Goal: Task Accomplishment & Management: Manage account settings

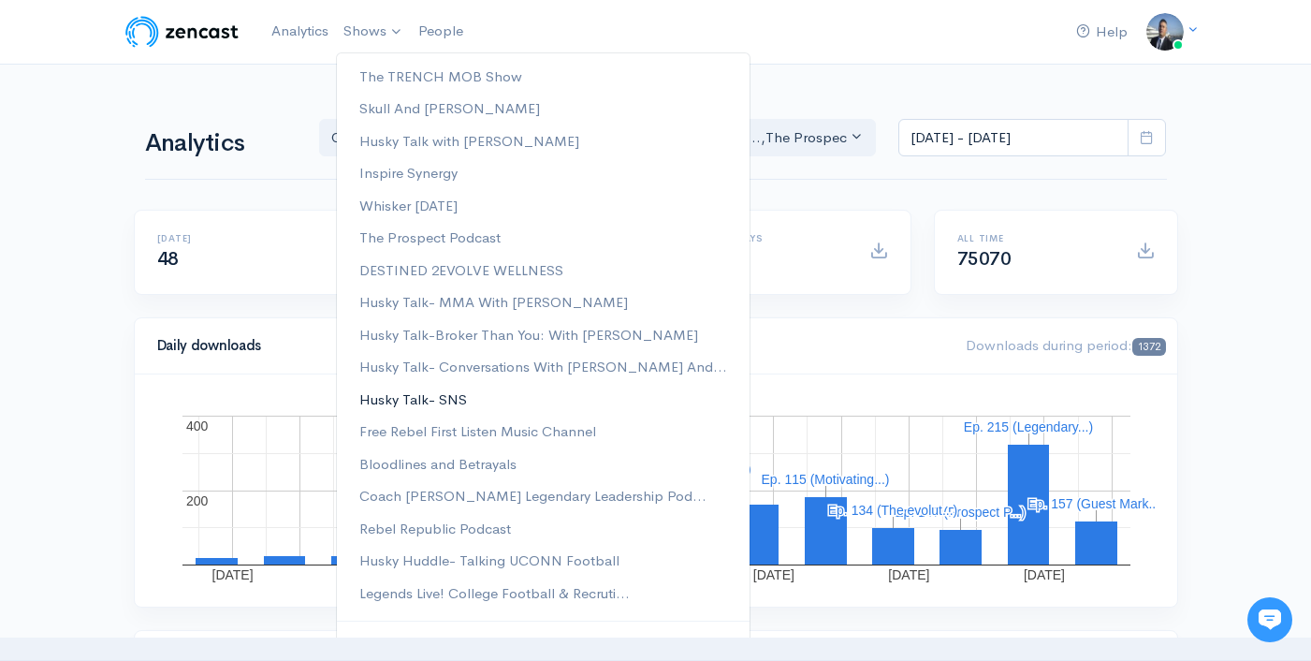
click at [476, 391] on link "Husky Talk- SNS" at bounding box center [543, 400] width 413 height 33
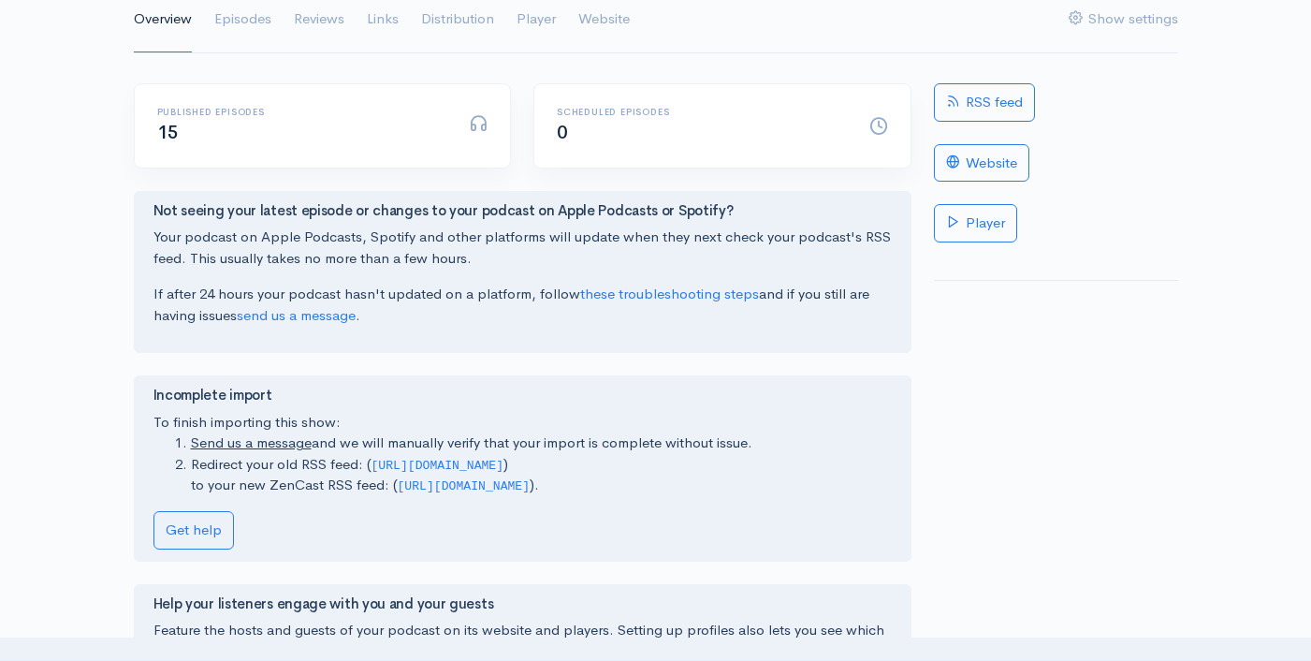
scroll to position [87, 0]
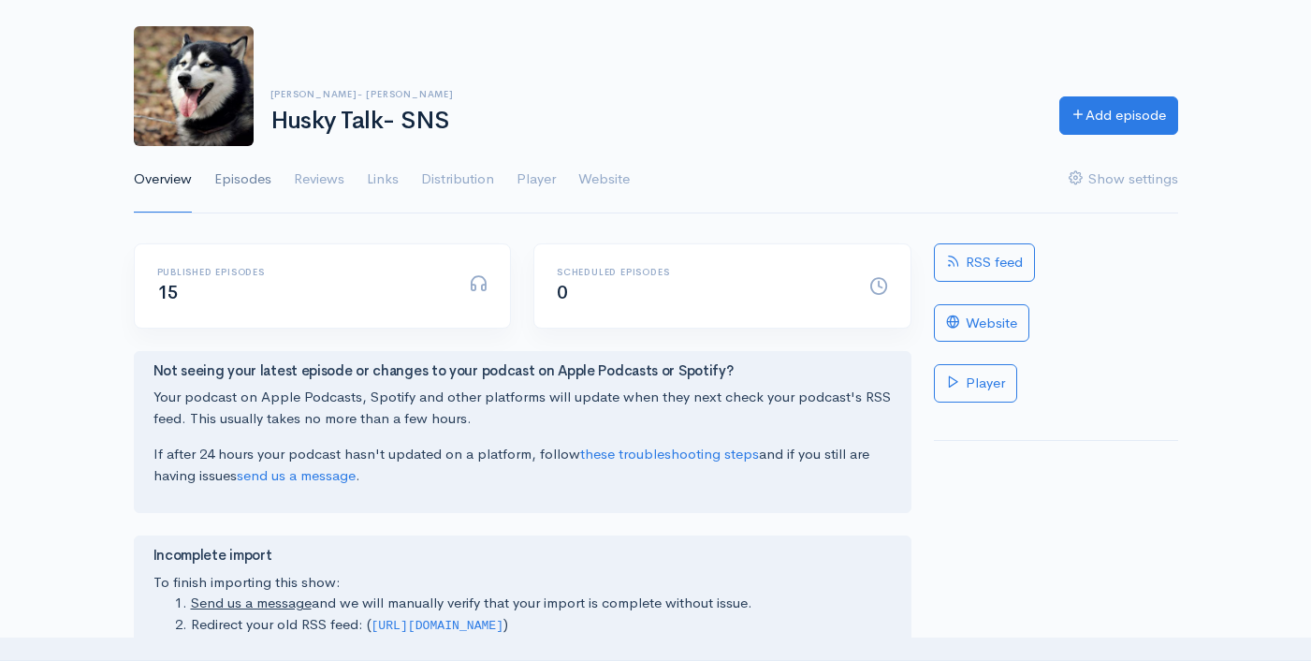
click at [258, 183] on link "Episodes" at bounding box center [242, 179] width 57 height 67
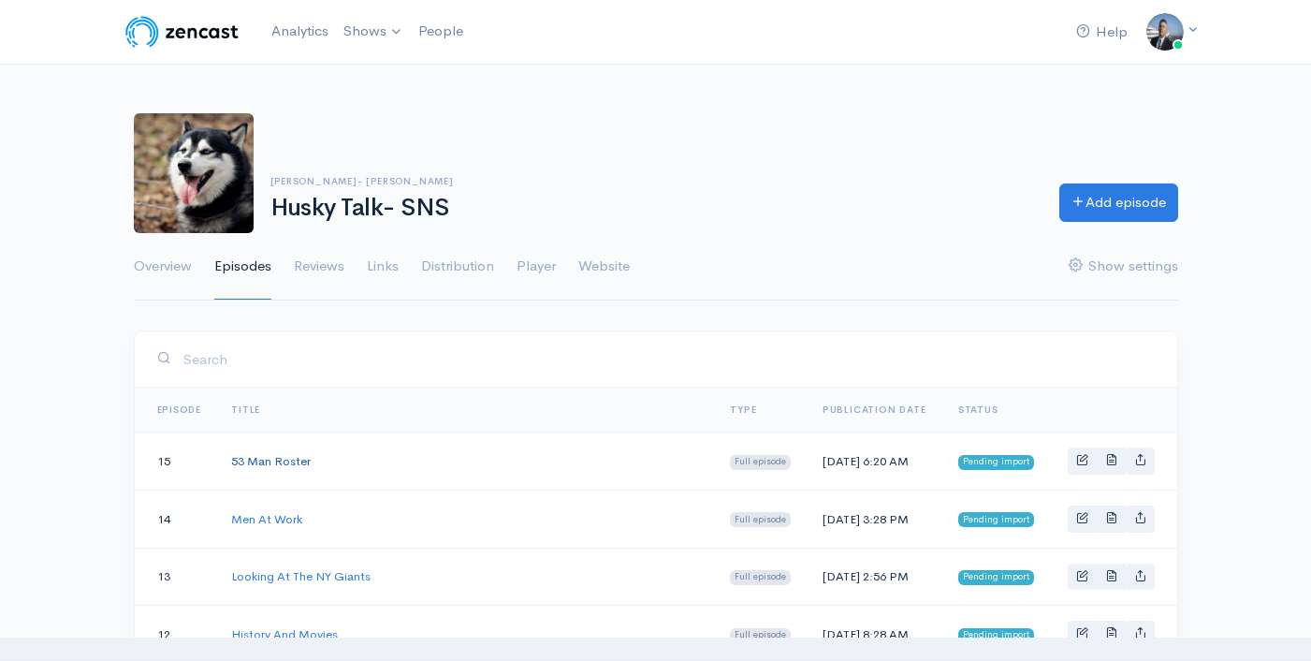
click at [284, 463] on link "53 Man Roster" at bounding box center [271, 461] width 80 height 16
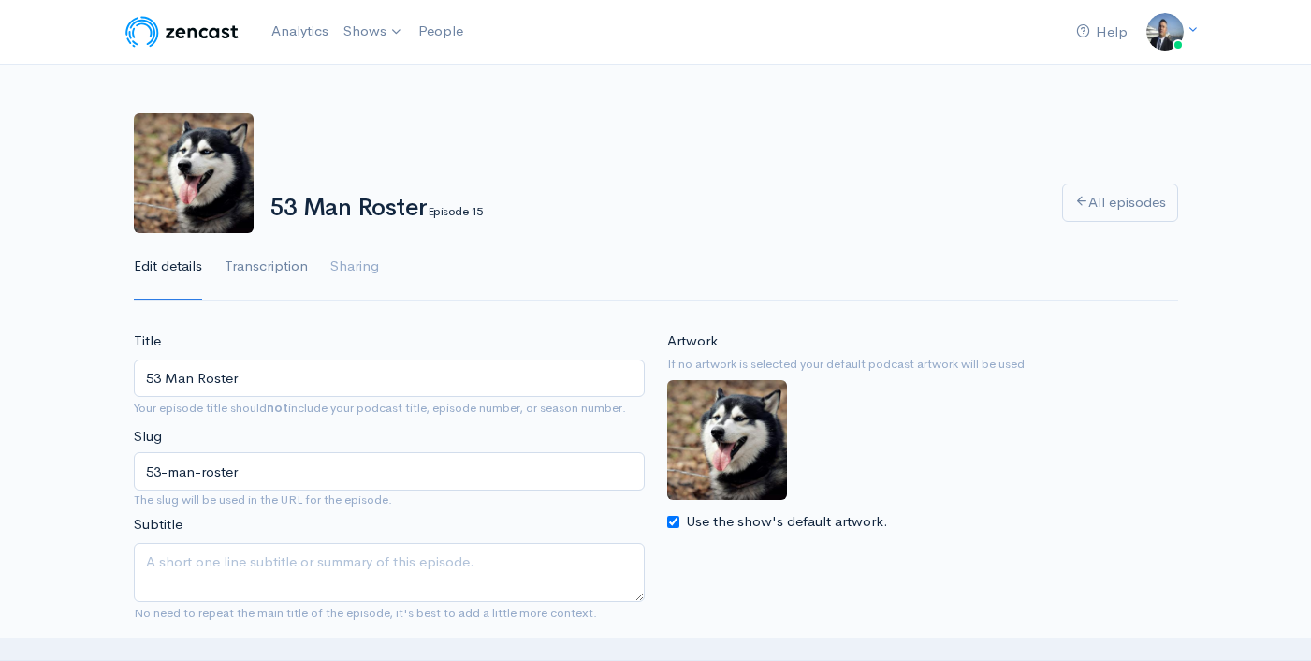
click at [286, 260] on link "Transcription" at bounding box center [266, 266] width 83 height 67
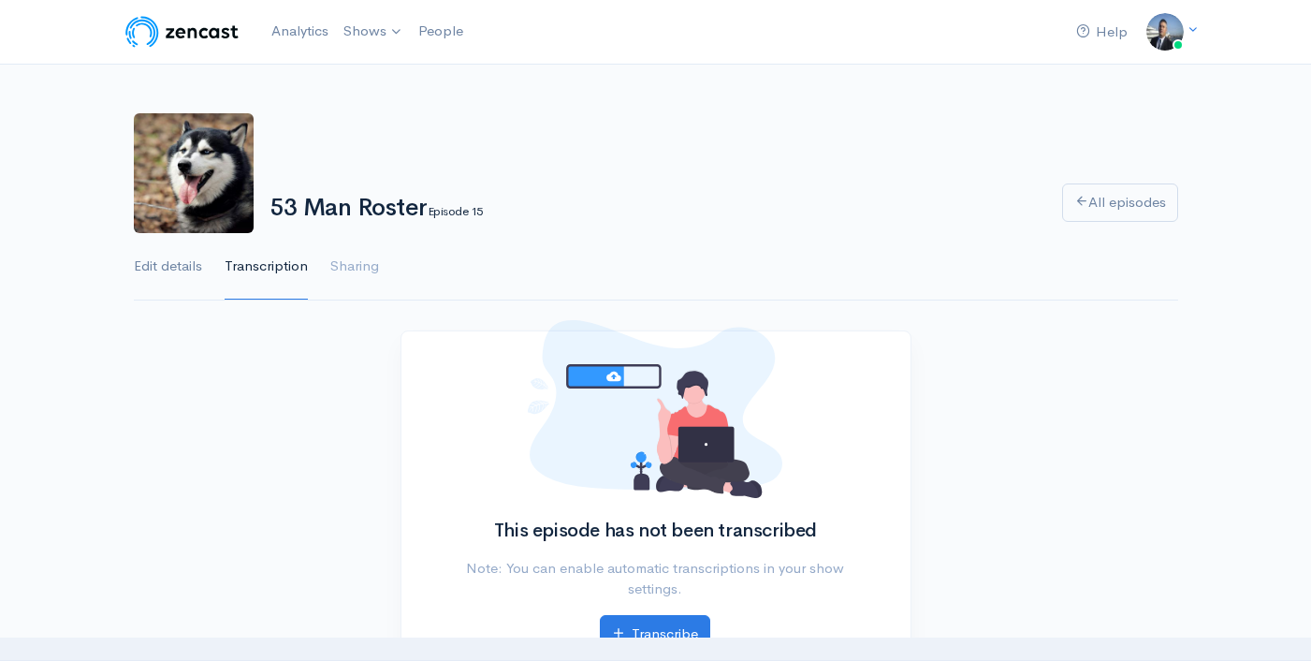
click at [194, 266] on link "Edit details" at bounding box center [168, 266] width 68 height 67
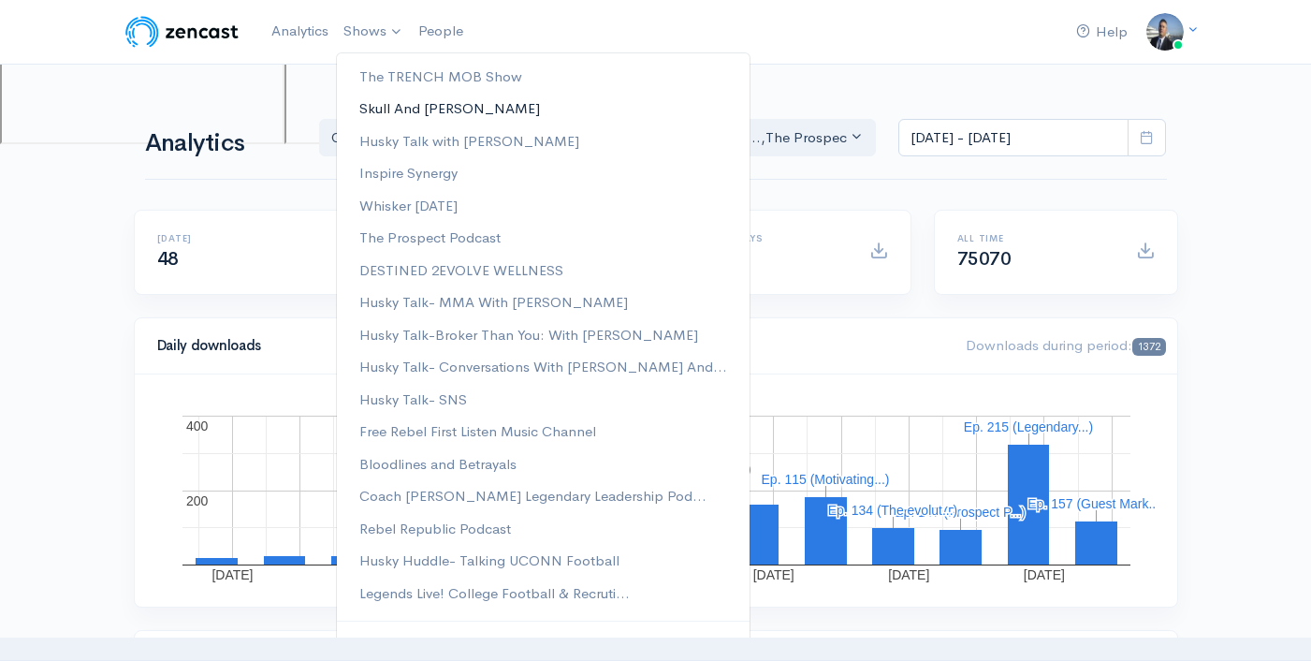
click at [441, 110] on link "Skull And Cully" at bounding box center [543, 109] width 413 height 33
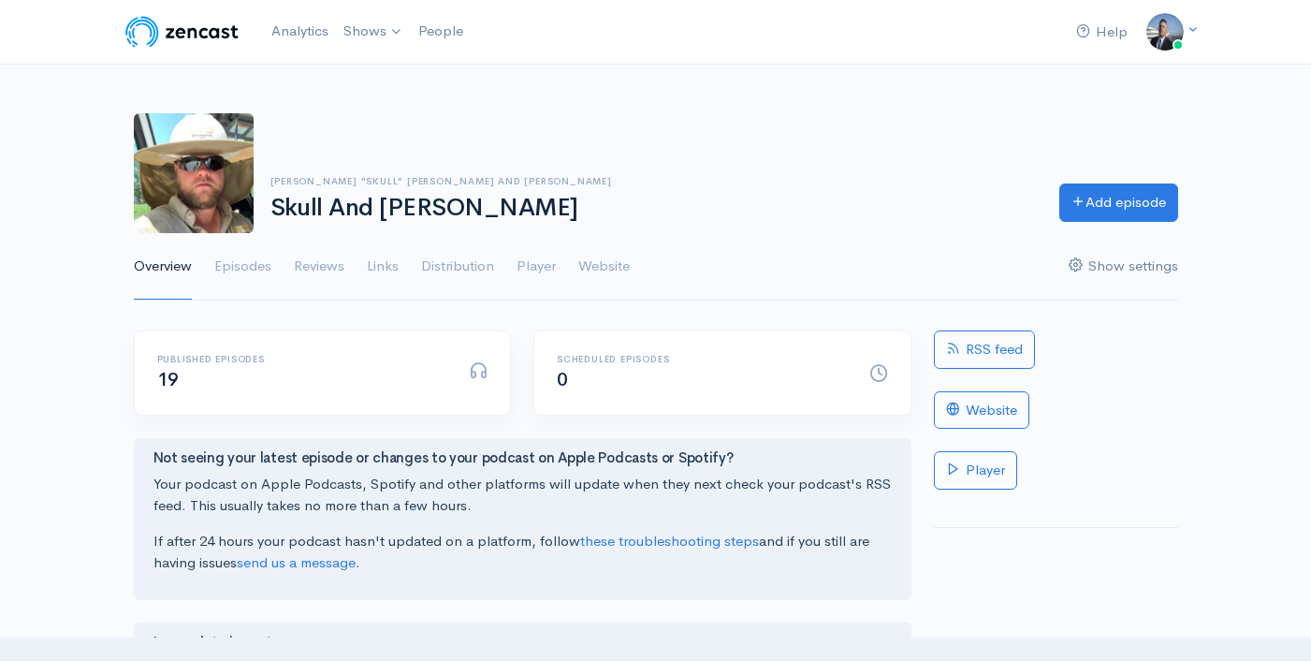
click at [1136, 267] on link "Show settings" at bounding box center [1124, 266] width 110 height 67
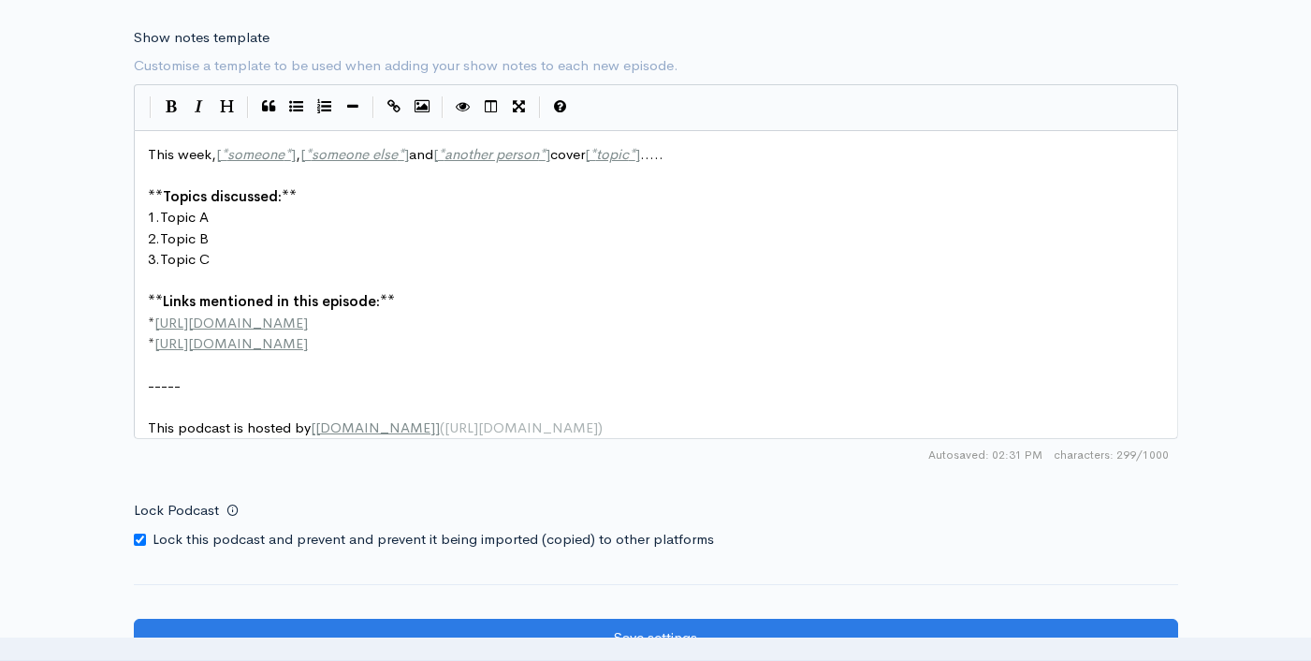
scroll to position [2557, 0]
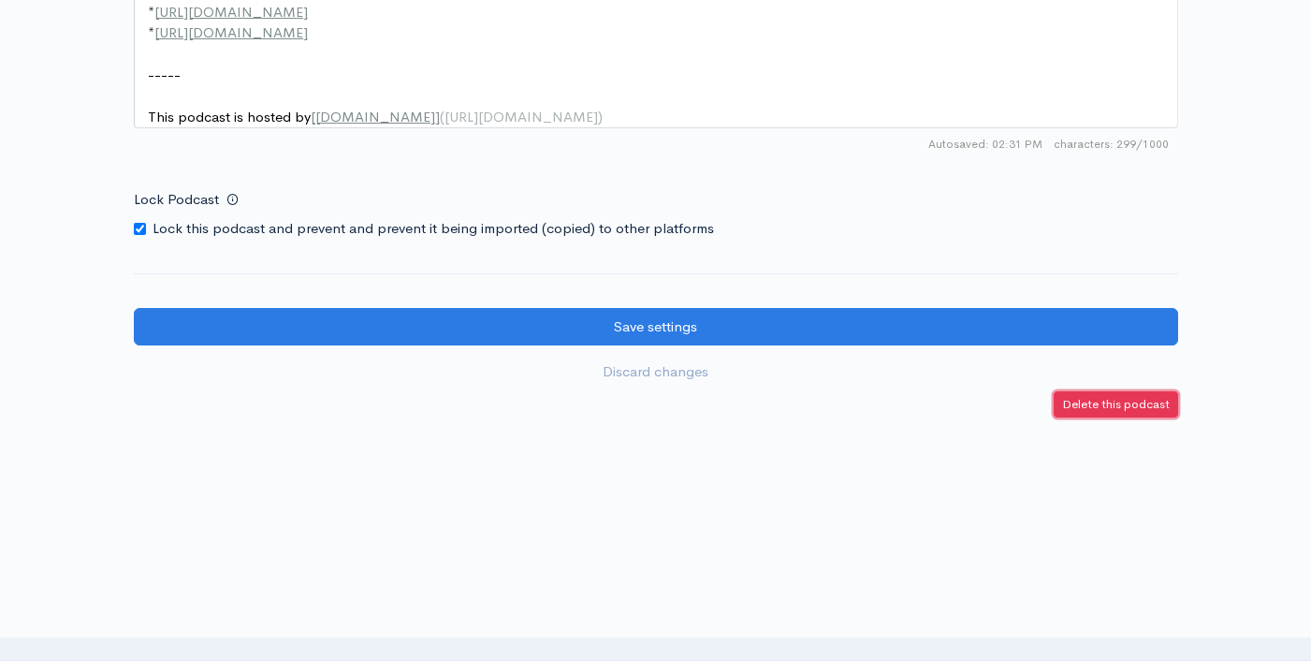
click at [1129, 403] on small "Delete this podcast" at bounding box center [1116, 404] width 108 height 16
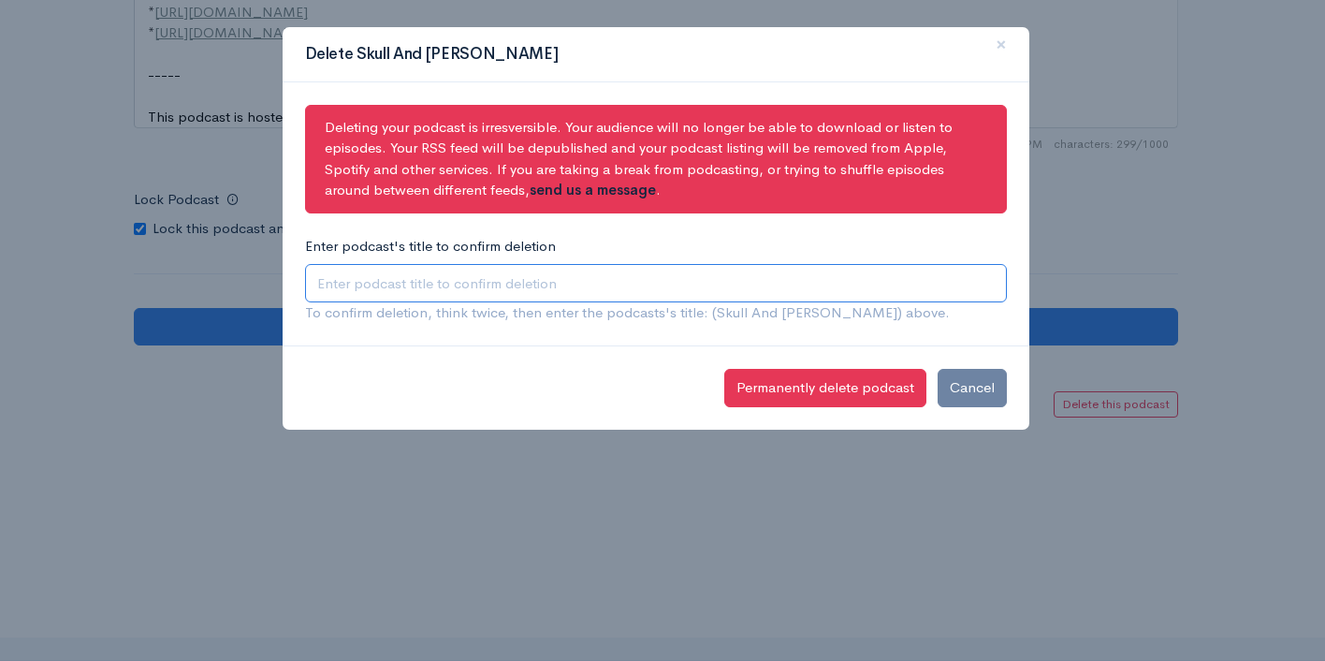
click at [795, 283] on input "Enter podcast's title to confirm deletion" at bounding box center [656, 283] width 702 height 38
click at [455, 287] on input "Enter podcast's title to confirm deletion" at bounding box center [656, 283] width 702 height 38
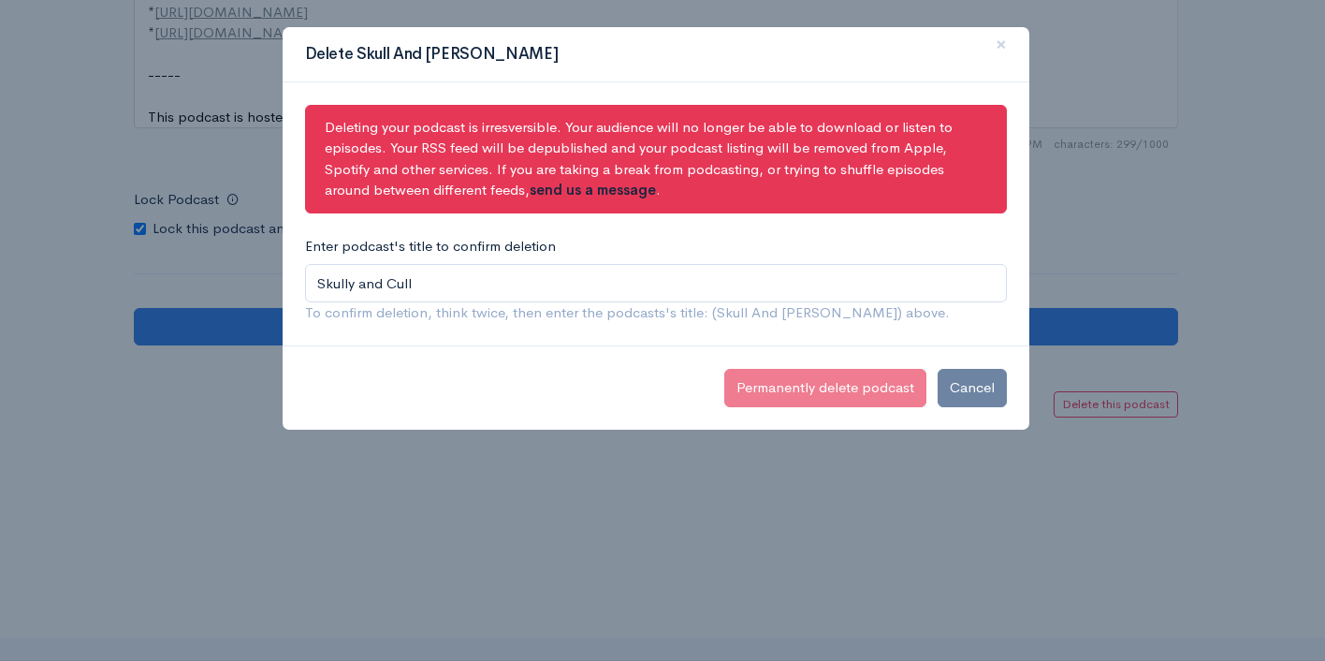
click at [396, 352] on div "Permanently delete podcast Cancel" at bounding box center [656, 387] width 747 height 84
click at [460, 291] on input "Skully and Cull" at bounding box center [656, 283] width 702 height 38
drag, startPoint x: 258, startPoint y: 286, endPoint x: 218, endPoint y: 287, distance: 40.3
click at [218, 287] on div "Delete Skull And Cully × Deleting your podcast is irresversible. Your audience …" at bounding box center [662, 330] width 1325 height 661
click at [316, 285] on input "Skully and Cully" at bounding box center [656, 283] width 702 height 38
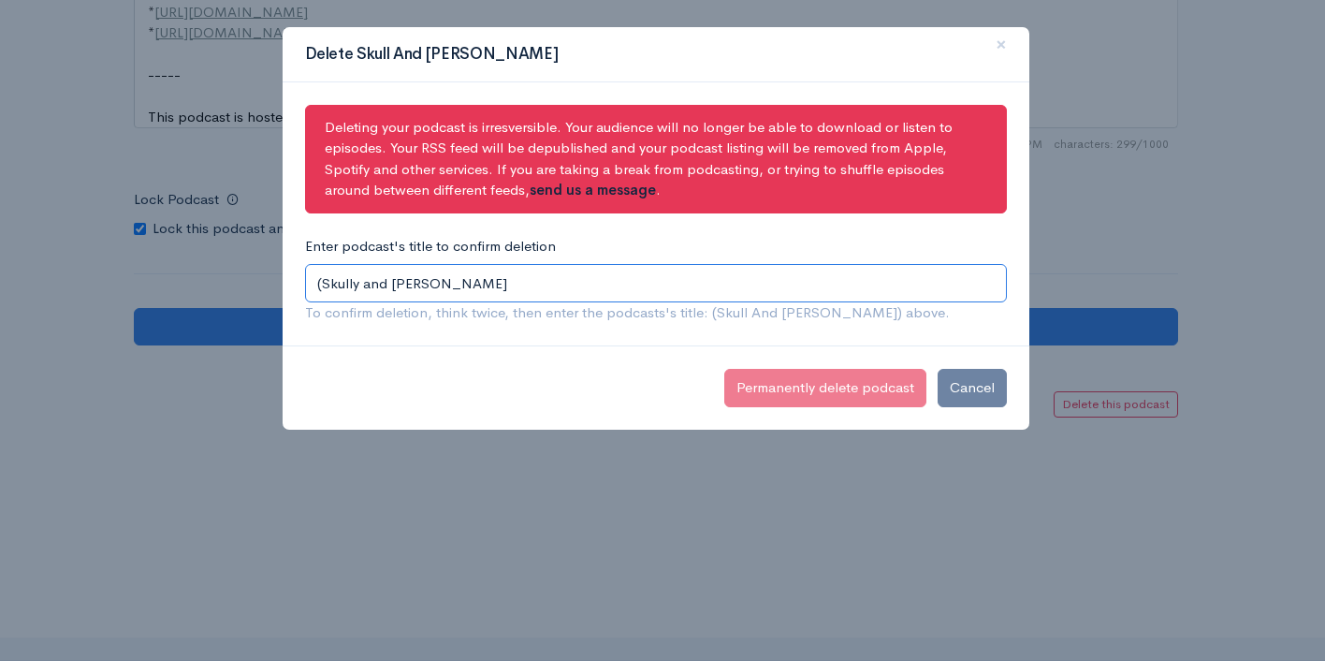
click at [420, 284] on input "(Skully and Cully" at bounding box center [656, 283] width 702 height 38
click at [420, 284] on input "(Skully and Cully)" at bounding box center [656, 283] width 702 height 38
click at [430, 286] on input "(Skully and Cully)" at bounding box center [656, 283] width 702 height 38
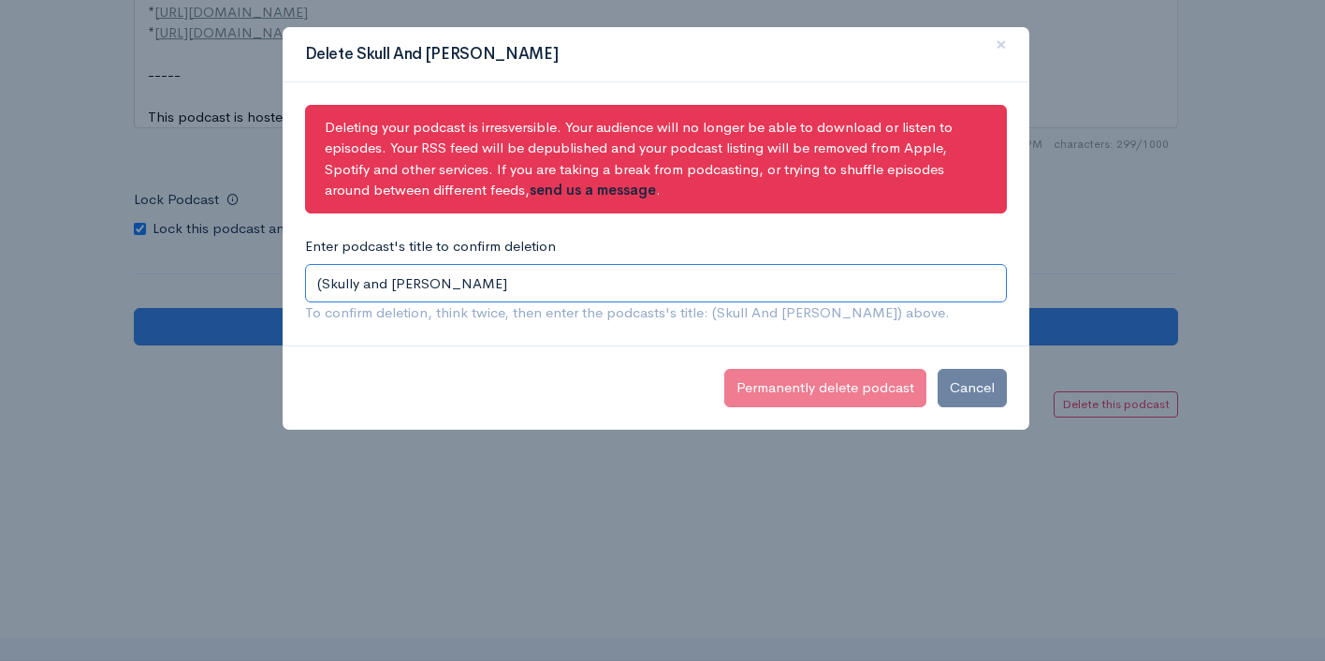
click at [322, 285] on input "(Skully and Cully" at bounding box center [656, 283] width 702 height 38
click at [715, 285] on input "Skully and Cully" at bounding box center [656, 283] width 702 height 38
click at [821, 322] on div "Enter podcast's title to confirm deletion Skully and Cully To confirm deletion,…" at bounding box center [656, 280] width 725 height 88
click at [621, 297] on input "Skully and Cully" at bounding box center [656, 283] width 702 height 38
click at [363, 281] on input "Skully and Cully" at bounding box center [656, 283] width 702 height 38
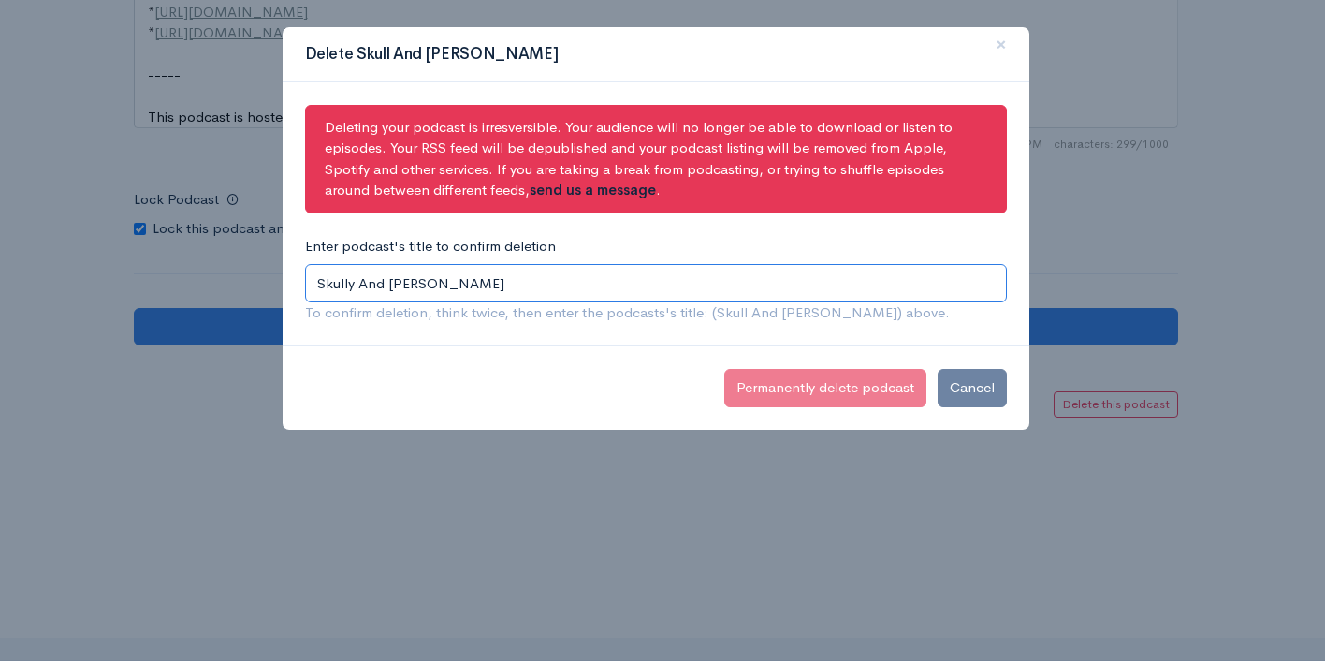
type input "Skully And Cully"
click at [422, 325] on div "Deleting your podcast is irresversible. Your audience will no longer be able to…" at bounding box center [656, 214] width 747 height 264
click at [466, 330] on div "Deleting your podcast is irresversible. Your audience will no longer be able to…" at bounding box center [656, 214] width 747 height 264
click at [583, 294] on input "Skully And Cully" at bounding box center [656, 283] width 702 height 38
click at [316, 287] on input "Skully And Cully" at bounding box center [656, 283] width 702 height 38
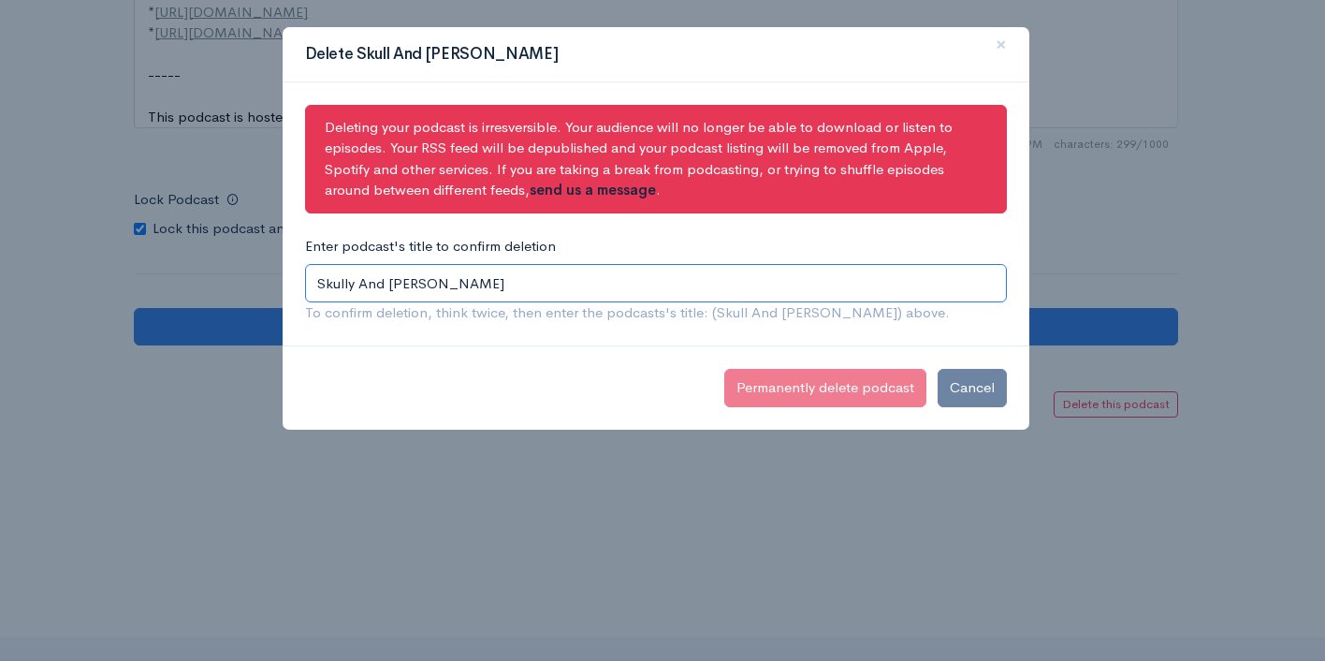
click at [549, 296] on input "Skully And Cully" at bounding box center [656, 283] width 702 height 38
click at [556, 343] on div "Deleting your podcast is irresversible. Your audience will no longer be able to…" at bounding box center [656, 214] width 747 height 264
click at [865, 295] on input "Skully And Cully" at bounding box center [656, 283] width 702 height 38
click at [1000, 40] on span "×" at bounding box center [1001, 44] width 11 height 27
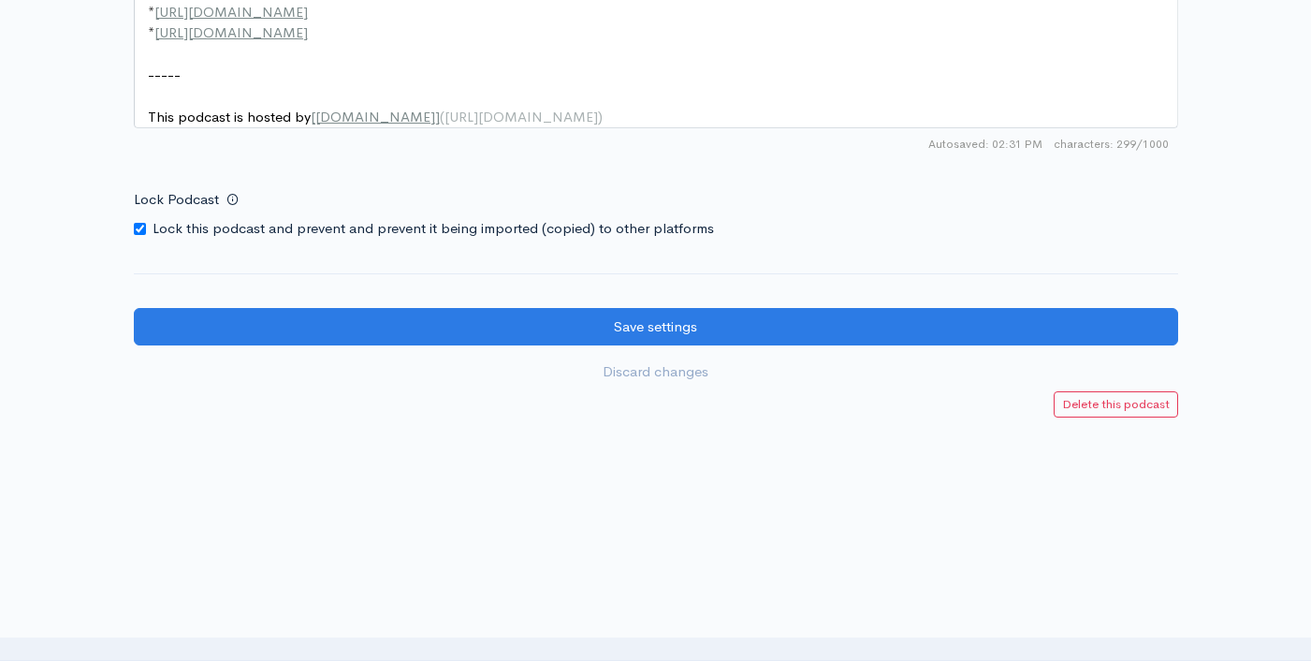
click at [141, 224] on input "Lock Podcast" at bounding box center [140, 229] width 12 height 12
checkbox input "false"
click at [1141, 417] on link "Delete this podcast" at bounding box center [1116, 404] width 124 height 27
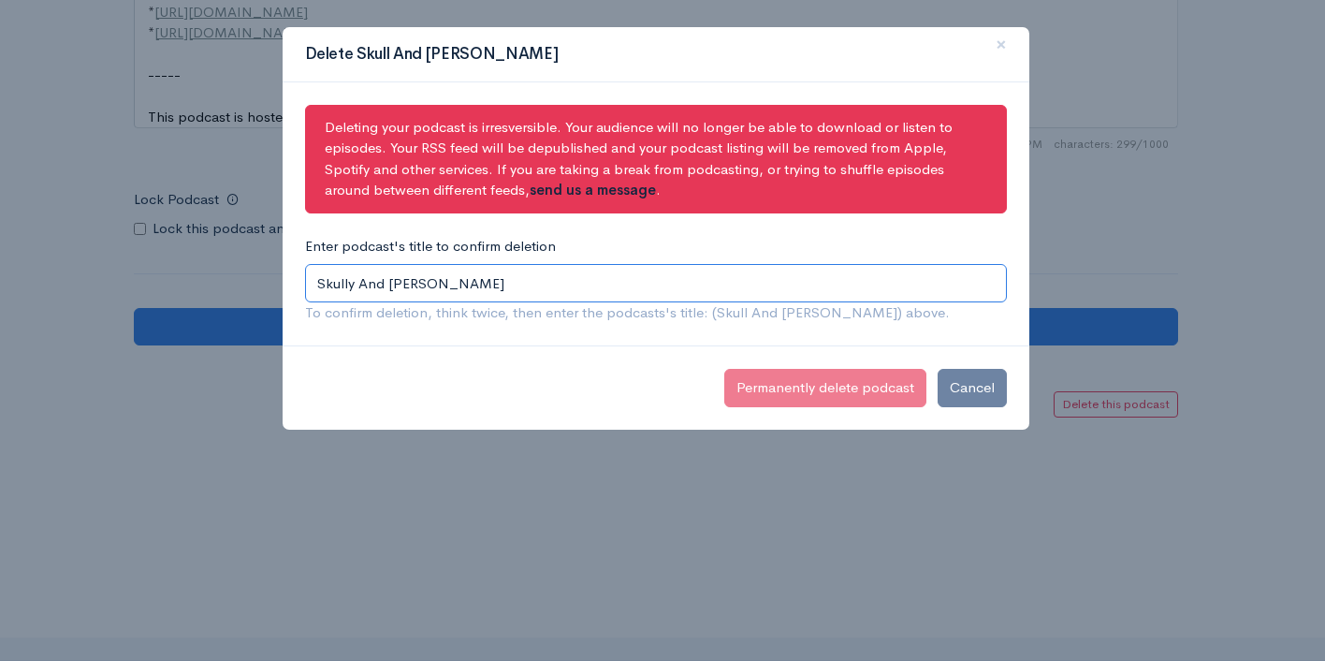
click at [608, 289] on input "Skully And Cully" at bounding box center [656, 283] width 702 height 38
click at [316, 286] on input "Skully And Cully" at bounding box center [656, 283] width 702 height 38
drag, startPoint x: 315, startPoint y: 286, endPoint x: 374, endPoint y: 284, distance: 59.9
click at [374, 284] on input "(Skully And Cully" at bounding box center [656, 283] width 702 height 38
click at [443, 291] on input "(Skully And Cully" at bounding box center [656, 283] width 702 height 38
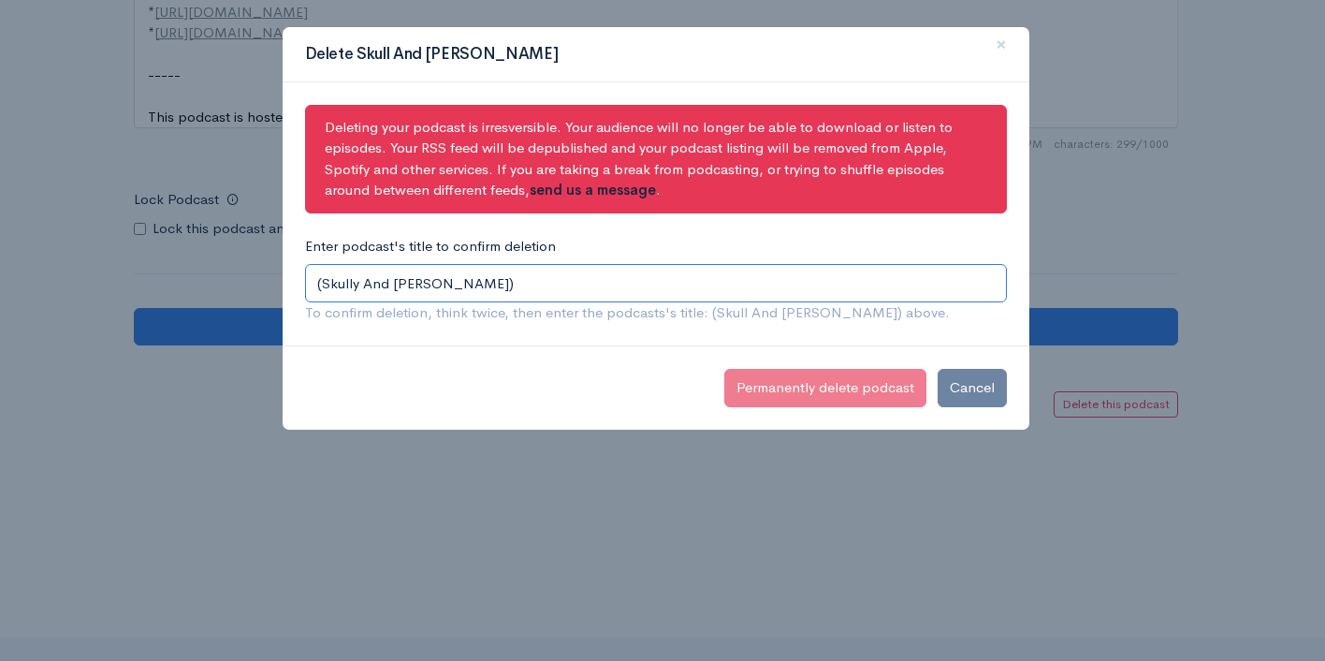
click at [358, 282] on input "(Skully And Cully)" at bounding box center [656, 283] width 702 height 38
click at [364, 283] on input "(Skully And Cully)" at bounding box center [656, 283] width 702 height 38
click at [390, 284] on input "(SkullyAnd Cully)" at bounding box center [656, 283] width 702 height 38
click at [324, 285] on input "(SkullyAndCully)" at bounding box center [656, 283] width 702 height 38
click at [441, 276] on input "SkullyAndCully)" at bounding box center [656, 283] width 702 height 38
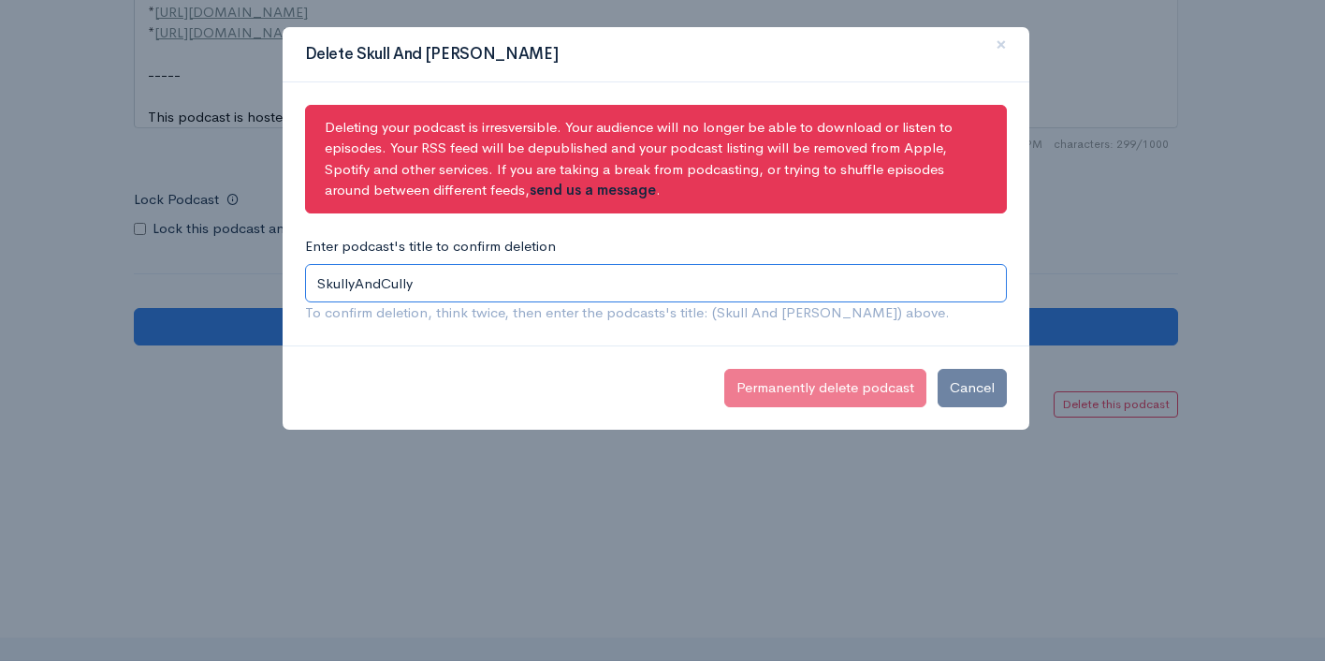
type input "SkullyAndCully"
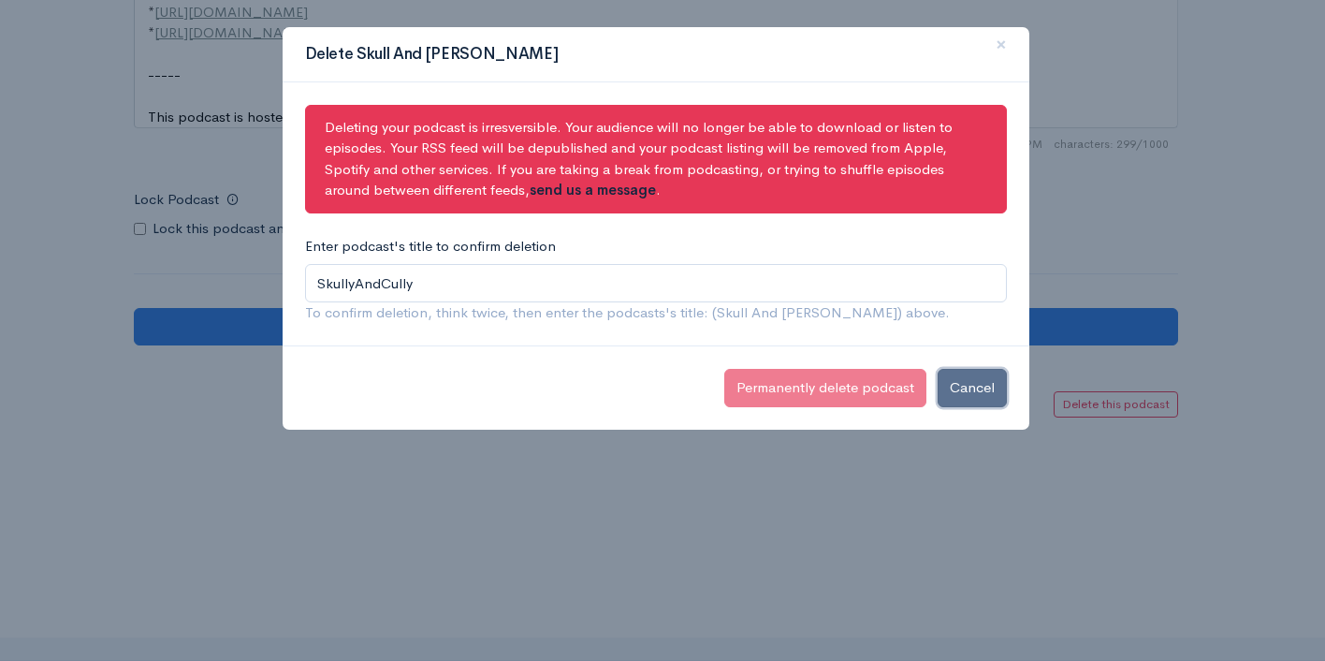
click at [983, 389] on button "Cancel" at bounding box center [972, 388] width 69 height 38
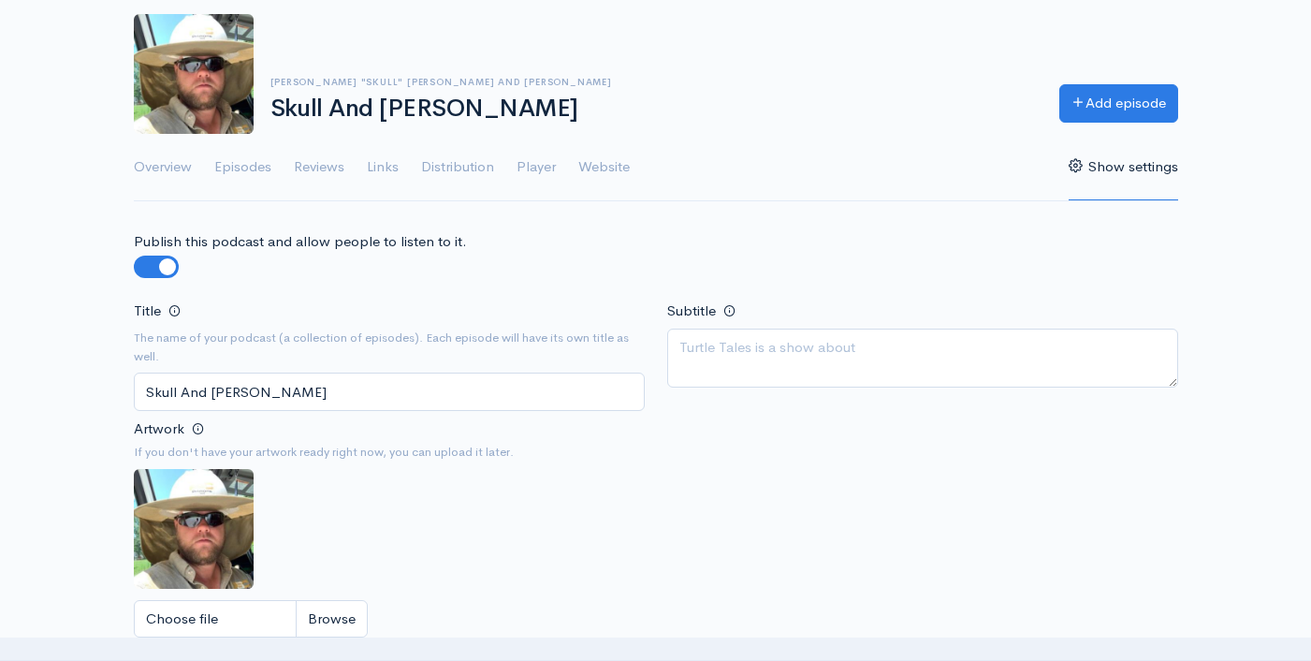
scroll to position [0, 0]
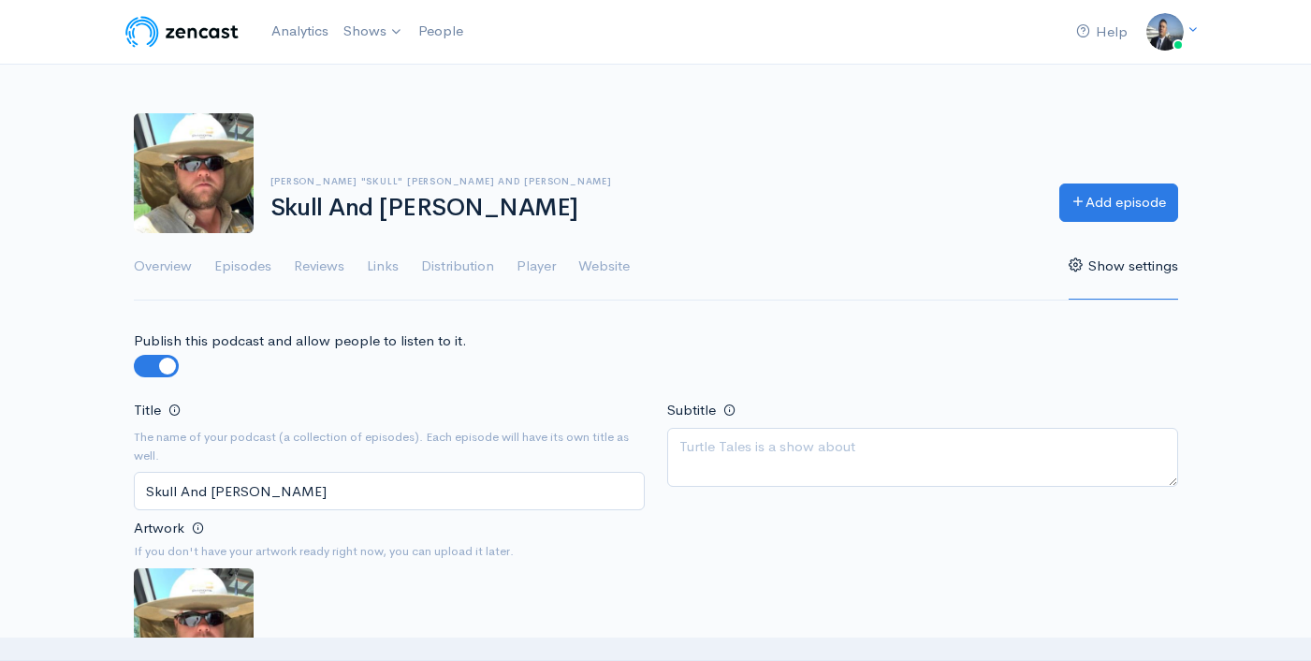
click at [806, 132] on div "Thomas Andrew "Skull" Hartmann and Steve Cully Skull And Cully Add episode" at bounding box center [656, 173] width 1067 height 120
click at [466, 264] on link "Distribution" at bounding box center [457, 266] width 73 height 67
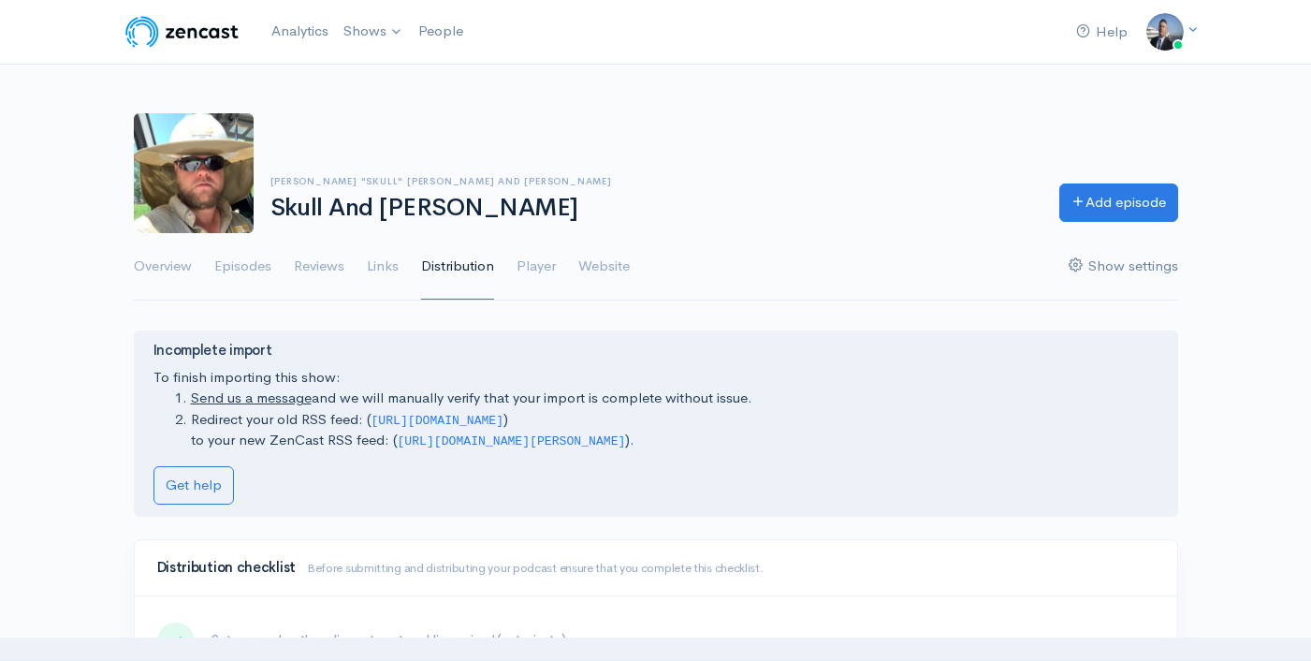
click at [1111, 267] on link "Show settings" at bounding box center [1124, 266] width 110 height 67
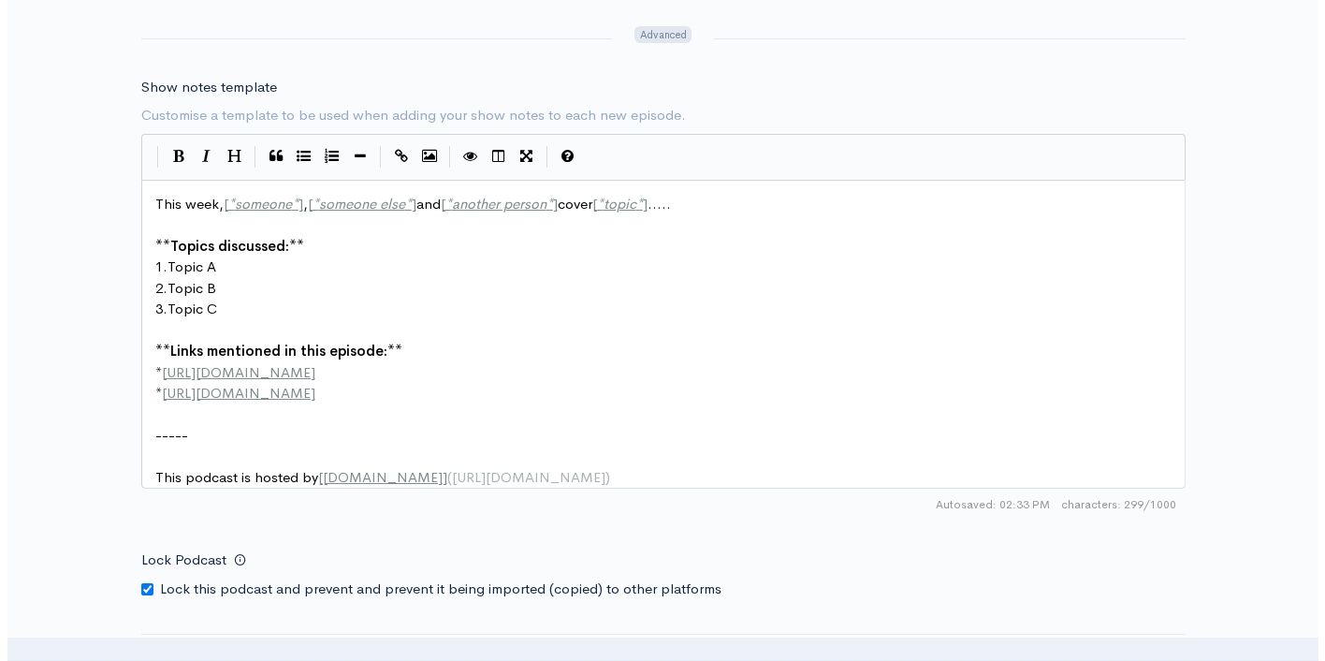
scroll to position [2557, 0]
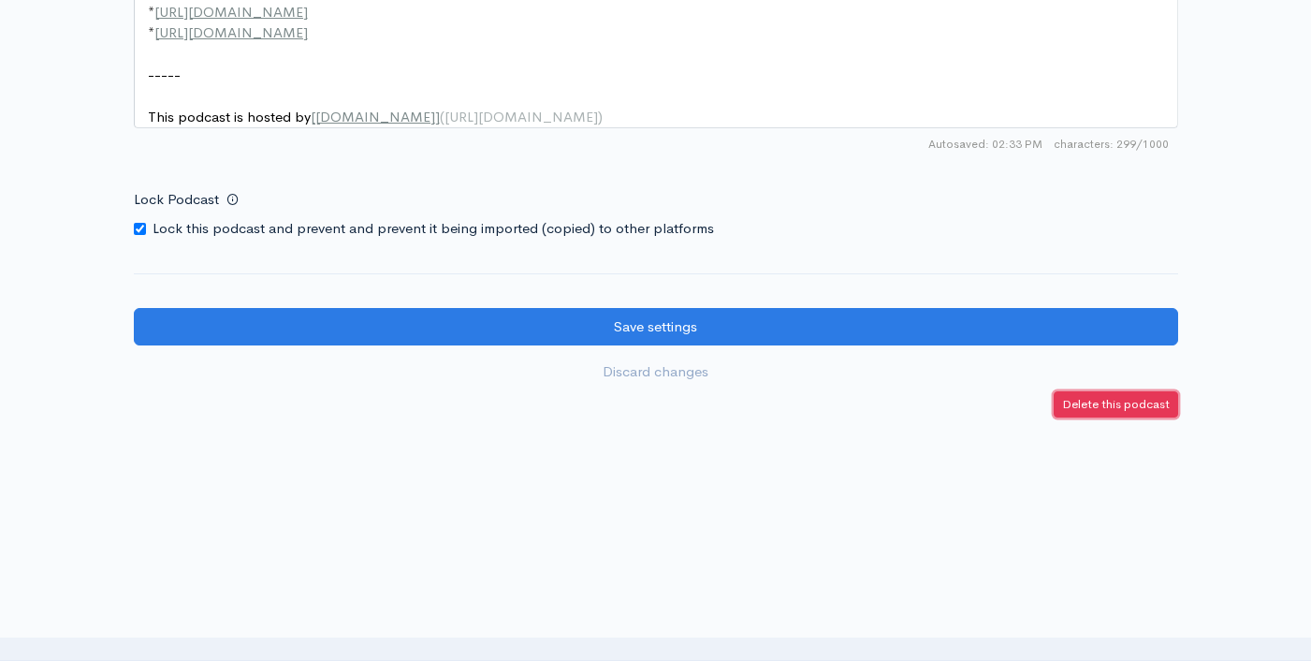
click at [1096, 403] on small "Delete this podcast" at bounding box center [1116, 404] width 108 height 16
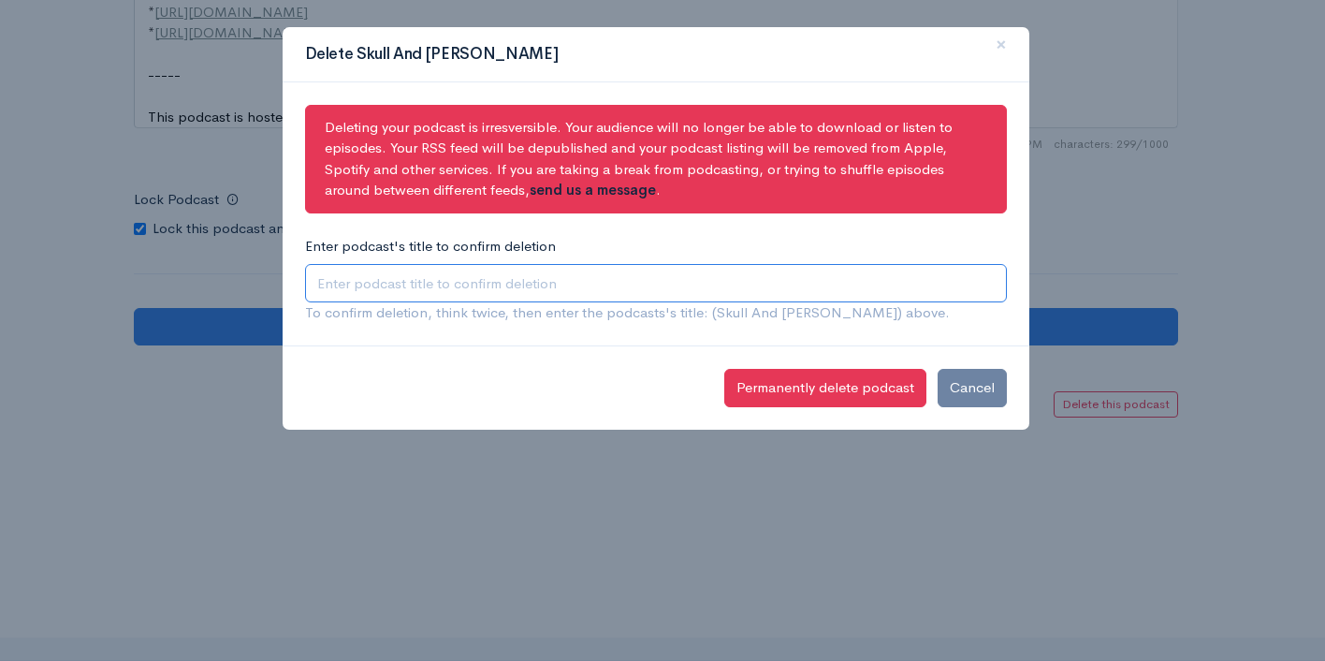
click at [573, 299] on input "Enter podcast's title to confirm deletion" at bounding box center [656, 283] width 702 height 38
type input "Skull and Cully"
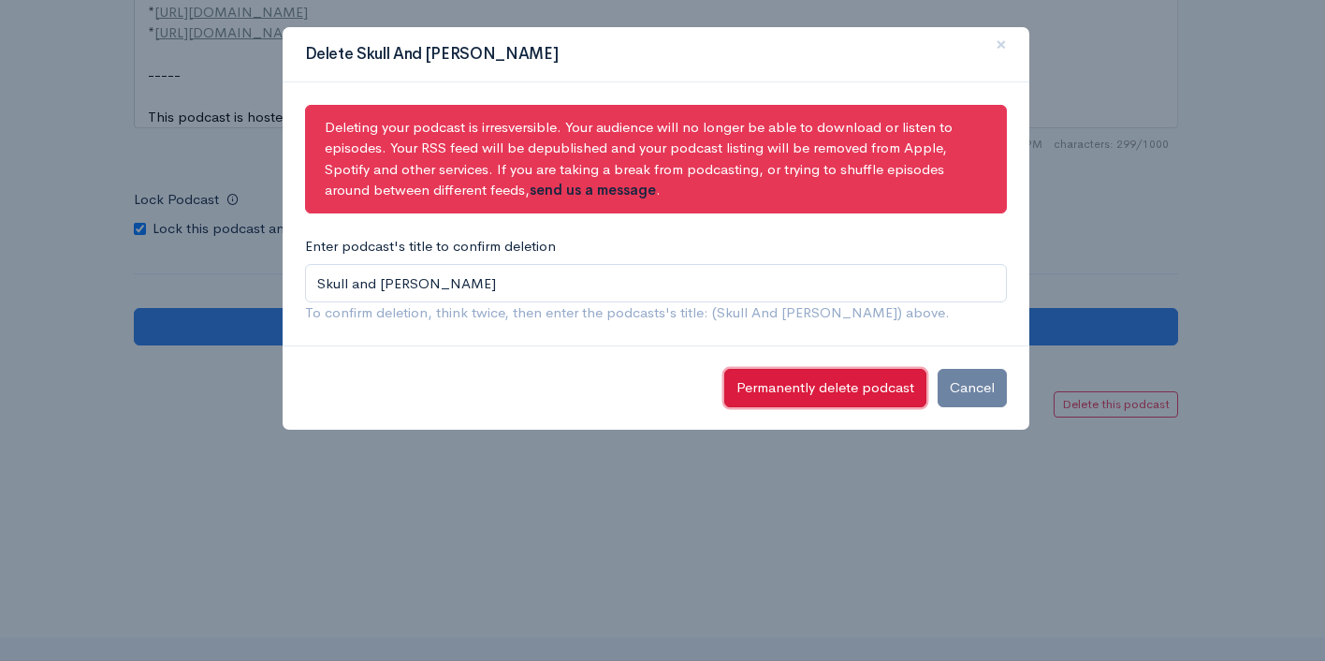
click at [831, 403] on button "Permanently delete podcast" at bounding box center [826, 388] width 202 height 38
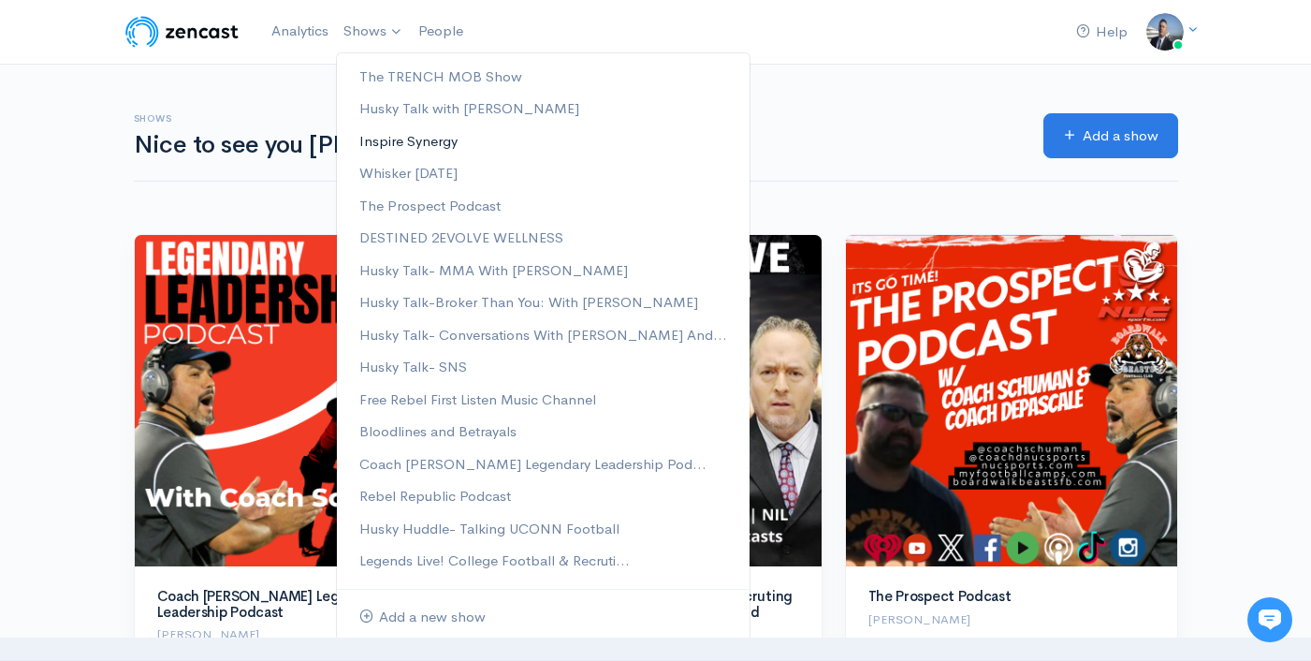
click at [402, 142] on link "Inspire Synergy" at bounding box center [543, 141] width 413 height 33
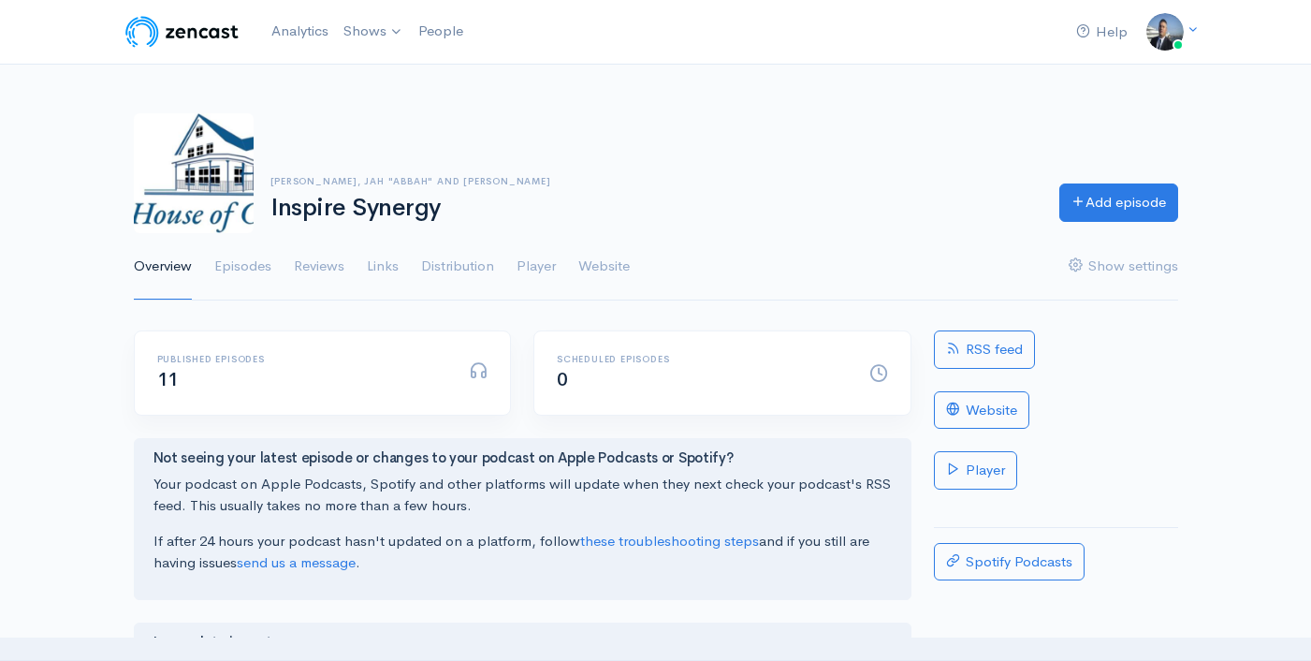
drag, startPoint x: 431, startPoint y: 178, endPoint x: 282, endPoint y: 173, distance: 148.9
click at [282, 173] on div "[PERSON_NAME], Jah "Abbah" and [PERSON_NAME] Inspire Synergy Add episode" at bounding box center [656, 173] width 1067 height 120
click at [1091, 269] on link "Show settings" at bounding box center [1124, 266] width 110 height 67
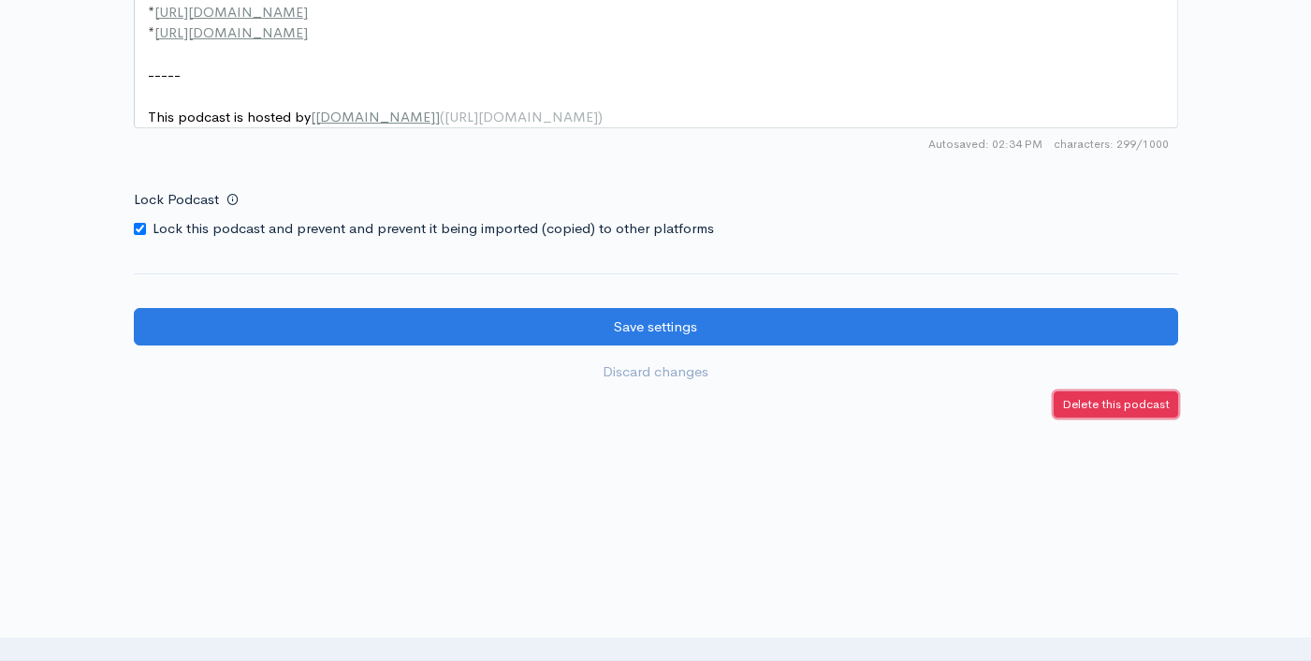
click at [1083, 412] on link "Delete this podcast" at bounding box center [1116, 404] width 124 height 27
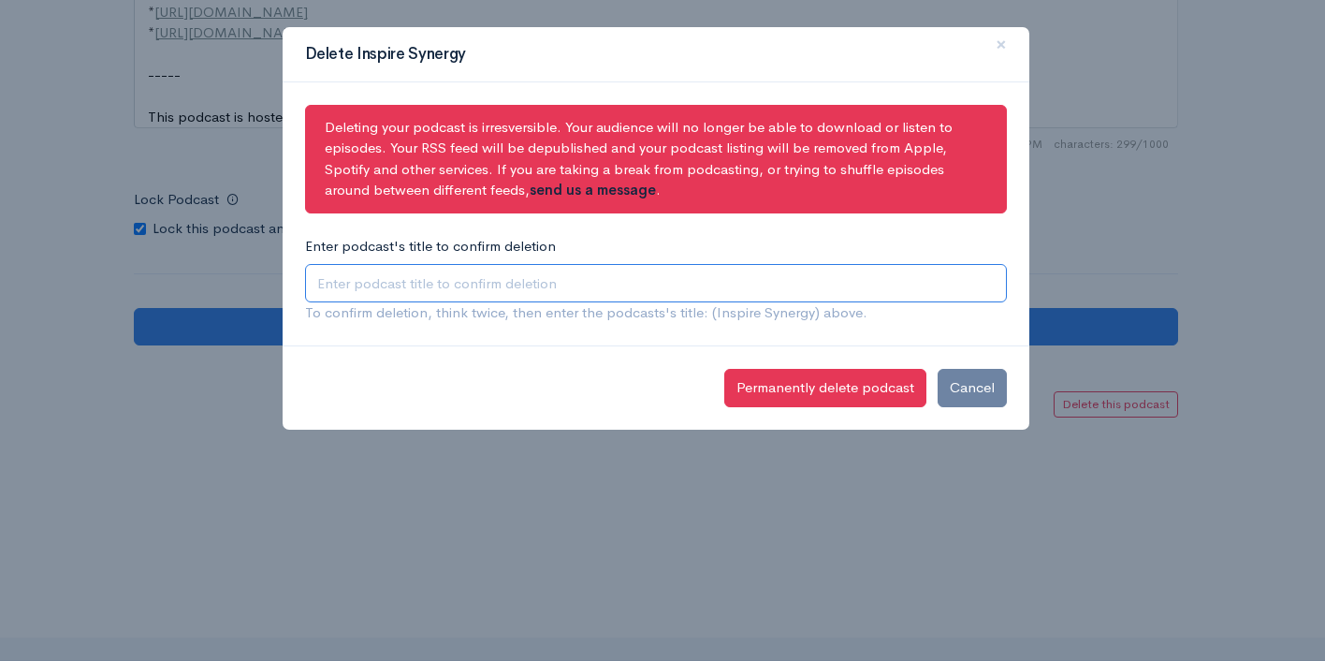
click at [461, 282] on input "Enter podcast's title to confirm deletion" at bounding box center [656, 283] width 702 height 38
type input "Inspire Synergy"
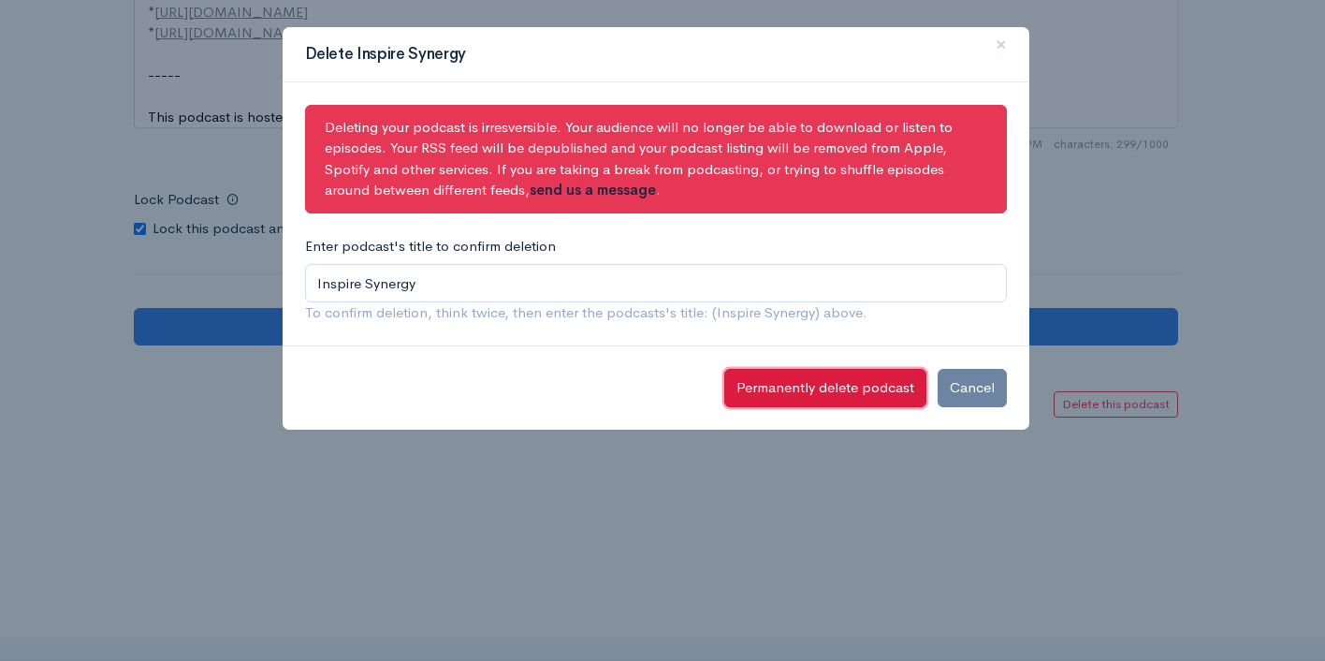
click at [769, 382] on button "Permanently delete podcast" at bounding box center [826, 388] width 202 height 38
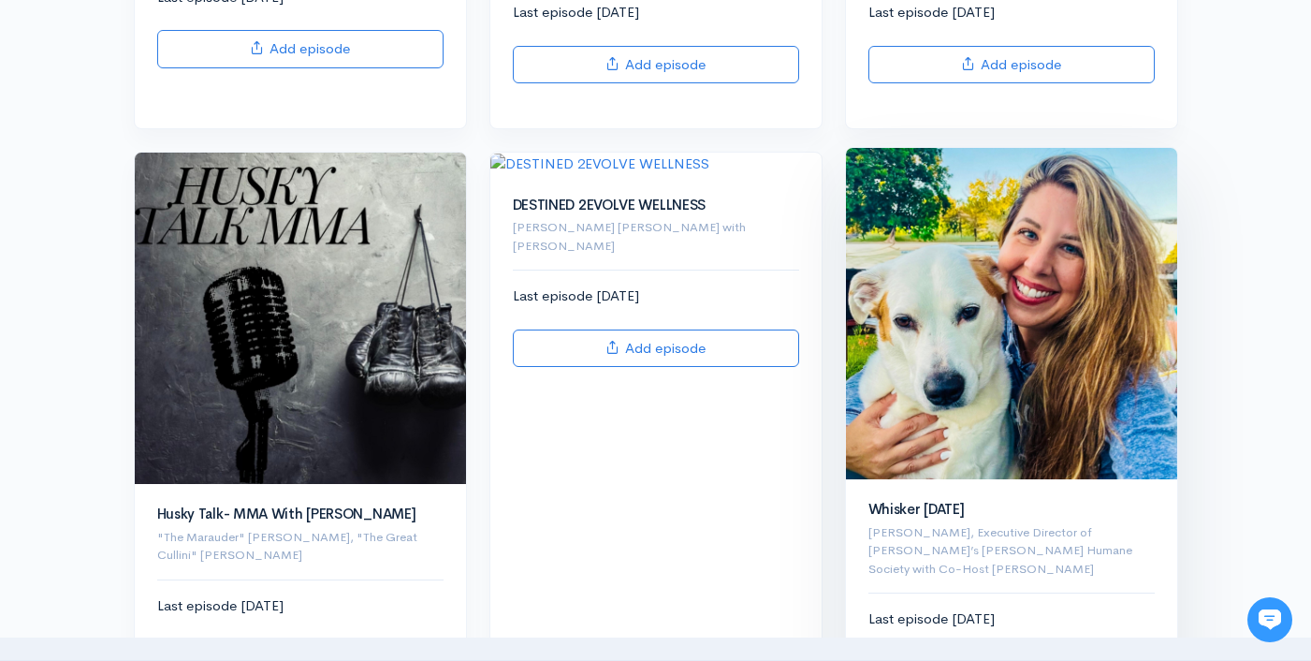
scroll to position [2578, 0]
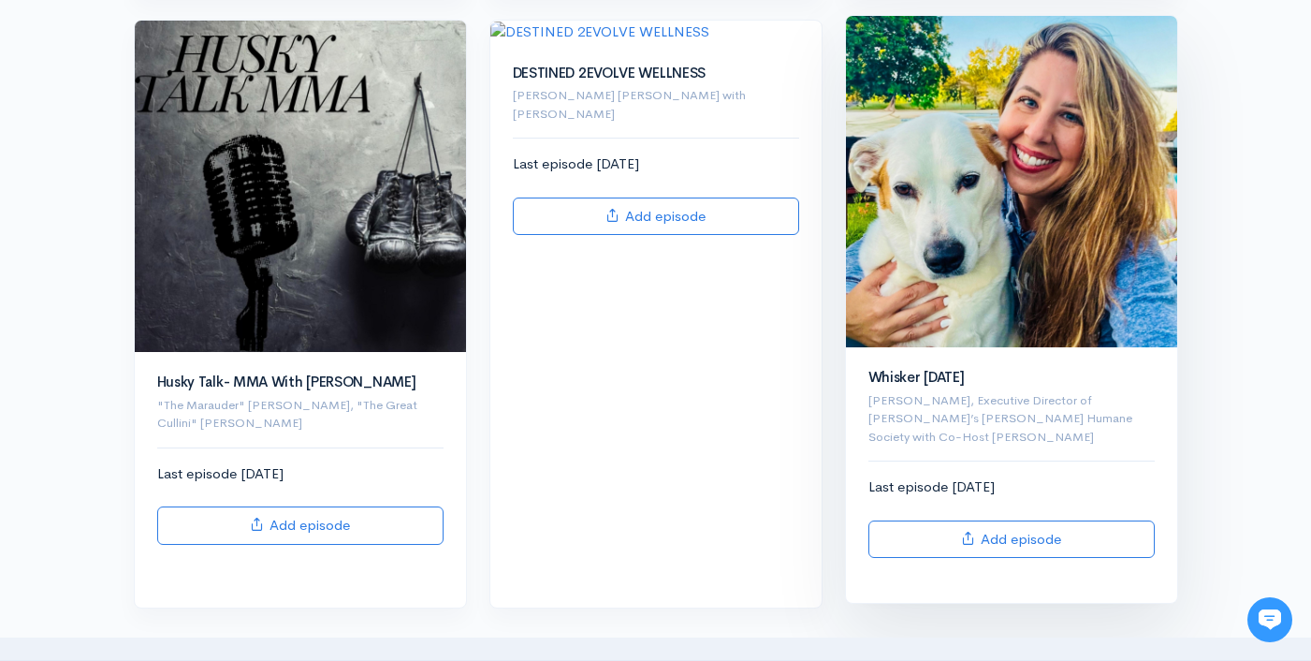
click at [1082, 254] on img at bounding box center [1011, 181] width 331 height 331
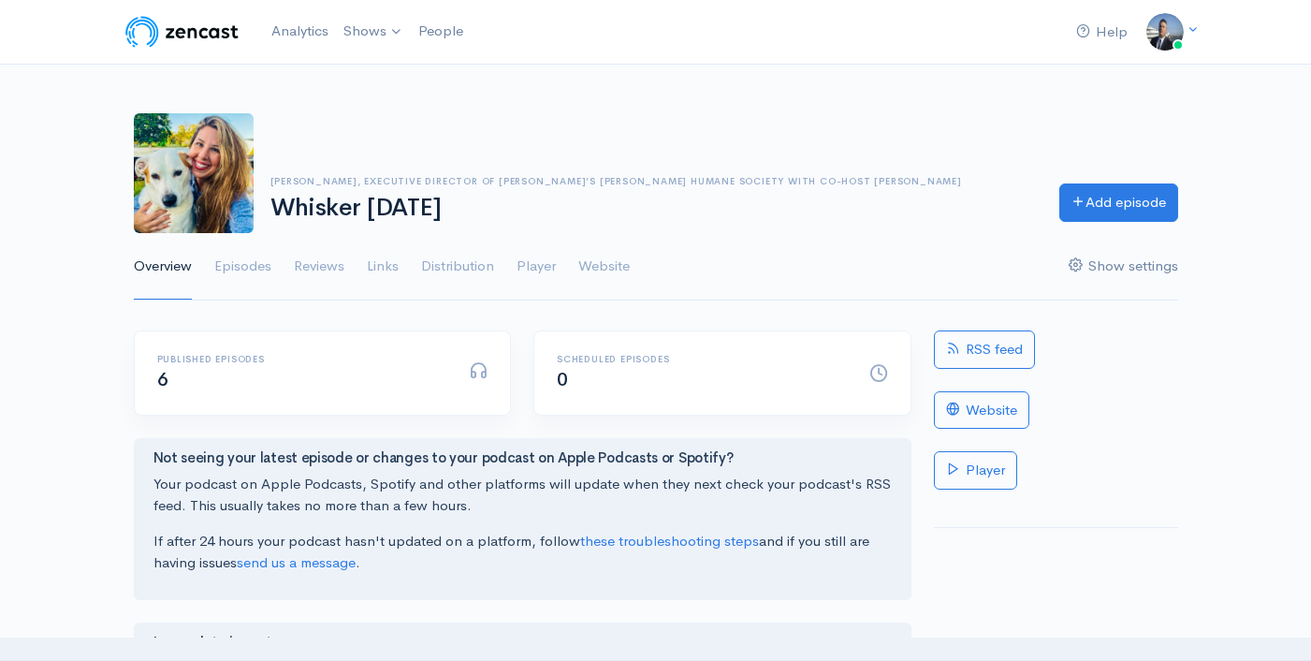
click at [1127, 259] on link "Show settings" at bounding box center [1124, 266] width 110 height 67
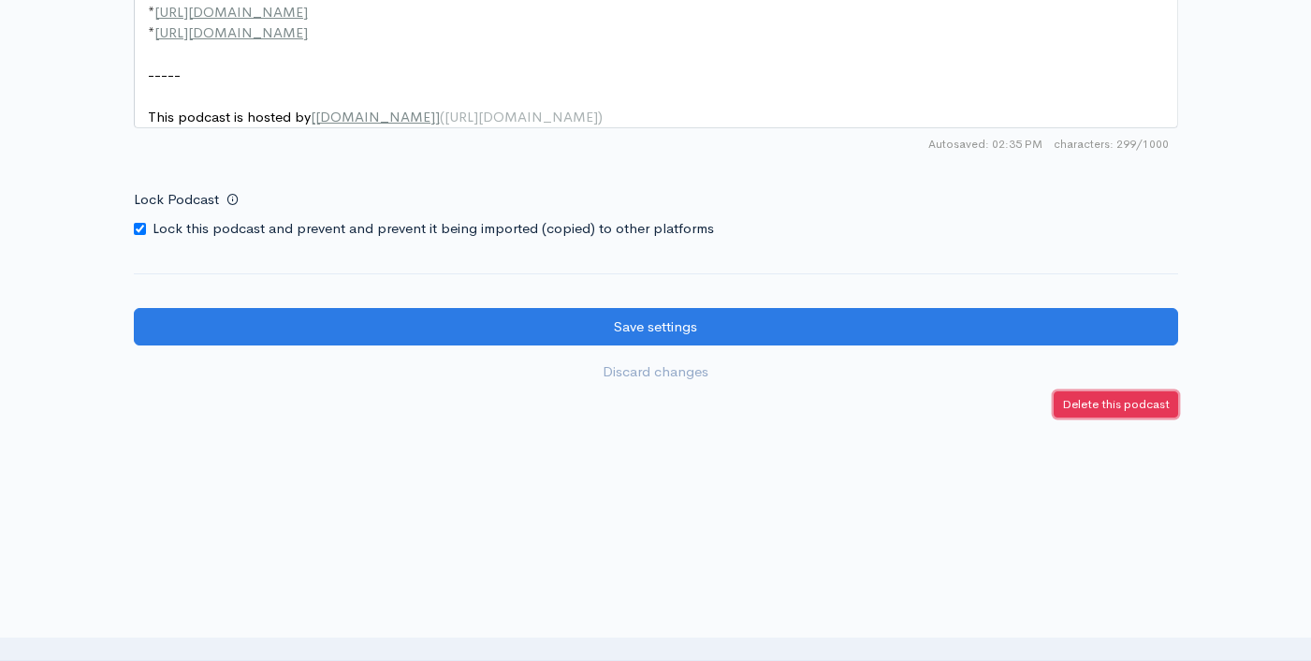
click at [1101, 414] on link "Delete this podcast" at bounding box center [1116, 404] width 124 height 27
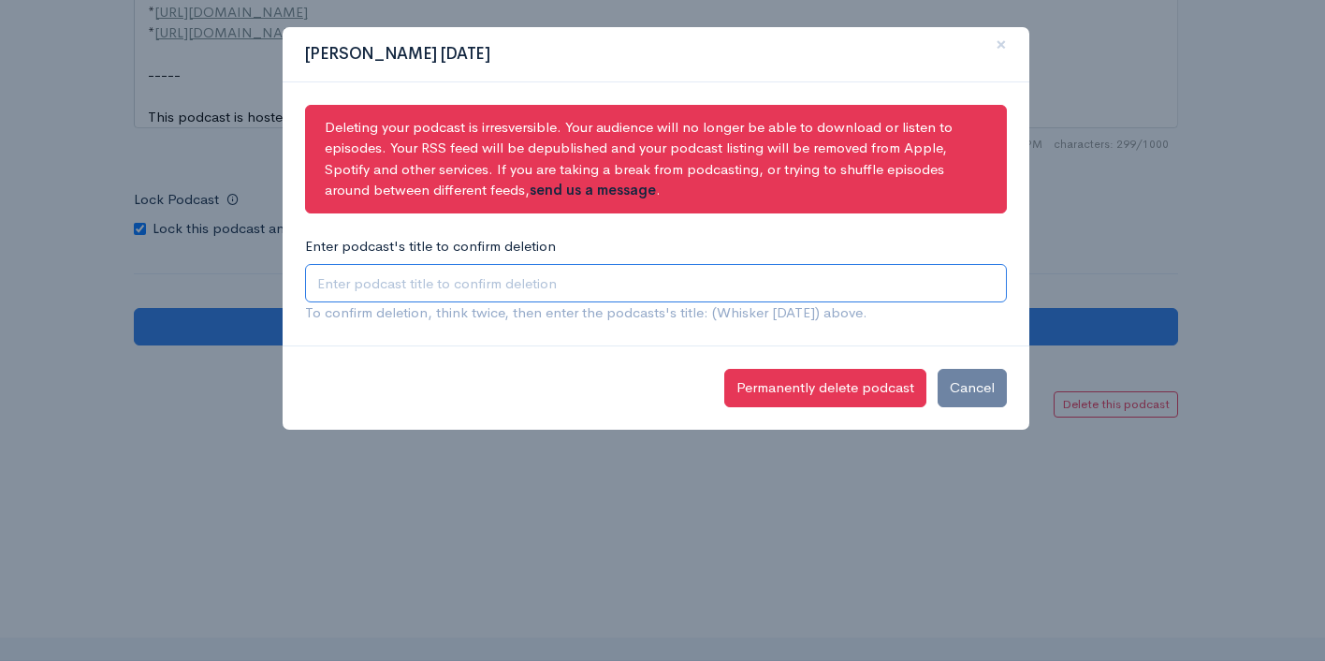
click at [520, 279] on input "Enter podcast's title to confirm deletion" at bounding box center [656, 283] width 702 height 38
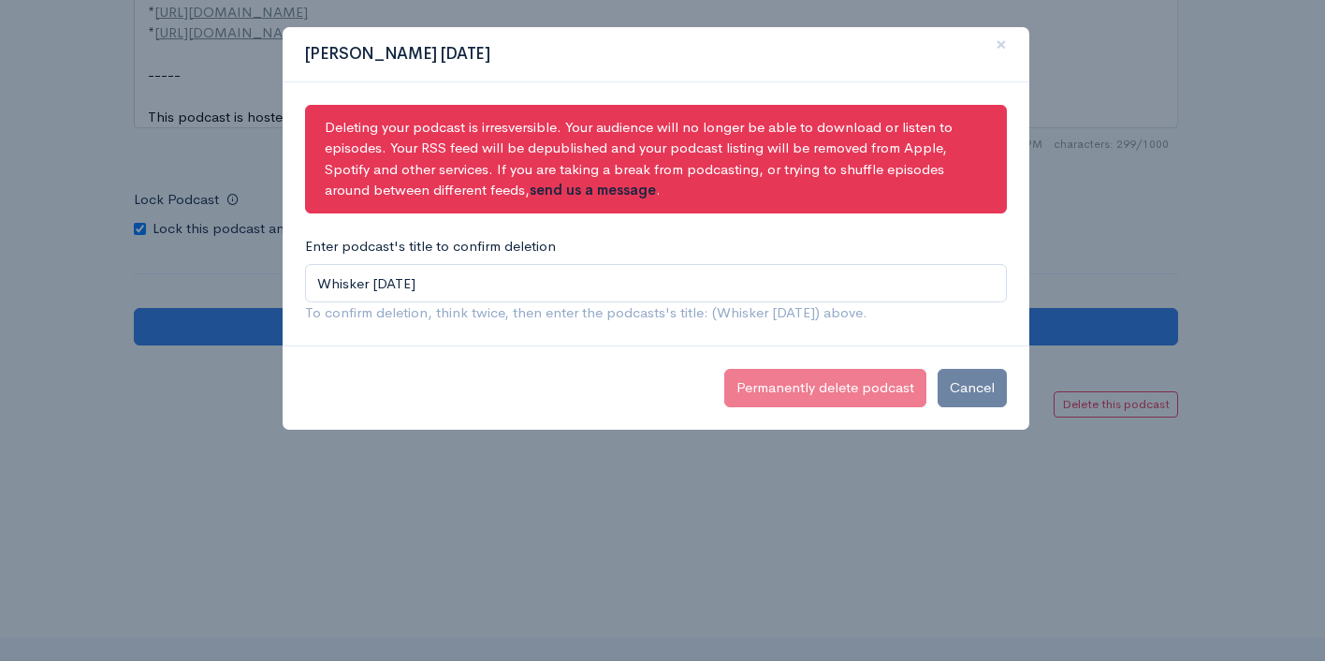
click at [812, 344] on div "Deleting your podcast is irresversible. Your audience will no longer be able to…" at bounding box center [656, 214] width 747 height 264
click at [554, 292] on input "Whisker [DATE]" at bounding box center [656, 283] width 702 height 38
click at [527, 281] on input "Whisker [DATE]" at bounding box center [656, 283] width 702 height 38
click at [319, 283] on input "Whisker [DATE]" at bounding box center [656, 283] width 702 height 38
click at [538, 294] on input "Whisker [DATE]" at bounding box center [656, 283] width 702 height 38
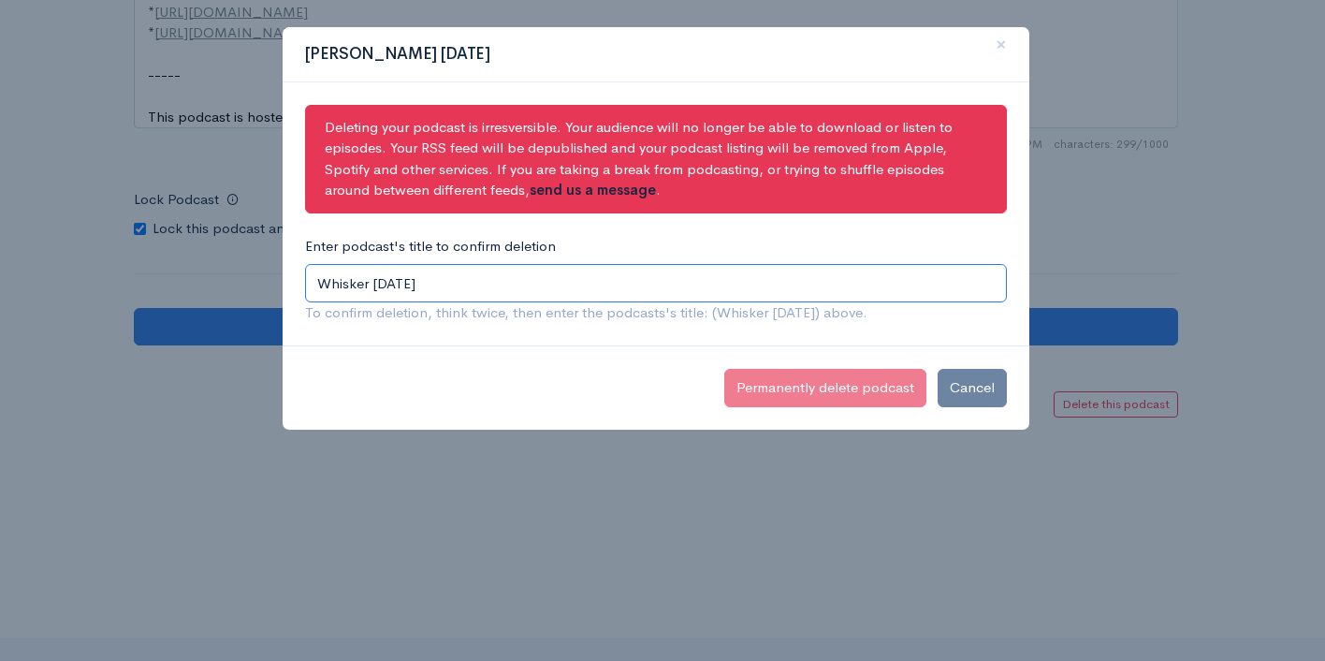
click at [531, 284] on input "Whisker [DATE]" at bounding box center [656, 283] width 702 height 38
click at [520, 286] on input "Whisker [DATE]" at bounding box center [656, 283] width 702 height 38
click at [578, 339] on div "Deleting your podcast is irresversible. Your audience will no longer be able to…" at bounding box center [656, 214] width 747 height 264
click at [569, 293] on input "Whisker Wednesdays" at bounding box center [656, 283] width 702 height 38
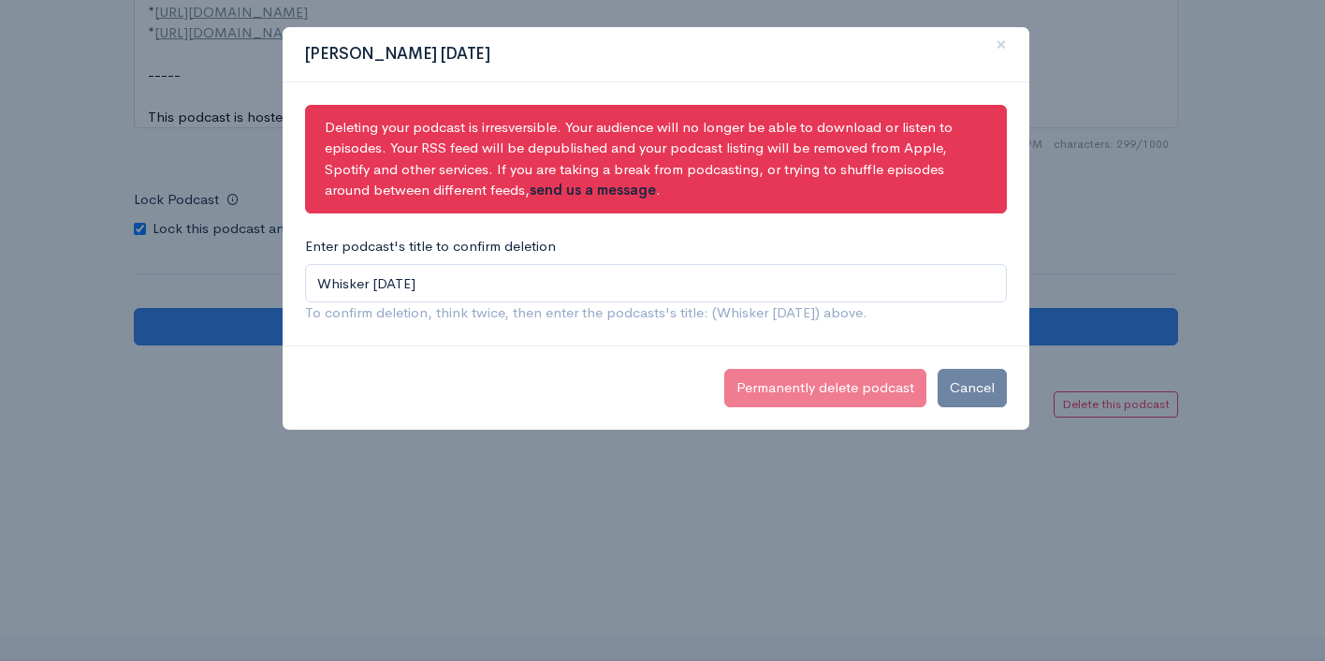
click at [669, 336] on div "Deleting your podcast is irresversible. Your audience will no longer be able to…" at bounding box center [656, 214] width 747 height 264
click at [967, 390] on button "Cancel" at bounding box center [972, 388] width 69 height 38
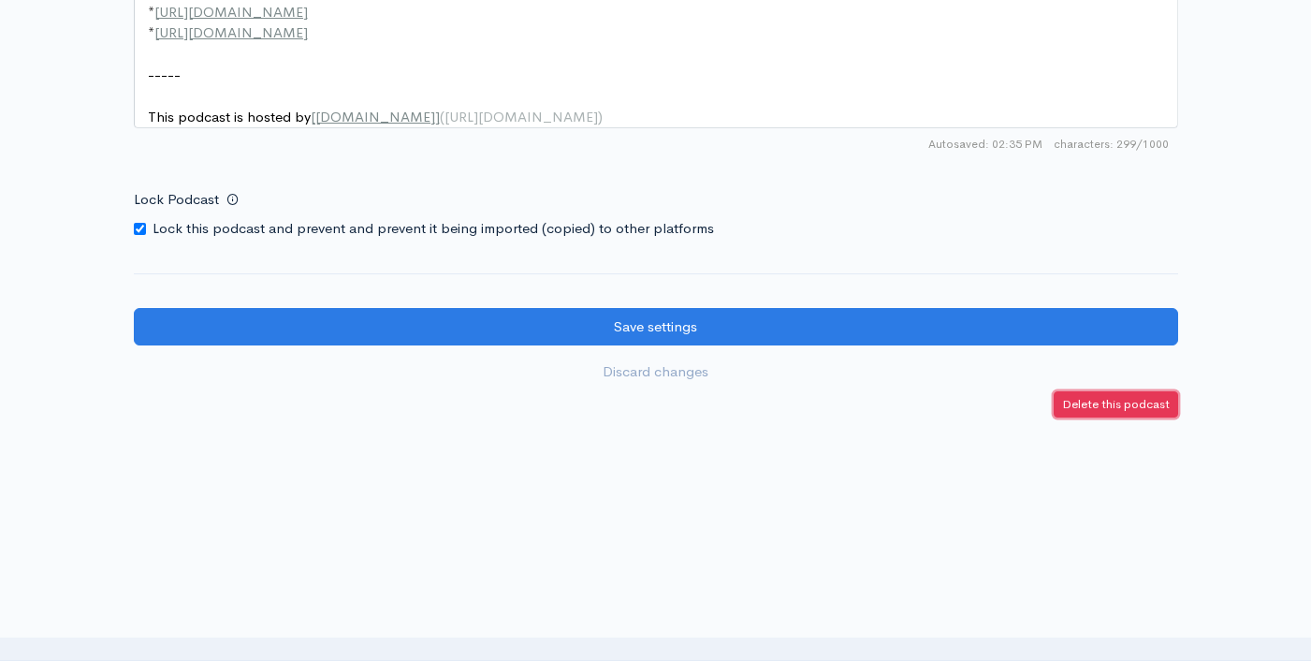
click at [1104, 413] on link "Delete this podcast" at bounding box center [1116, 404] width 124 height 27
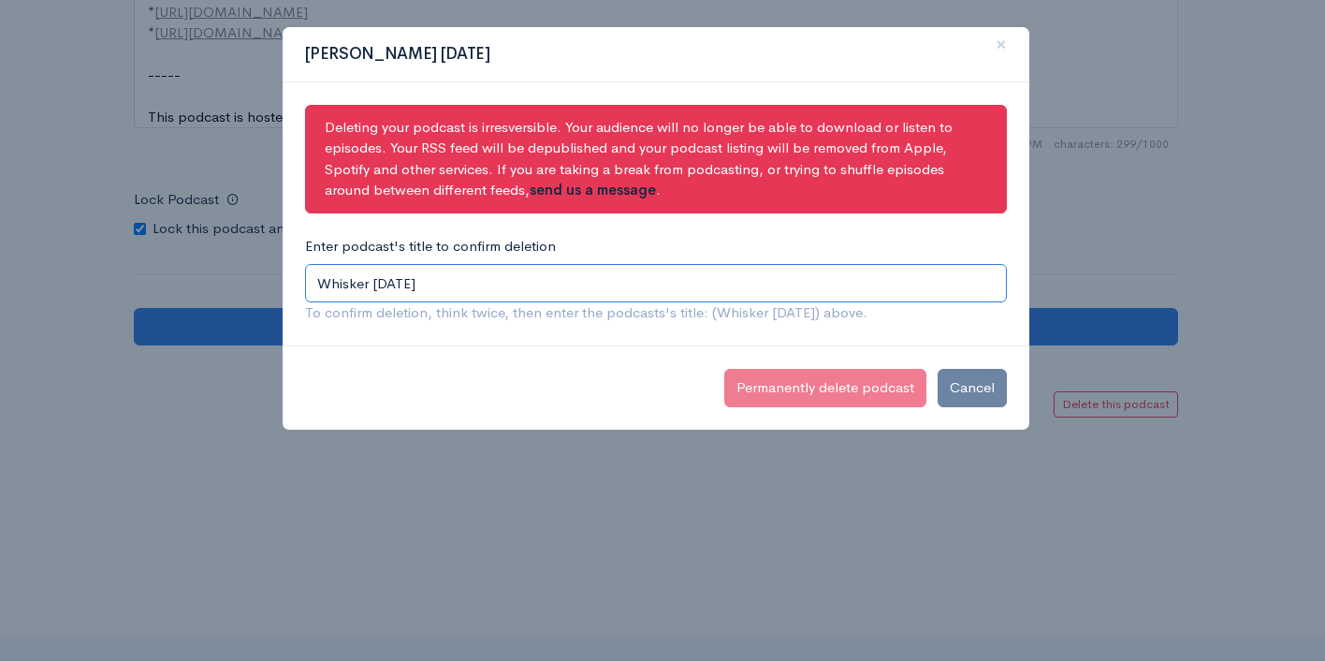
click at [486, 286] on input "Whisker [DATE]" at bounding box center [656, 283] width 702 height 38
drag, startPoint x: 484, startPoint y: 286, endPoint x: 86, endPoint y: 276, distance: 397.9
click at [86, 275] on div "Delete Whisker Wednesday’s × Deleting your podcast is irresversible. Your audie…" at bounding box center [662, 330] width 1325 height 661
type input "Whisker [DATE]"
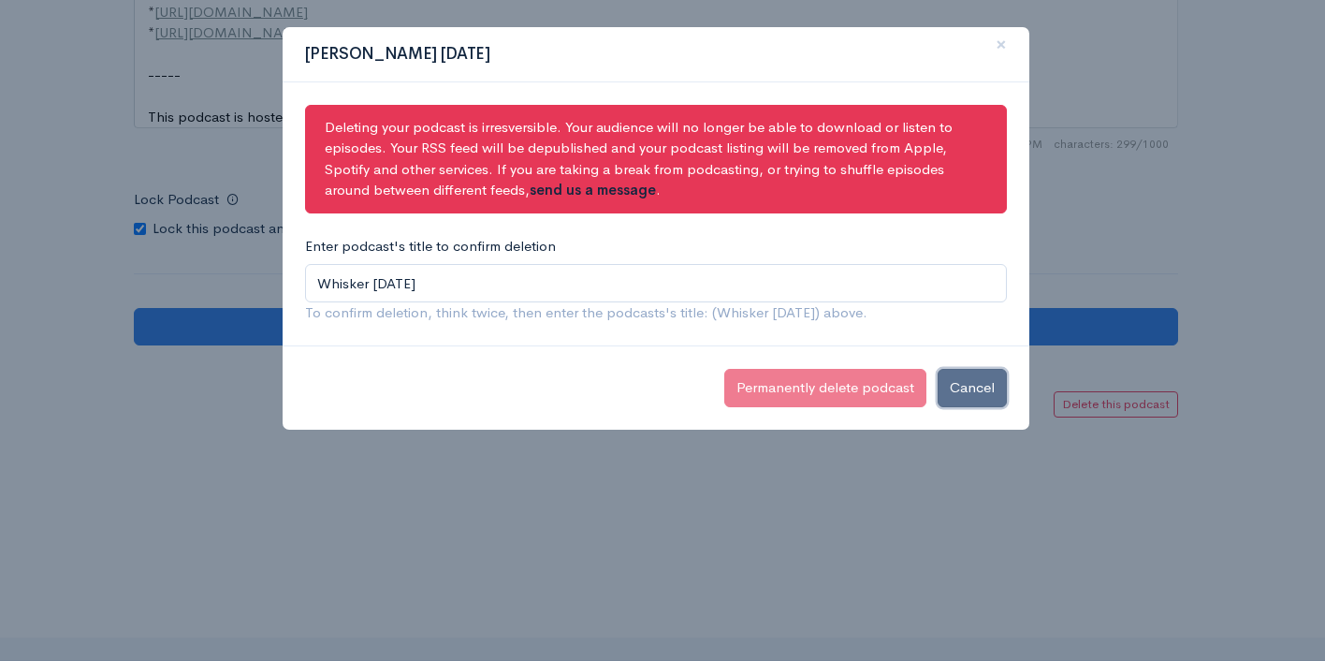
click at [957, 388] on button "Cancel" at bounding box center [972, 388] width 69 height 38
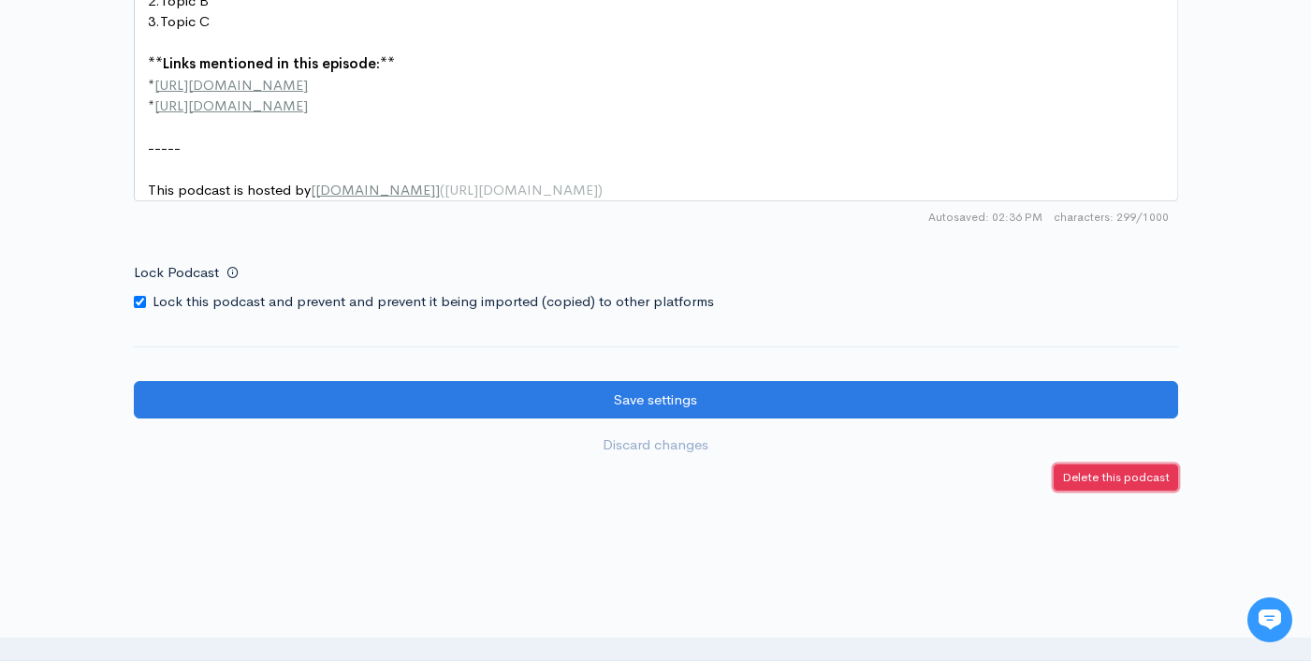
click at [1093, 485] on small "Delete this podcast" at bounding box center [1116, 477] width 108 height 16
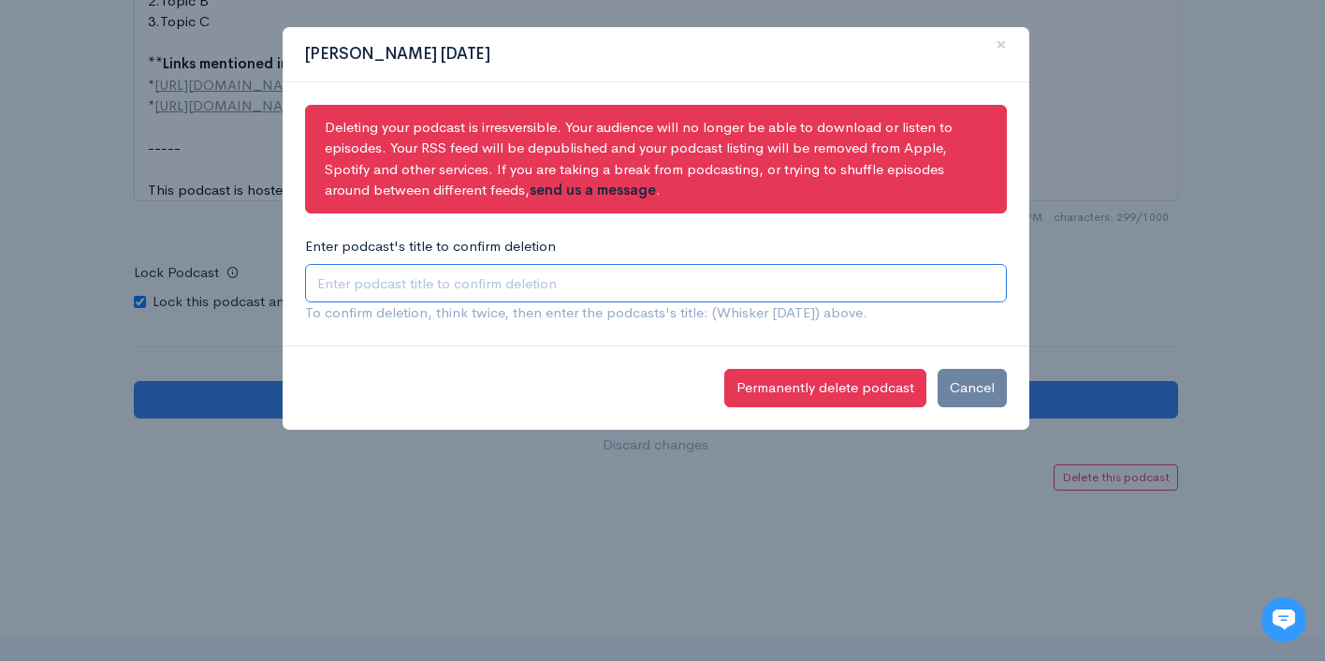
click at [517, 274] on input "Enter podcast's title to confirm deletion" at bounding box center [656, 283] width 702 height 38
type input "Whisker [DATE]"
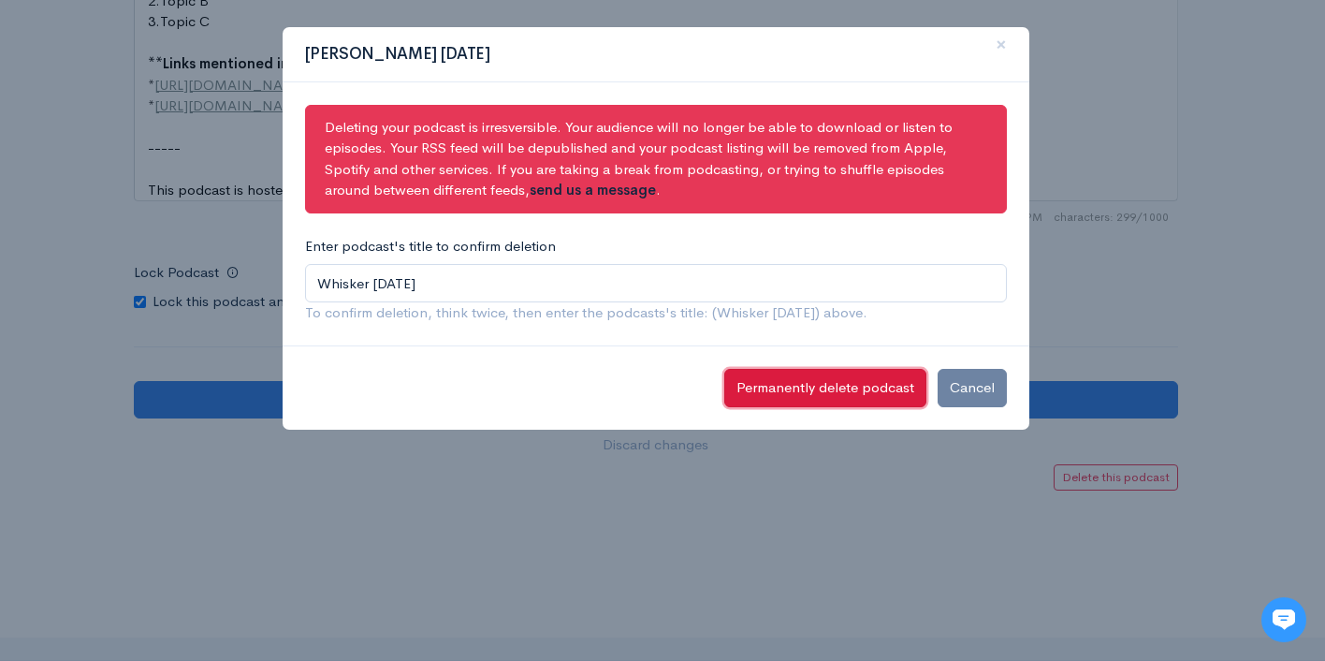
click at [826, 388] on button "Permanently delete podcast" at bounding box center [826, 388] width 202 height 38
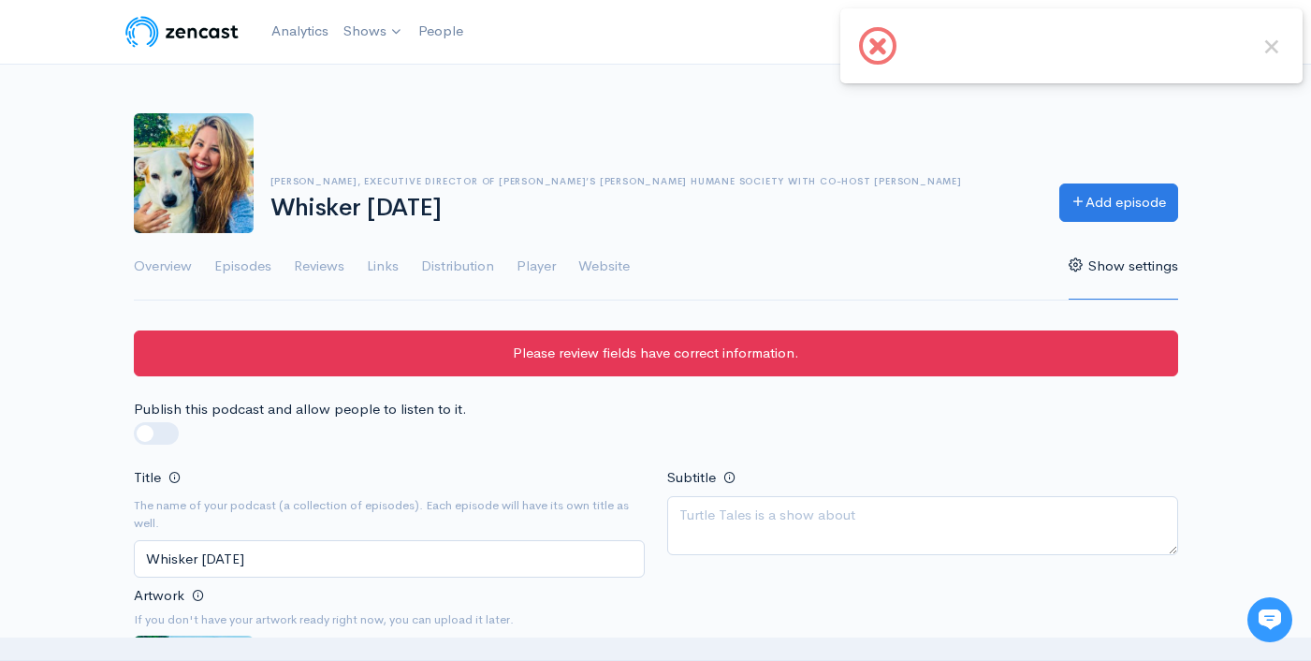
click at [862, 450] on div "Publish this podcast and allow people to listen to it." at bounding box center [656, 432] width 1067 height 67
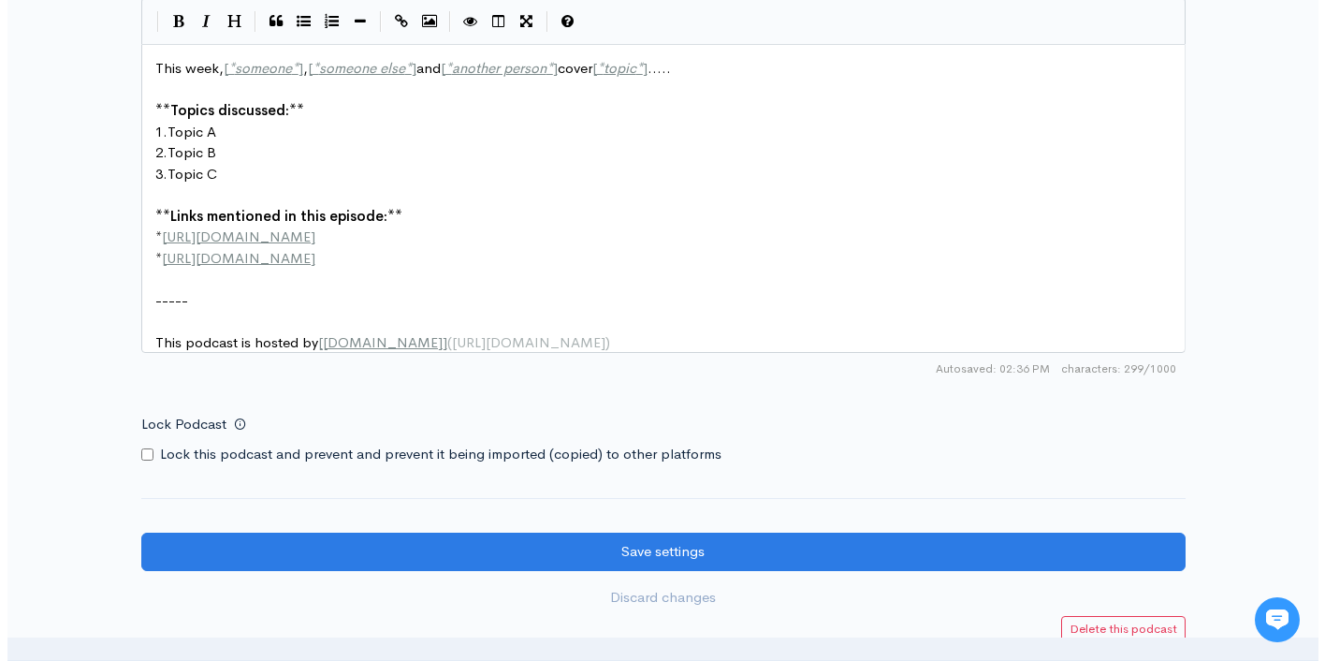
scroll to position [2548, 0]
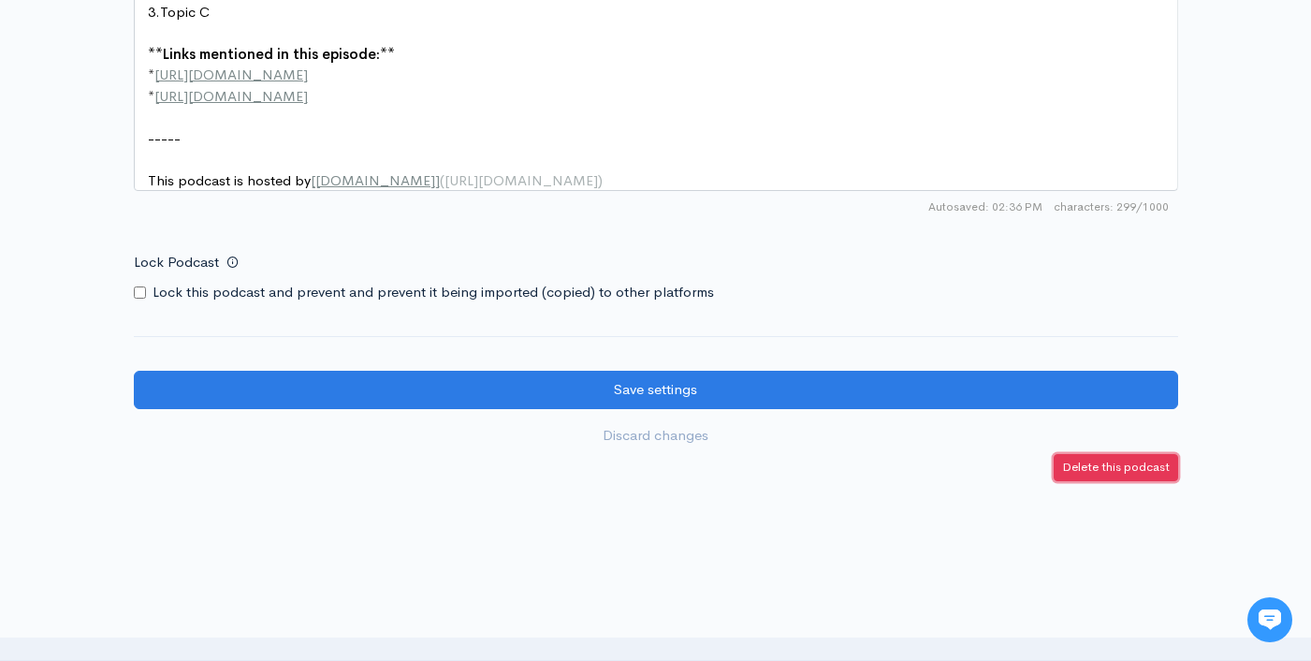
click at [1086, 475] on small "Delete this podcast" at bounding box center [1116, 467] width 108 height 16
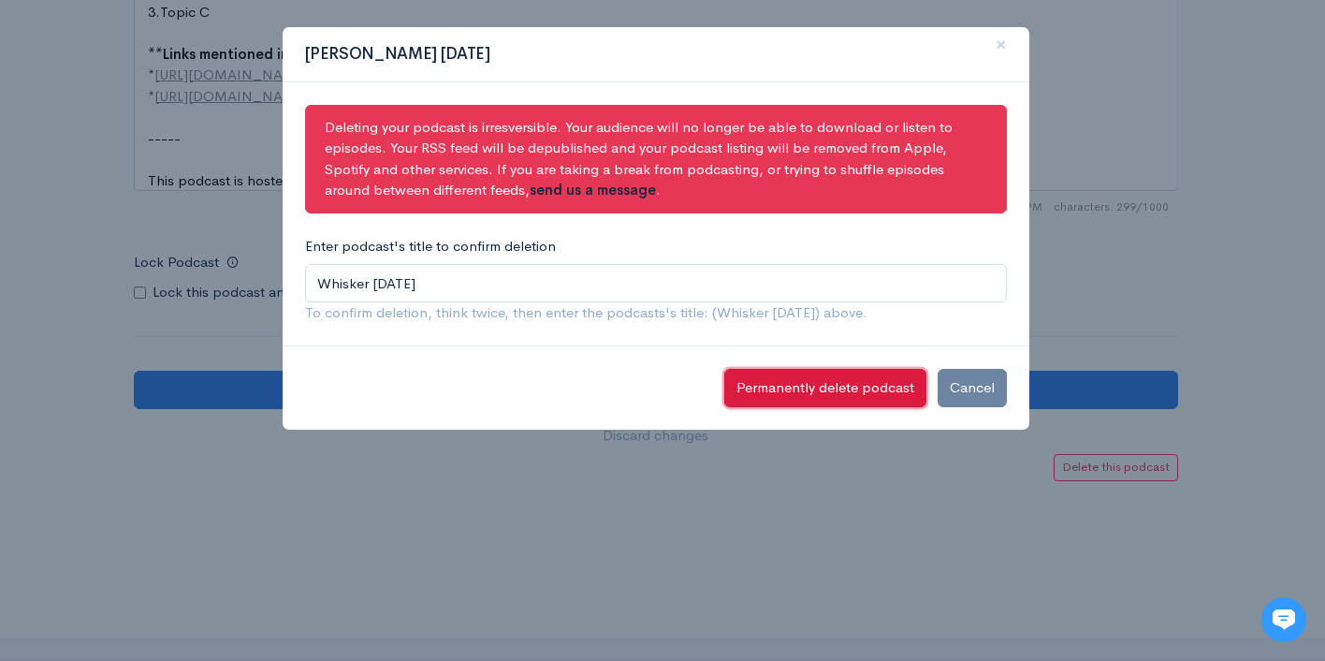
drag, startPoint x: 784, startPoint y: 387, endPoint x: 805, endPoint y: 396, distance: 22.6
click at [784, 386] on button "Permanently delete podcast" at bounding box center [826, 388] width 202 height 38
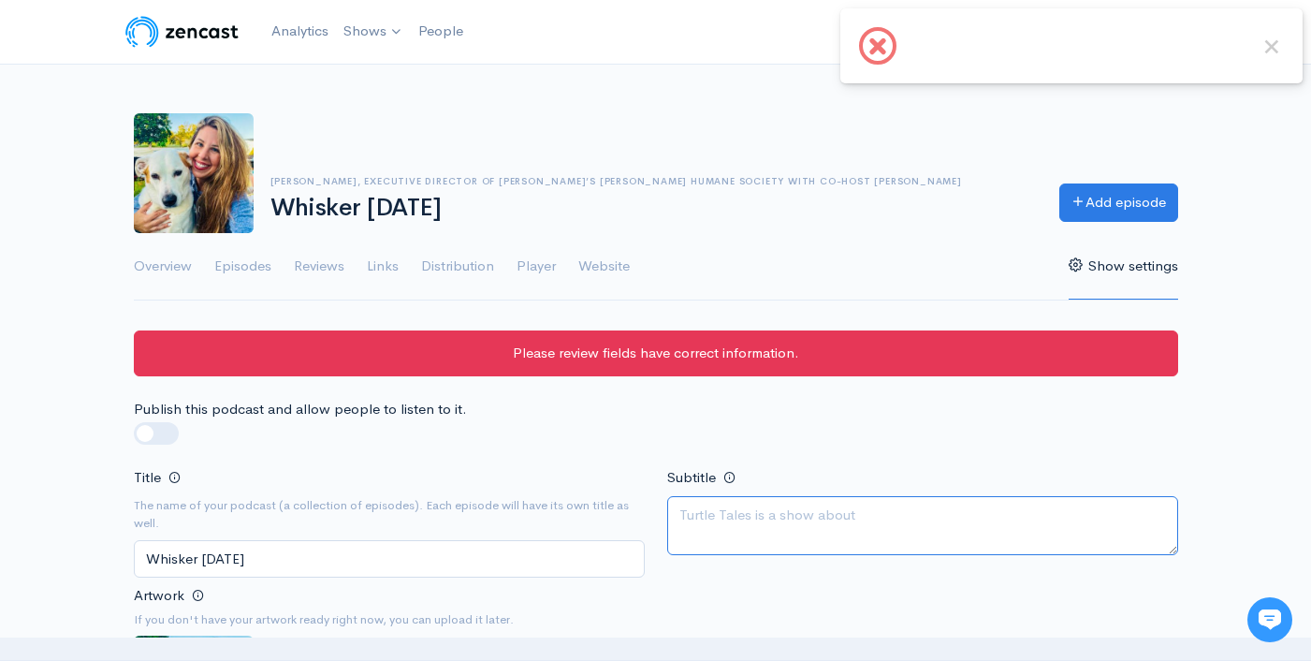
click at [818, 520] on textarea "Subtitle" at bounding box center [922, 525] width 511 height 59
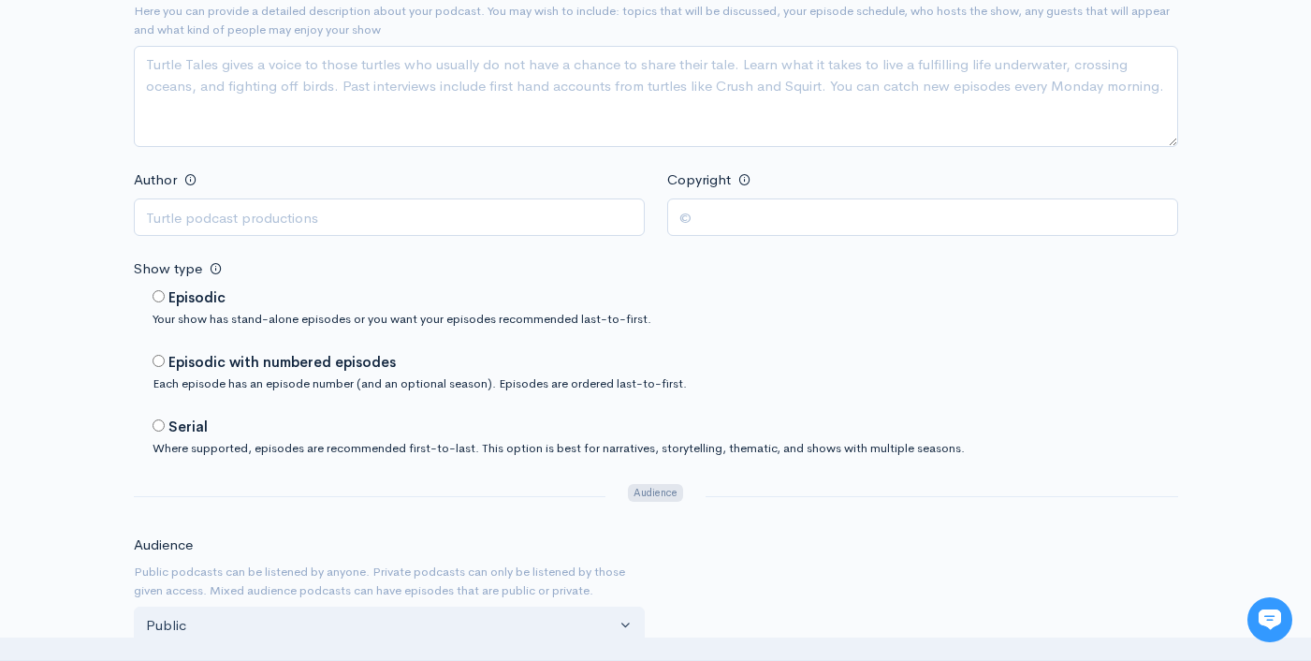
scroll to position [111, 0]
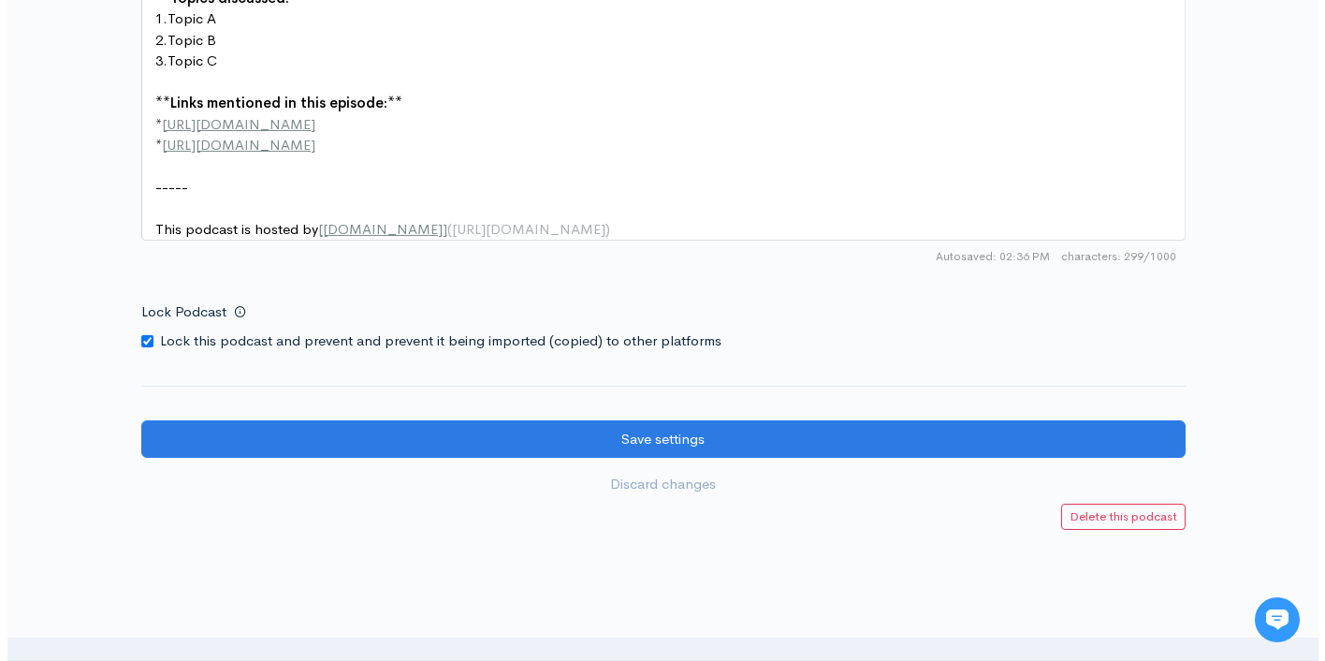
scroll to position [2557, 0]
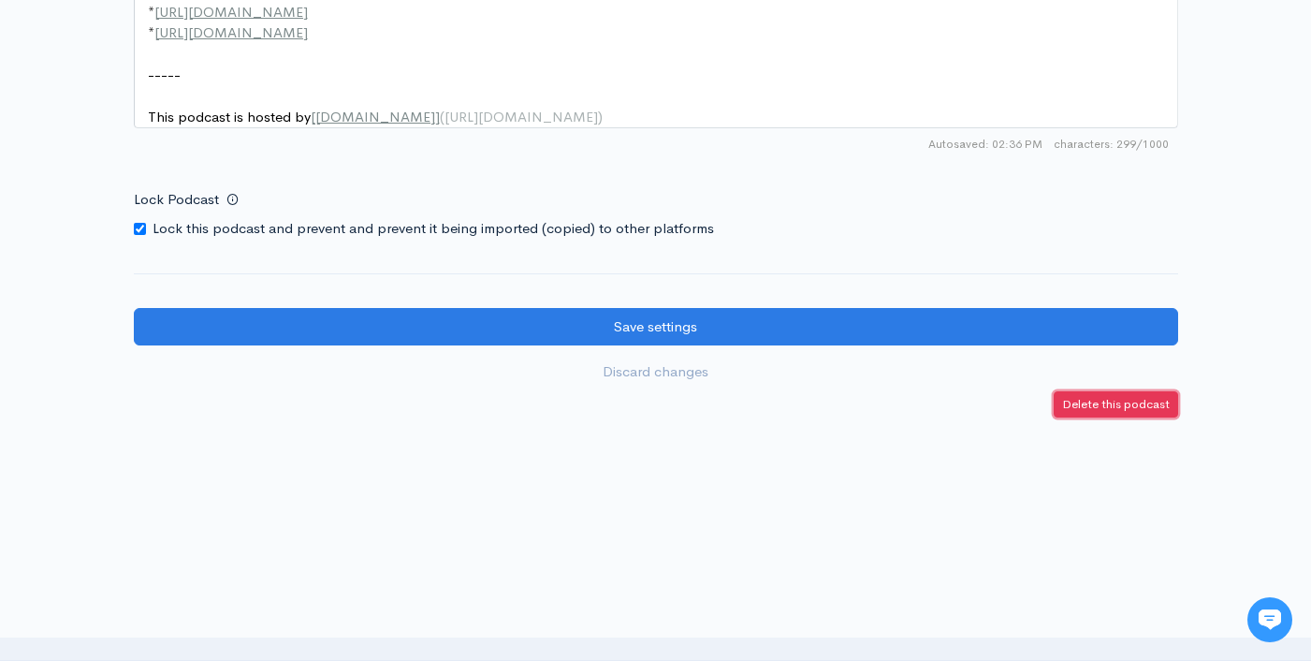
click at [1076, 407] on small "Delete this podcast" at bounding box center [1116, 404] width 108 height 16
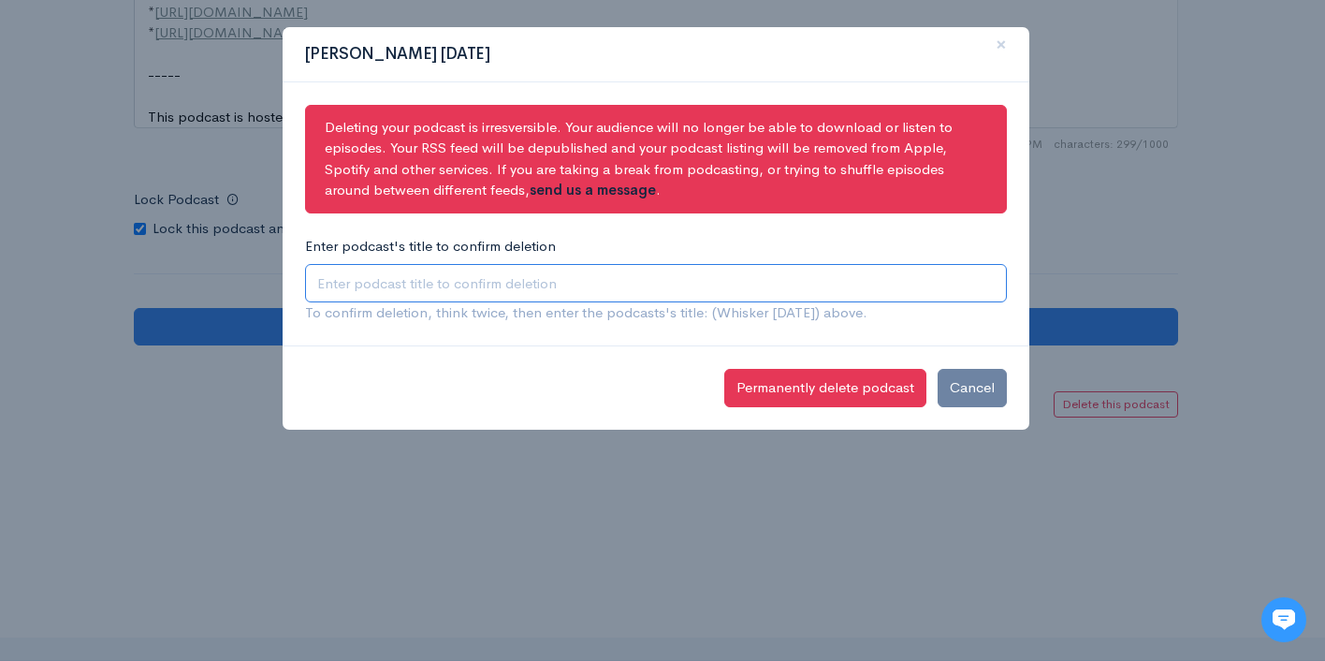
click at [438, 286] on input "Enter podcast's title to confirm deletion" at bounding box center [656, 283] width 702 height 38
type input "Whisker [DATE]"
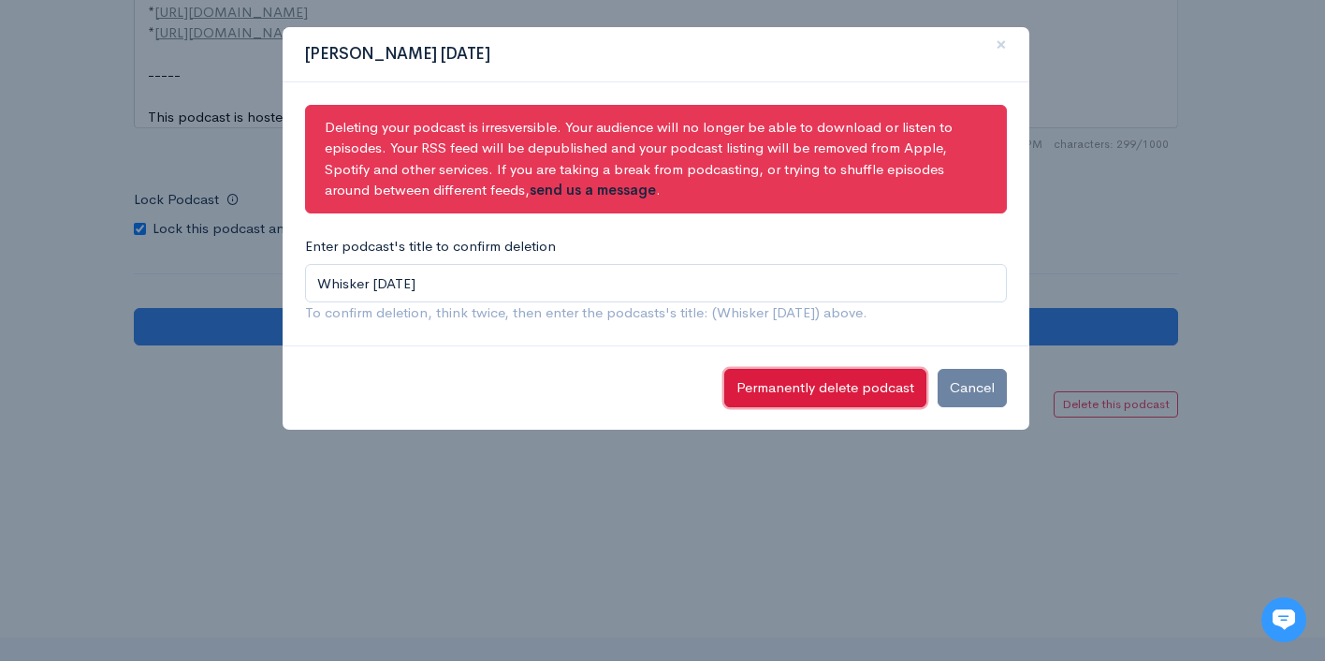
click at [821, 386] on button "Permanently delete podcast" at bounding box center [826, 388] width 202 height 38
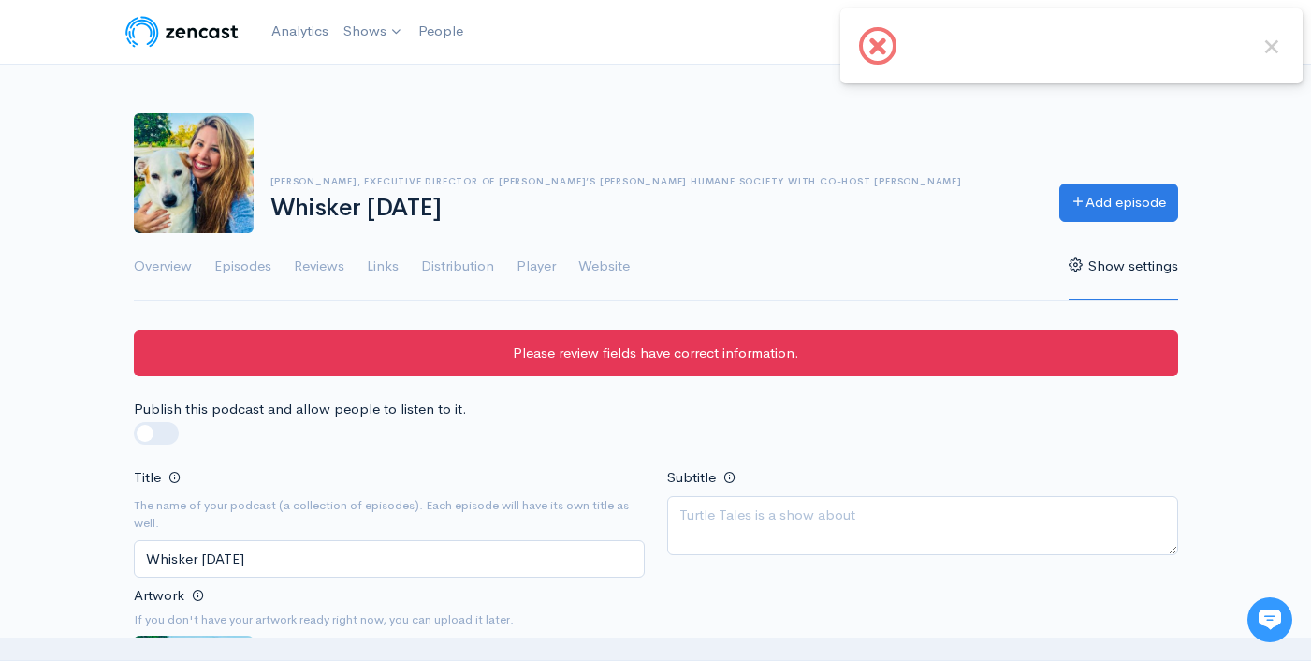
click at [867, 53] on span at bounding box center [878, 46] width 30 height 30
click at [809, 271] on ul "Overview Episodes Reviews Links Distribution Player Website Show settings" at bounding box center [656, 266] width 1045 height 67
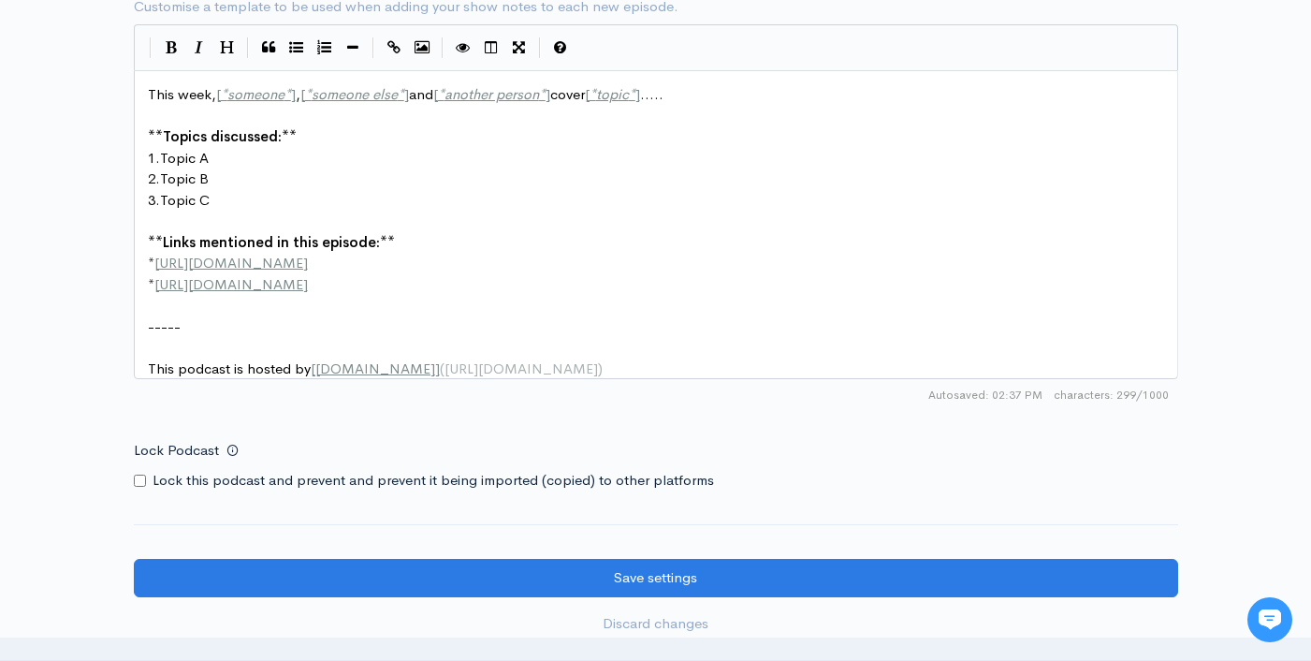
scroll to position [2626, 0]
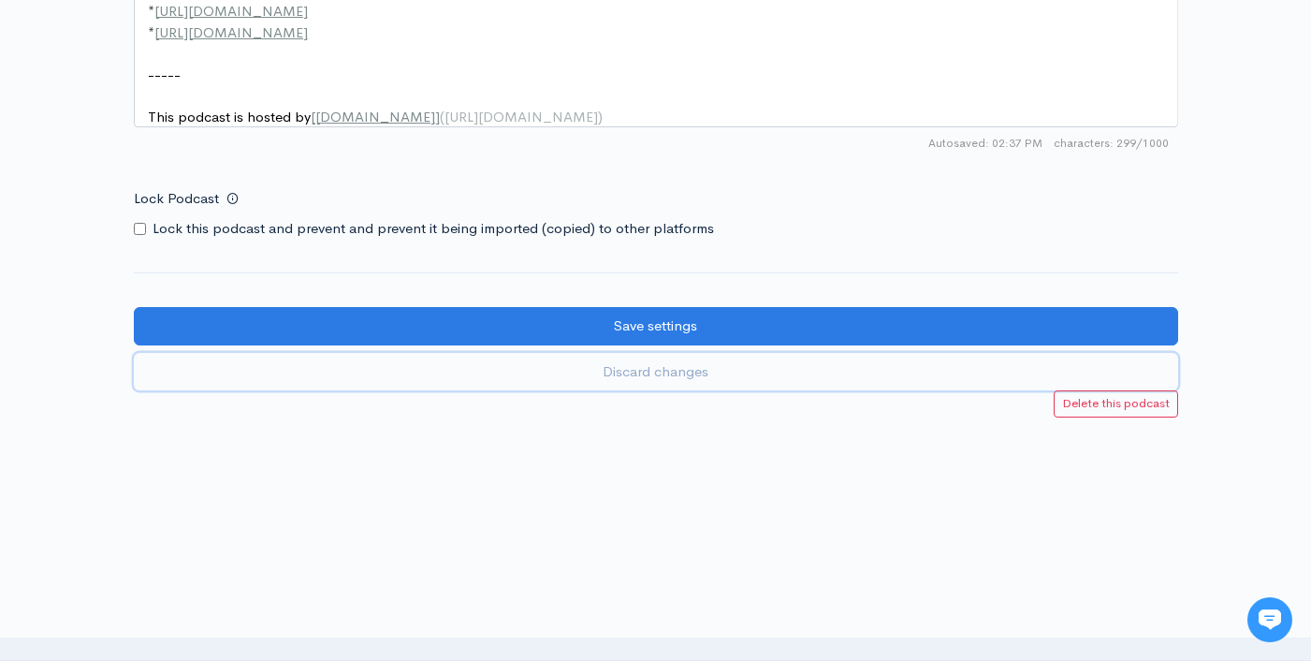
click at [671, 374] on link "Discard changes" at bounding box center [656, 372] width 1045 height 38
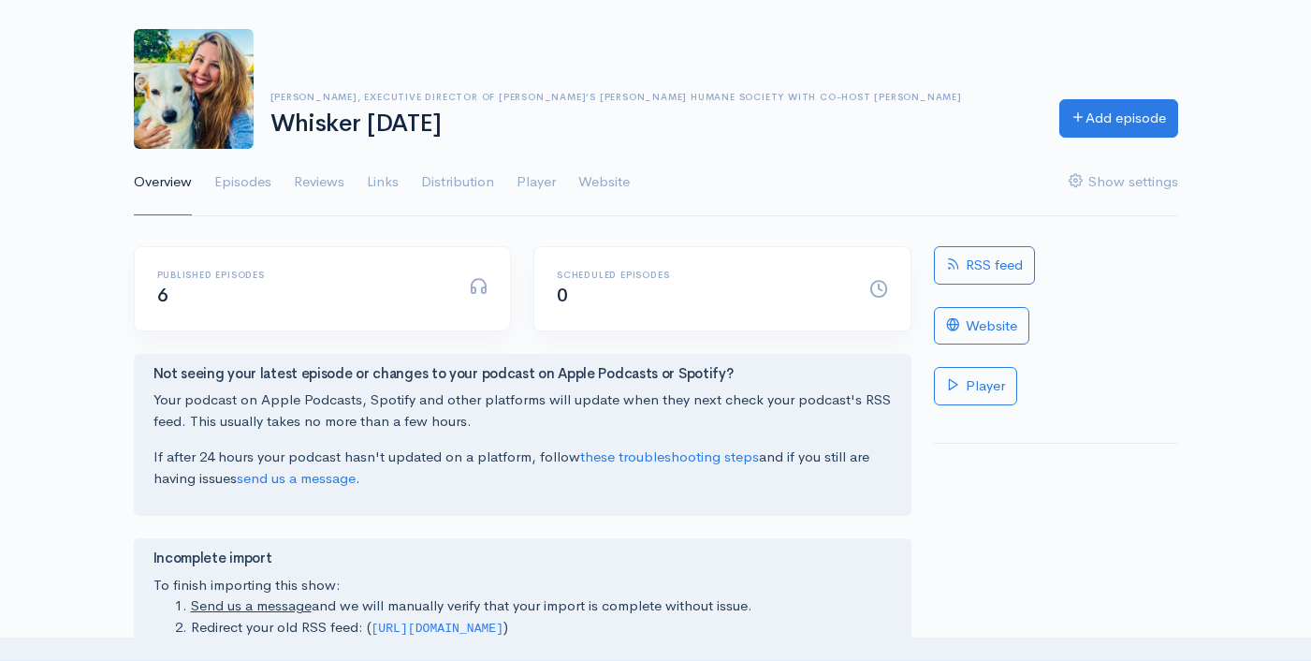
scroll to position [155, 0]
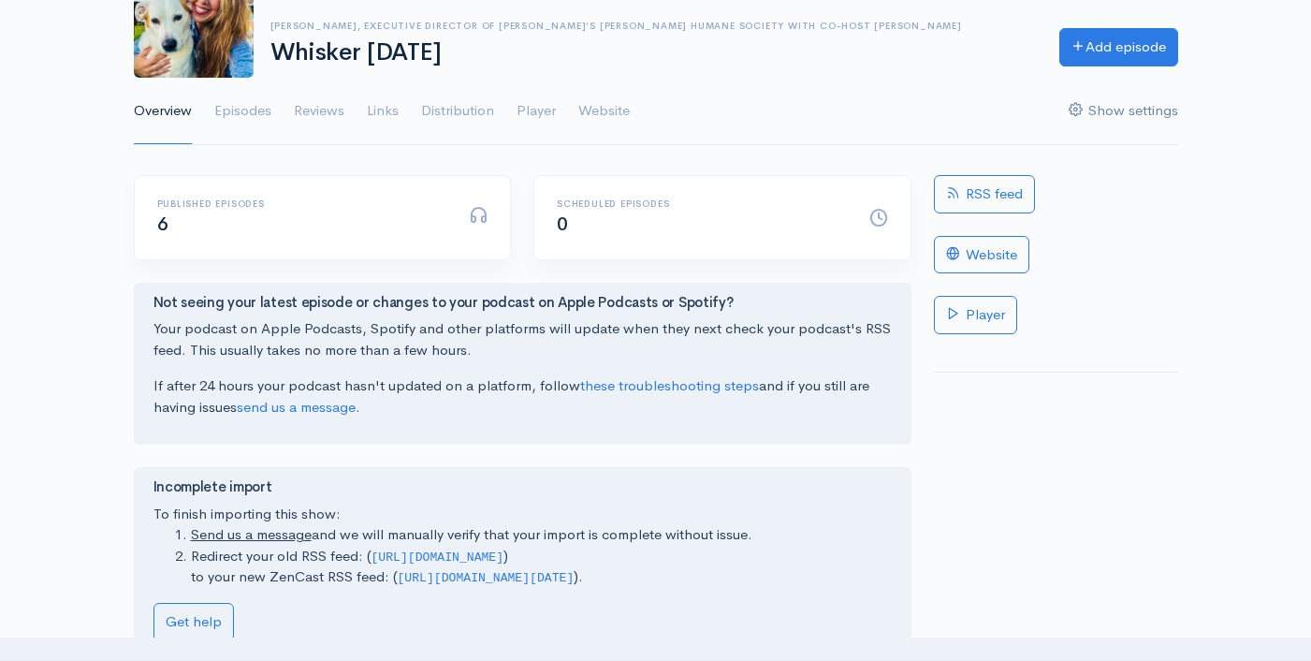
click at [1113, 109] on link "Show settings" at bounding box center [1124, 111] width 110 height 67
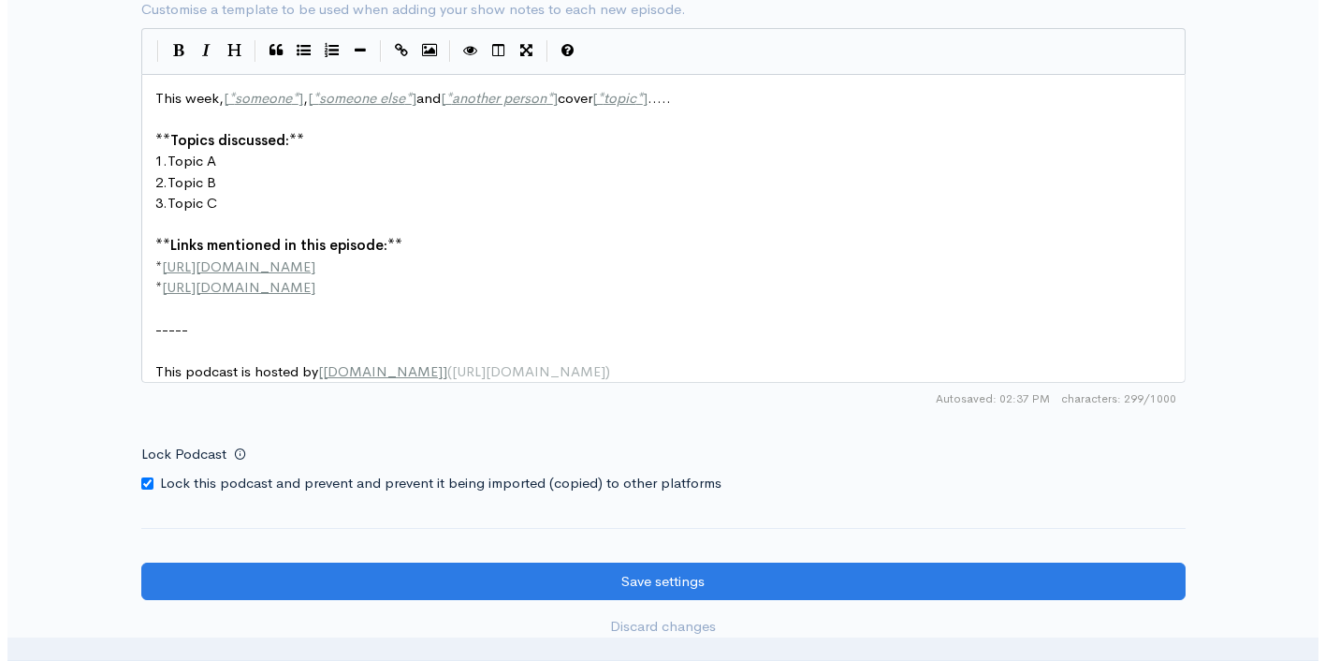
scroll to position [2557, 0]
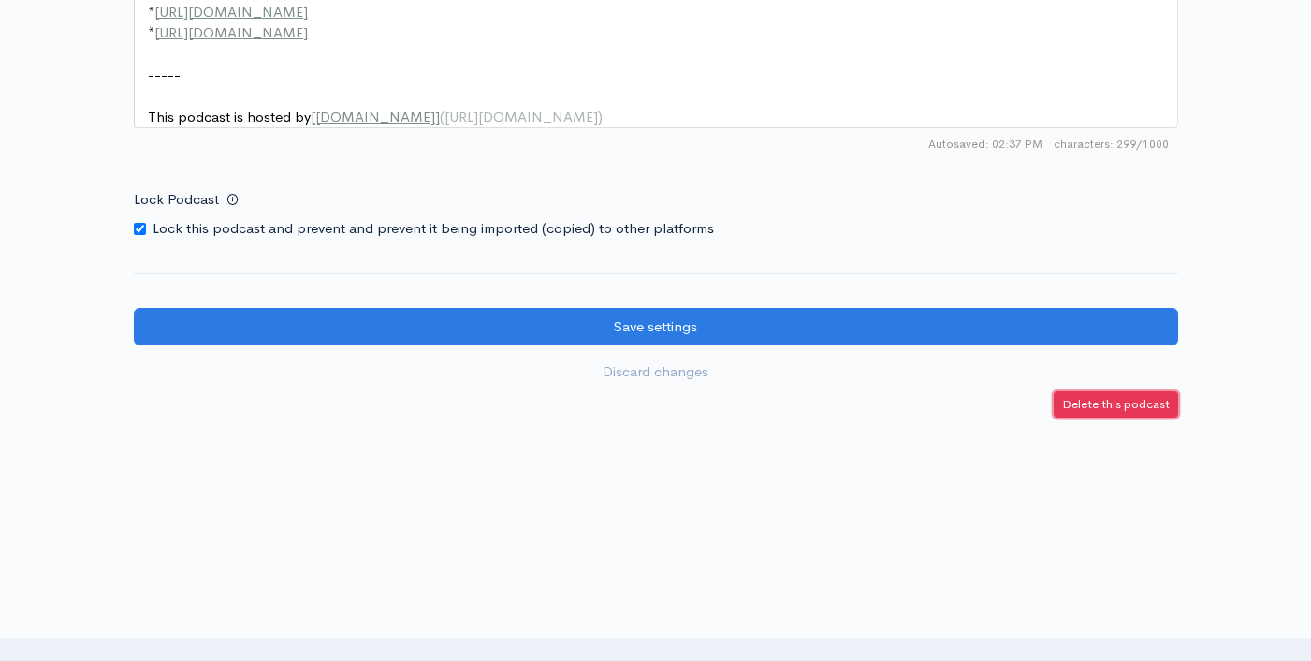
click at [1120, 395] on link "Delete this podcast" at bounding box center [1116, 404] width 124 height 27
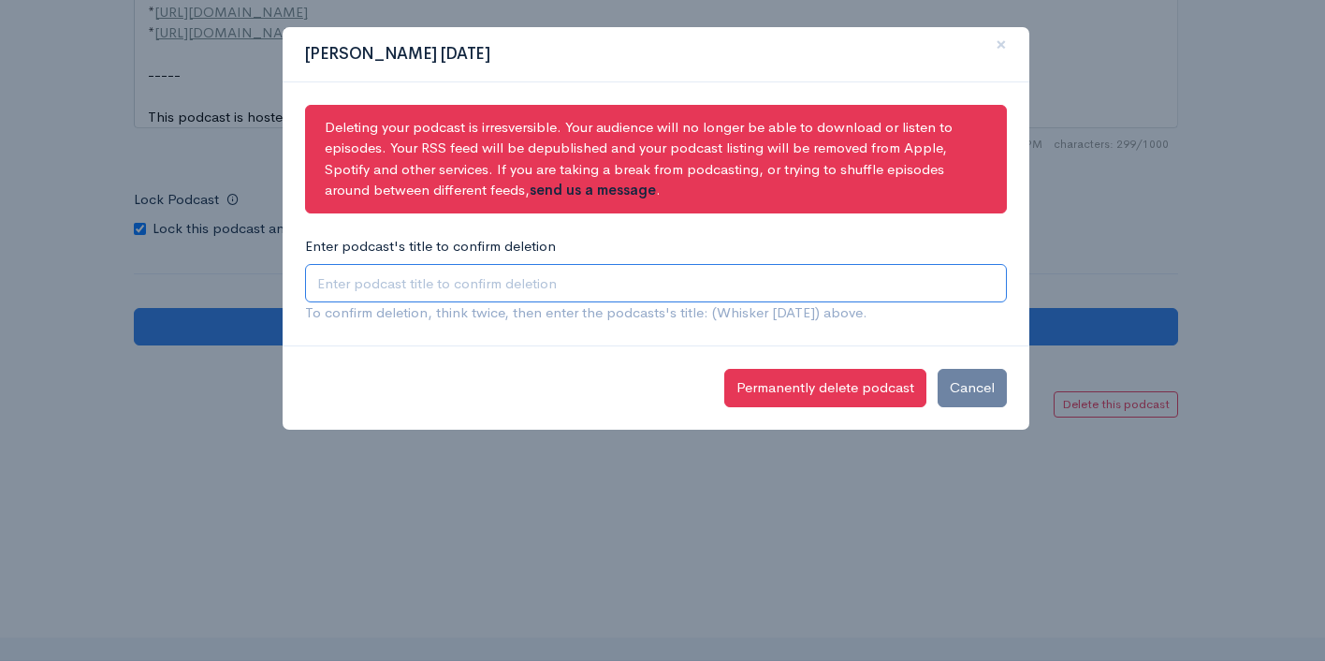
click at [553, 283] on input "Enter podcast's title to confirm deletion" at bounding box center [656, 283] width 702 height 38
type input "Whisker [DATE]"
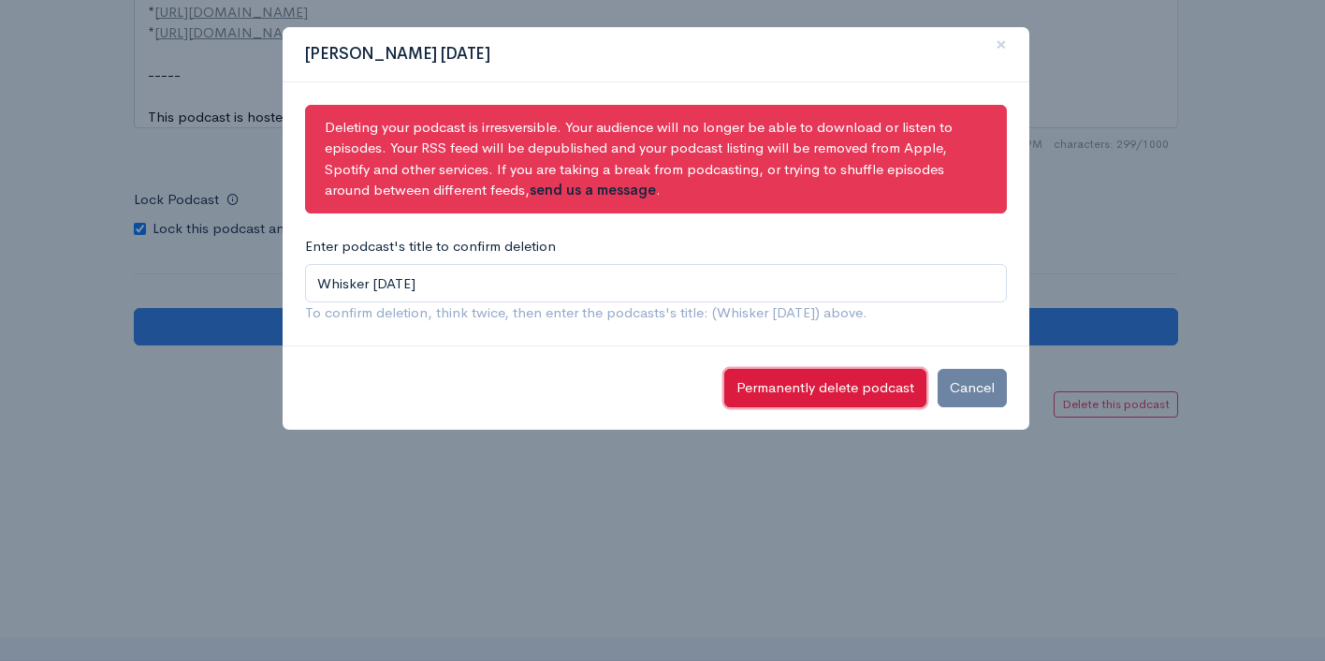
click at [775, 388] on button "Permanently delete podcast" at bounding box center [826, 388] width 202 height 38
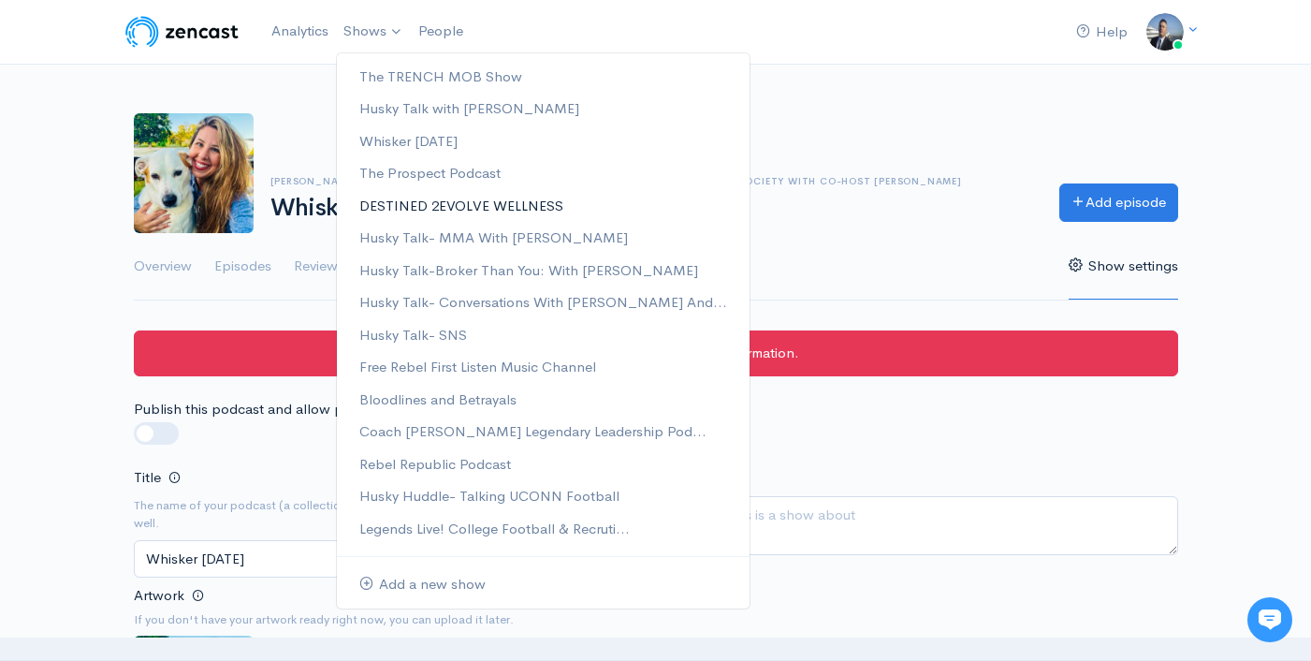
click at [413, 206] on link "DESTINED 2EVOLVE WELLNESS" at bounding box center [543, 206] width 413 height 33
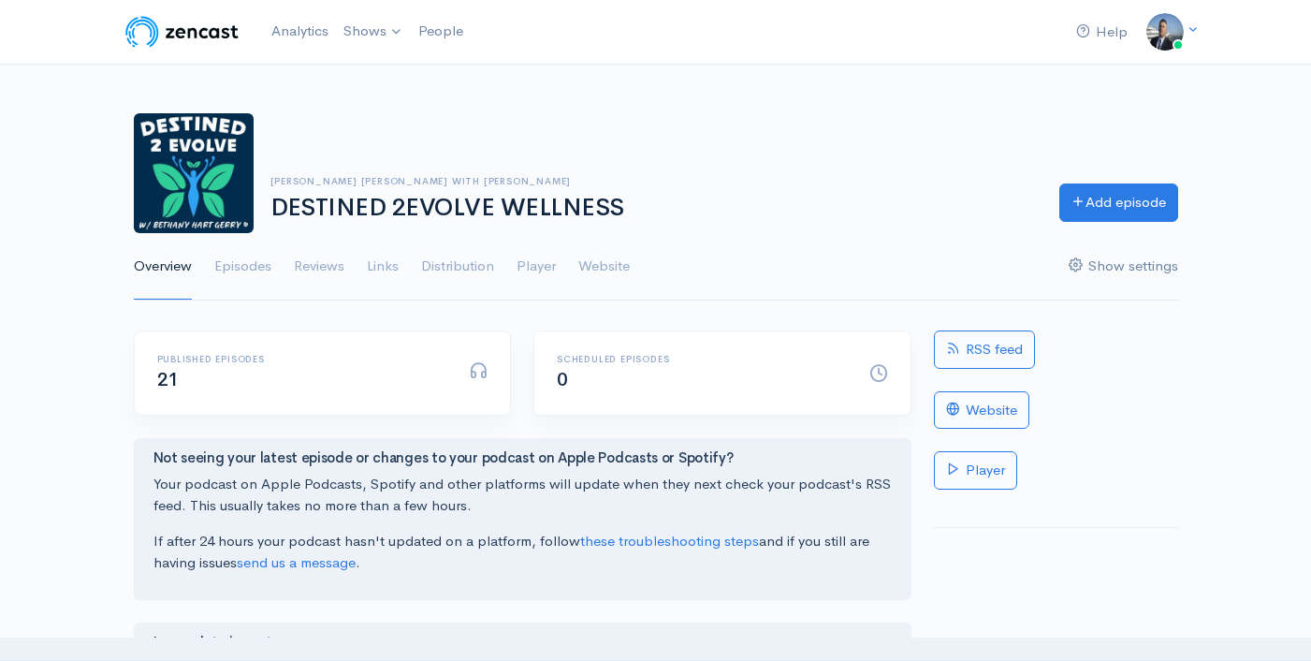
click at [1120, 269] on link "Show settings" at bounding box center [1124, 266] width 110 height 67
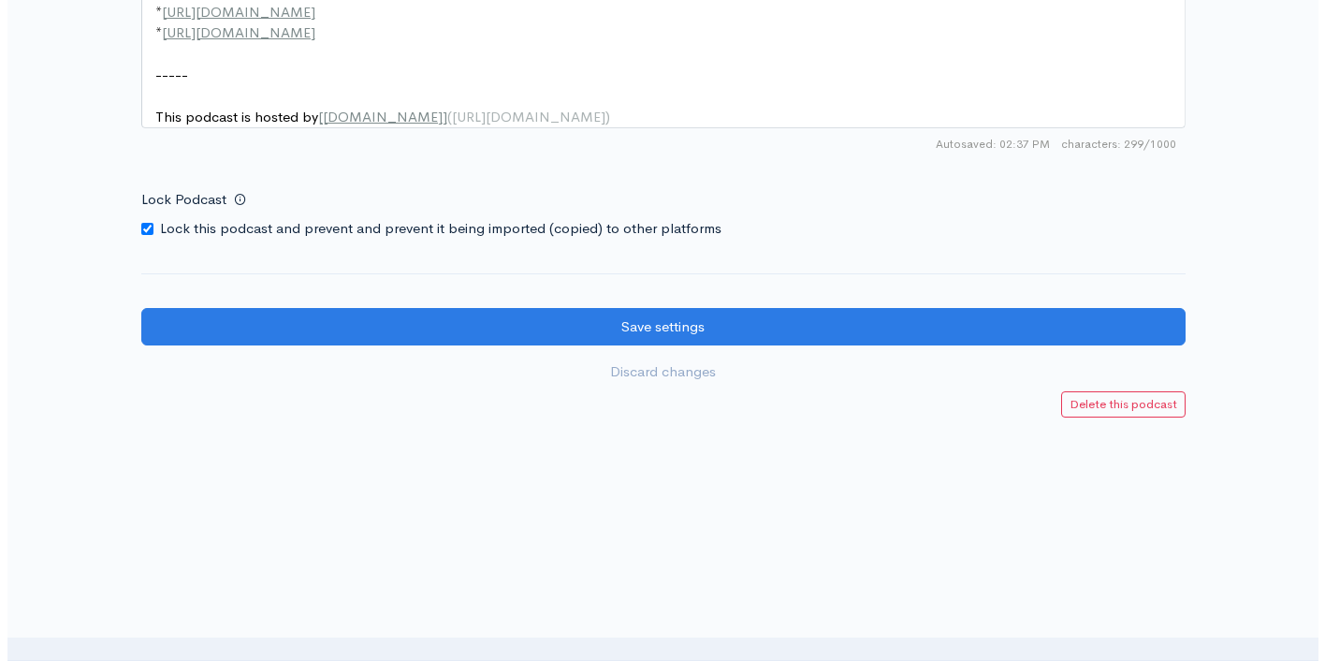
scroll to position [2557, 0]
click at [1106, 404] on small "Delete this podcast" at bounding box center [1116, 404] width 108 height 16
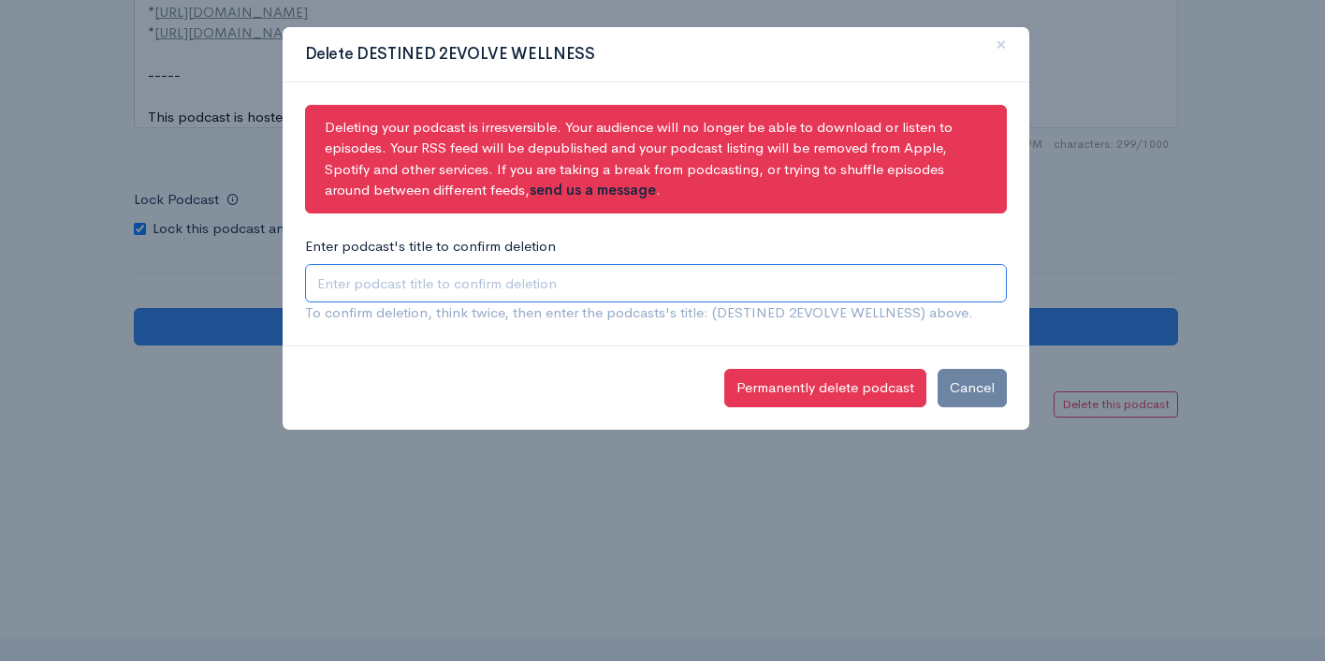
click at [606, 285] on input "Enter podcast's title to confirm deletion" at bounding box center [656, 283] width 702 height 38
type input "DESTINED 2EVOLVE WELLNESS"
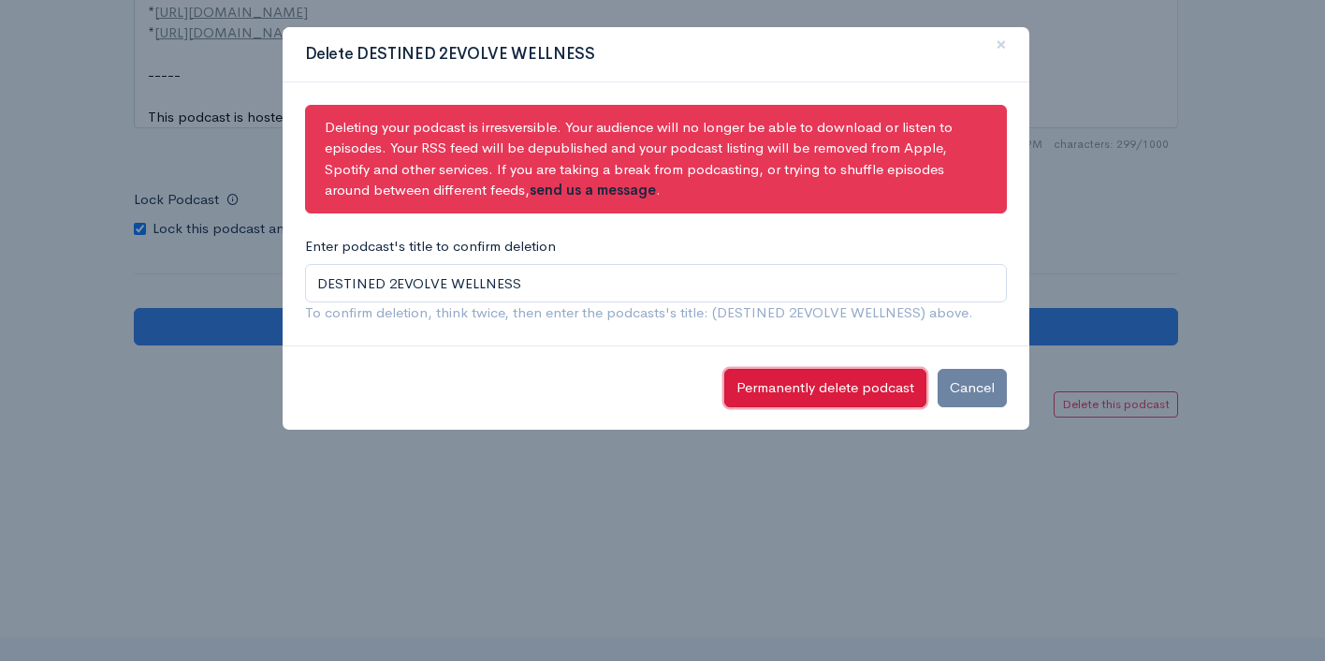
click at [797, 388] on button "Permanently delete podcast" at bounding box center [826, 388] width 202 height 38
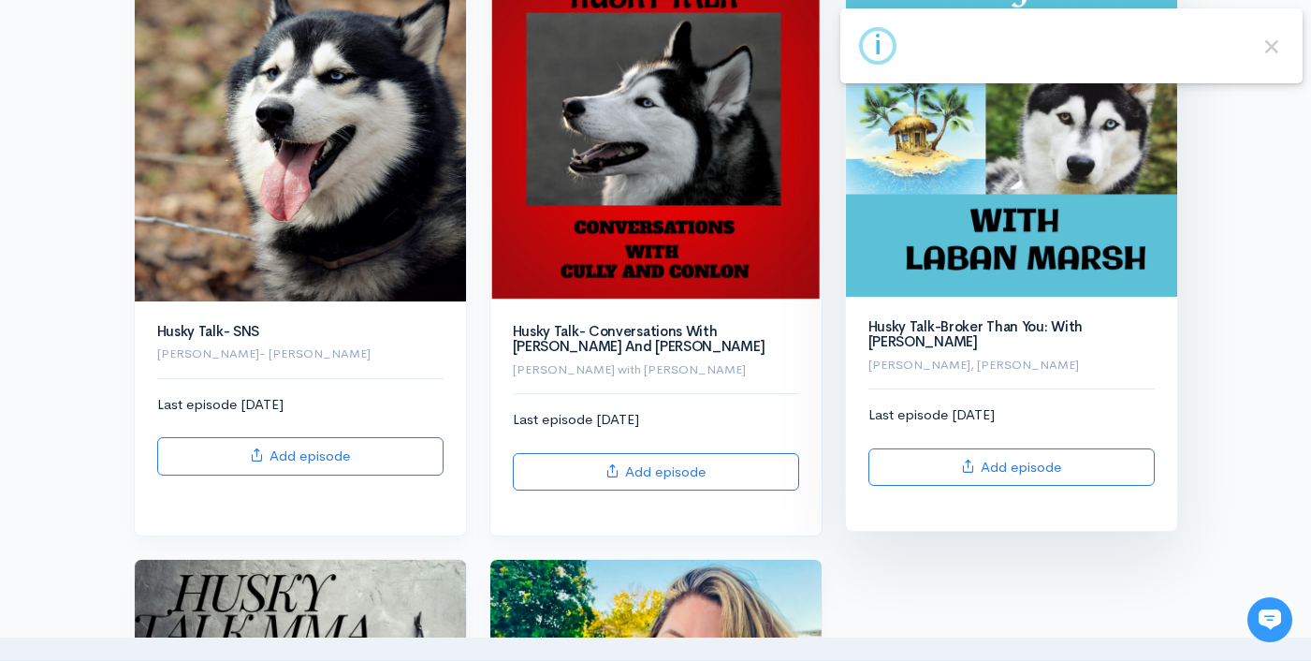
scroll to position [2422, 0]
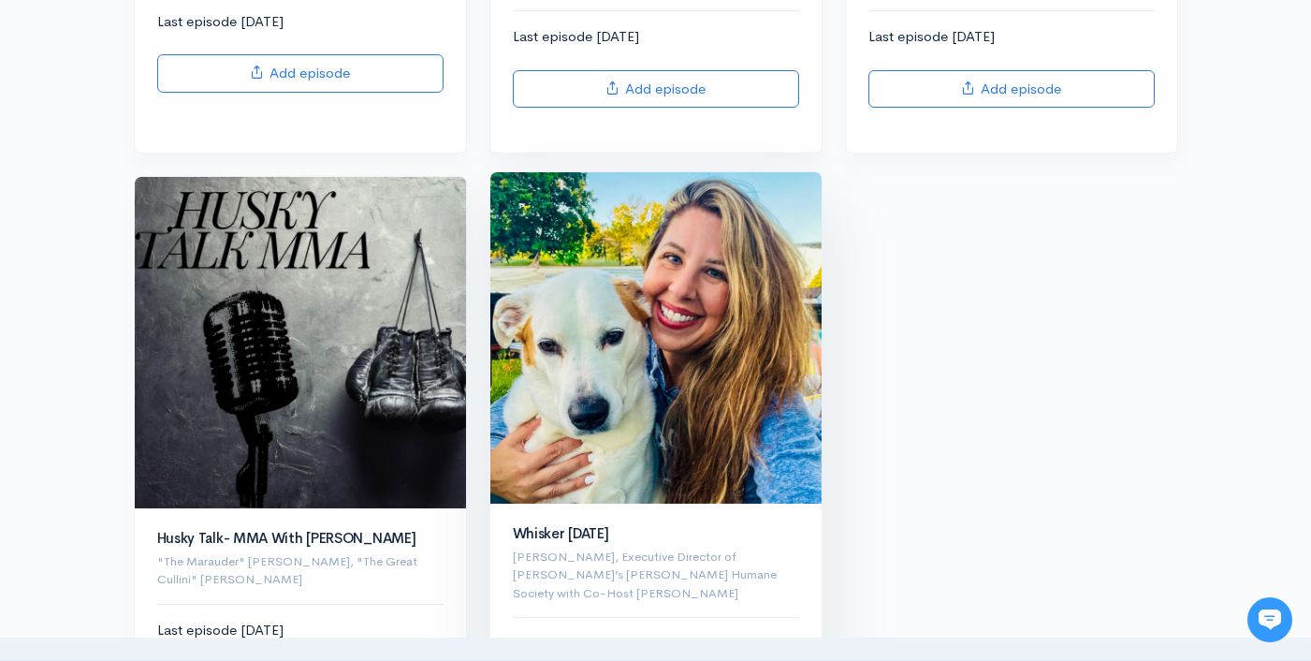
click at [727, 428] on img at bounding box center [656, 337] width 331 height 331
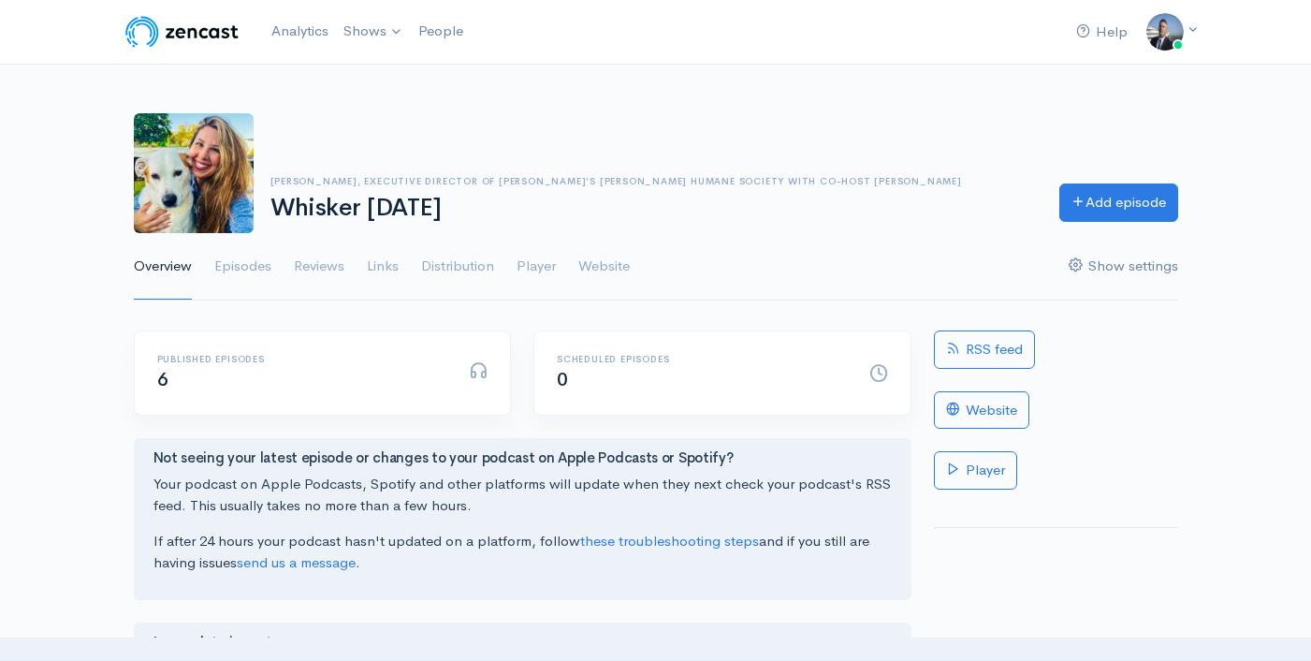
click at [1106, 267] on link "Show settings" at bounding box center [1124, 266] width 110 height 67
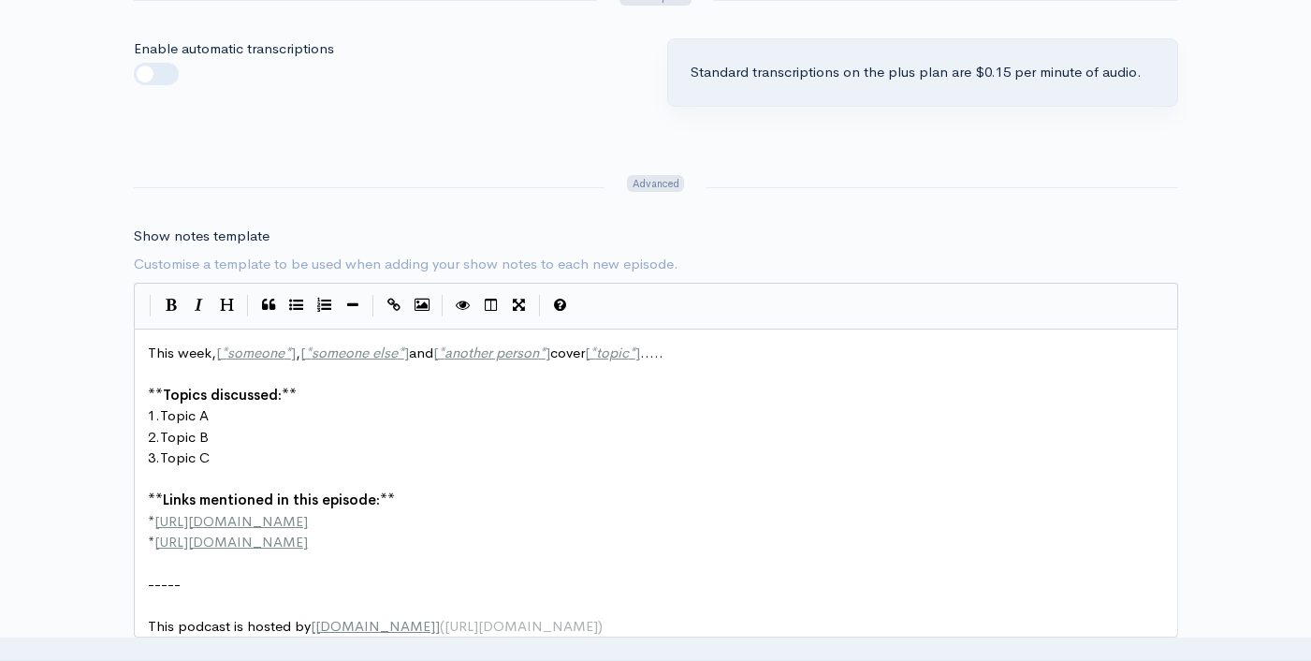
scroll to position [2557, 0]
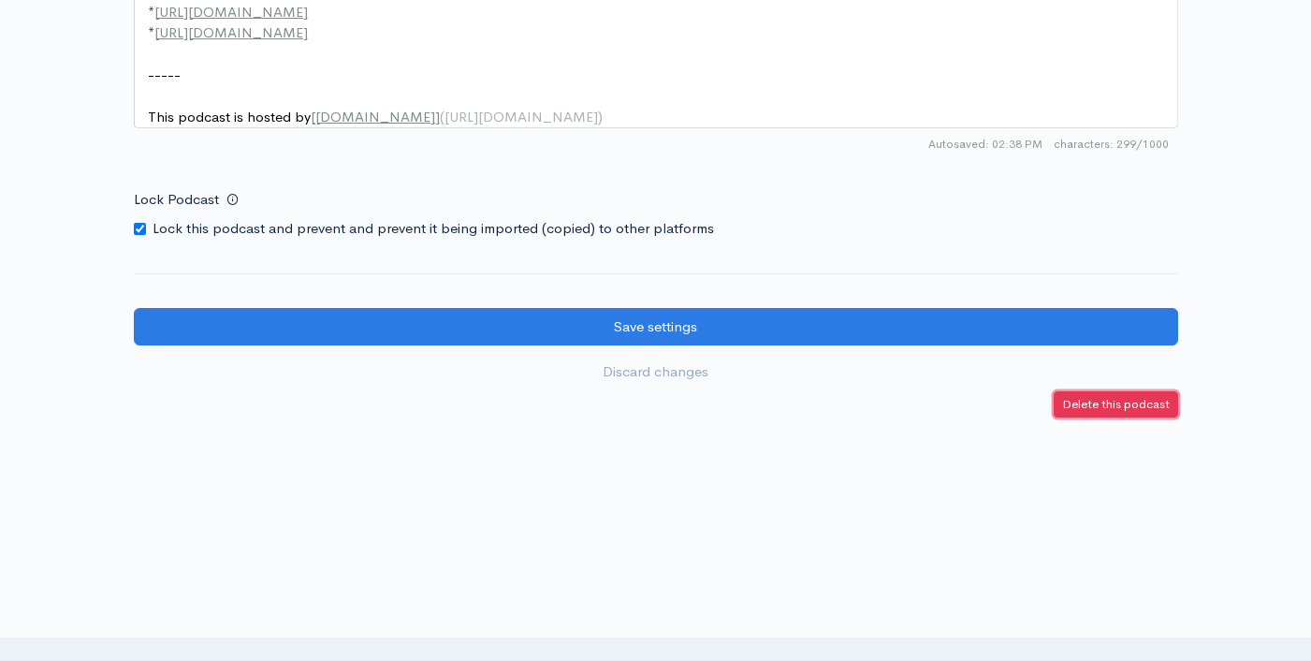
click at [1127, 415] on link "Delete this podcast" at bounding box center [1116, 404] width 124 height 27
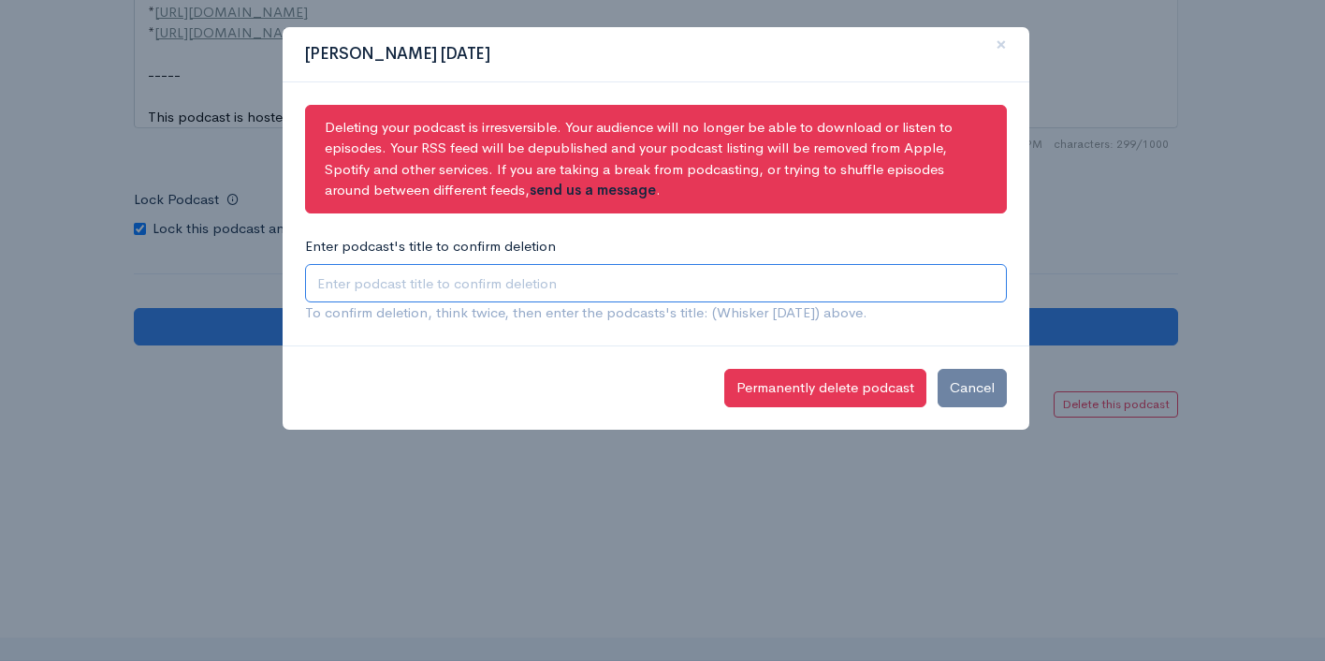
click at [558, 278] on input "Enter podcast's title to confirm deletion" at bounding box center [656, 283] width 702 height 38
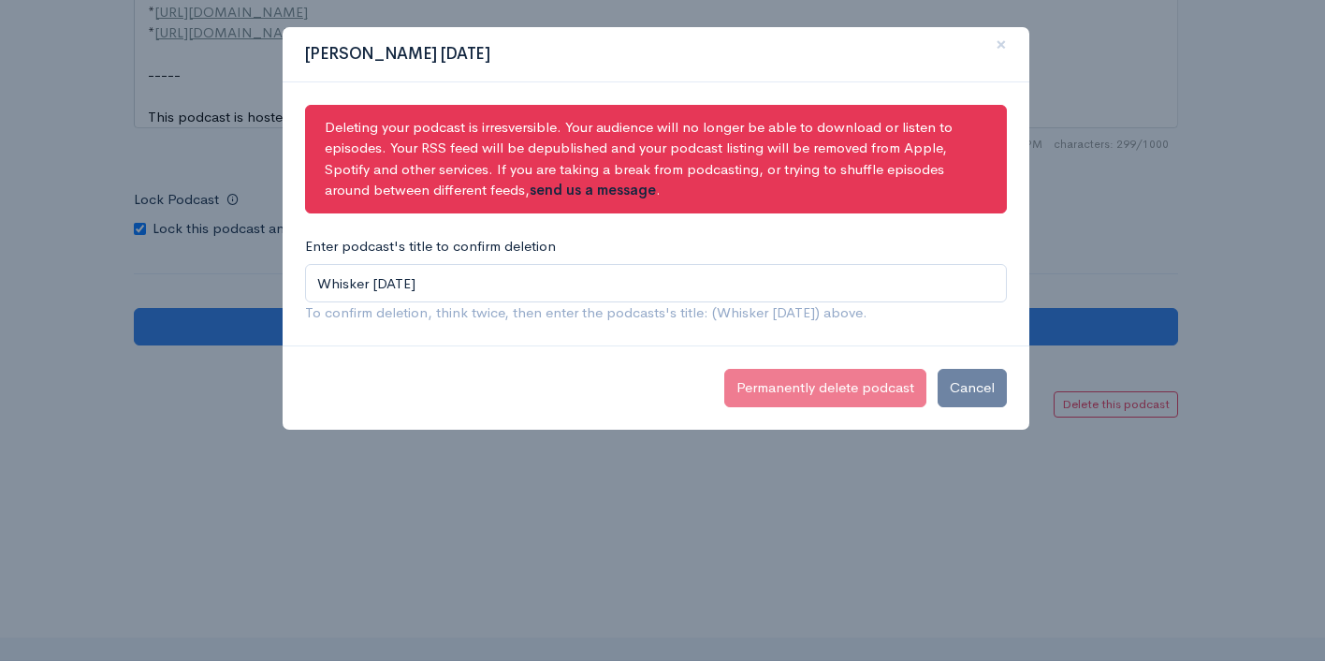
drag, startPoint x: 858, startPoint y: 350, endPoint x: 850, endPoint y: 344, distance: 10.7
click at [858, 349] on div "Permanently delete podcast Cancel" at bounding box center [656, 387] width 747 height 84
click at [708, 286] on input "Whisker [DATE]" at bounding box center [656, 283] width 702 height 38
type input "Whisker Wednesday's"
click at [600, 319] on span "To confirm deletion, think twice, then enter the podcasts's title: (Whisker Wed…" at bounding box center [586, 312] width 563 height 18
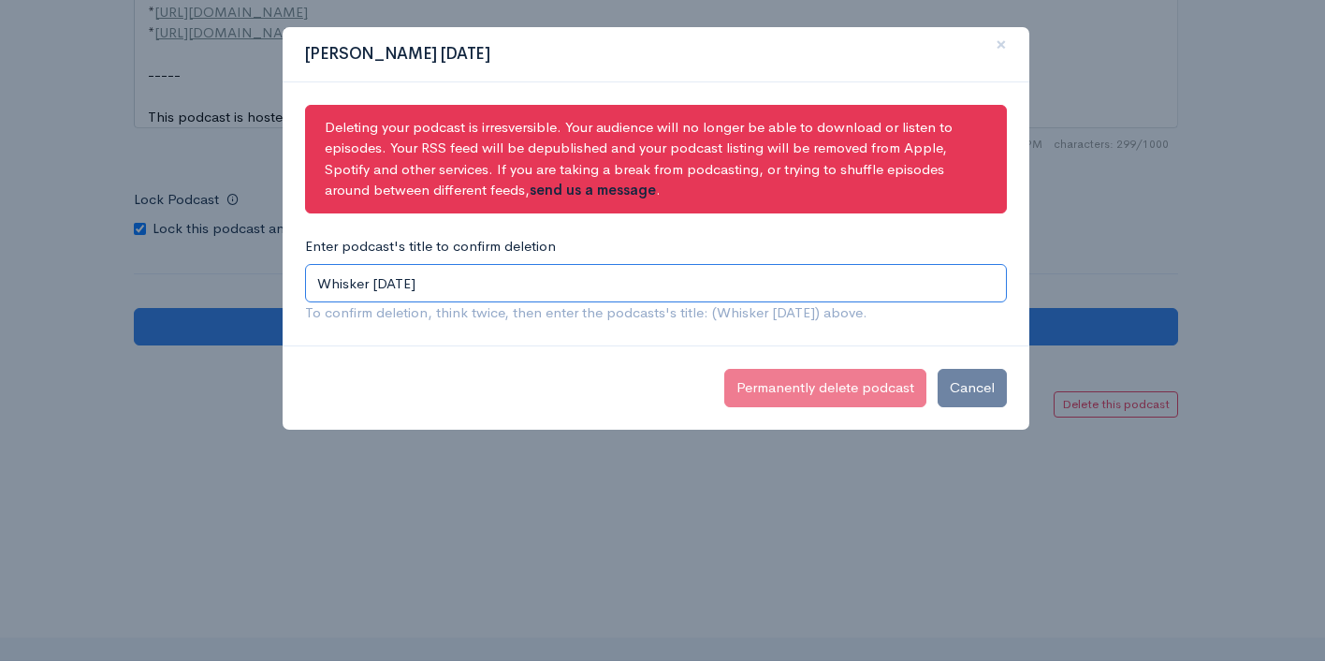
drag, startPoint x: 374, startPoint y: 290, endPoint x: 401, endPoint y: 286, distance: 26.5
click at [376, 289] on input "Whisker Wednesday's" at bounding box center [656, 283] width 702 height 38
click at [438, 284] on input "Whisker Wednesday's" at bounding box center [656, 283] width 702 height 38
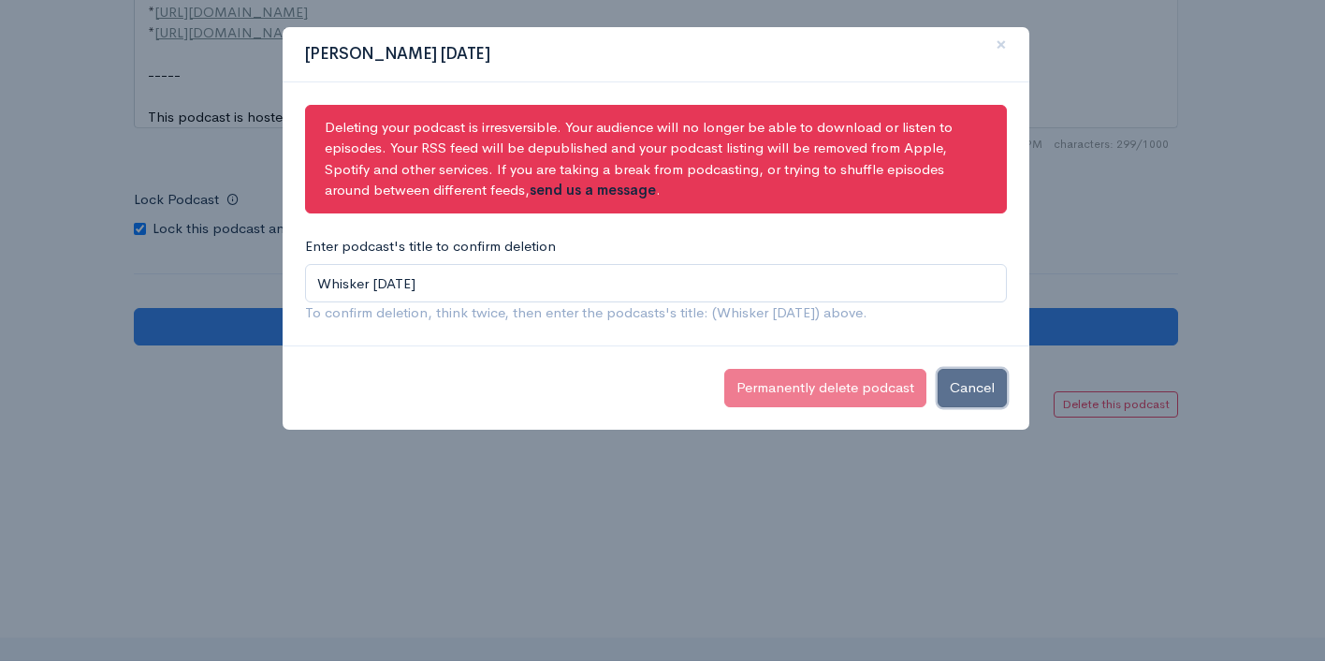
click at [964, 397] on button "Cancel" at bounding box center [972, 388] width 69 height 38
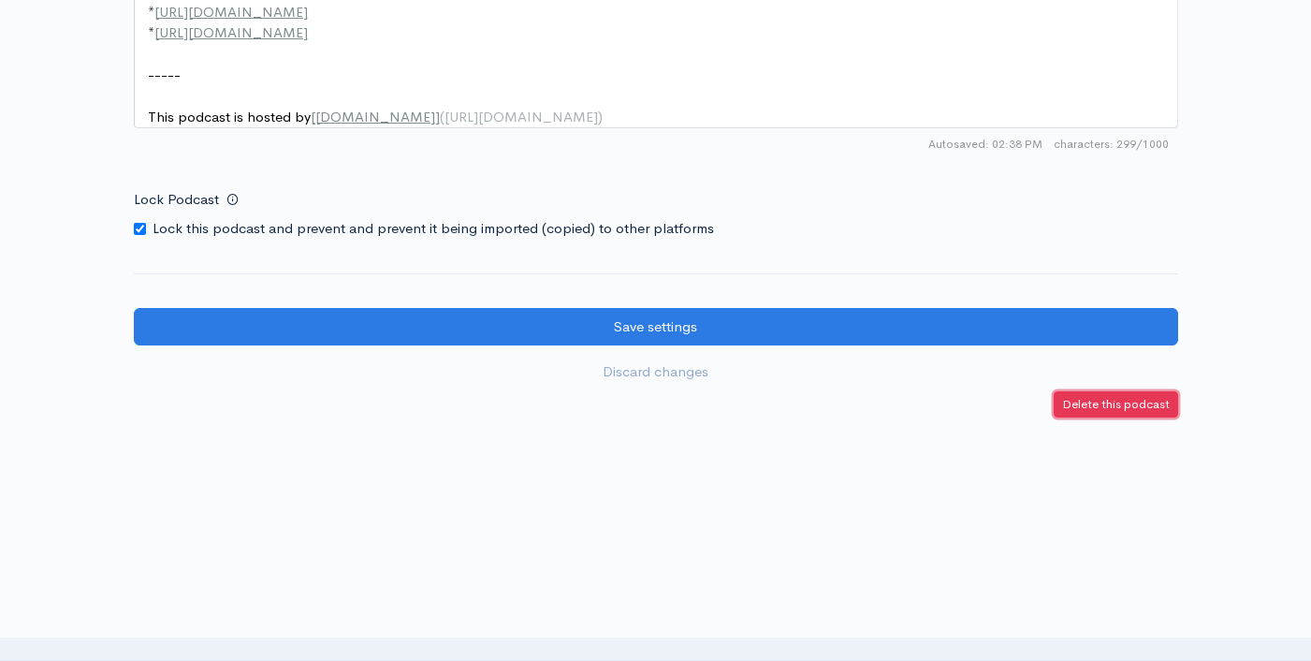
click at [1097, 398] on small "Delete this podcast" at bounding box center [1116, 404] width 108 height 16
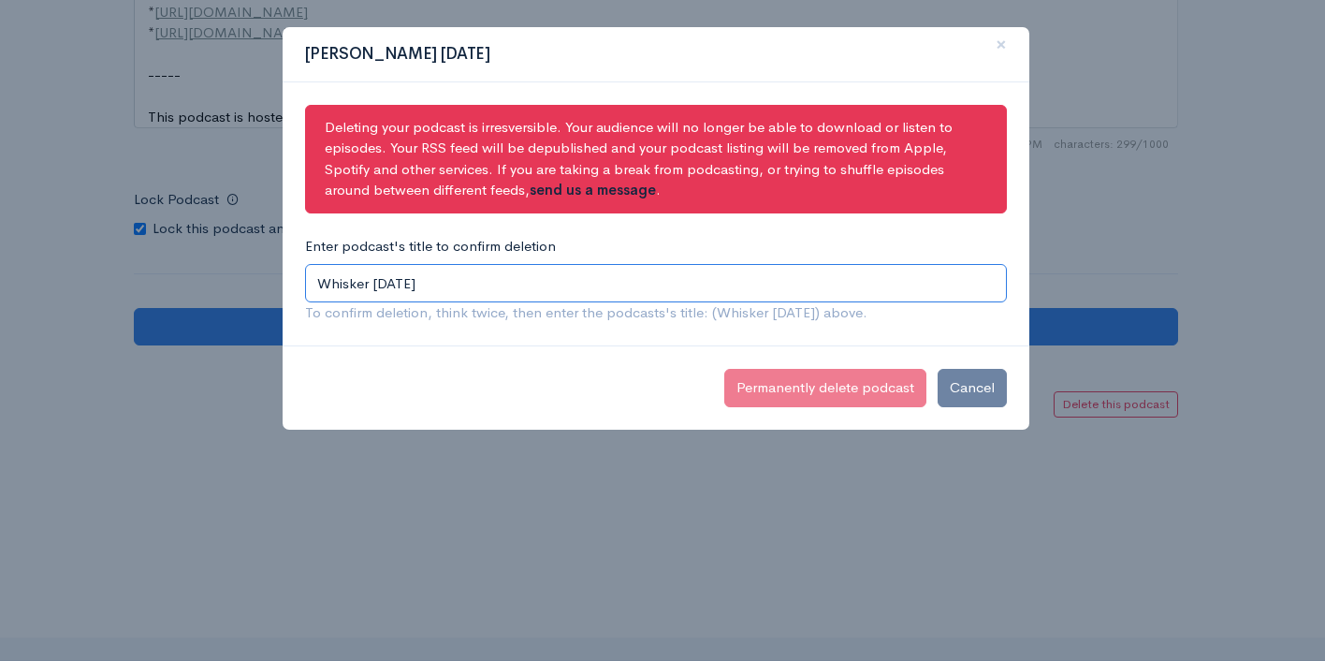
click at [474, 286] on input "Whisker Wednesday's" at bounding box center [656, 283] width 702 height 38
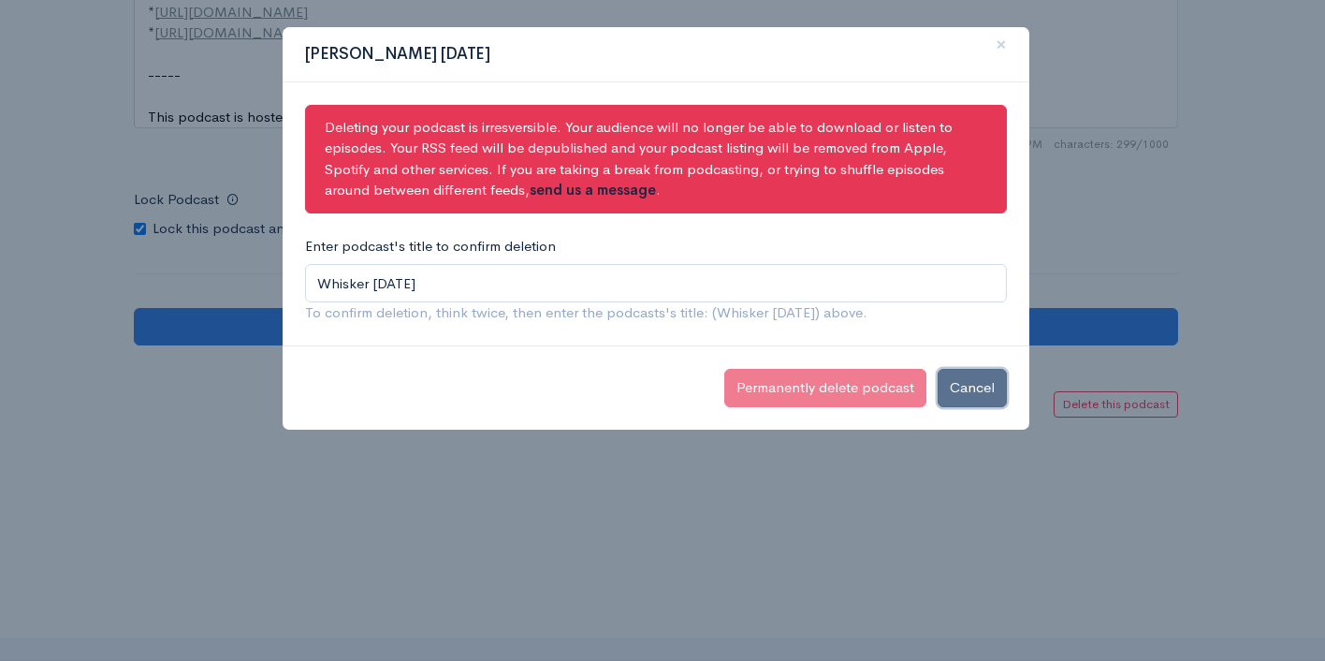
click at [990, 372] on button "Cancel" at bounding box center [972, 388] width 69 height 38
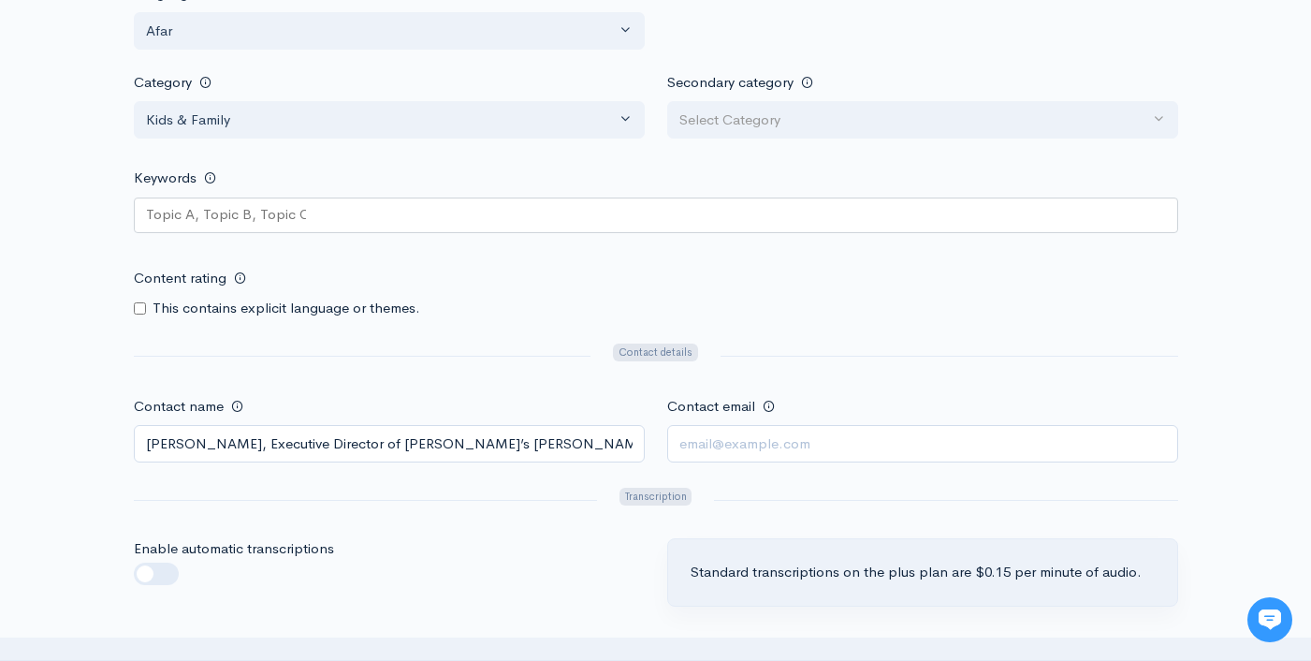
scroll to position [1969, 0]
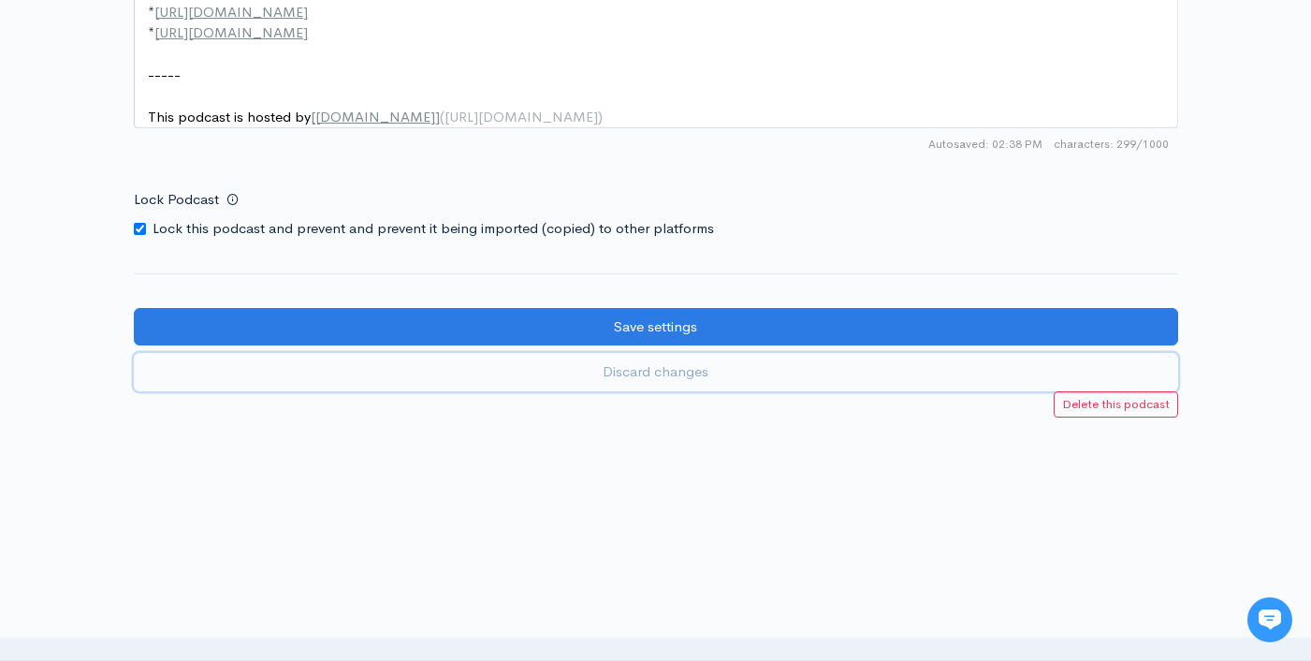
click at [1126, 383] on link "Discard changes" at bounding box center [656, 372] width 1045 height 38
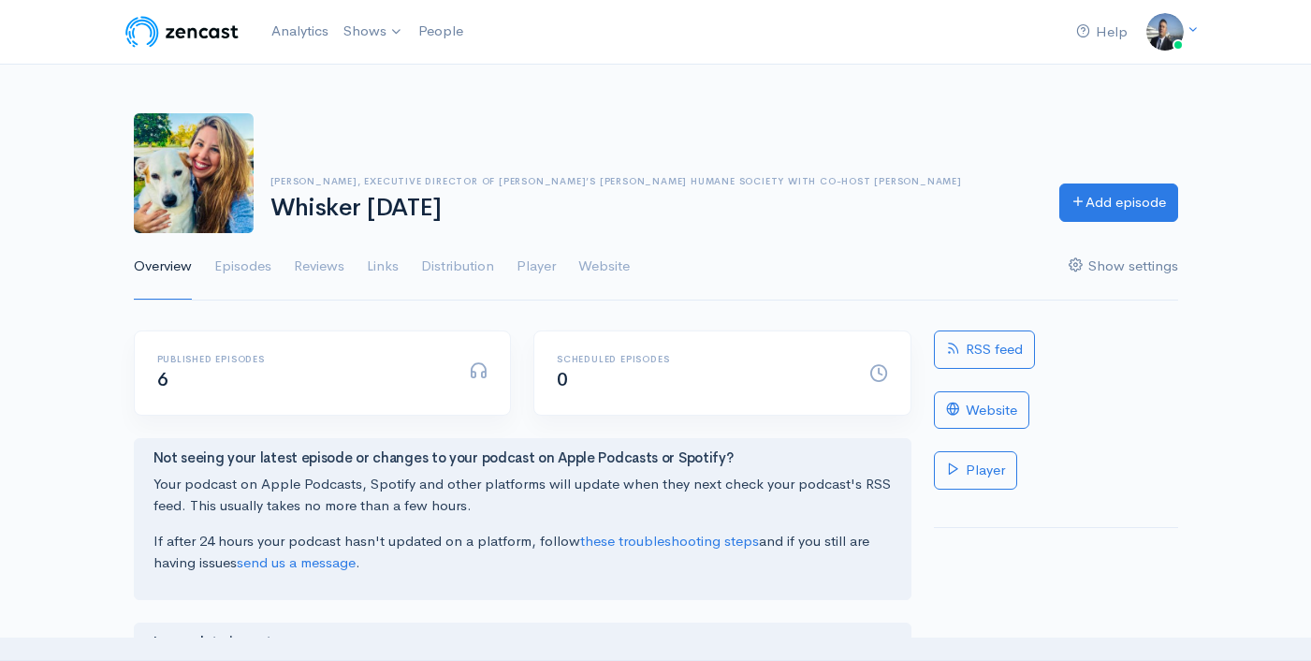
click at [1135, 272] on link "Show settings" at bounding box center [1124, 266] width 110 height 67
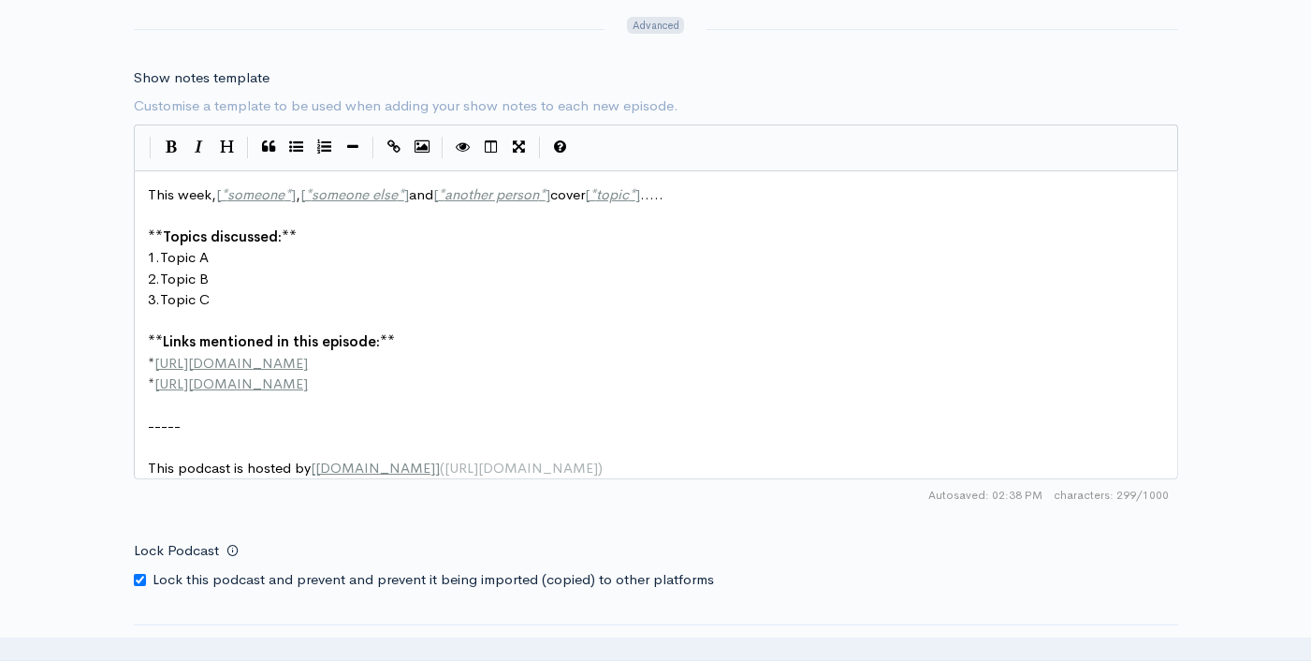
scroll to position [2521, 0]
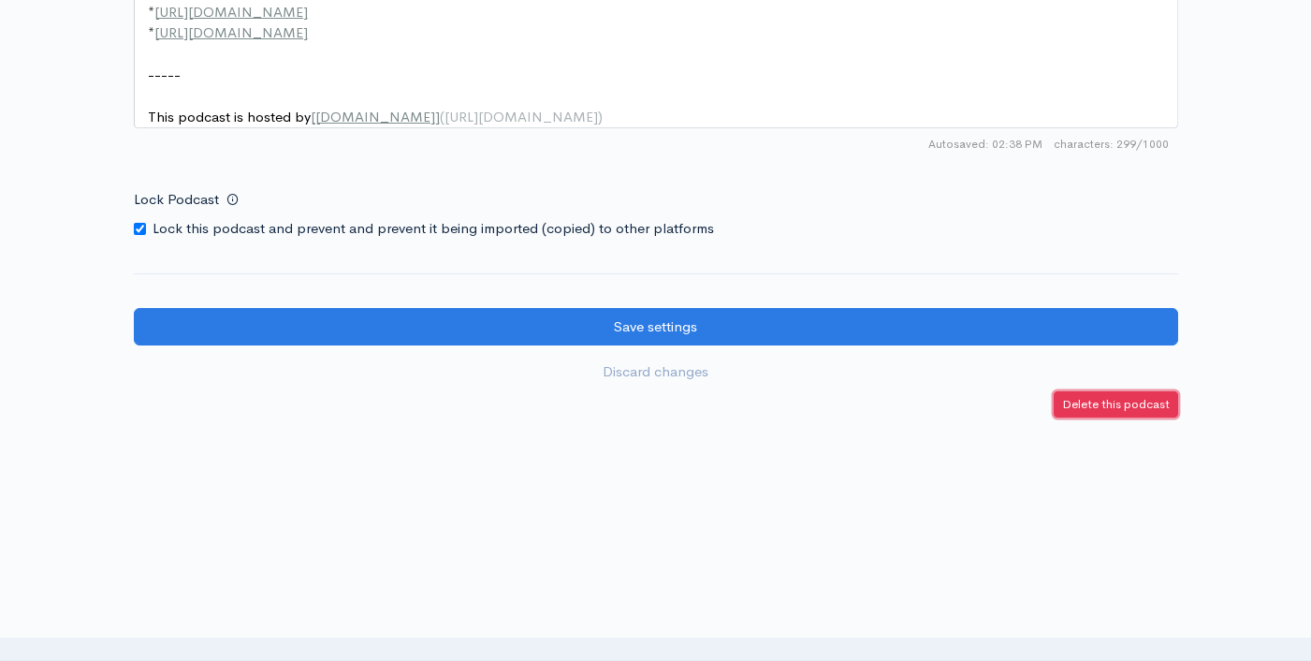
click at [1087, 415] on link "Delete this podcast" at bounding box center [1116, 404] width 124 height 27
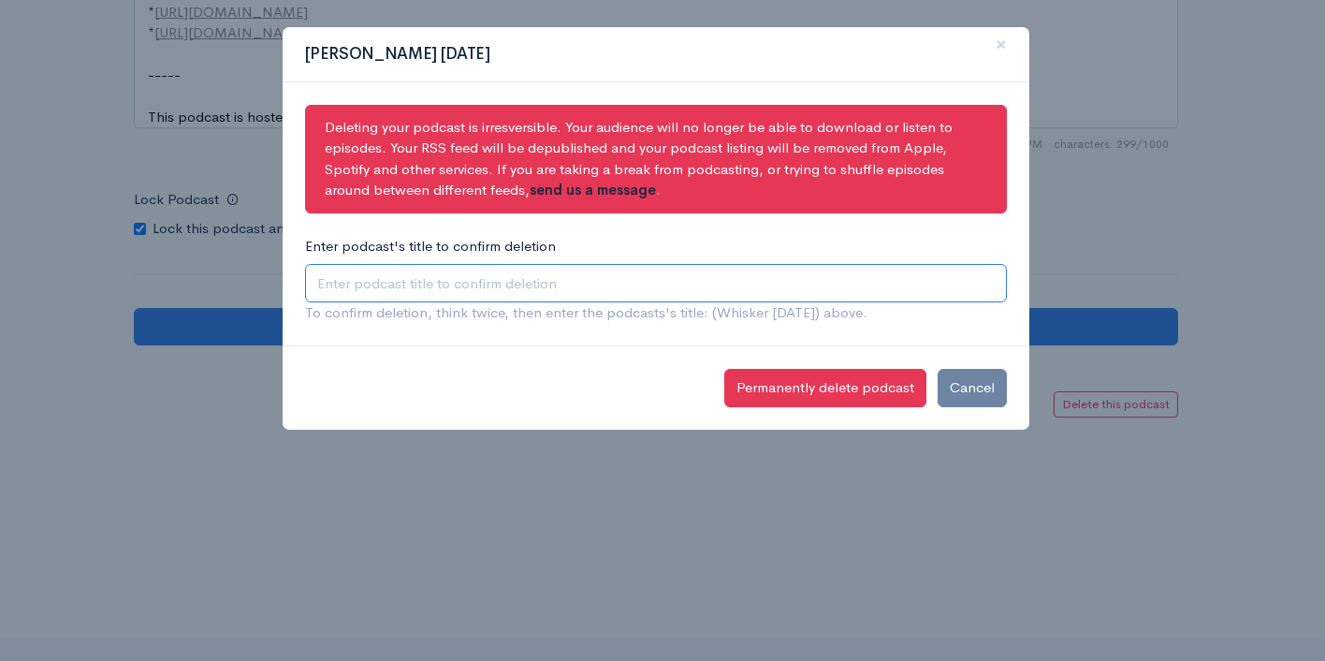
click at [564, 282] on input "Enter podcast's title to confirm deletion" at bounding box center [656, 283] width 702 height 38
type input "Whisker [DATE]"
click at [735, 333] on div "Deleting your podcast is irresversible. Your audience will no longer be able to…" at bounding box center [656, 214] width 747 height 264
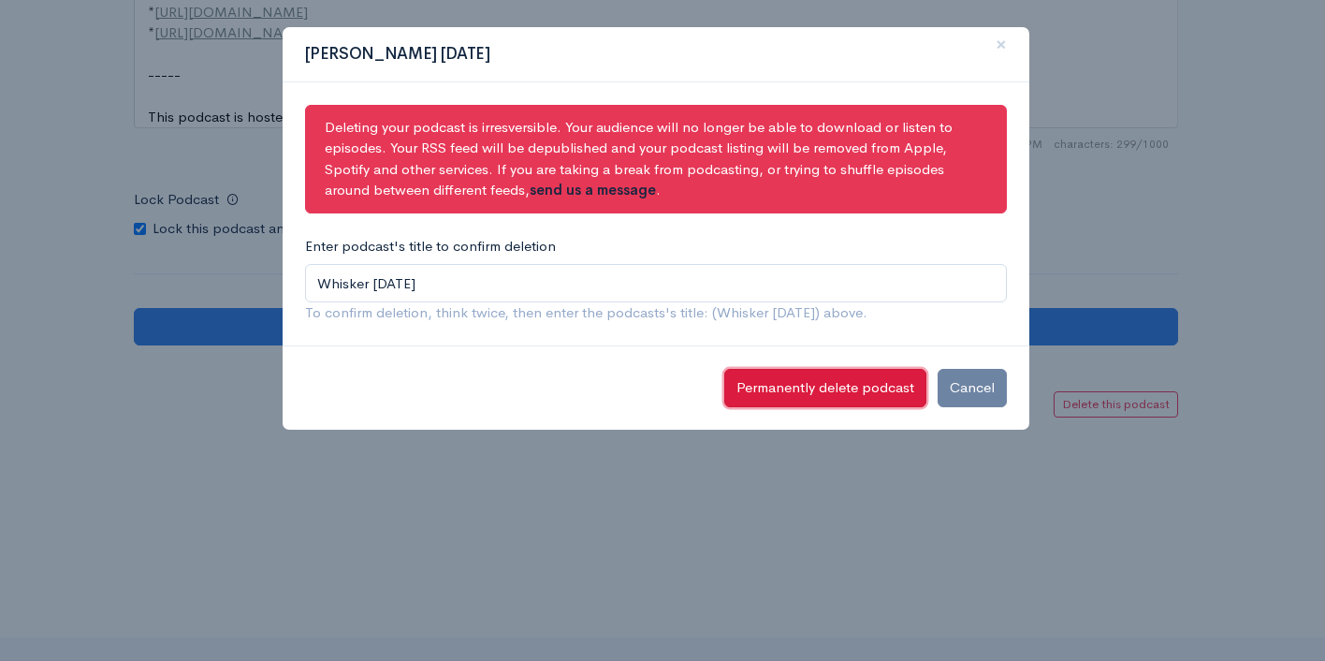
click at [830, 391] on button "Permanently delete podcast" at bounding box center [826, 388] width 202 height 38
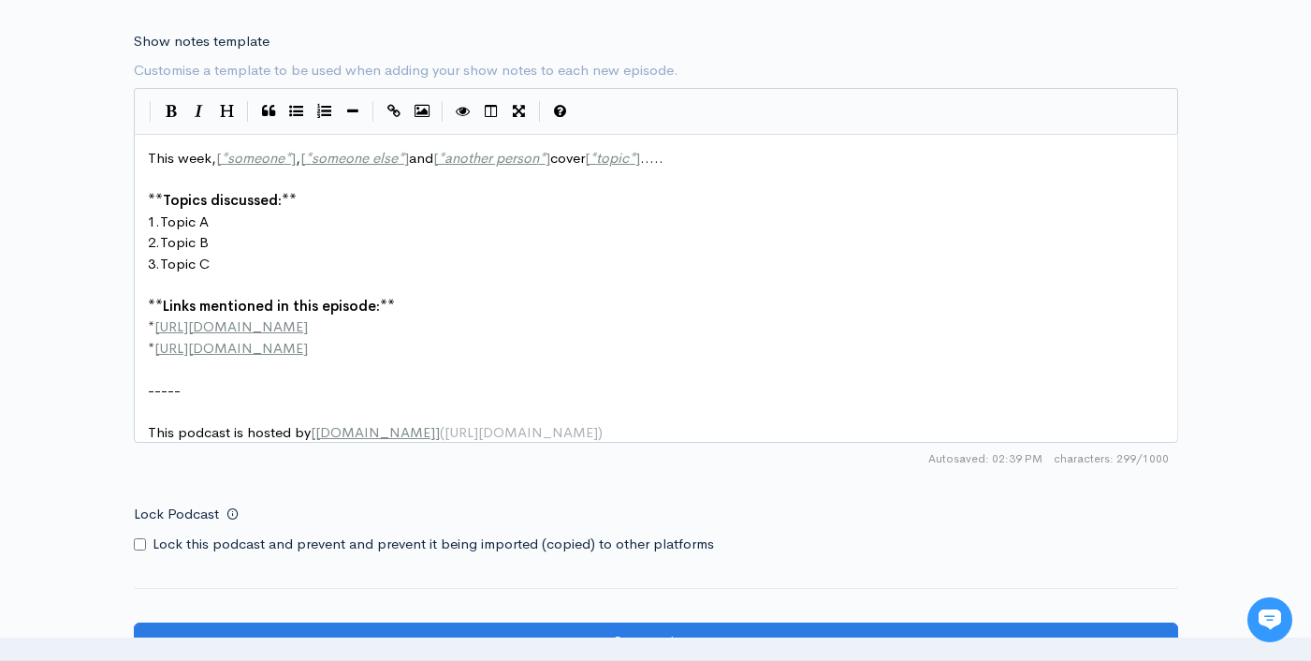
scroll to position [2626, 0]
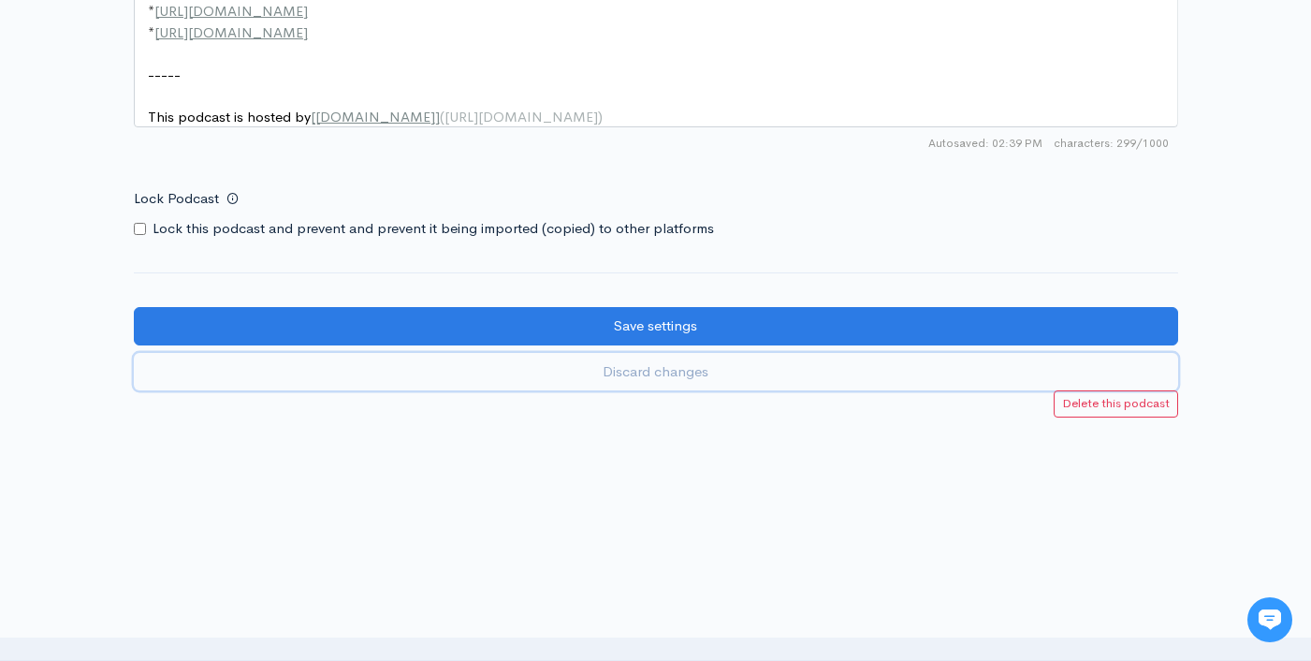
click at [640, 371] on link "Discard changes" at bounding box center [656, 372] width 1045 height 38
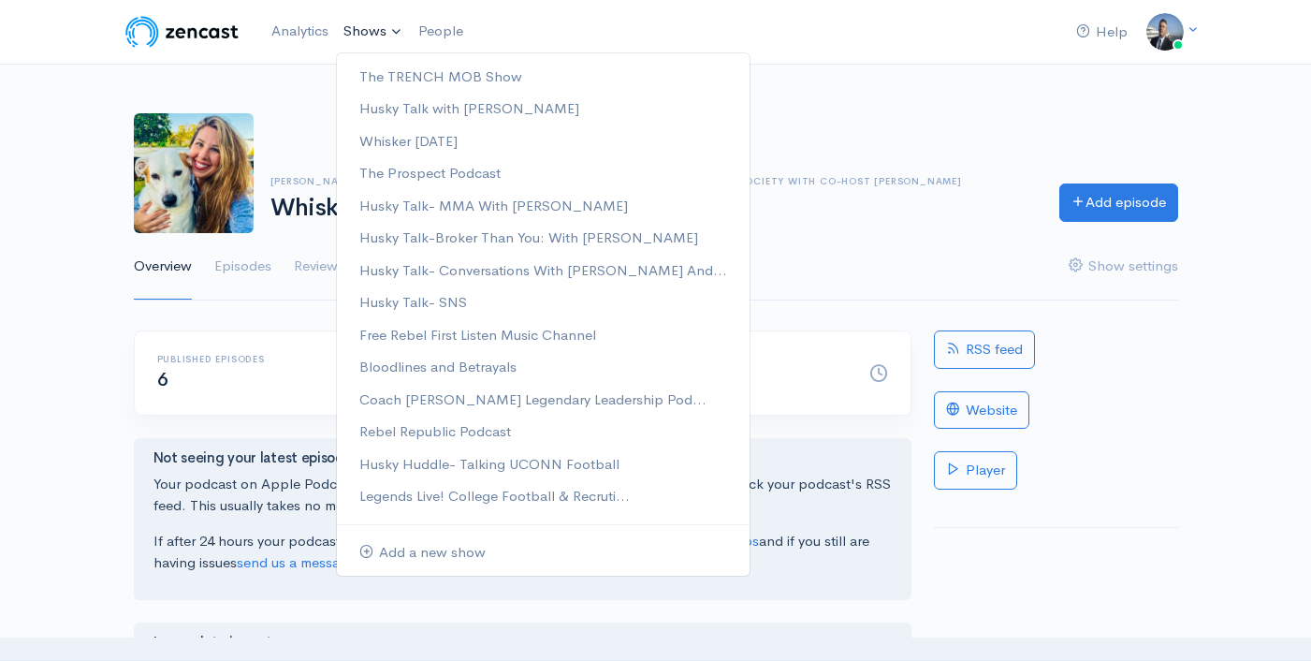
click at [355, 35] on link "Shows" at bounding box center [373, 31] width 75 height 41
click at [420, 291] on link "Husky Talk- SNS" at bounding box center [543, 302] width 413 height 33
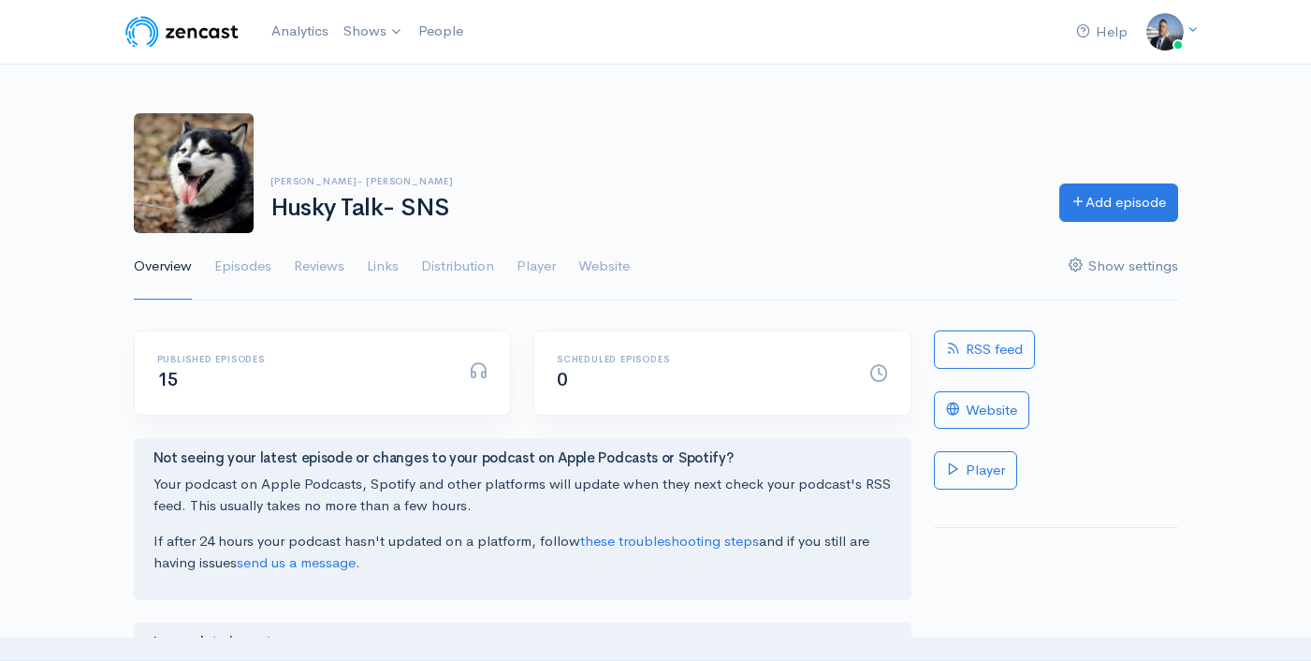
click at [1125, 243] on link "Show settings" at bounding box center [1124, 266] width 110 height 67
click at [1118, 261] on link "Show settings" at bounding box center [1124, 266] width 110 height 67
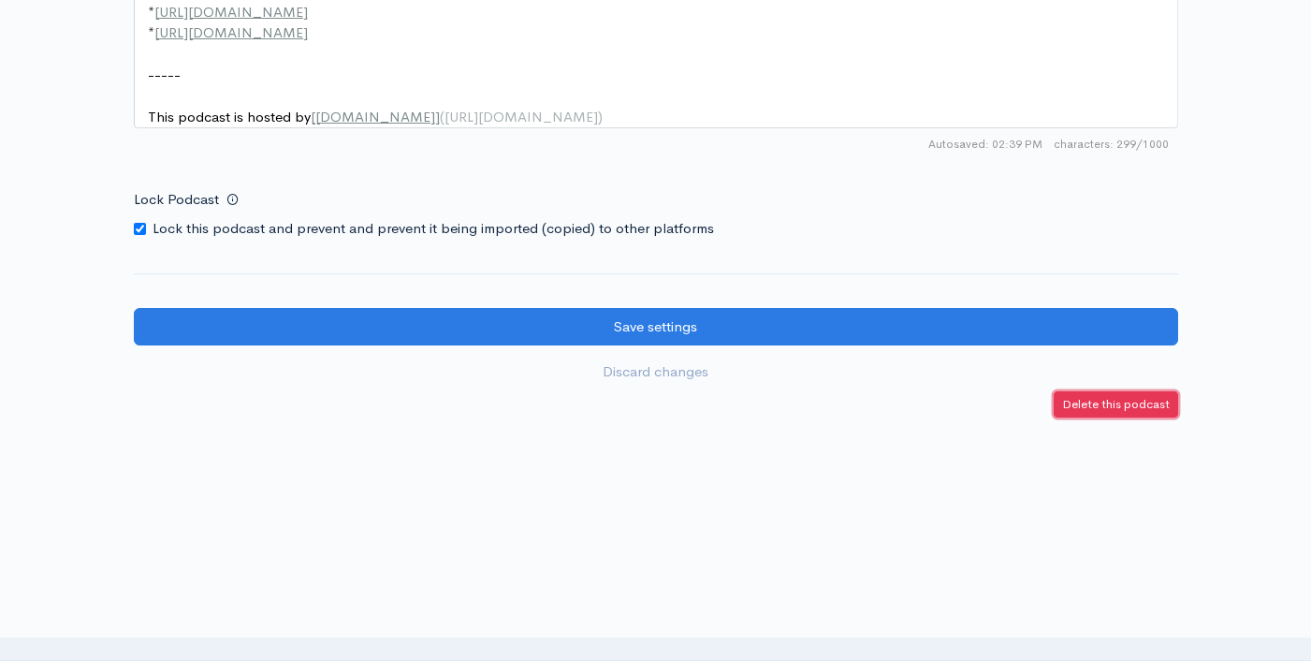
click at [1118, 395] on link "Delete this podcast" at bounding box center [1116, 404] width 124 height 27
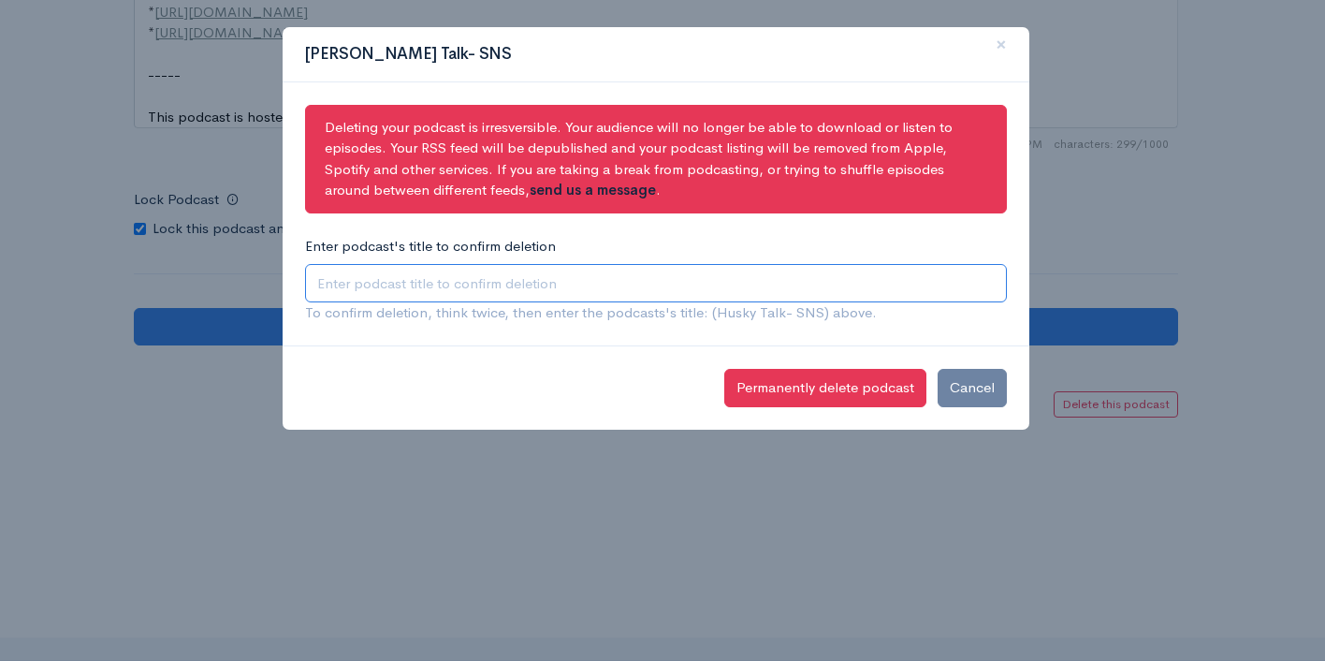
click at [562, 283] on input "Enter podcast's title to confirm deletion" at bounding box center [656, 283] width 702 height 38
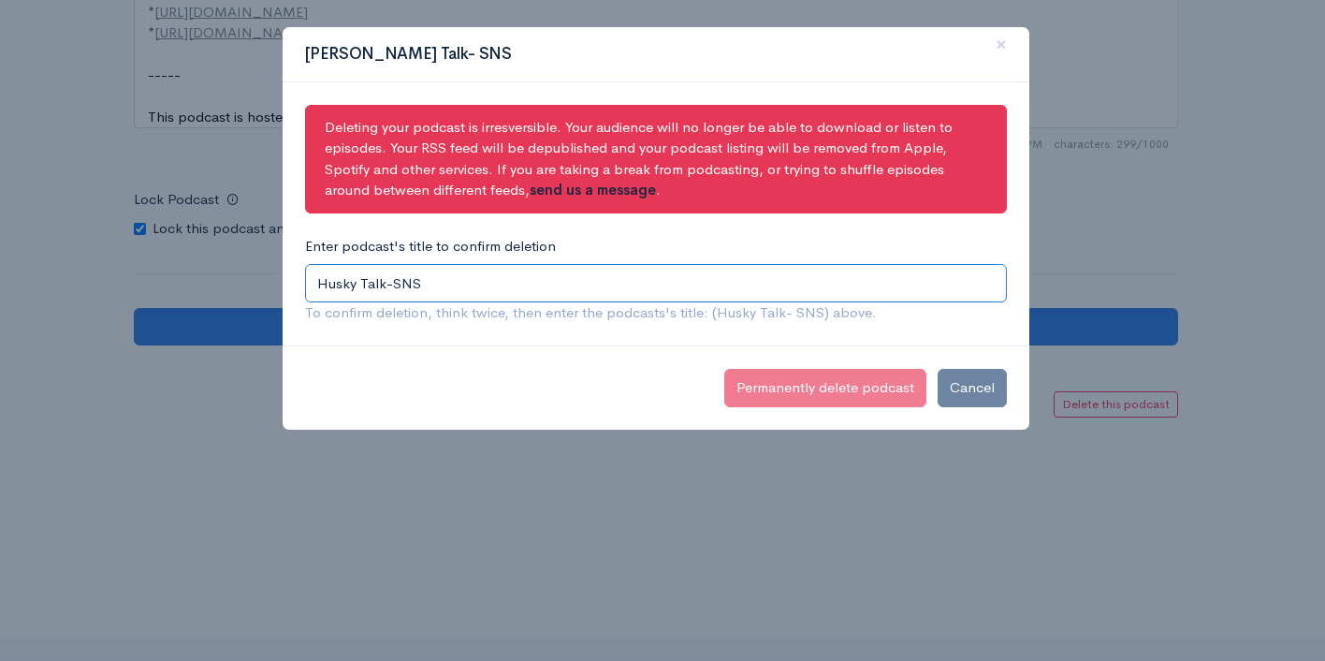
type input "Husky Talk-SNS"
click at [687, 329] on div "Deleting your podcast is irresversible. Your audience will no longer be able to…" at bounding box center [656, 214] width 747 height 264
click at [497, 287] on input "Husky Talk-SNS" at bounding box center [656, 283] width 702 height 38
click at [317, 279] on input "Husky Talk-SNS" at bounding box center [656, 283] width 702 height 38
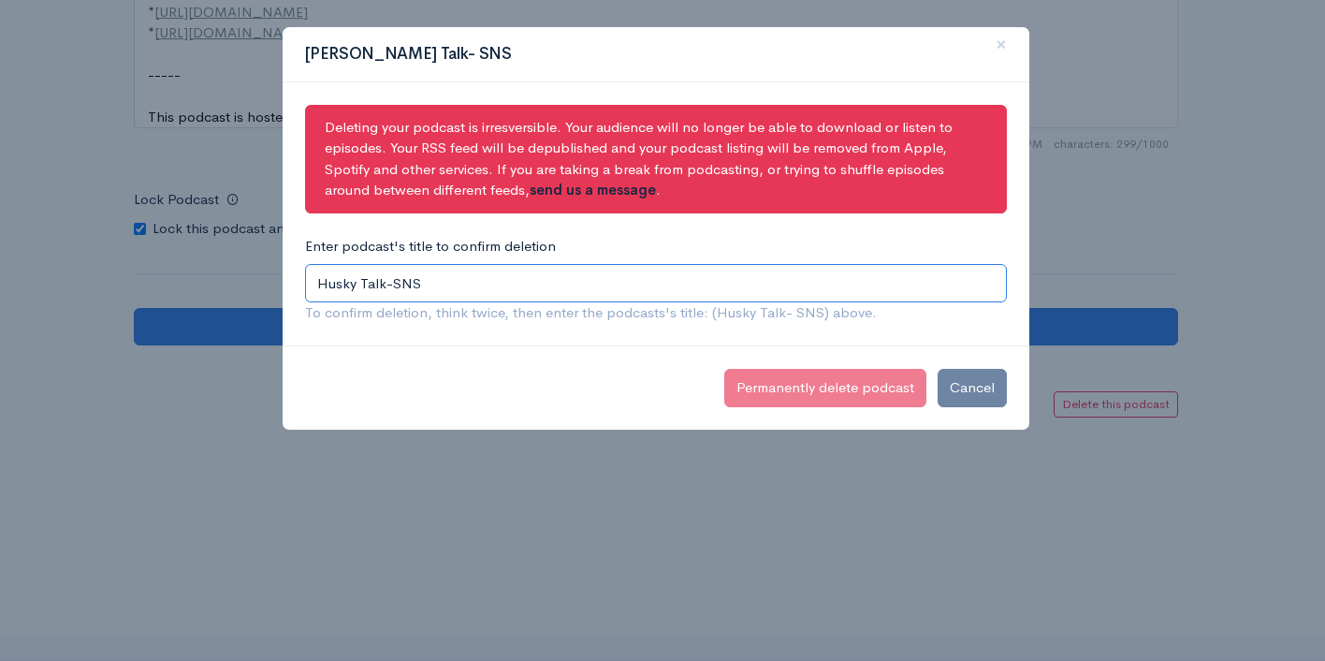
click at [318, 279] on input "Husky Talk-SNS" at bounding box center [656, 283] width 702 height 38
click at [318, 278] on input "Husky Talk-SNS" at bounding box center [656, 283] width 702 height 38
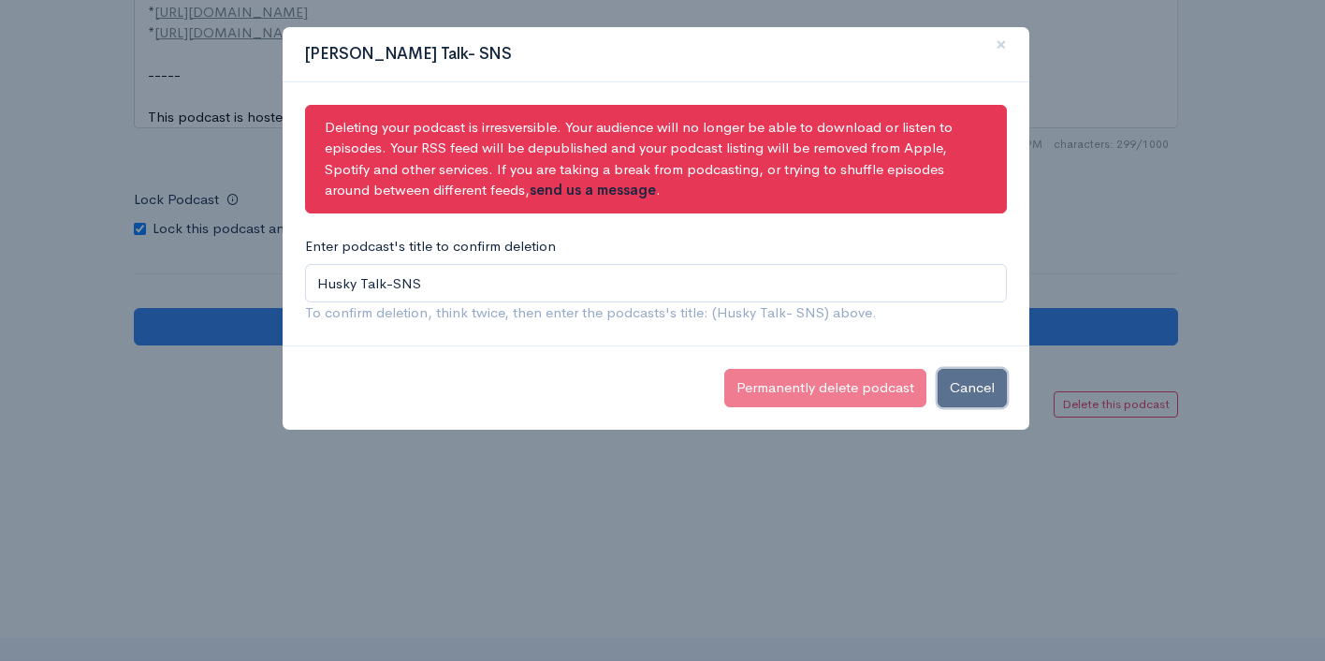
click at [982, 388] on button "Cancel" at bounding box center [972, 388] width 69 height 38
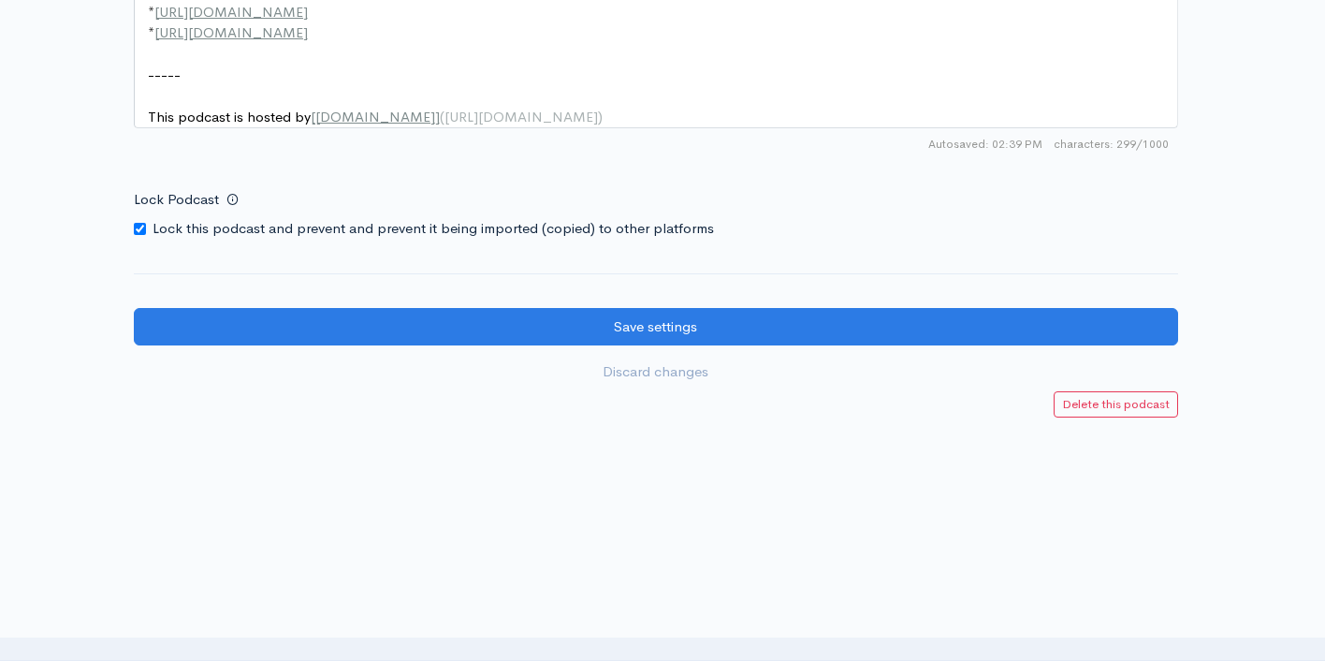
click at [1122, 416] on div at bounding box center [662, 330] width 1325 height 661
click at [1111, 408] on small "Delete this podcast" at bounding box center [1116, 404] width 108 height 16
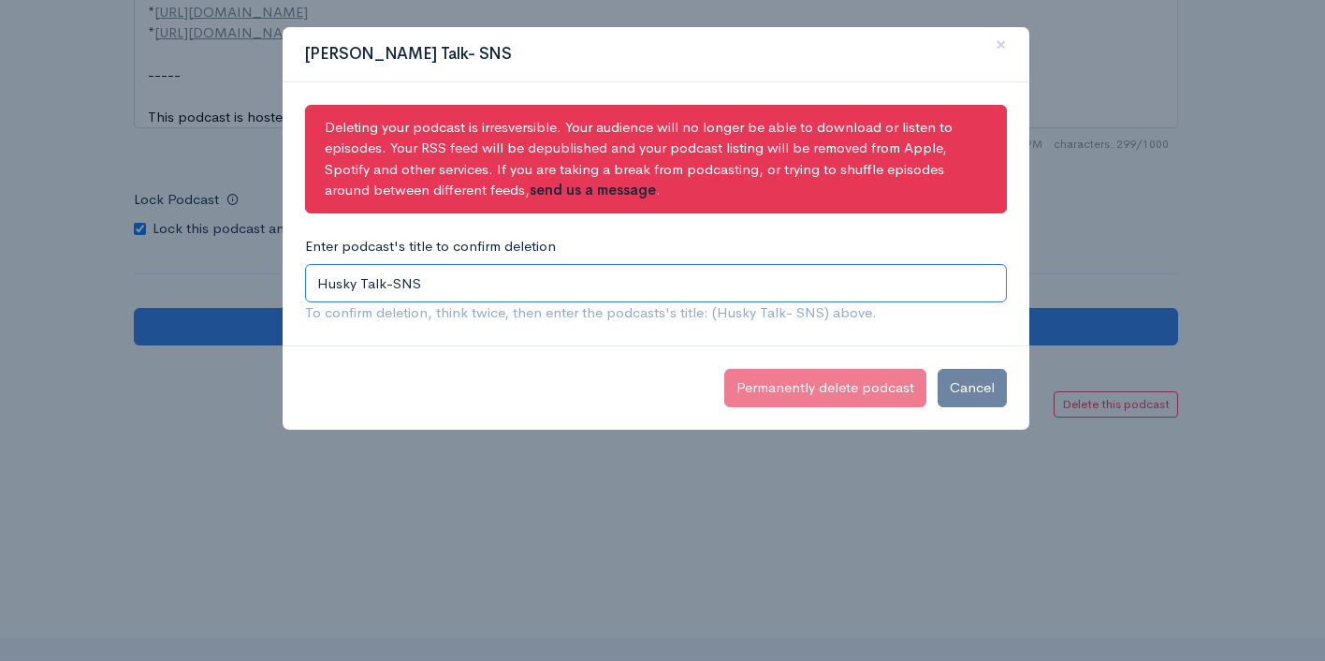
click at [471, 291] on input "Husky Talk-SNS" at bounding box center [656, 283] width 702 height 38
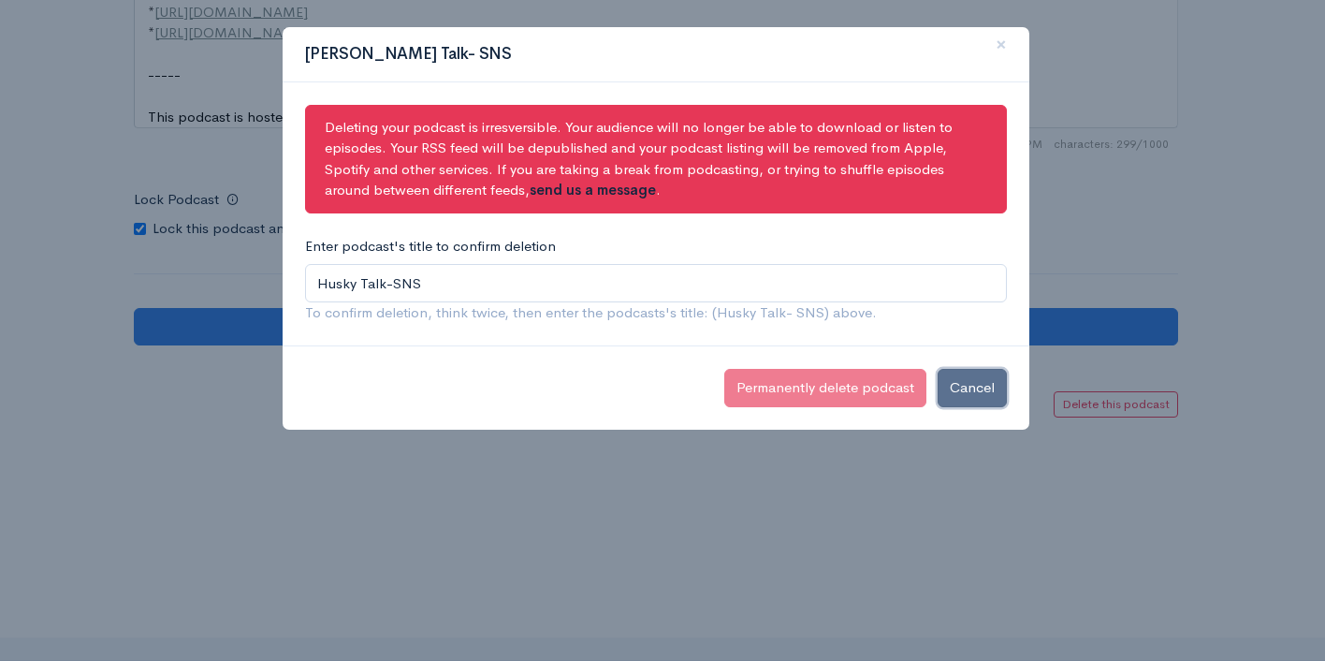
click at [990, 373] on button "Cancel" at bounding box center [972, 388] width 69 height 38
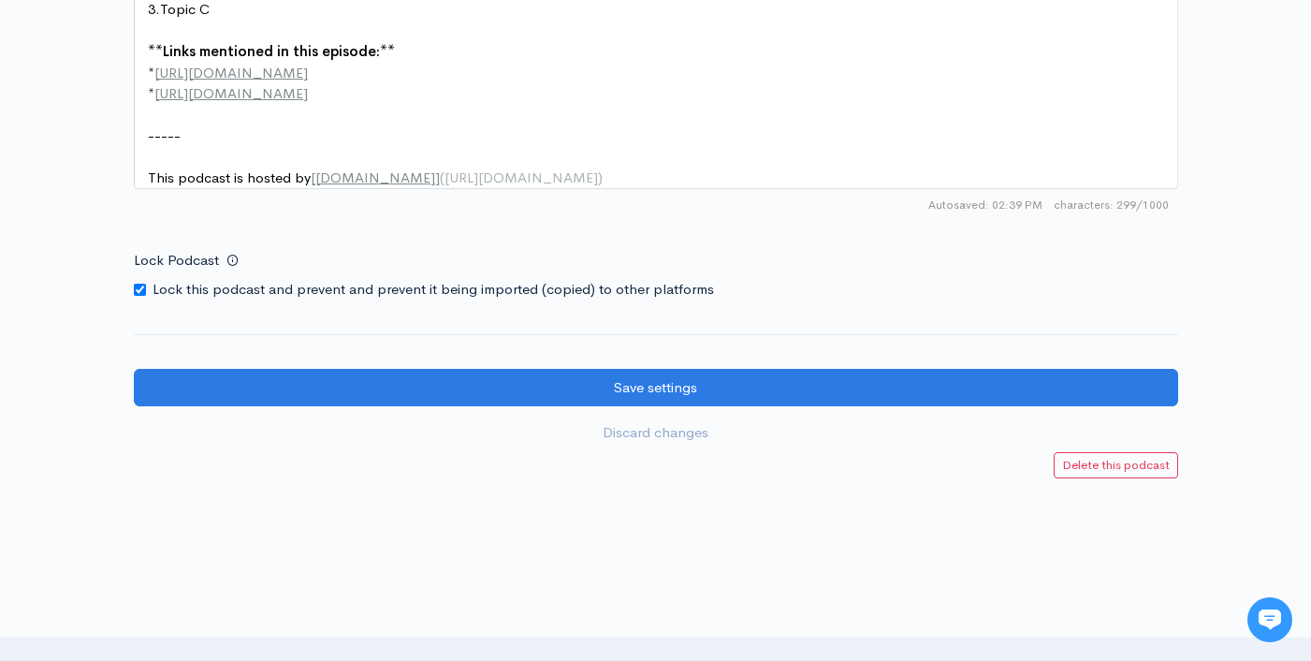
click at [1116, 495] on div at bounding box center [655, 506] width 1311 height 56
click at [1110, 473] on small "Delete this podcast" at bounding box center [1116, 465] width 108 height 16
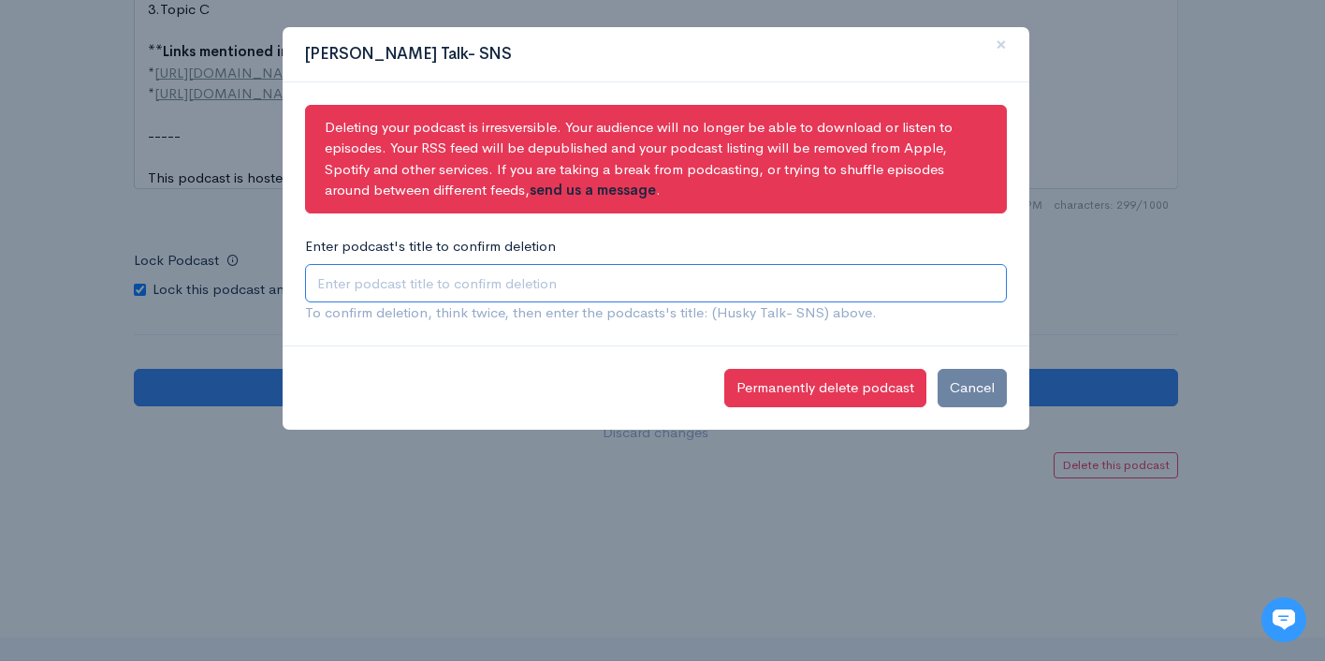
click at [392, 273] on input "Enter podcast's title to confirm deletion" at bounding box center [656, 283] width 702 height 38
type input "S"
type input "Husky Talk-SNS"
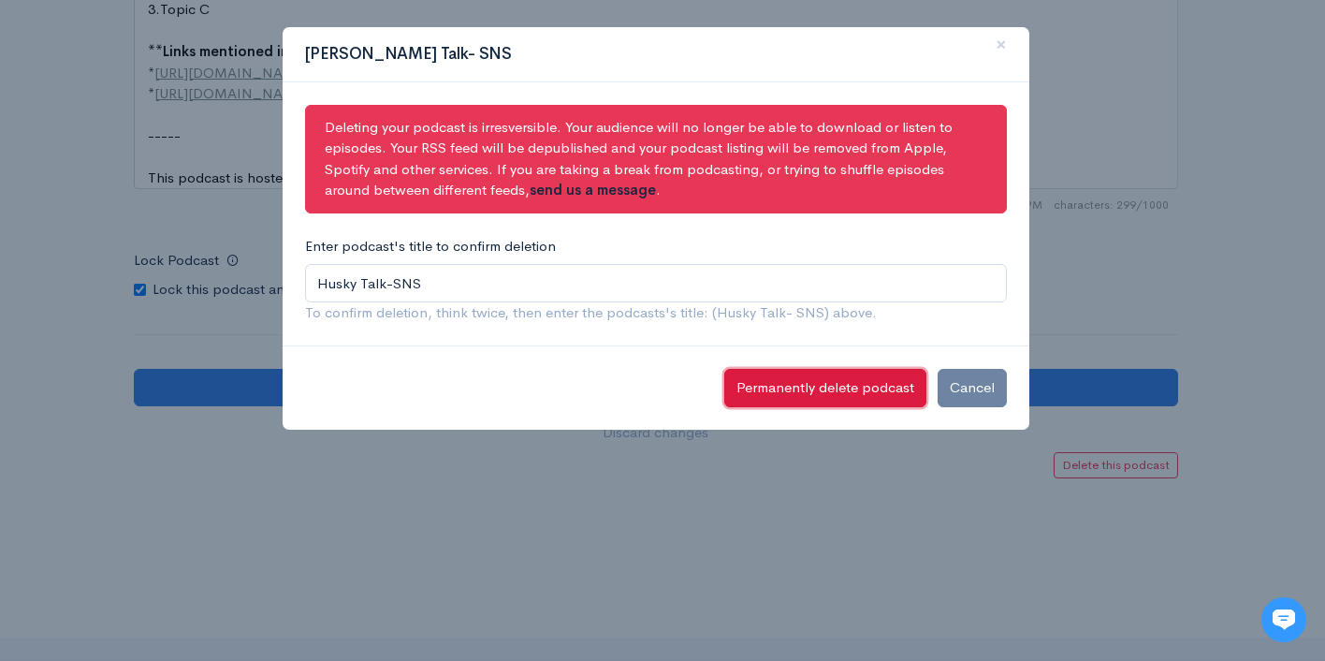
click at [823, 385] on button "Permanently delete podcast" at bounding box center [826, 388] width 202 height 38
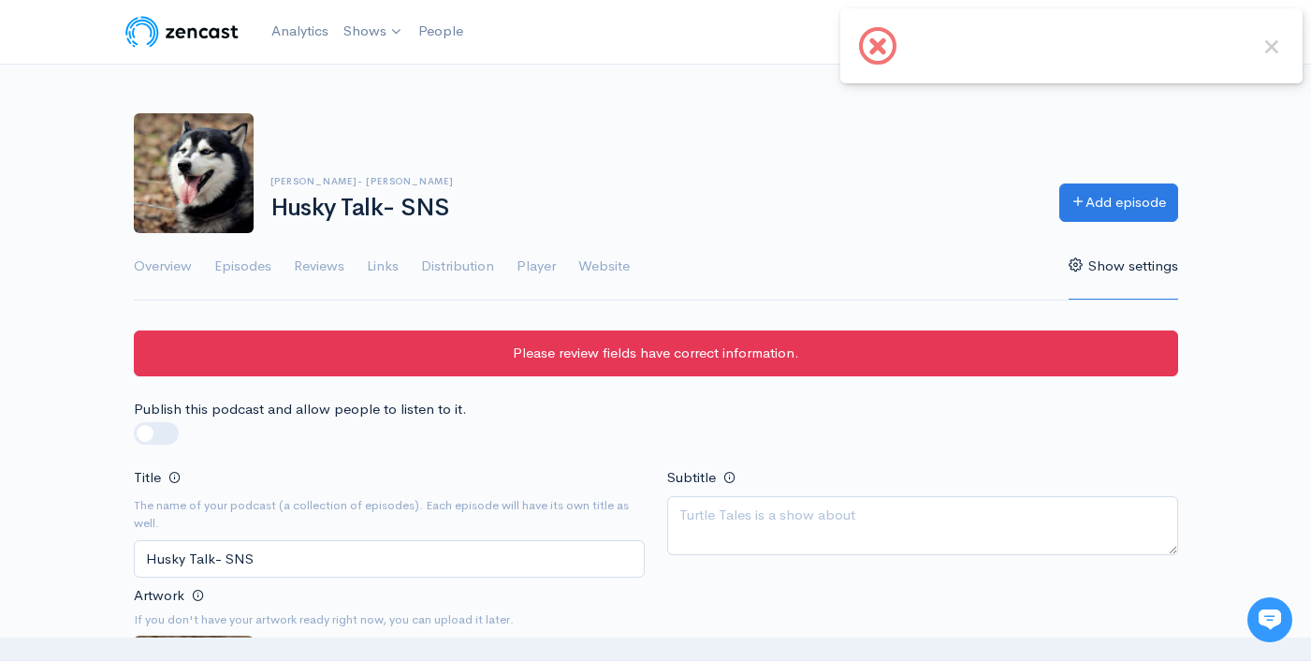
click at [1281, 620] on div at bounding box center [1270, 619] width 45 height 45
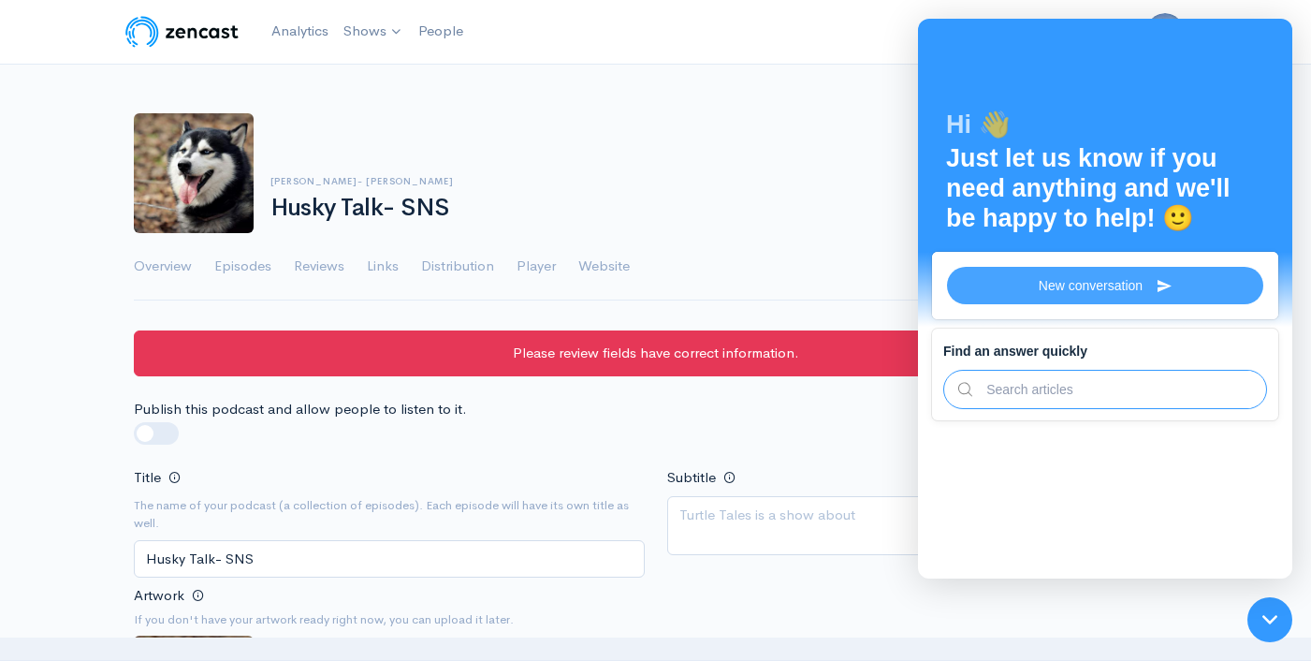
click at [1091, 298] on button "New conversation" at bounding box center [1105, 285] width 316 height 37
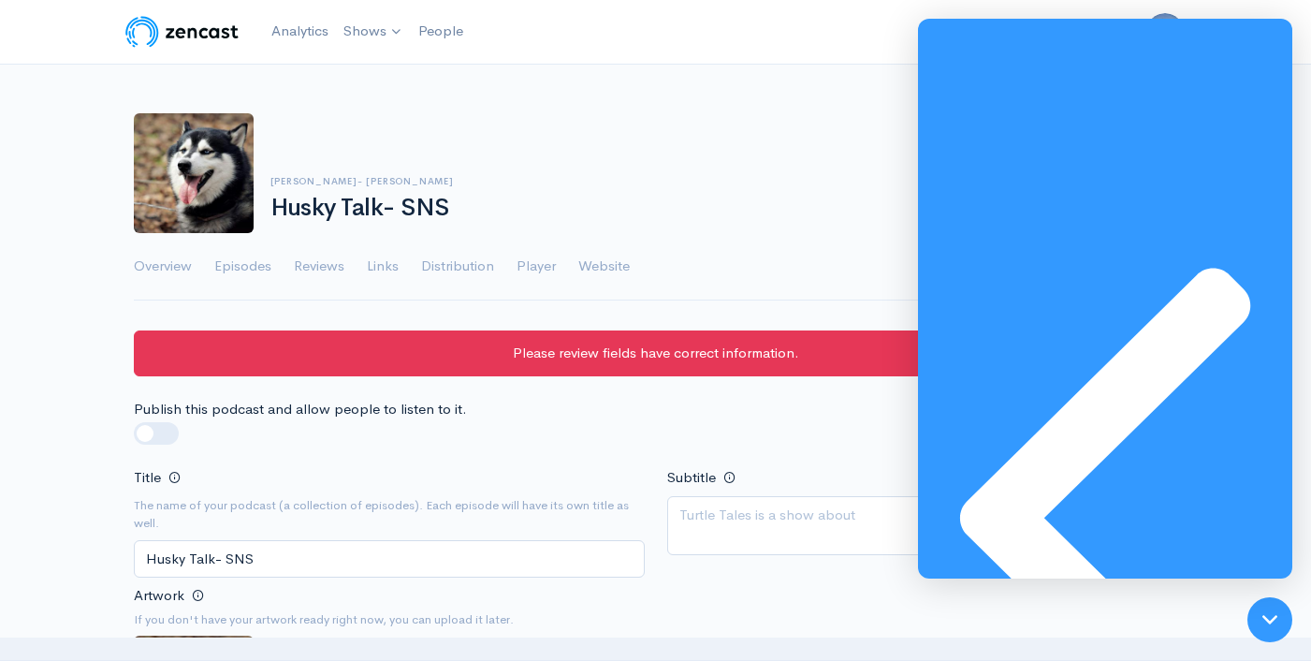
type textarea "Im trying to get rid of podcasts and it wont let me"
type textarea "PLEASE DELET HUSKY TALK-SNS and WHISKER WEDNESDAY'S Podcast it wont let me do it"
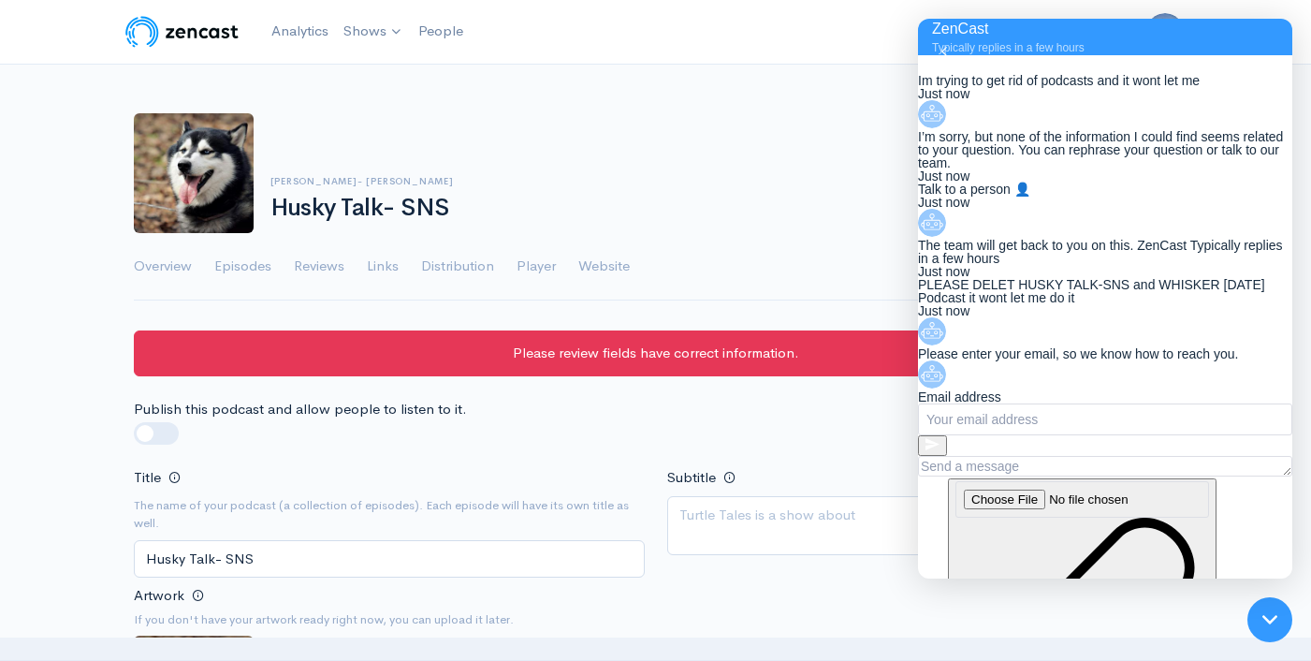
scroll to position [305, 0]
click at [1094, 434] on div "Email address" at bounding box center [1105, 423] width 374 height 66
click at [1091, 435] on input "text" at bounding box center [1105, 419] width 374 height 32
type input "[EMAIL_ADDRESS][DOMAIN_NAME]"
click at [947, 456] on button at bounding box center [932, 445] width 29 height 21
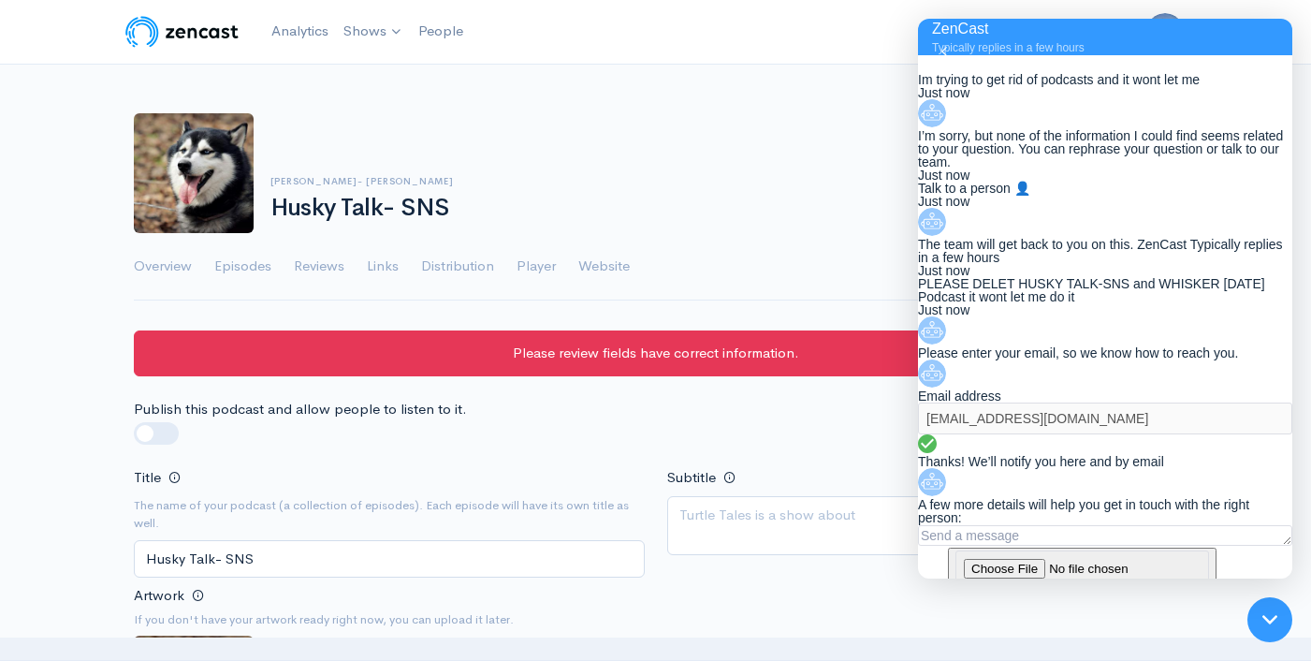
scroll to position [397, 0]
click at [1031, 546] on textarea at bounding box center [1105, 535] width 374 height 21
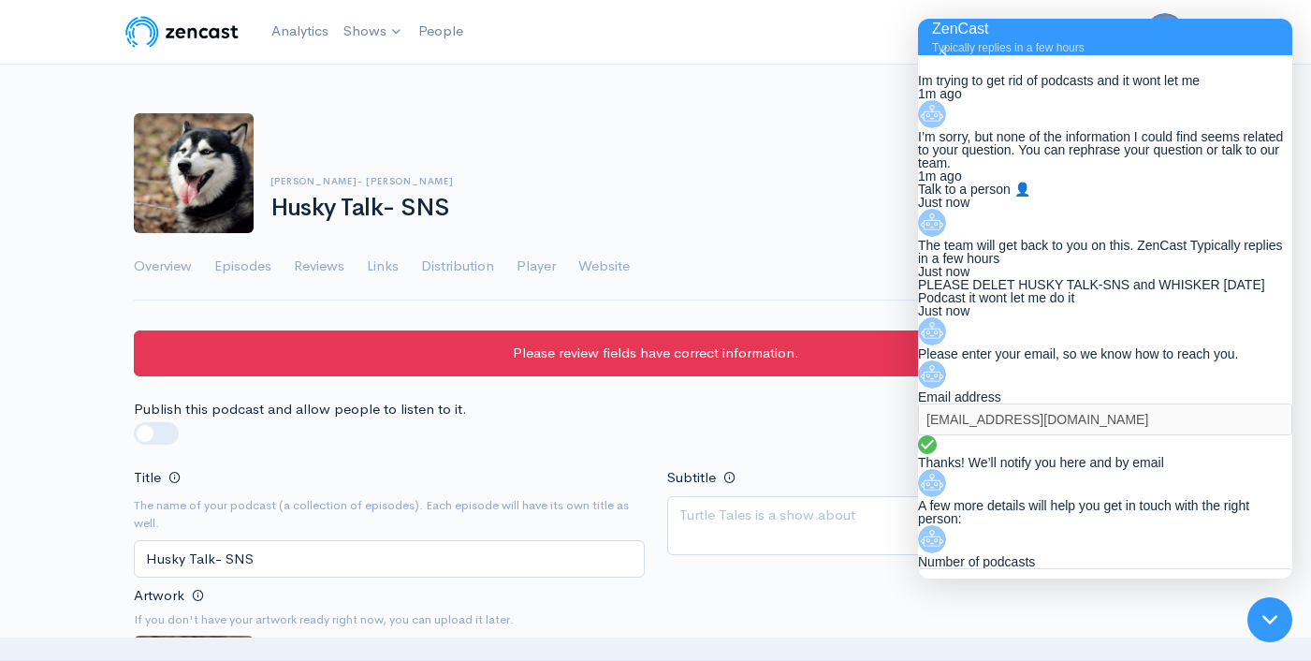
scroll to position [514, 0]
click at [1058, 568] on input "text" at bounding box center [1105, 584] width 374 height 32
click at [1031, 568] on input "text" at bounding box center [1105, 584] width 374 height 32
type input "14"
click at [940, 603] on icon at bounding box center [933, 609] width 14 height 12
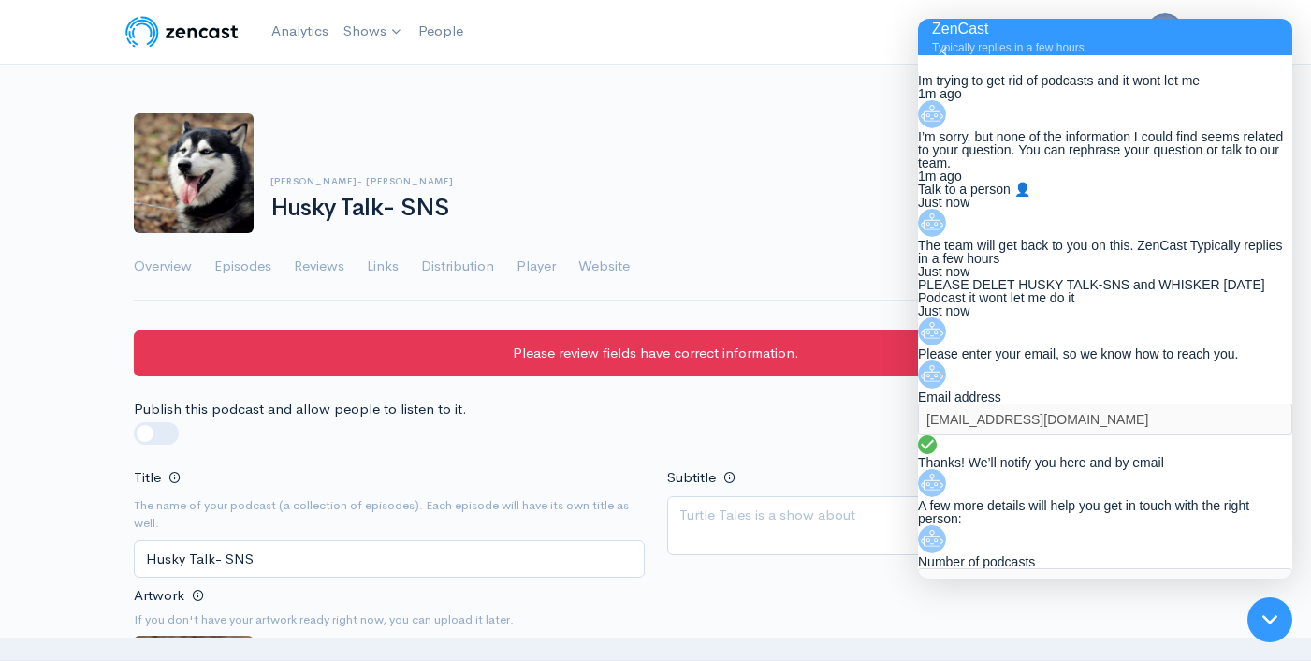
scroll to position [513, 0]
click at [649, 171] on div "Sean Mulcahy- Steve Cully Husky Talk- SNS Add episode" at bounding box center [656, 173] width 1067 height 120
click at [305, 29] on link "Analytics" at bounding box center [300, 31] width 72 height 40
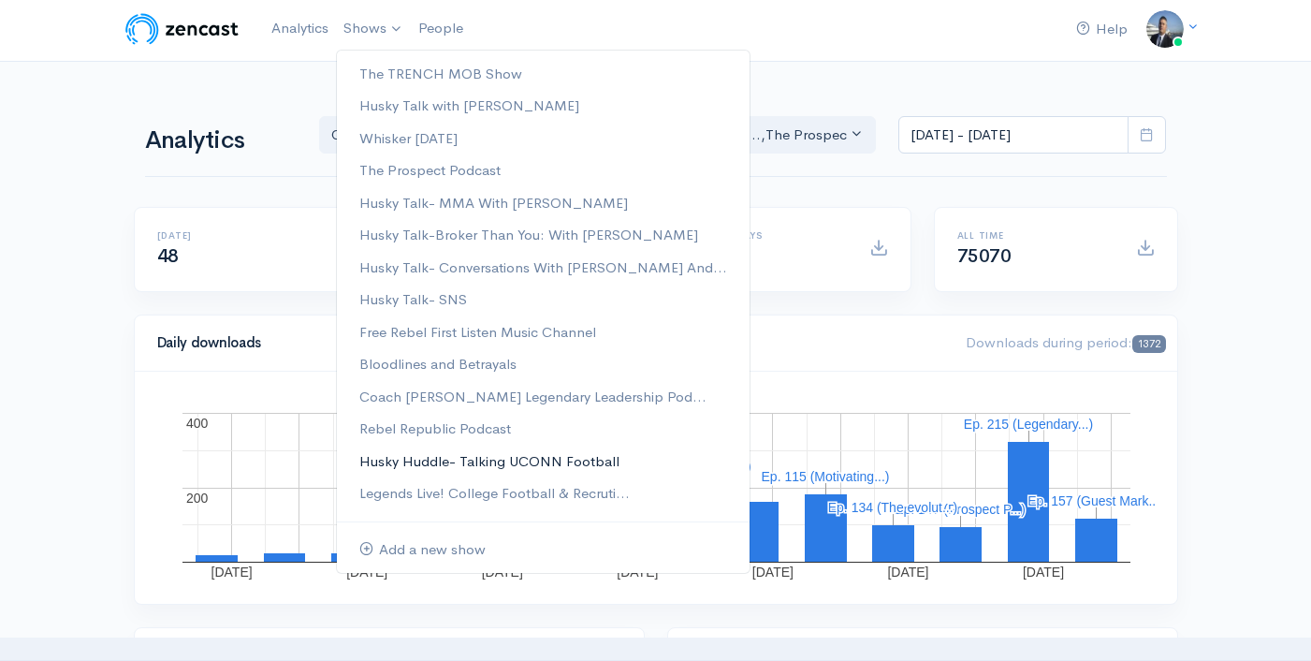
scroll to position [4, 0]
click at [556, 329] on link "Free Rebel First Listen Music Channel" at bounding box center [543, 331] width 413 height 33
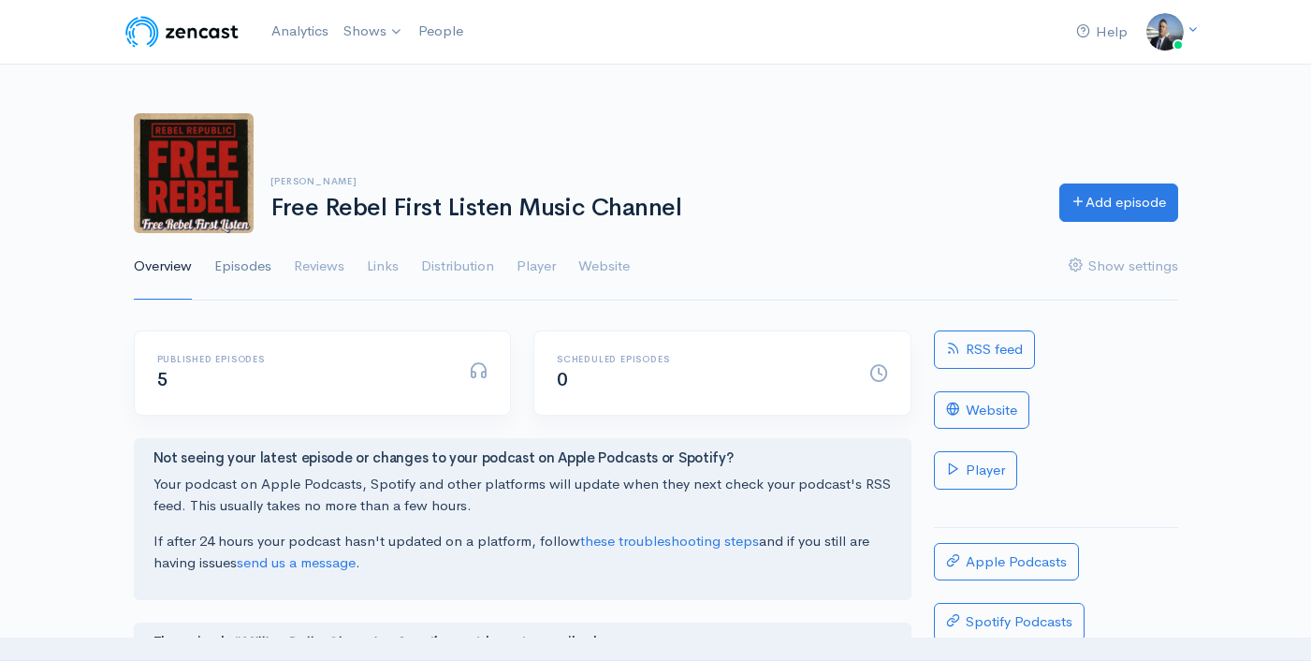
click at [245, 267] on link "Episodes" at bounding box center [242, 266] width 57 height 67
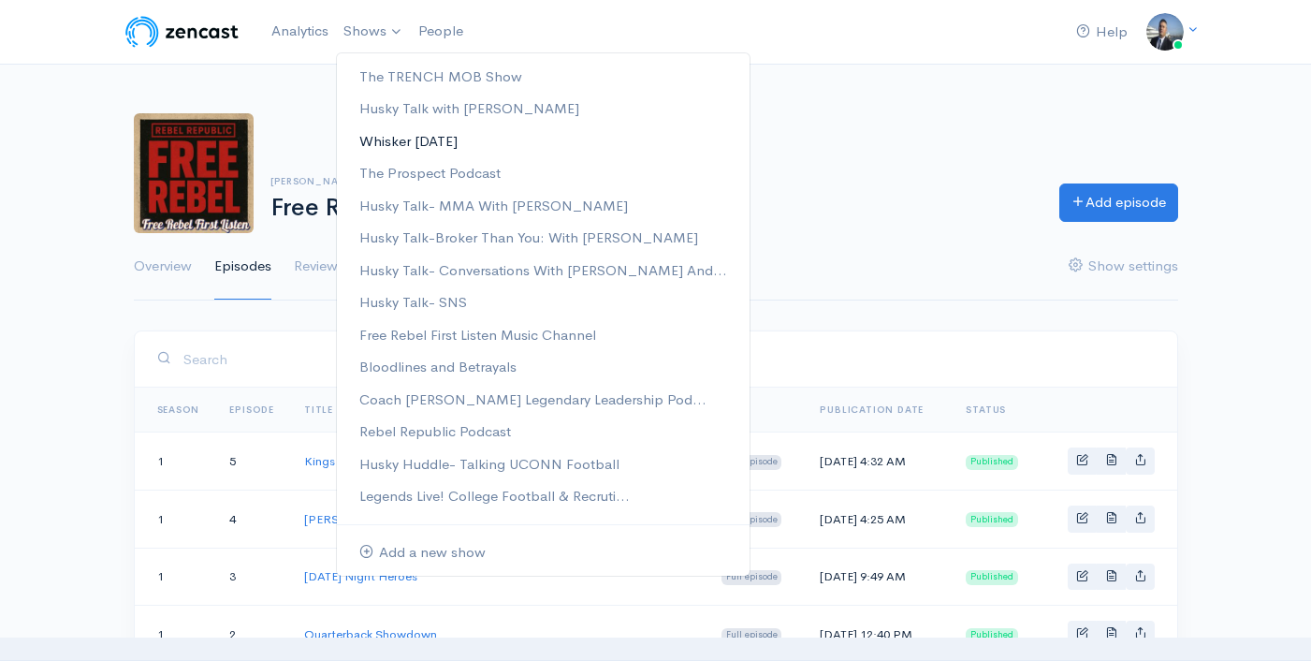
click at [389, 142] on link "Whisker [DATE]" at bounding box center [543, 141] width 413 height 33
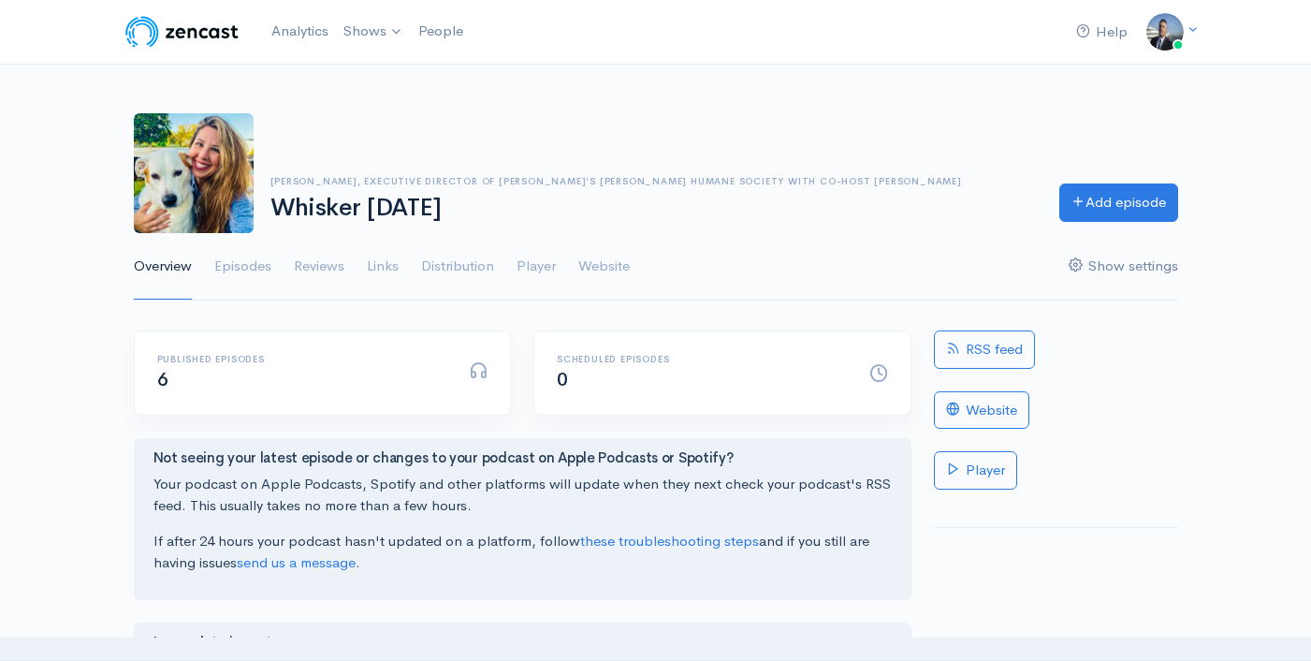
click at [1114, 266] on link "Show settings" at bounding box center [1124, 266] width 110 height 67
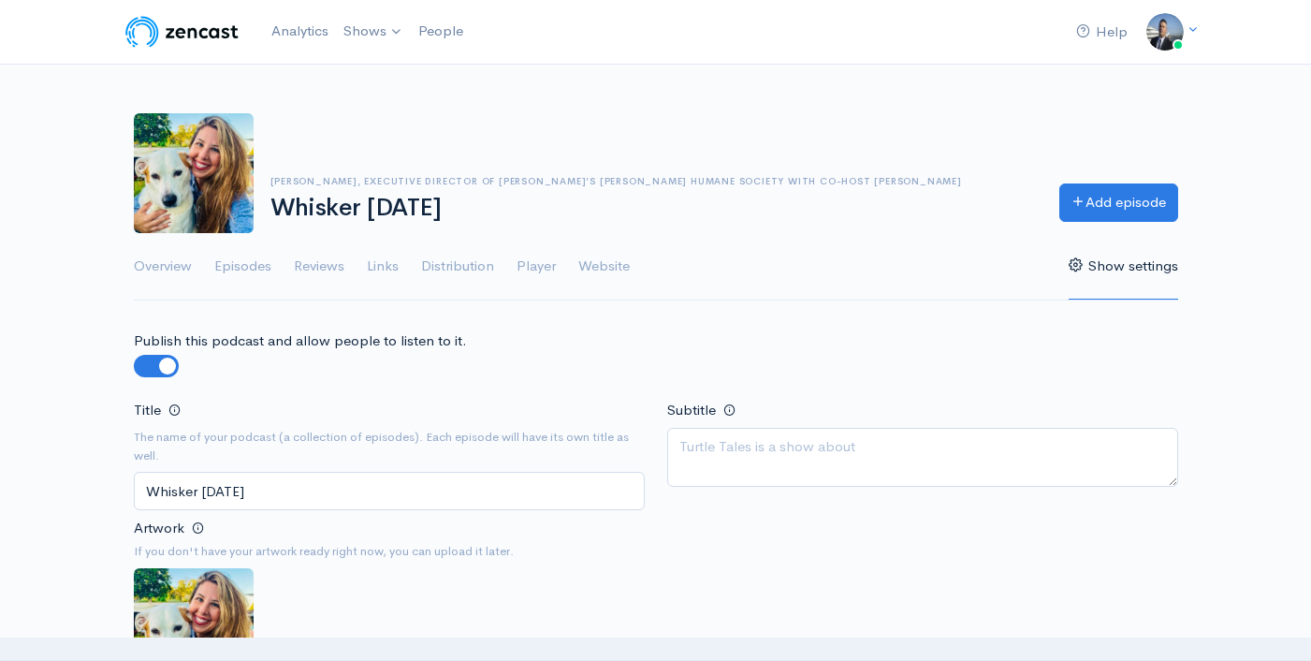
click at [186, 355] on label at bounding box center [186, 355] width 0 height 0
click at [149, 369] on input "checkbox" at bounding box center [141, 364] width 15 height 18
checkbox input "false"
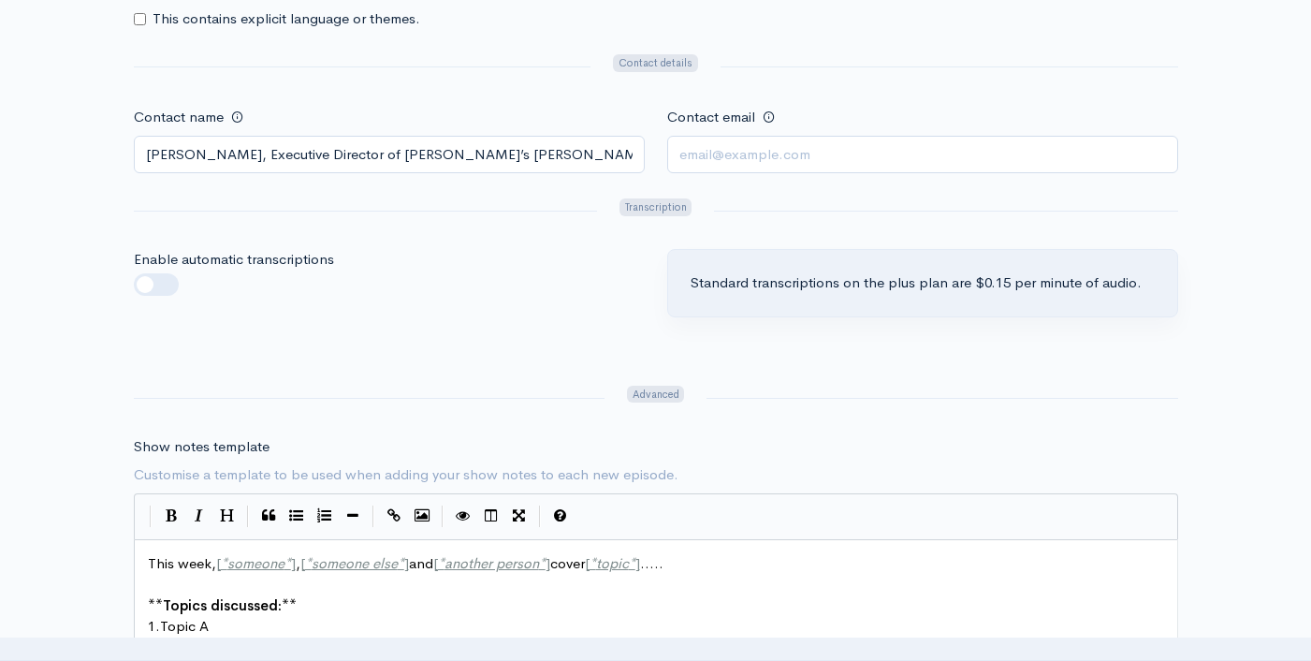
scroll to position [2557, 0]
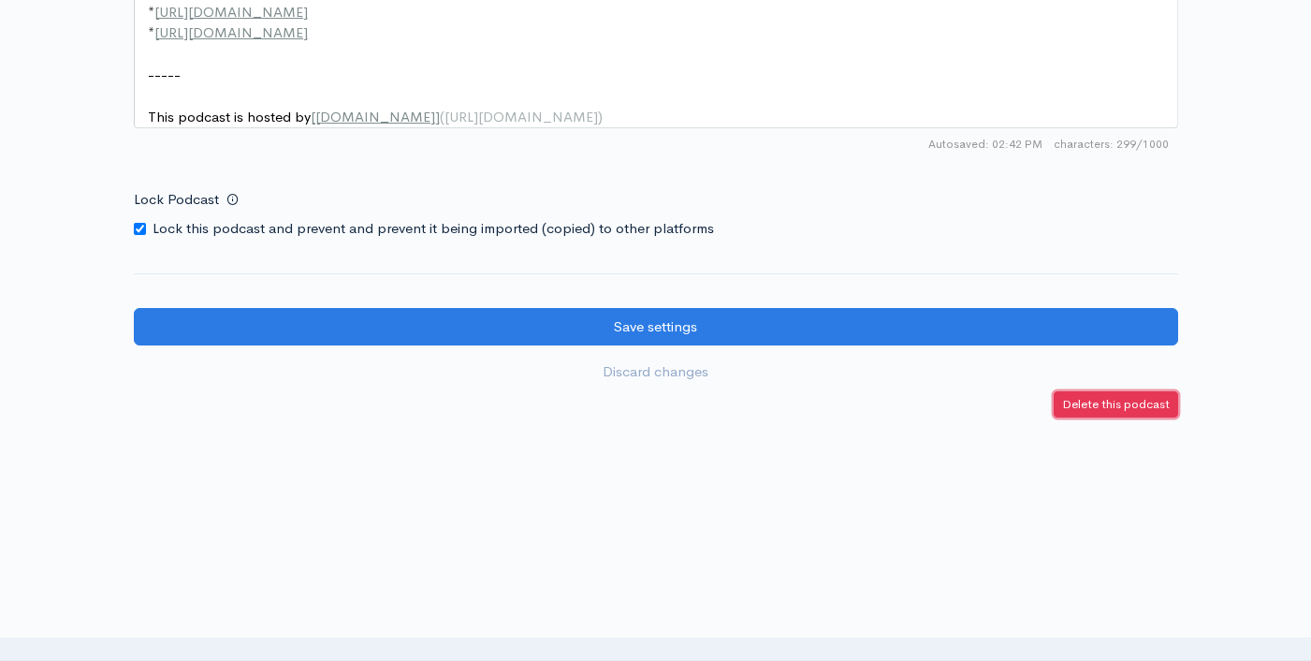
click at [1107, 403] on small "Delete this podcast" at bounding box center [1116, 404] width 108 height 16
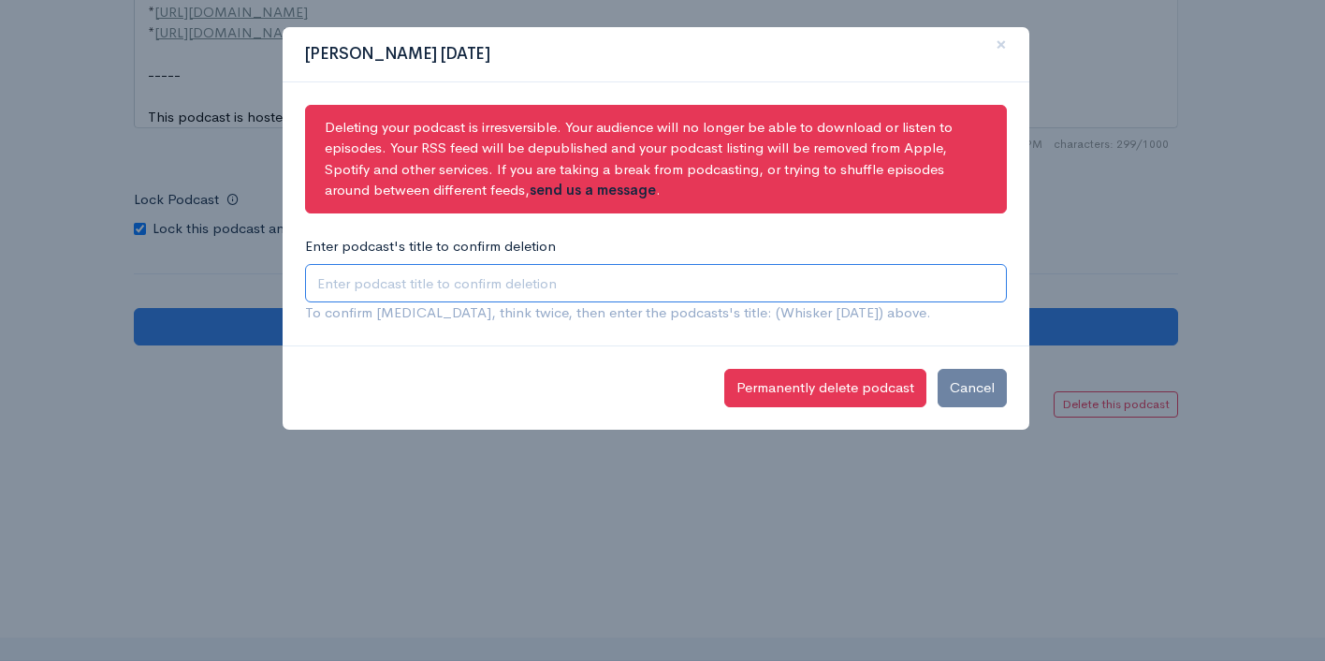
click at [622, 294] on input "Enter podcast's title to confirm deletion" at bounding box center [656, 283] width 702 height 38
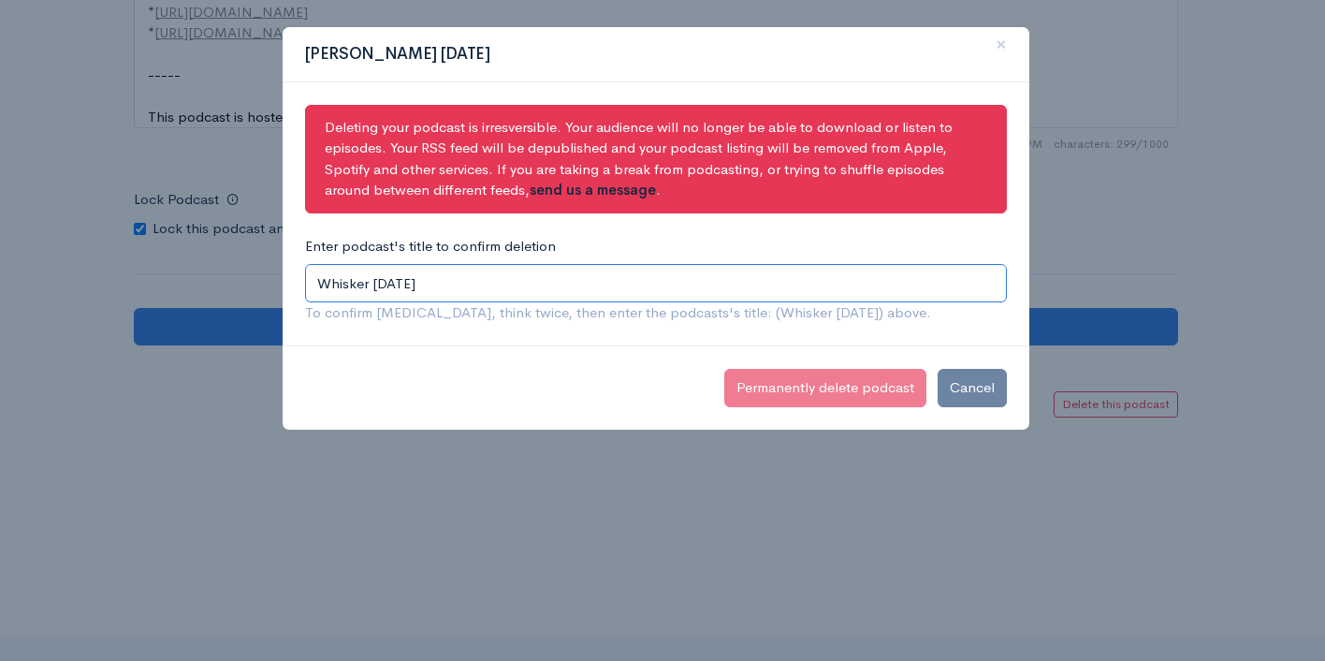
type input "Whisker Wednesday's"
click at [630, 334] on div "Deleting your podcast is irresversible. Your audience will no longer be able to…" at bounding box center [656, 214] width 747 height 264
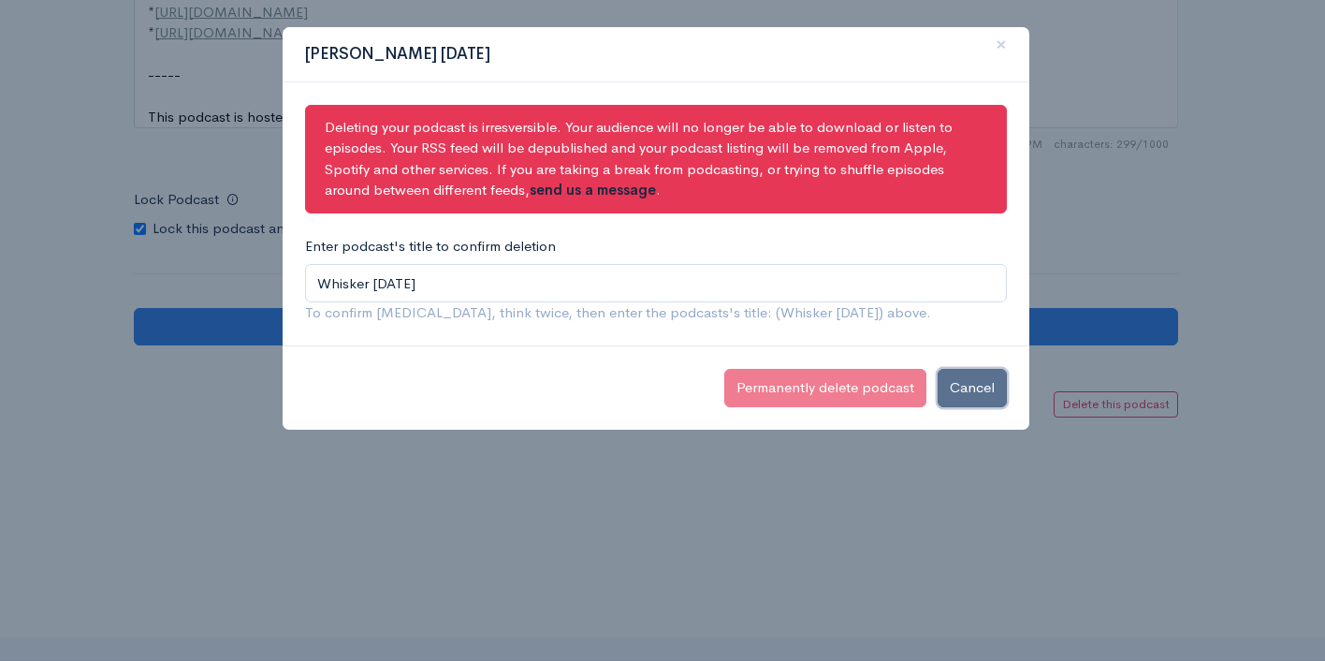
click at [964, 392] on button "Cancel" at bounding box center [972, 388] width 69 height 38
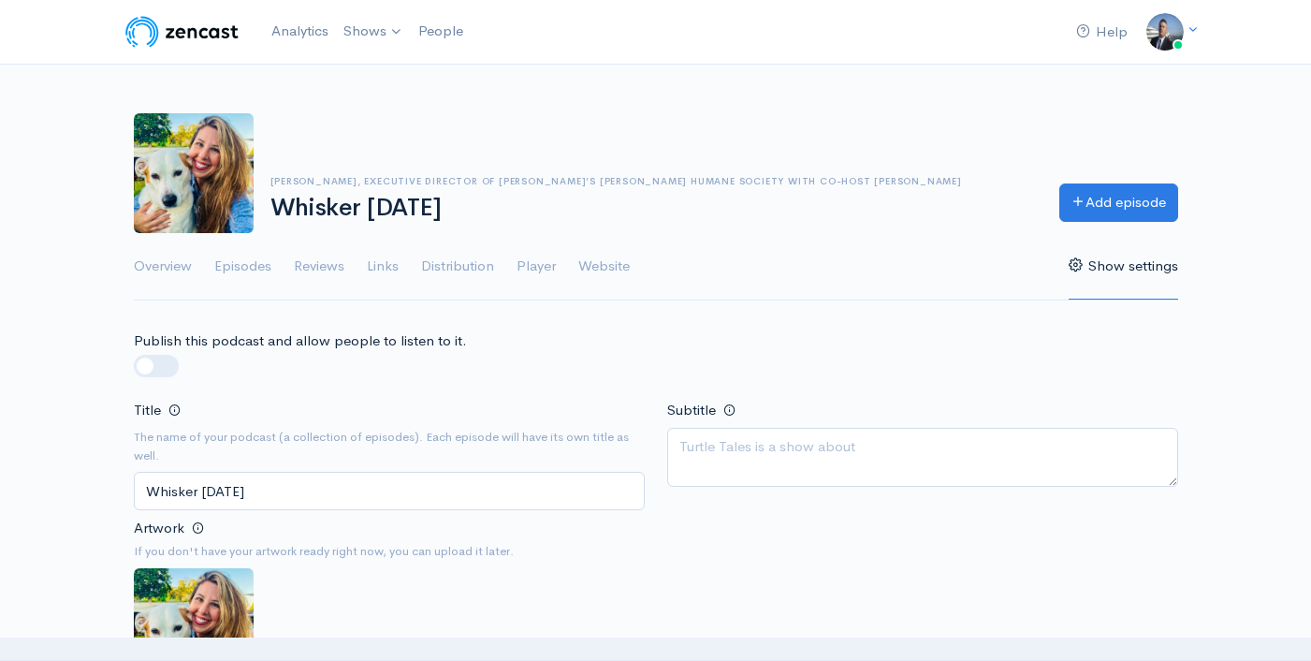
scroll to position [0, 0]
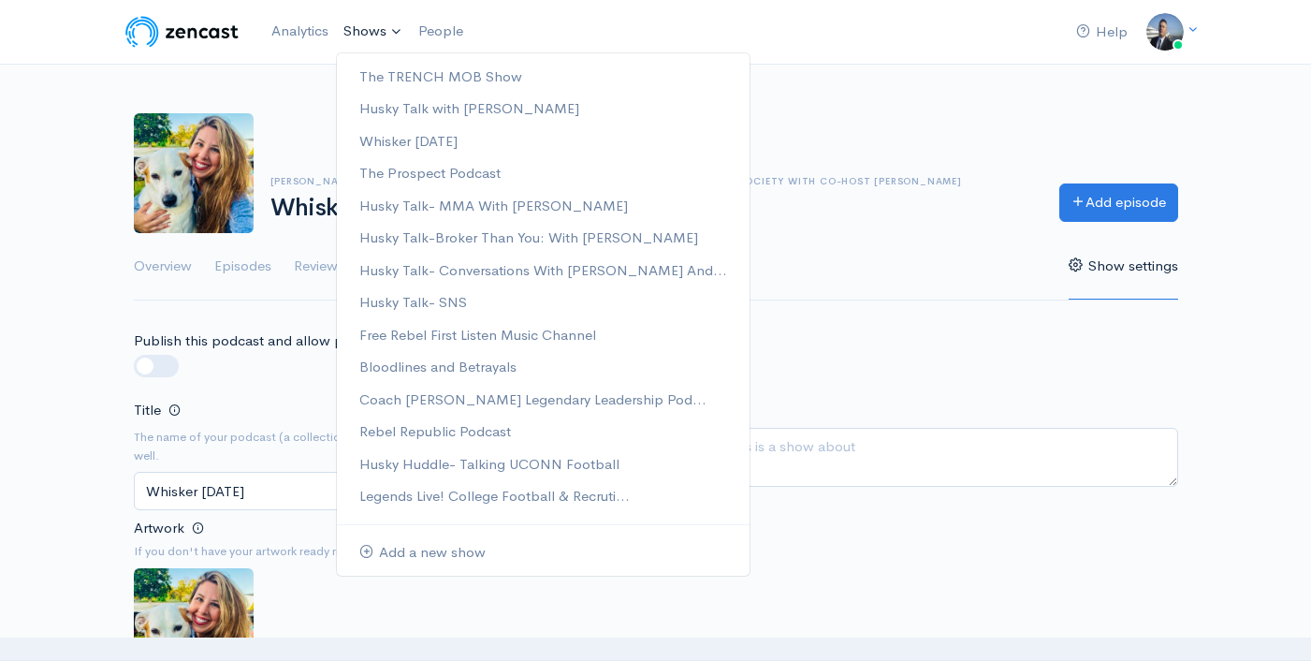
click at [365, 31] on link "Shows" at bounding box center [373, 31] width 75 height 41
click at [471, 306] on link "Husky Talk- SNS" at bounding box center [543, 302] width 413 height 33
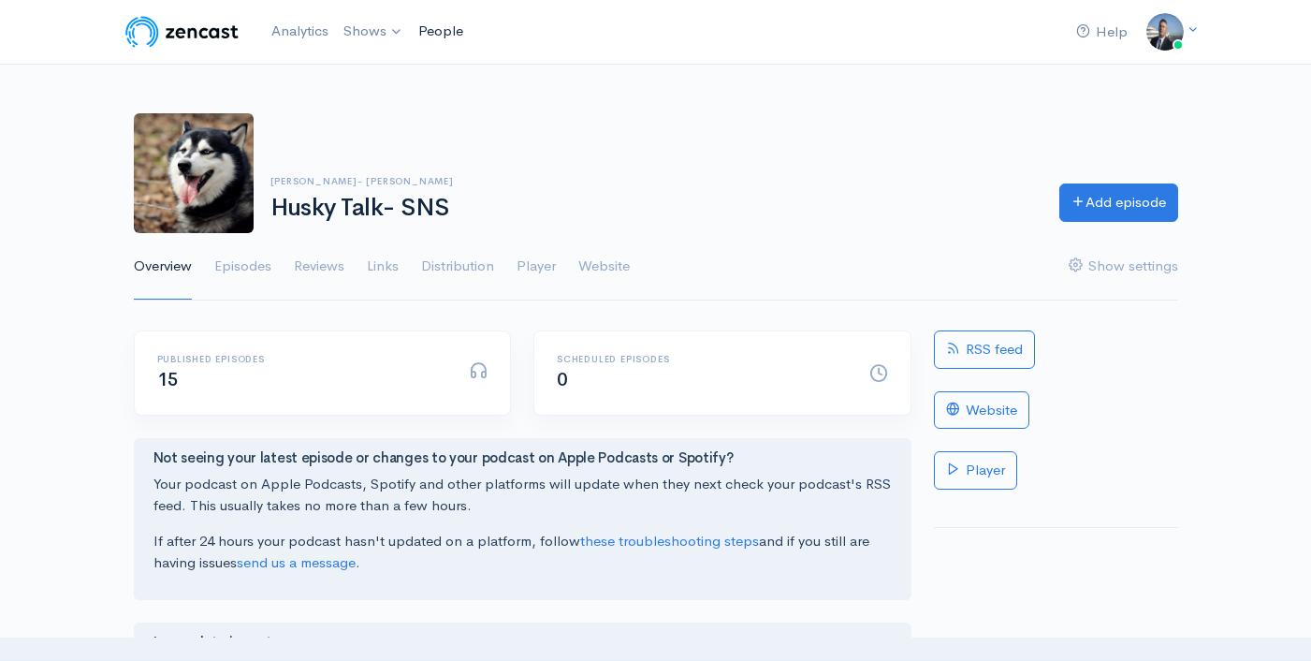
click at [430, 35] on link "People" at bounding box center [441, 31] width 60 height 40
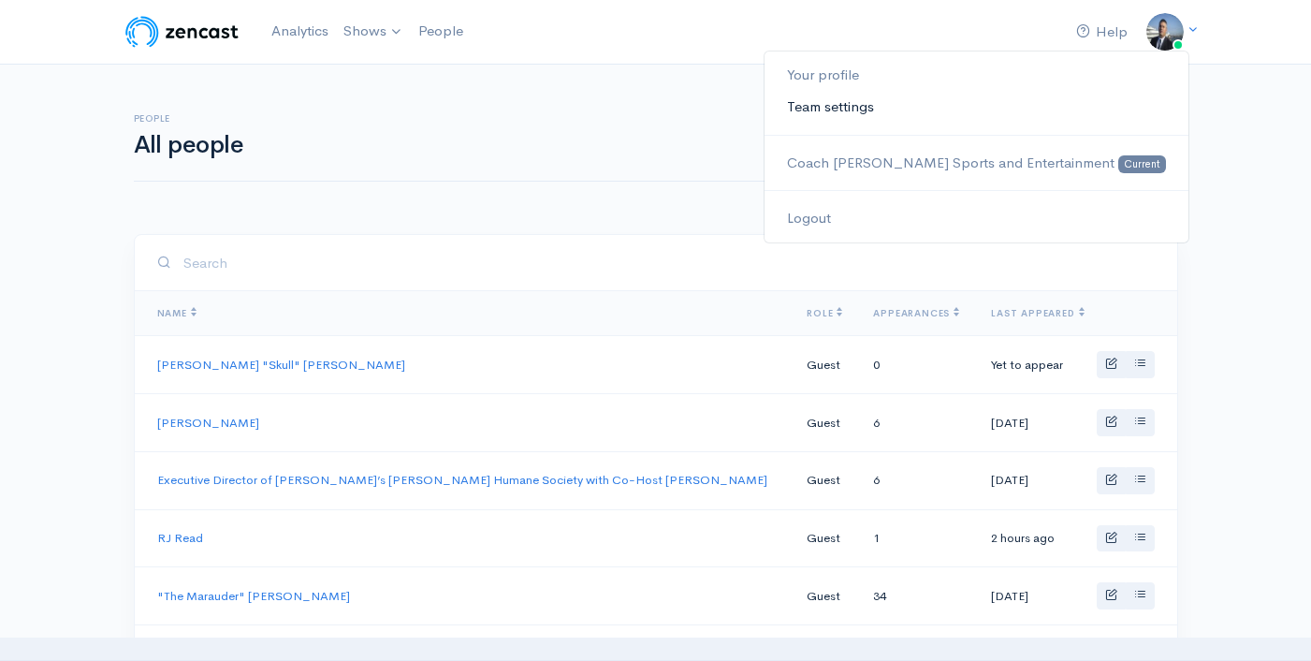
click at [886, 114] on link "Team settings" at bounding box center [976, 107] width 423 height 33
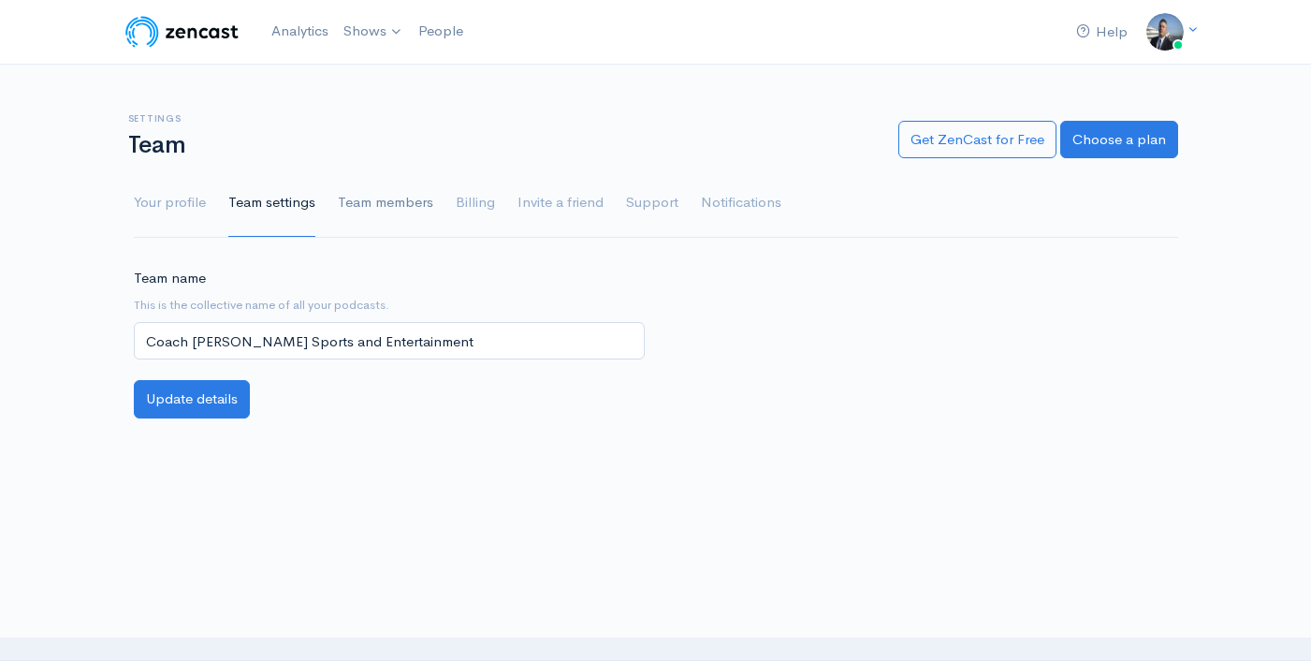
click at [391, 196] on link "Team members" at bounding box center [385, 202] width 95 height 67
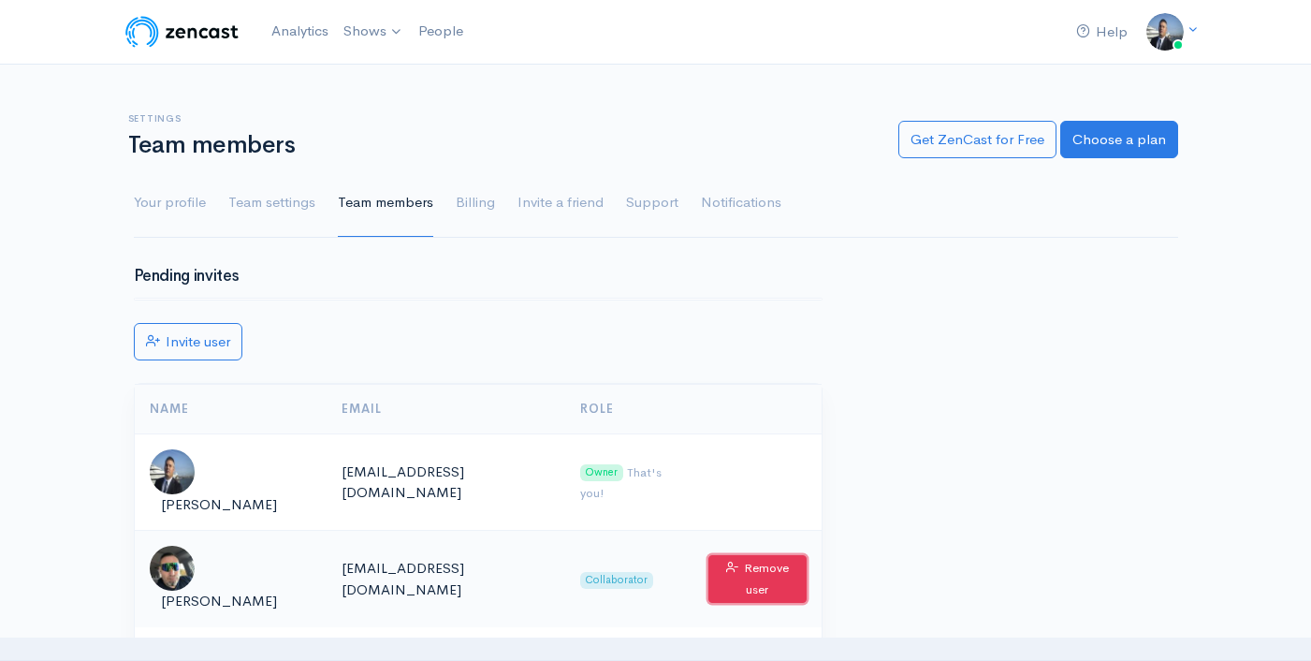
click at [760, 555] on button "Remove user" at bounding box center [757, 579] width 97 height 49
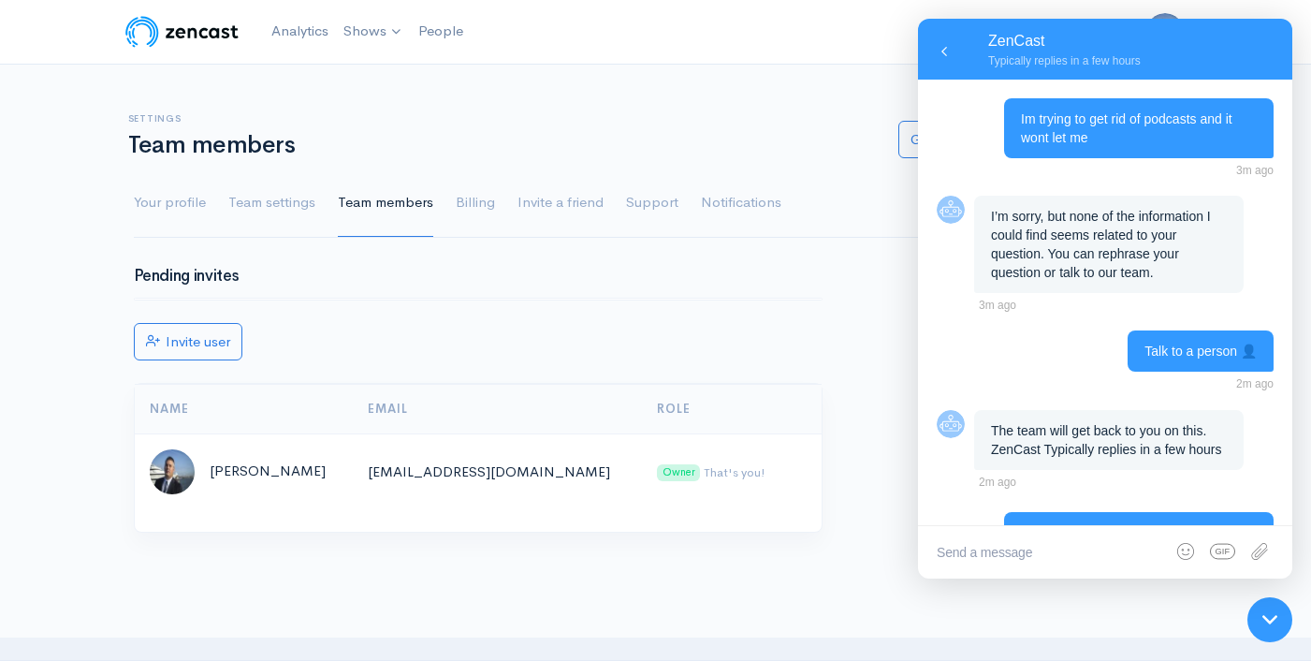
scroll to position [490, 0]
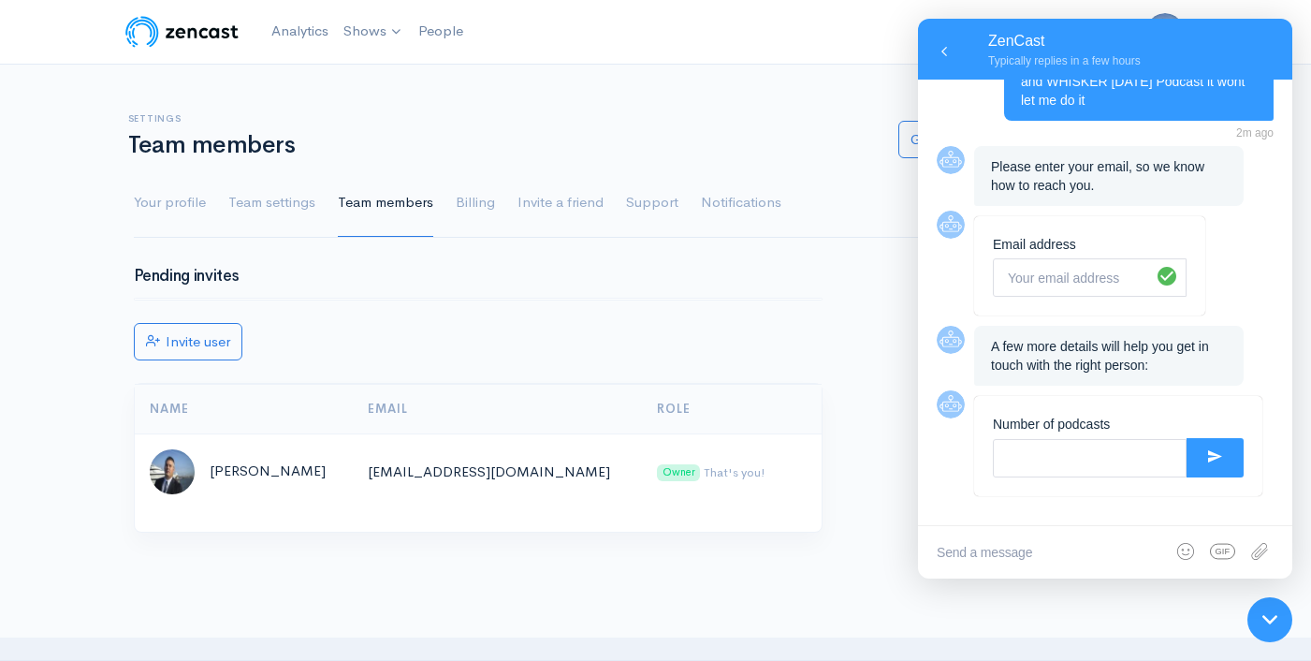
click at [1034, 456] on input "text" at bounding box center [1090, 458] width 194 height 38
type input "14"
drag, startPoint x: 1198, startPoint y: 453, endPoint x: 1205, endPoint y: 464, distance: 13.0
click at [1208, 454] on icon at bounding box center [1215, 456] width 14 height 12
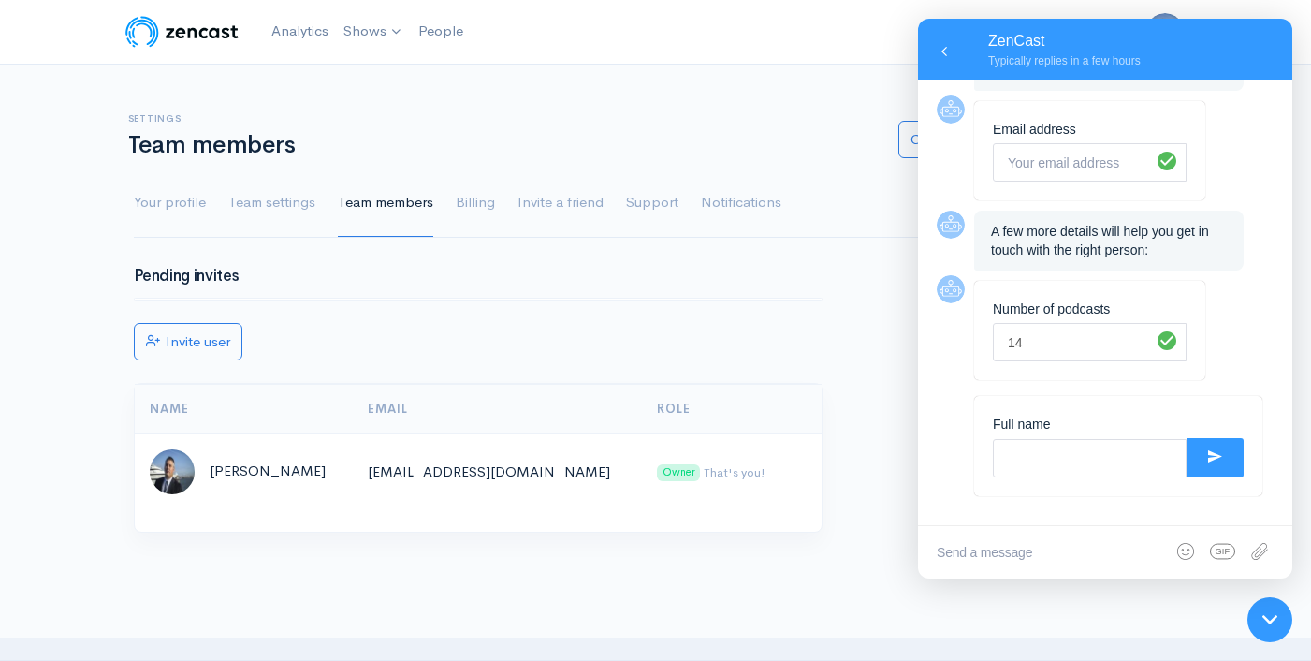
scroll to position [605, 0]
click at [1074, 456] on input "text" at bounding box center [1090, 458] width 194 height 38
type input "[PERSON_NAME]"
click at [1221, 457] on button at bounding box center [1215, 457] width 57 height 39
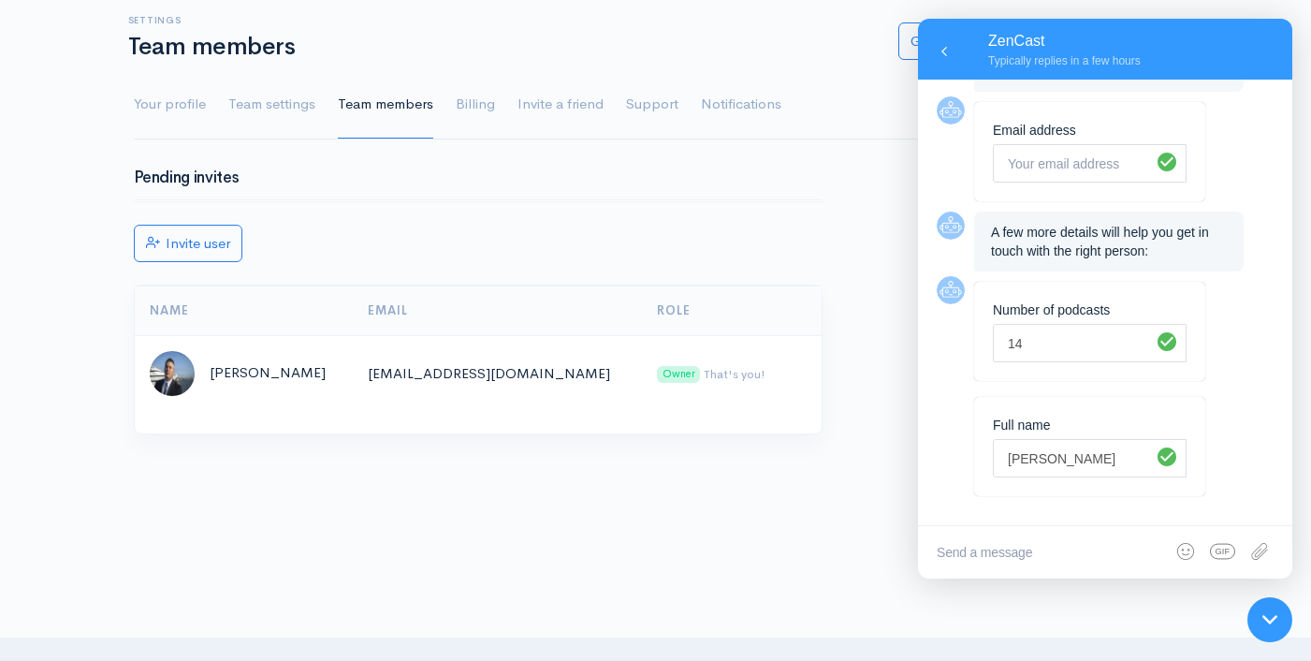
scroll to position [138, 0]
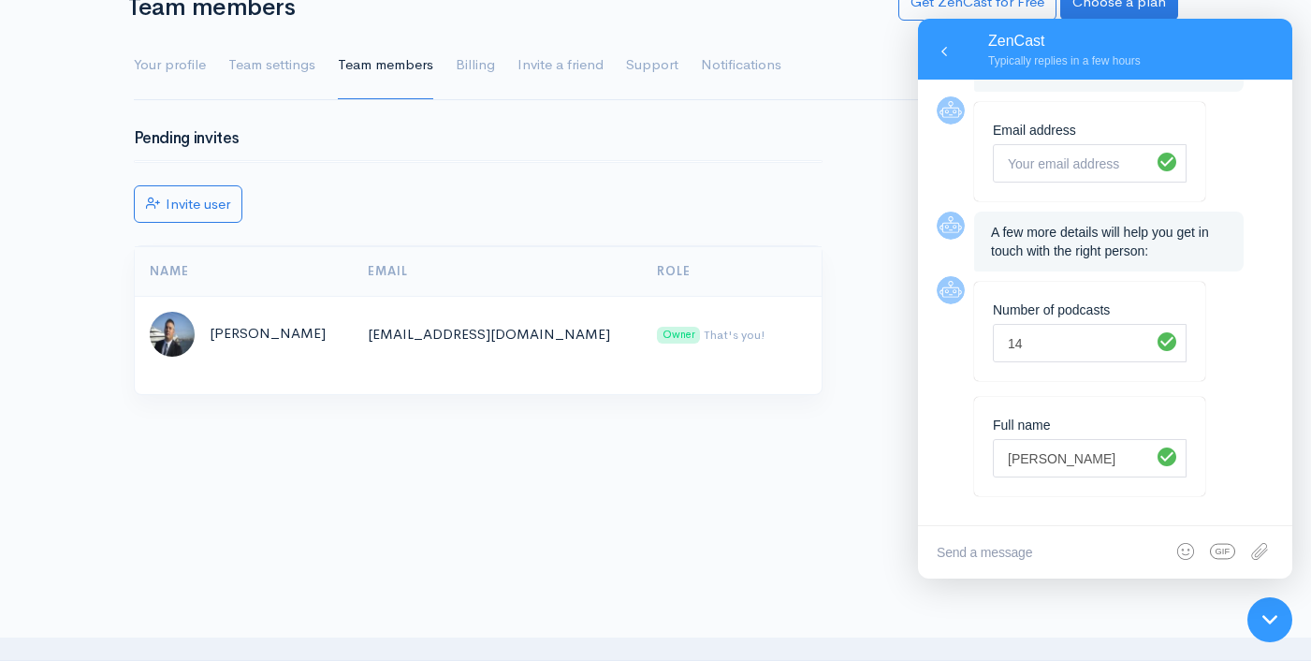
click at [679, 59] on ul "Your profile Team settings Team members Billing Invite a friend Support Notific…" at bounding box center [656, 65] width 1045 height 67
click at [266, 75] on link "Team settings" at bounding box center [271, 65] width 87 height 67
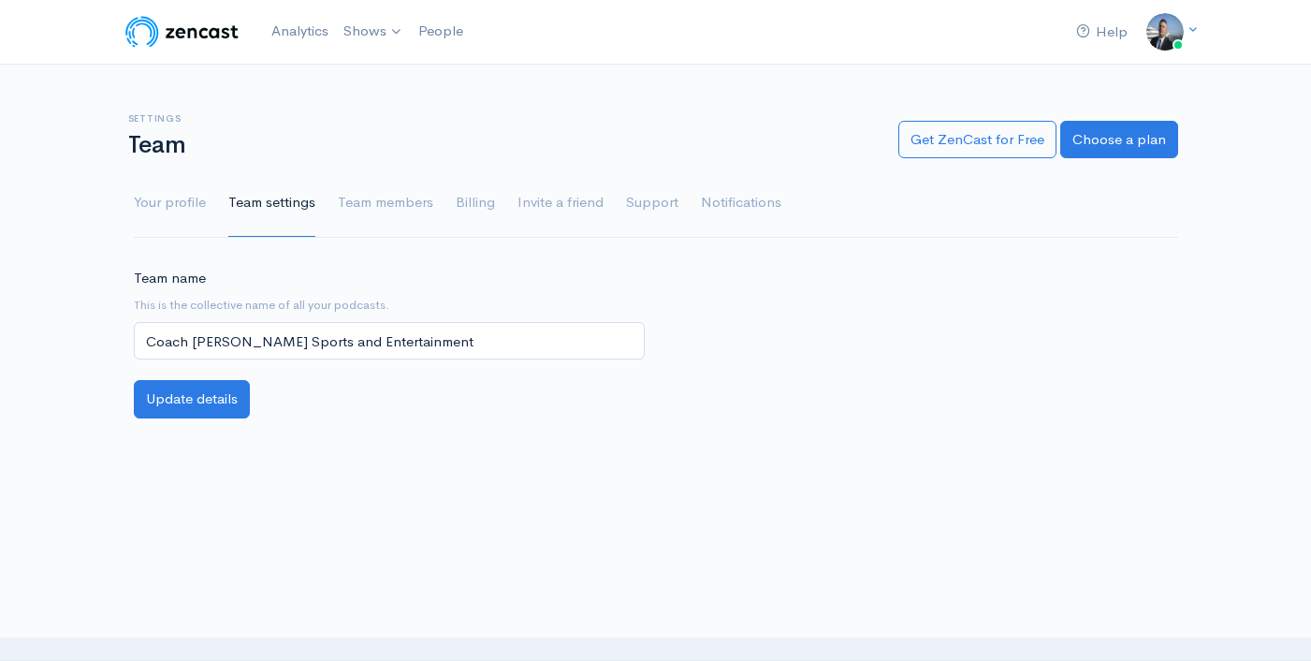
click at [974, 474] on div at bounding box center [655, 469] width 1311 height 56
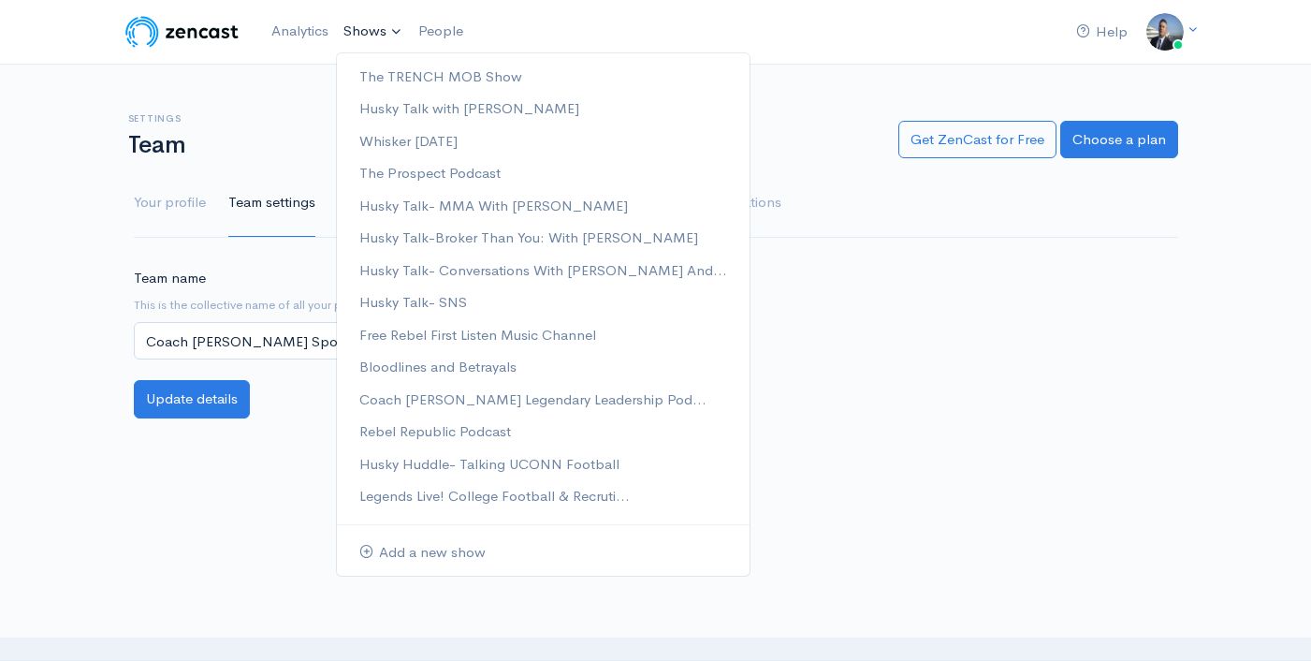
click at [359, 35] on link "Shows" at bounding box center [373, 31] width 75 height 41
click at [474, 172] on link "The Prospect Podcast" at bounding box center [543, 173] width 413 height 33
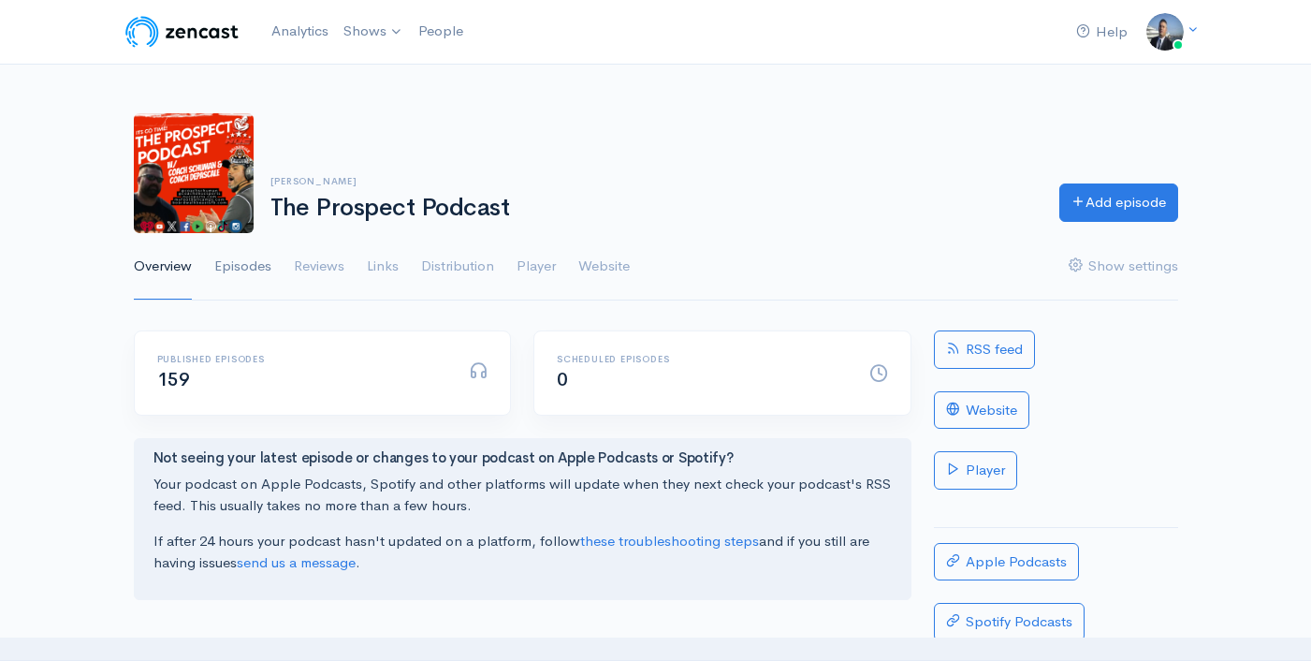
click at [260, 267] on link "Episodes" at bounding box center [242, 266] width 57 height 67
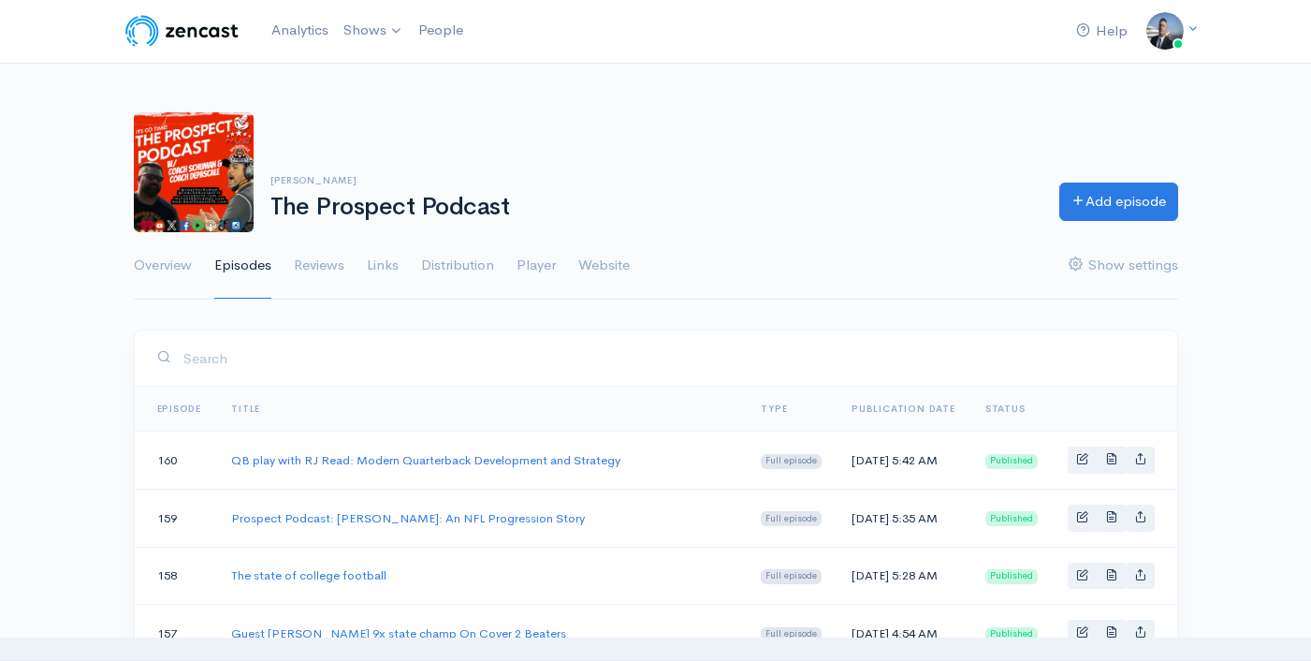
scroll to position [34, 0]
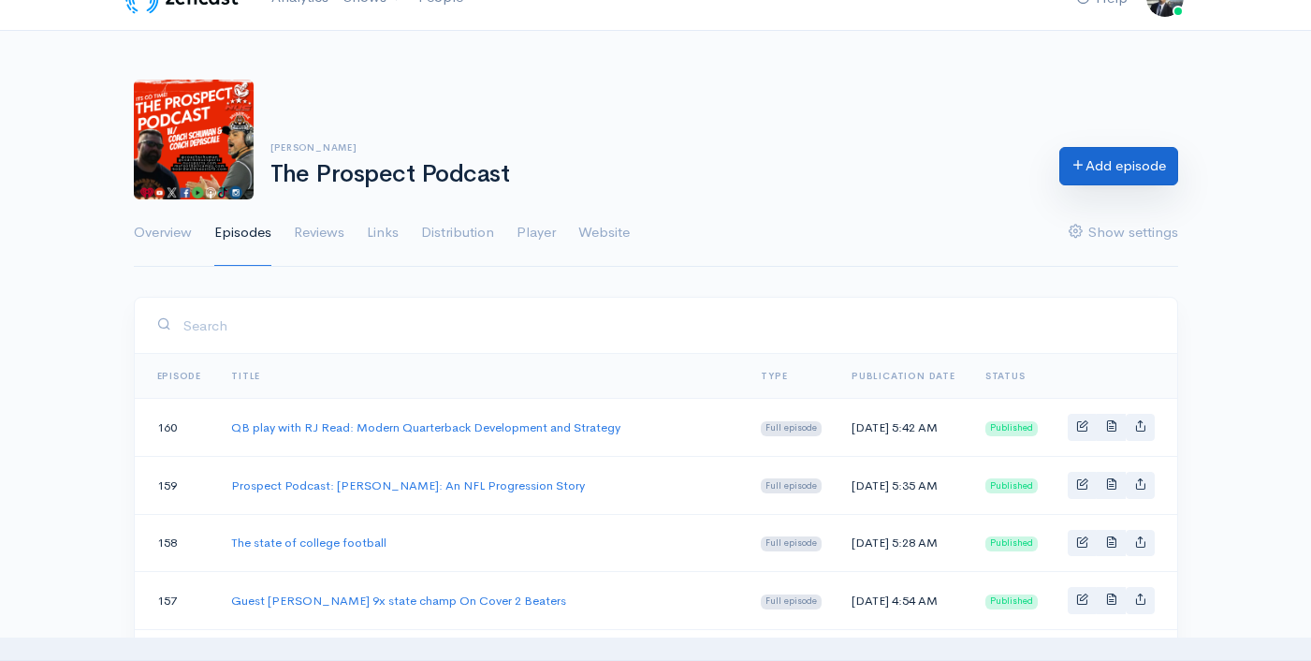
click at [1091, 171] on link "Add episode" at bounding box center [1119, 166] width 119 height 38
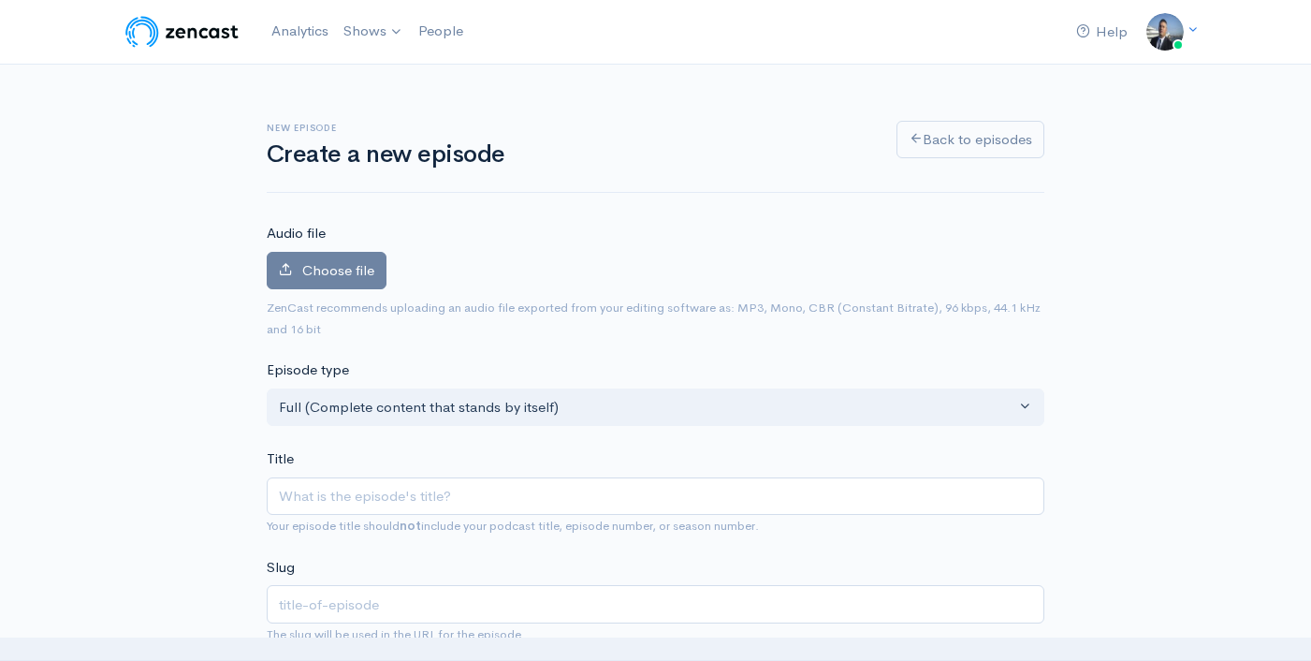
type input "Greg Hudson Former DC Notre Dame Talks Recruiting today"
type input "greg-hudson-former-dc-notre-dame-talks-recruiting-today"
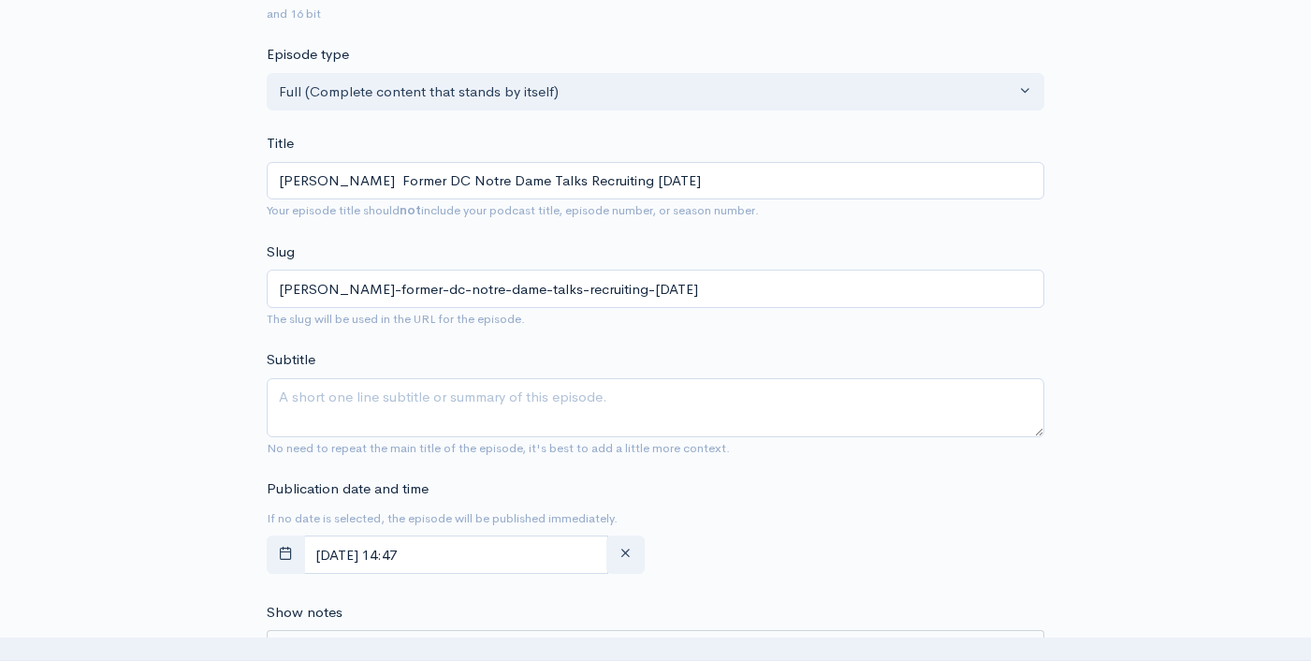
scroll to position [321, 0]
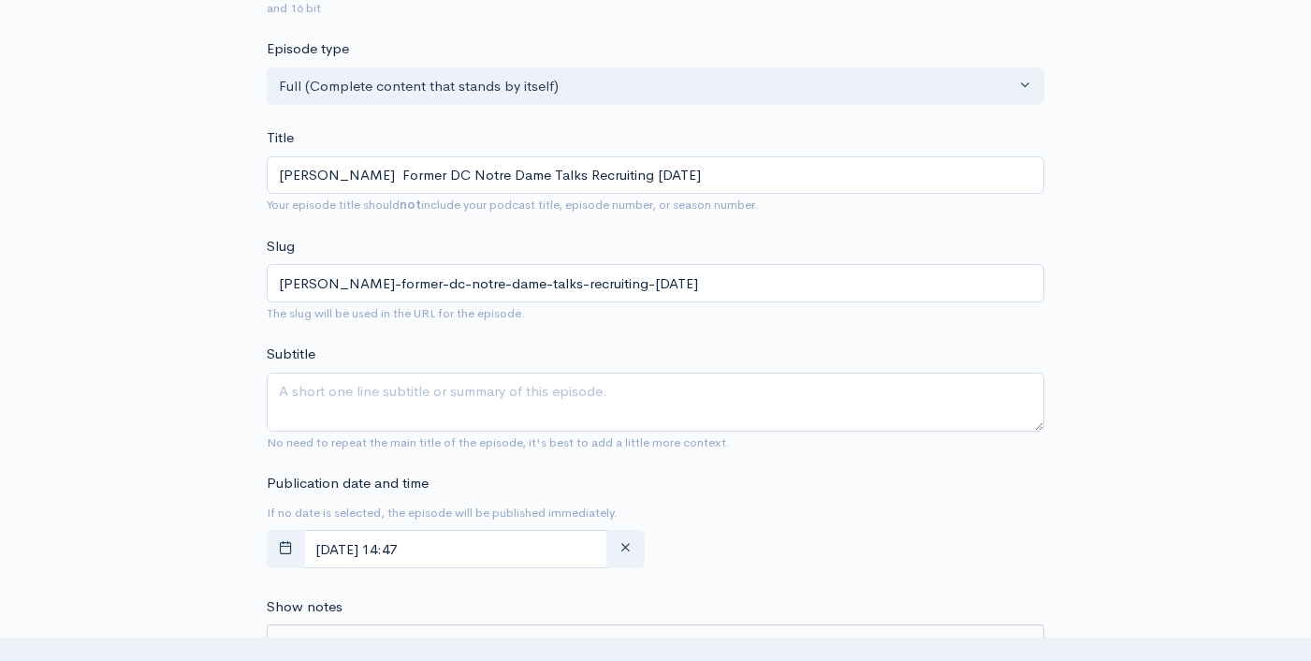
type input "Greg Hudson Former DC Notre Dame Talks Recruiting today"
click at [716, 420] on textarea "Subtitle" at bounding box center [656, 402] width 778 height 59
paste textarea "Greg Hudson Former DC Notre Dame Talks Recruiting today"
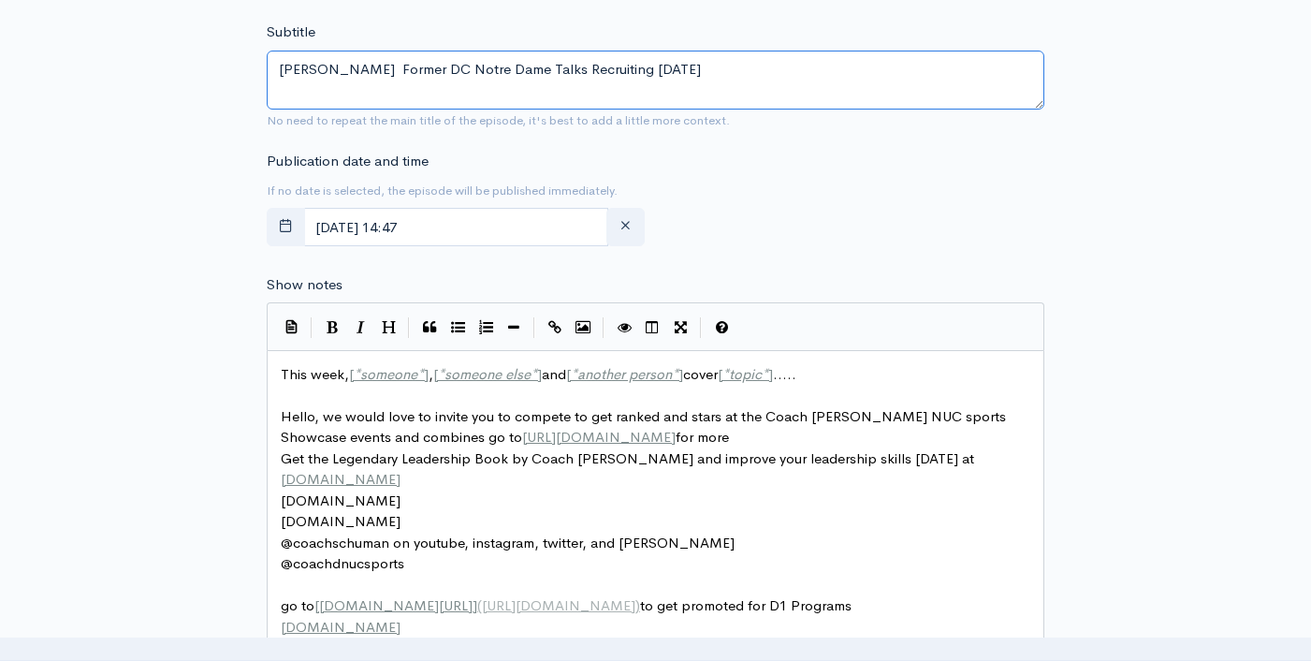
scroll to position [707, 0]
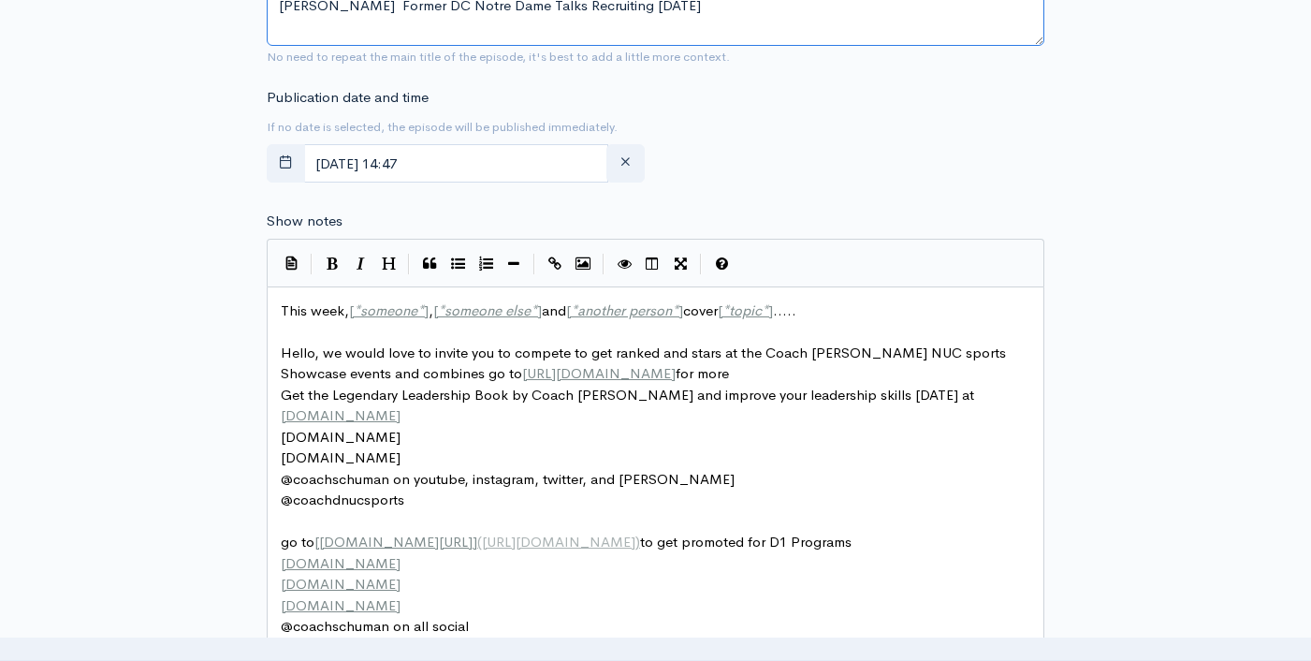
type textarea "Greg Hudson Former DC Notre Dame Talks Recruiting today"
click at [351, 312] on span "[" at bounding box center [351, 310] width 5 height 18
type textarea "This week, [*someone*], [*someone else*] and [*another person*] cover [*topic*]…"
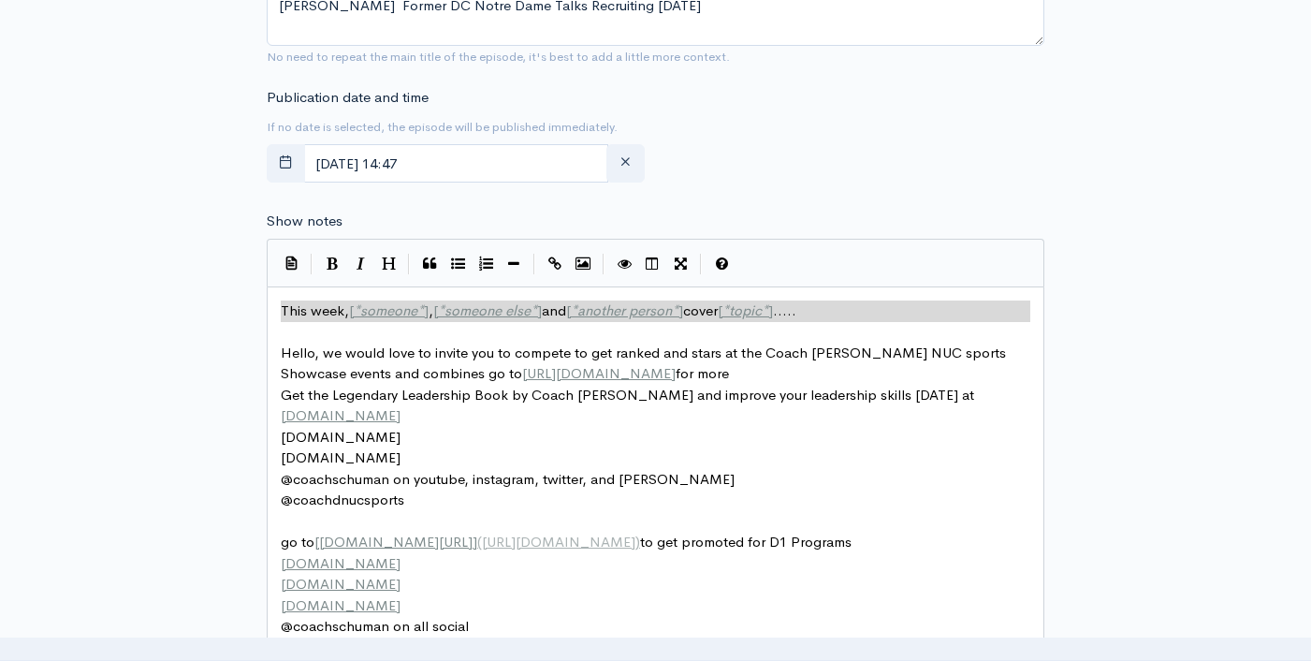
paste textarea
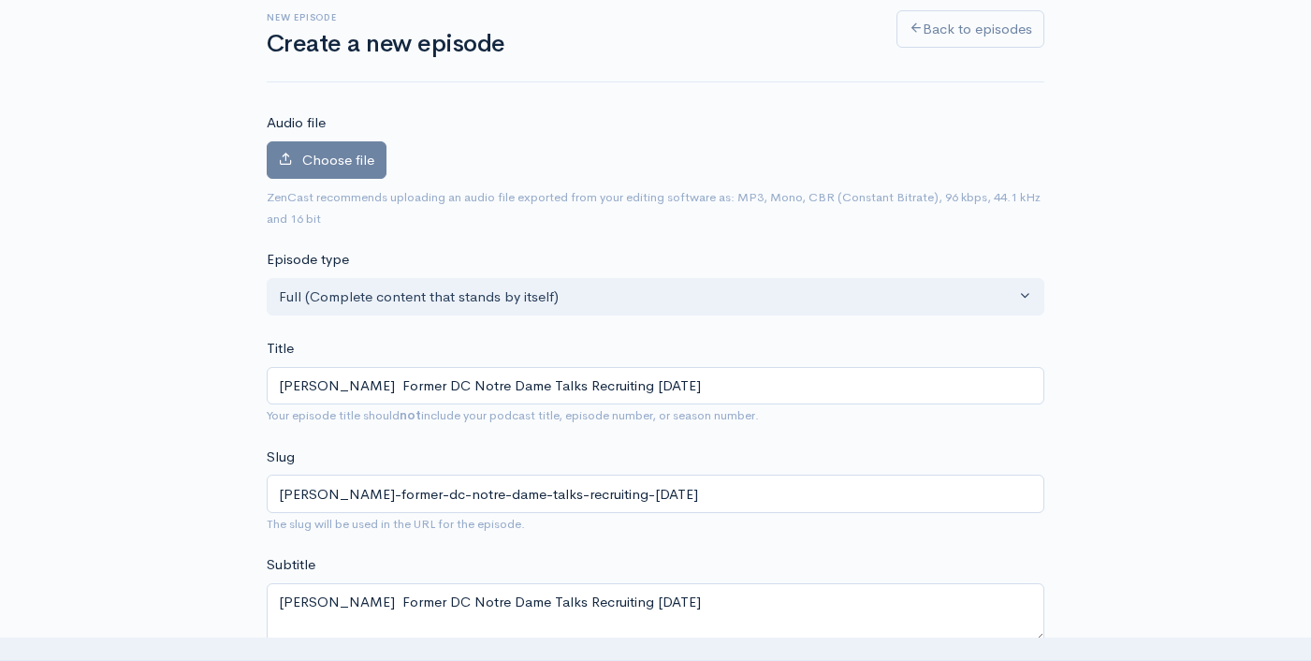
scroll to position [0, 0]
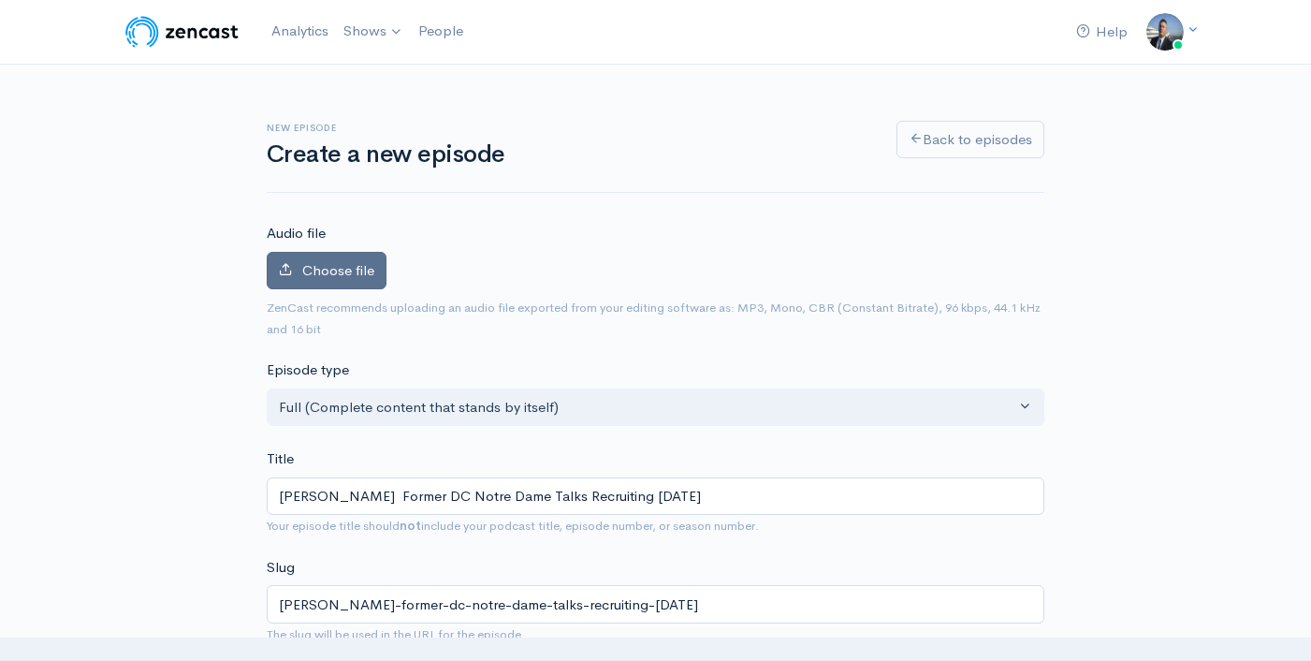
click at [330, 278] on span "Choose file" at bounding box center [338, 270] width 72 height 18
click at [0, 0] on input "Choose file" at bounding box center [0, 0] width 0 height 0
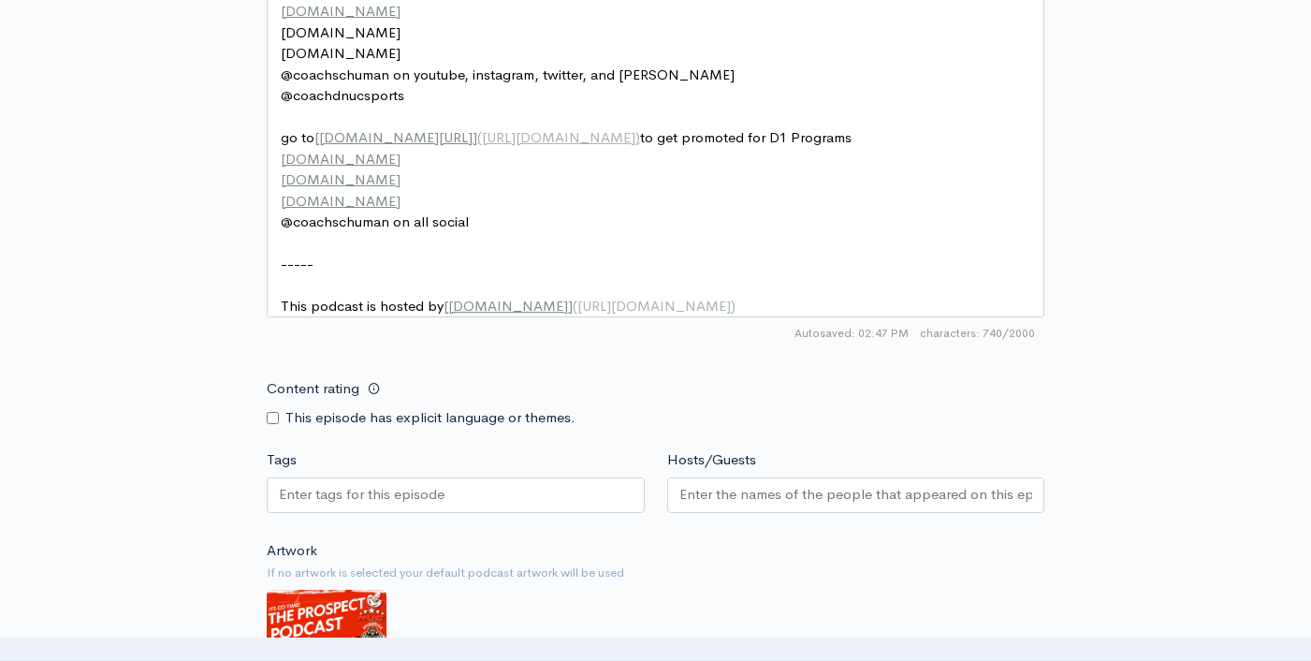
scroll to position [1356, 0]
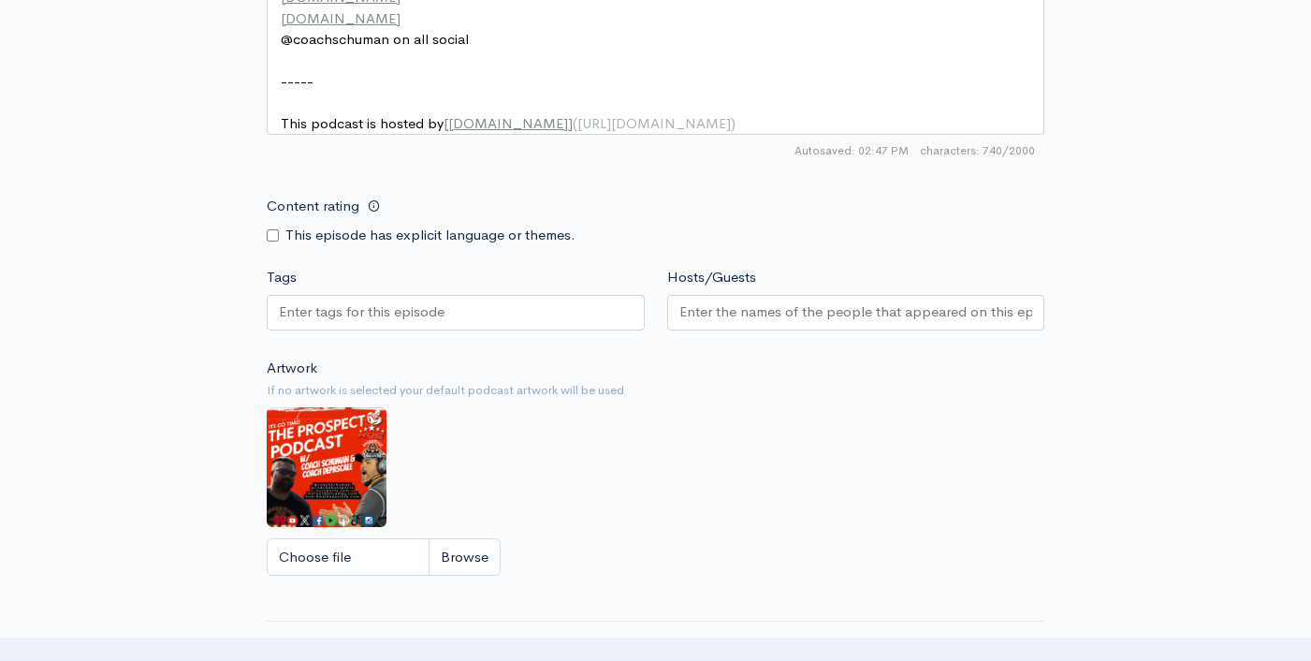
click at [483, 330] on div at bounding box center [456, 313] width 378 height 36
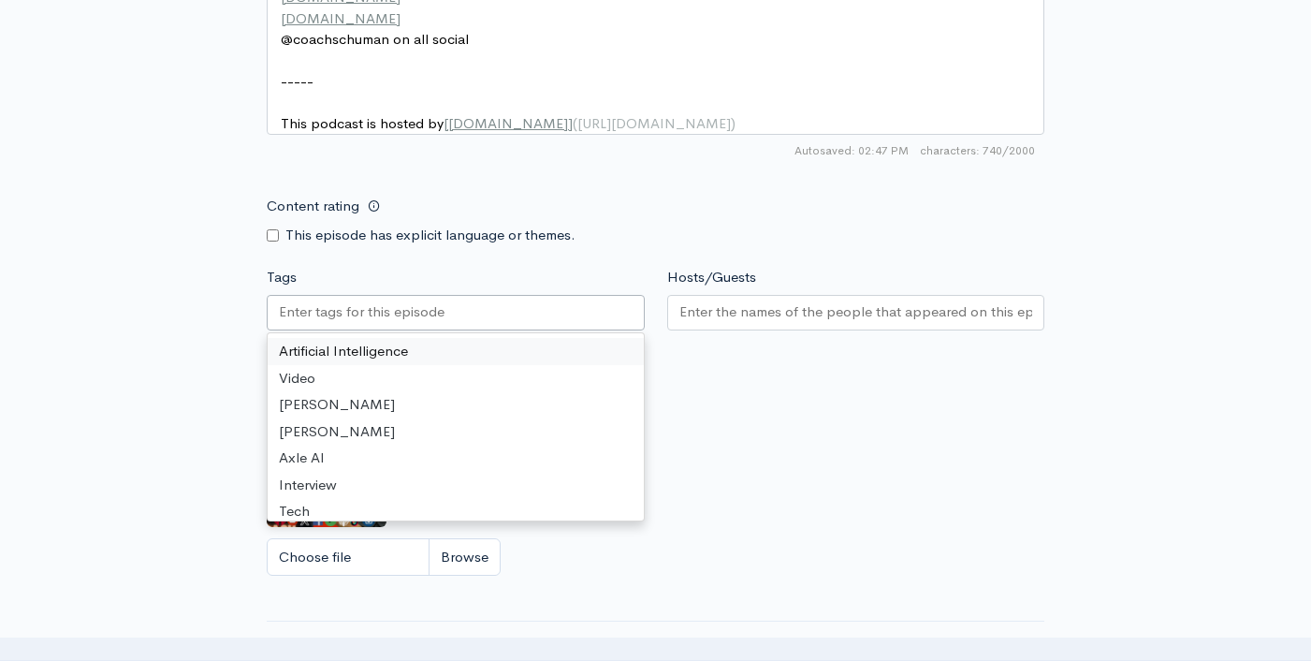
paste input "Greg Hudson Former DC Notre Dame Talks Recruiting today"
type input "Greg Hudson Former DC Notre Dame Talks Recruiting today"
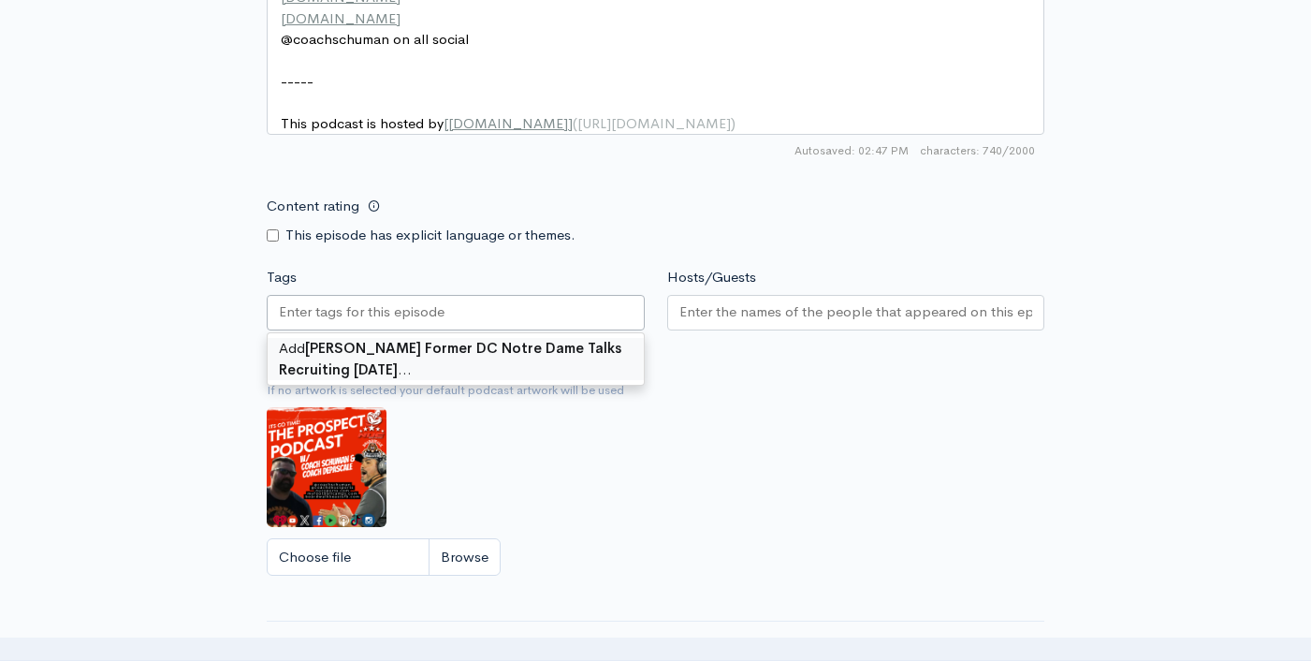
scroll to position [0, 0]
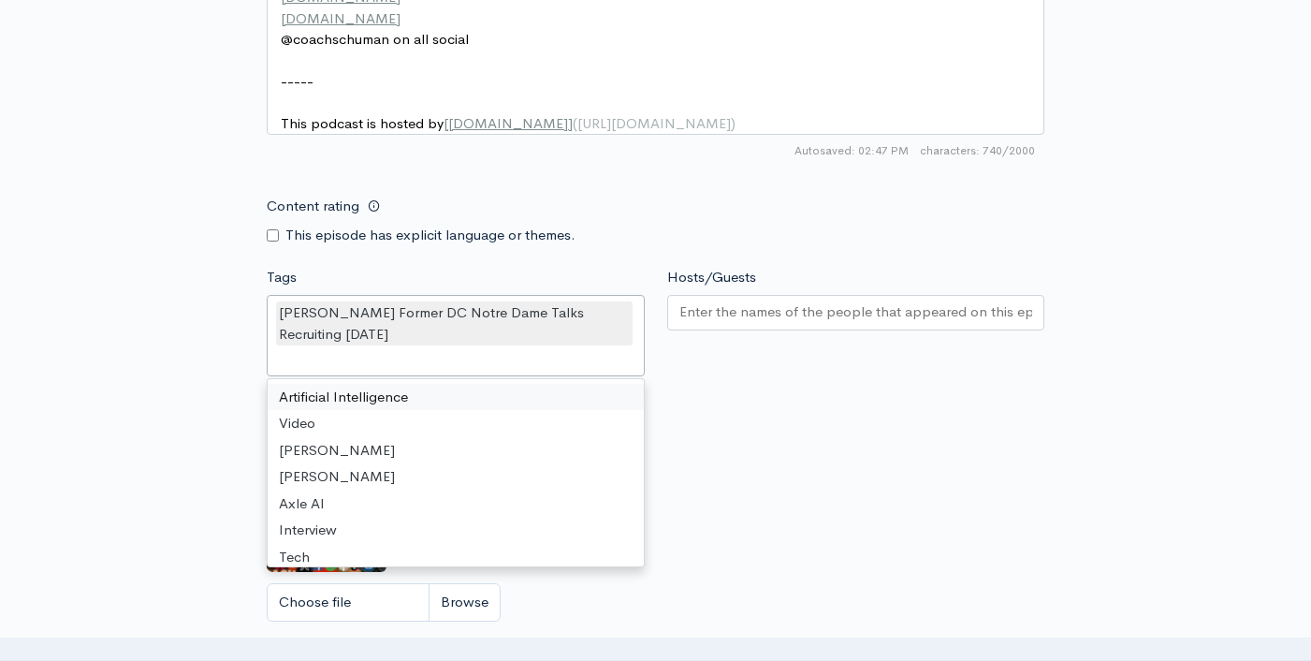
click at [760, 323] on input "Hosts/Guests" at bounding box center [857, 312] width 354 height 22
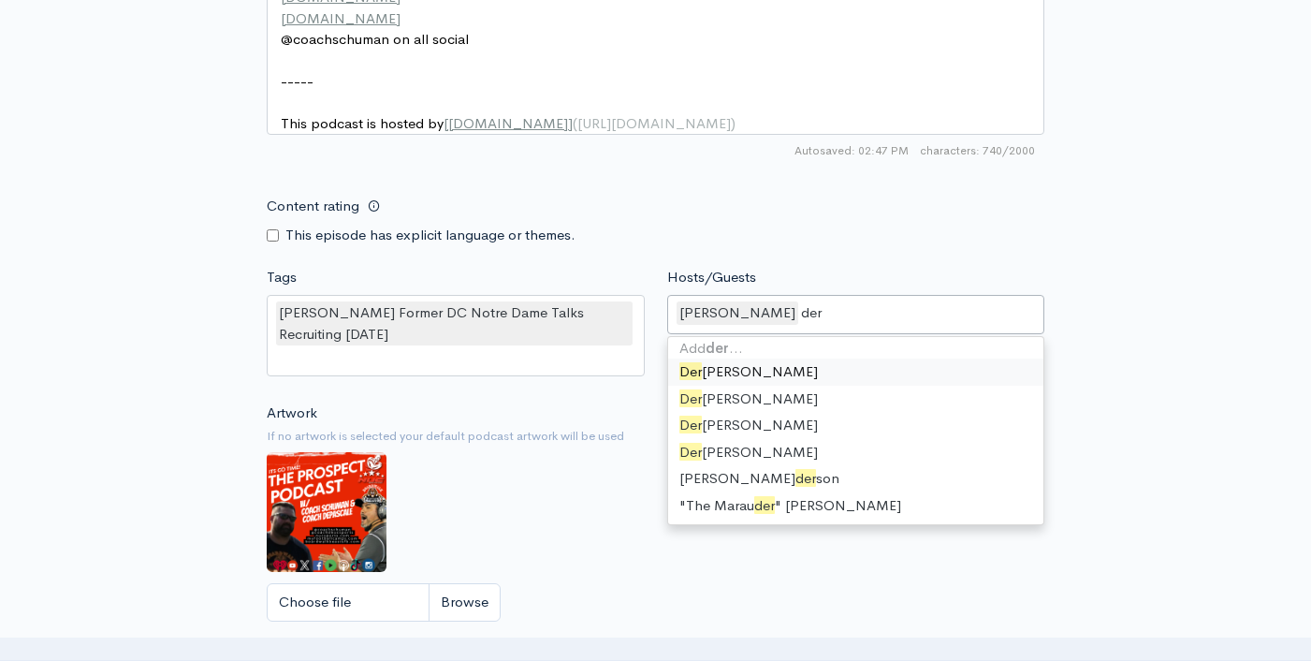
scroll to position [3, 0]
type input "dere"
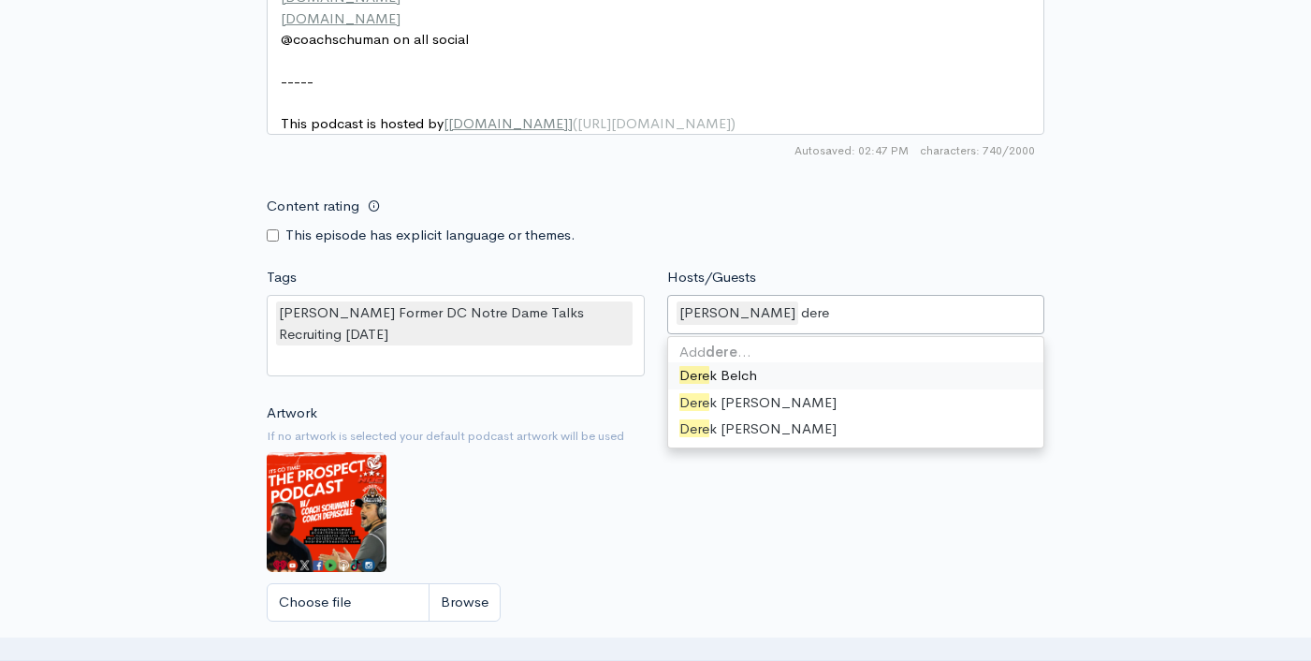
scroll to position [0, 0]
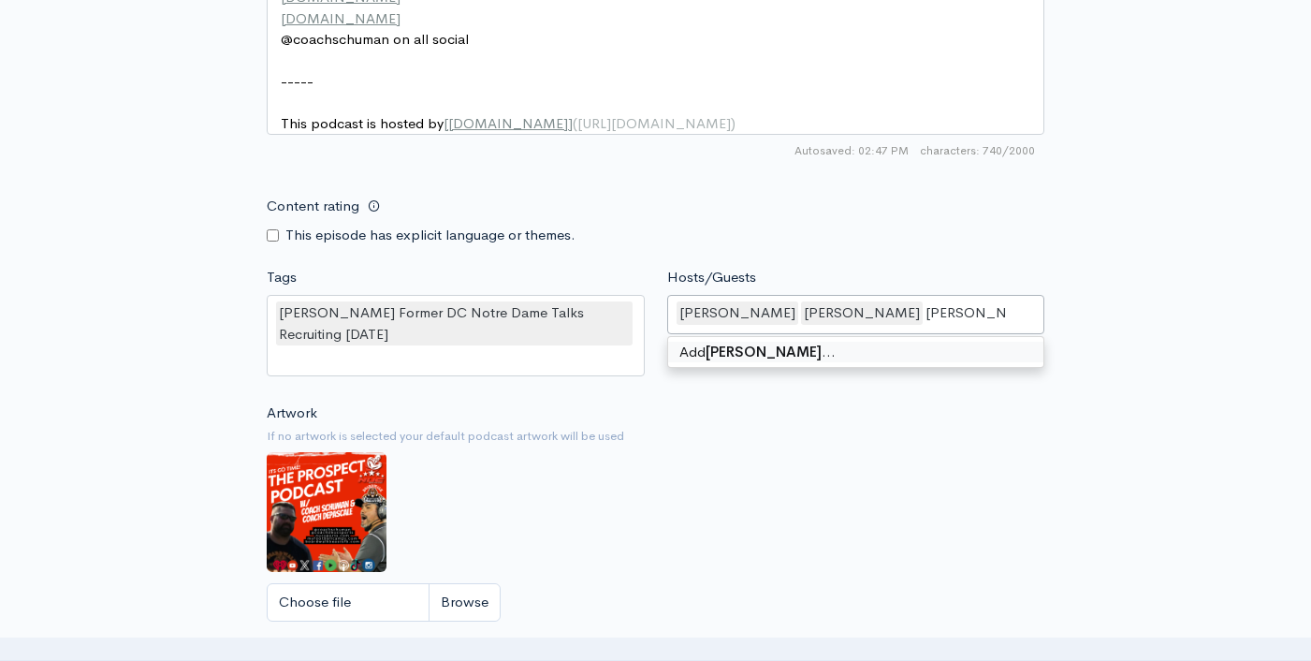
type input "Greg Hudson"
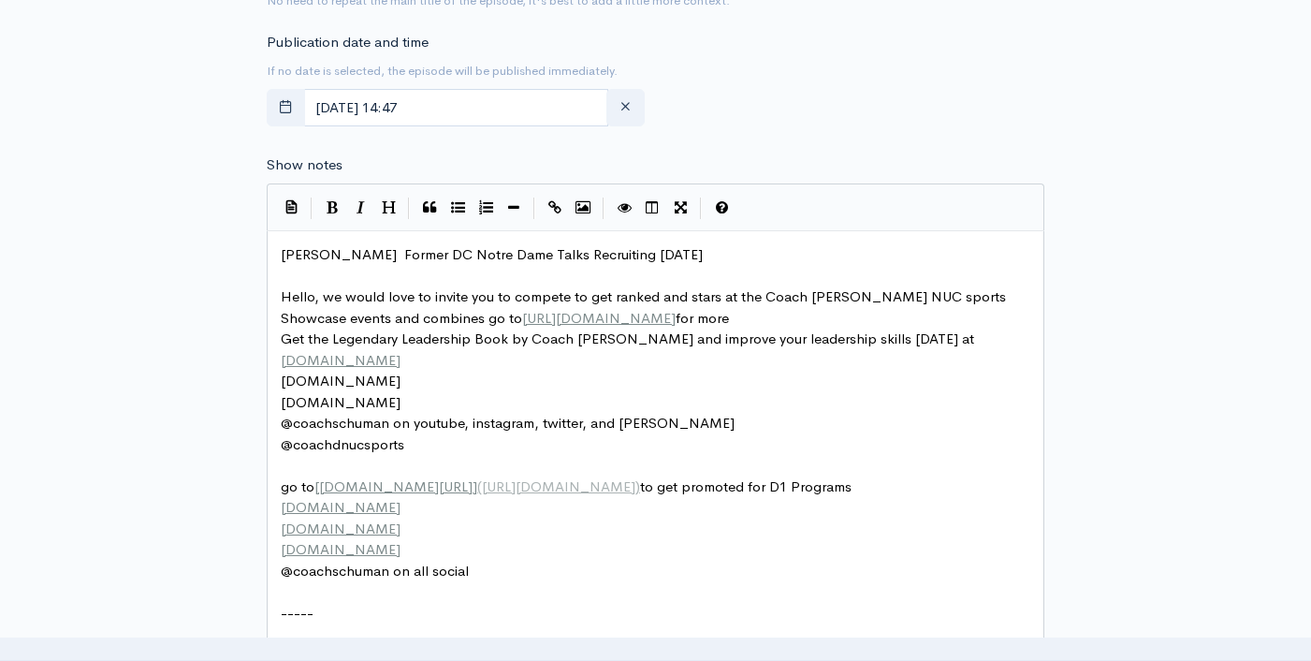
scroll to position [667, 0]
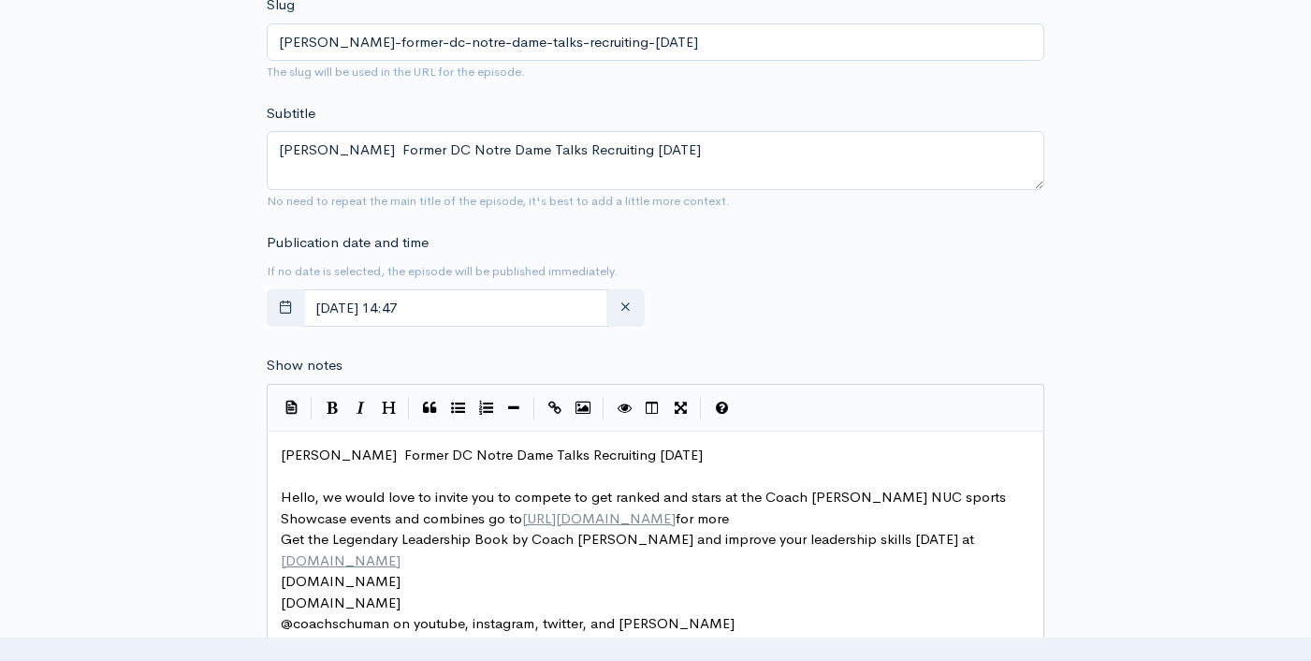
click at [696, 456] on pre "Greg Hudson Former DC Notre Dame Talks Recruiting today" at bounding box center [662, 456] width 771 height 22
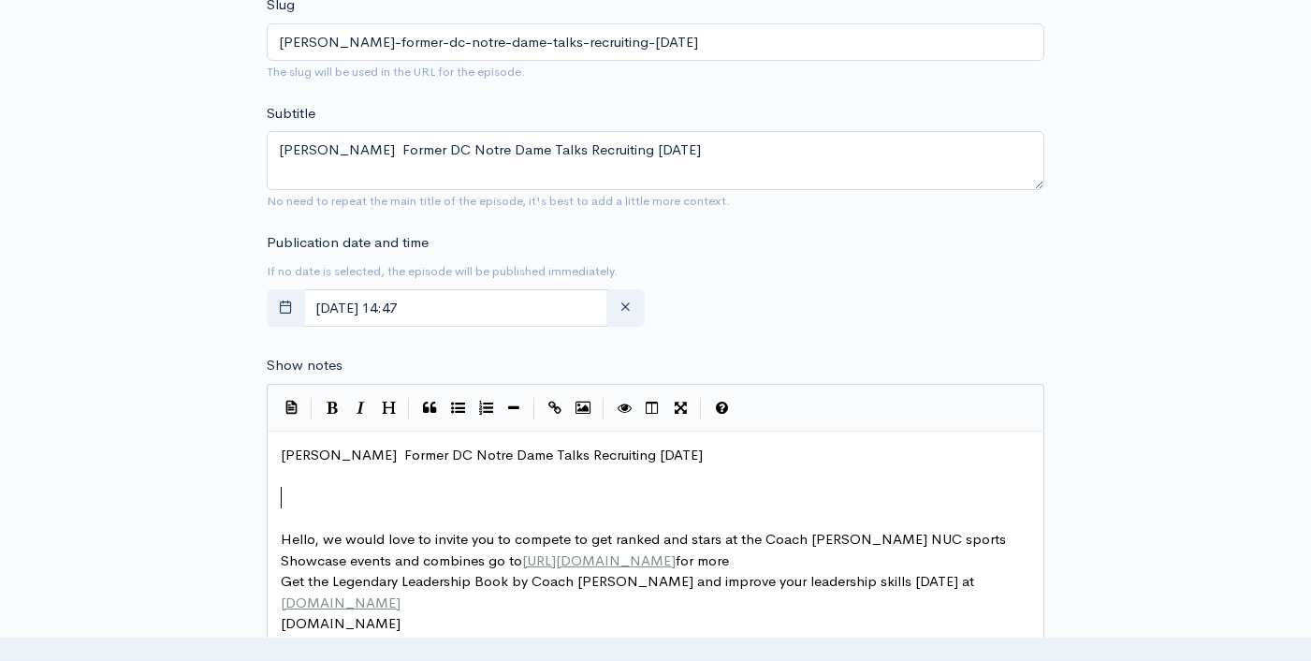
paste textarea "source"
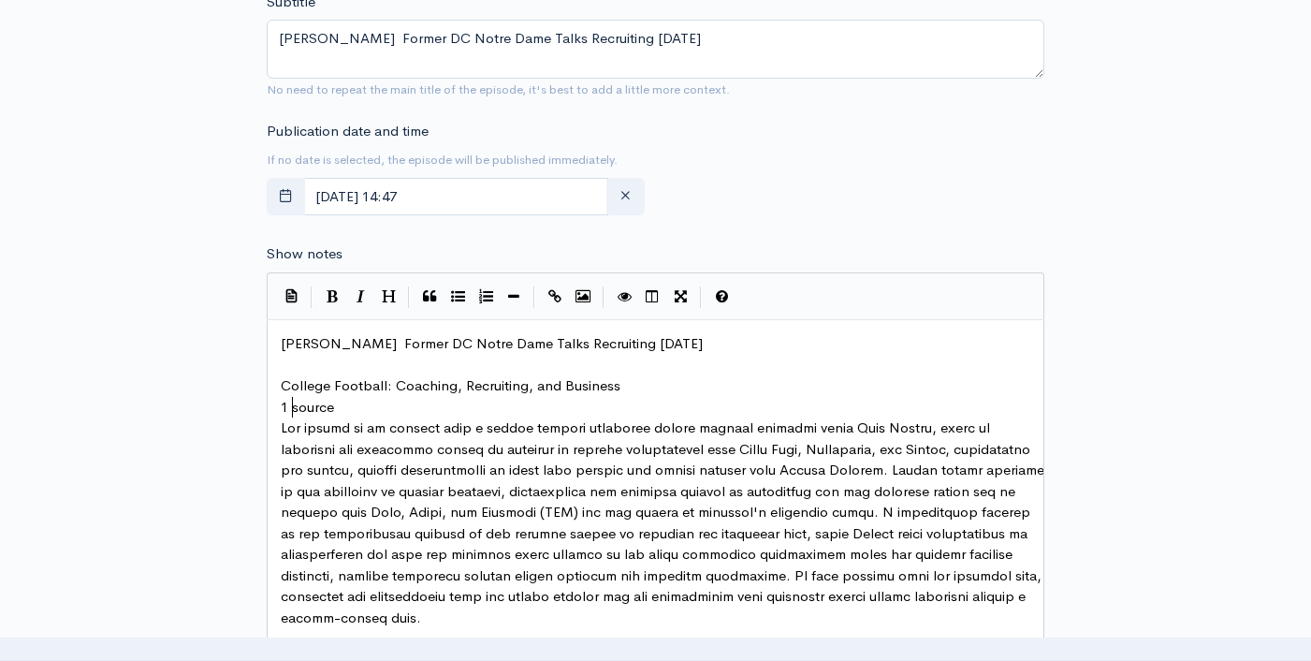
click at [291, 416] on pre "1 source" at bounding box center [662, 408] width 771 height 22
click at [297, 412] on span "1 source" at bounding box center [307, 407] width 53 height 18
type textarea "1 source"
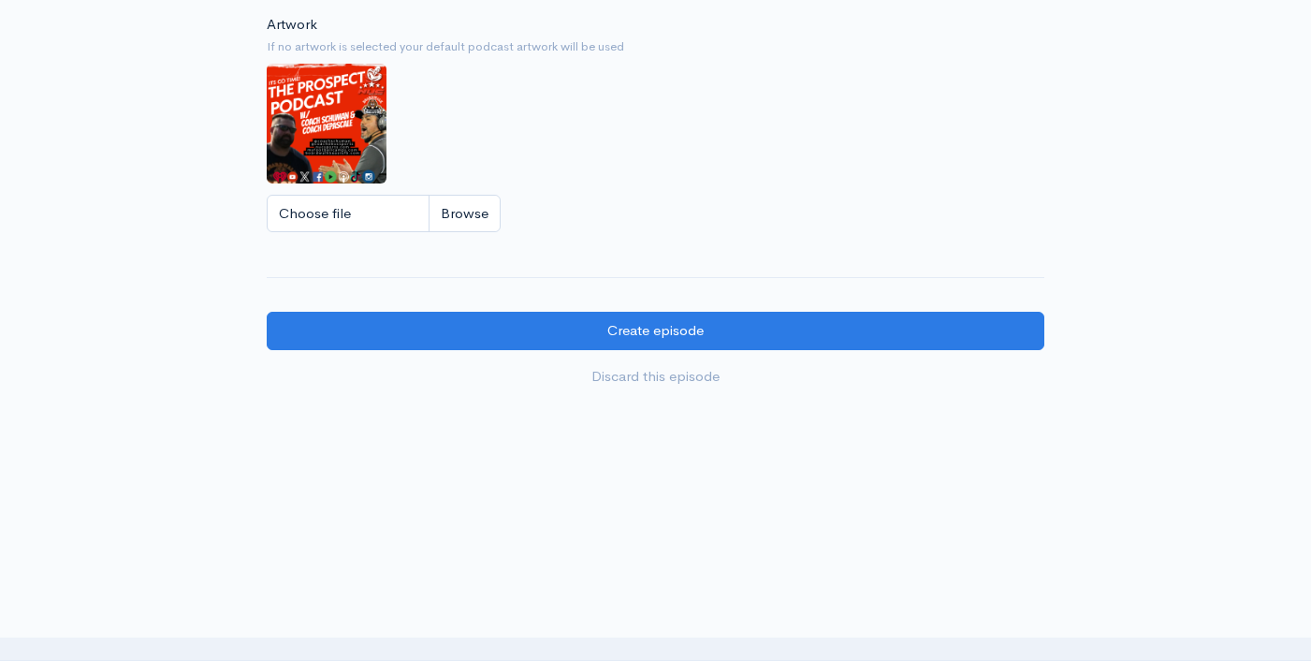
scroll to position [2055, 0]
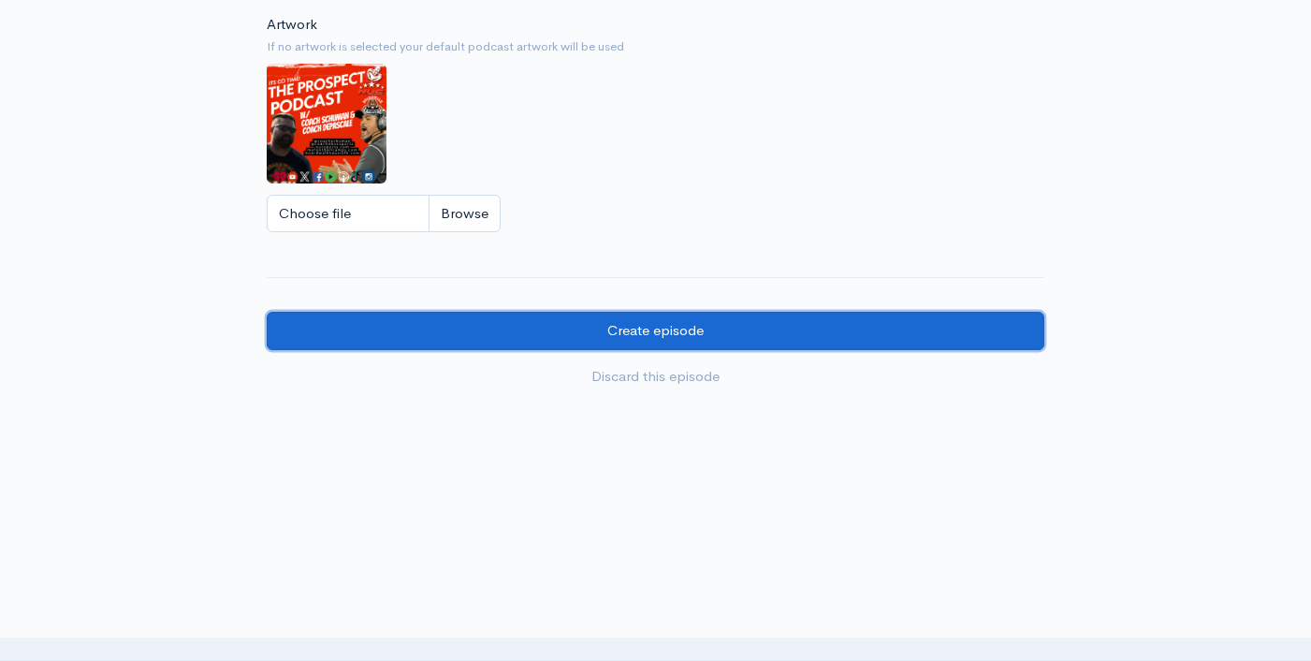
click at [756, 340] on input "Create episode" at bounding box center [656, 331] width 778 height 38
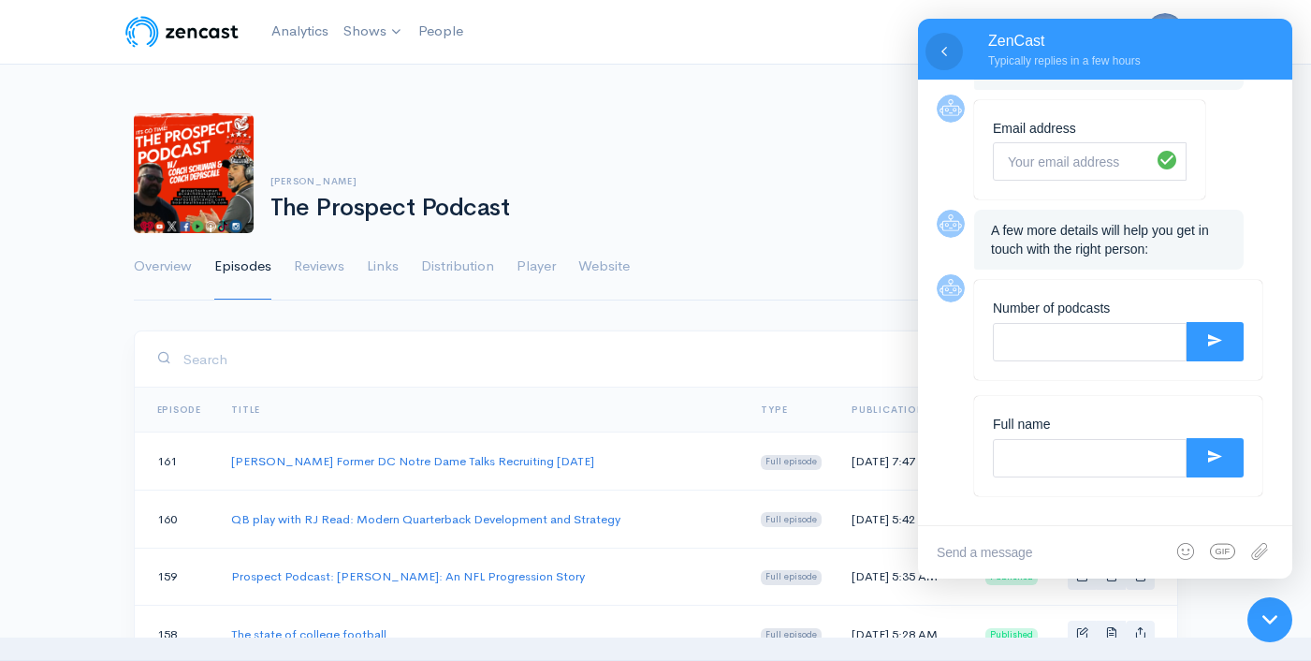
click at [945, 47] on icon at bounding box center [944, 51] width 19 height 19
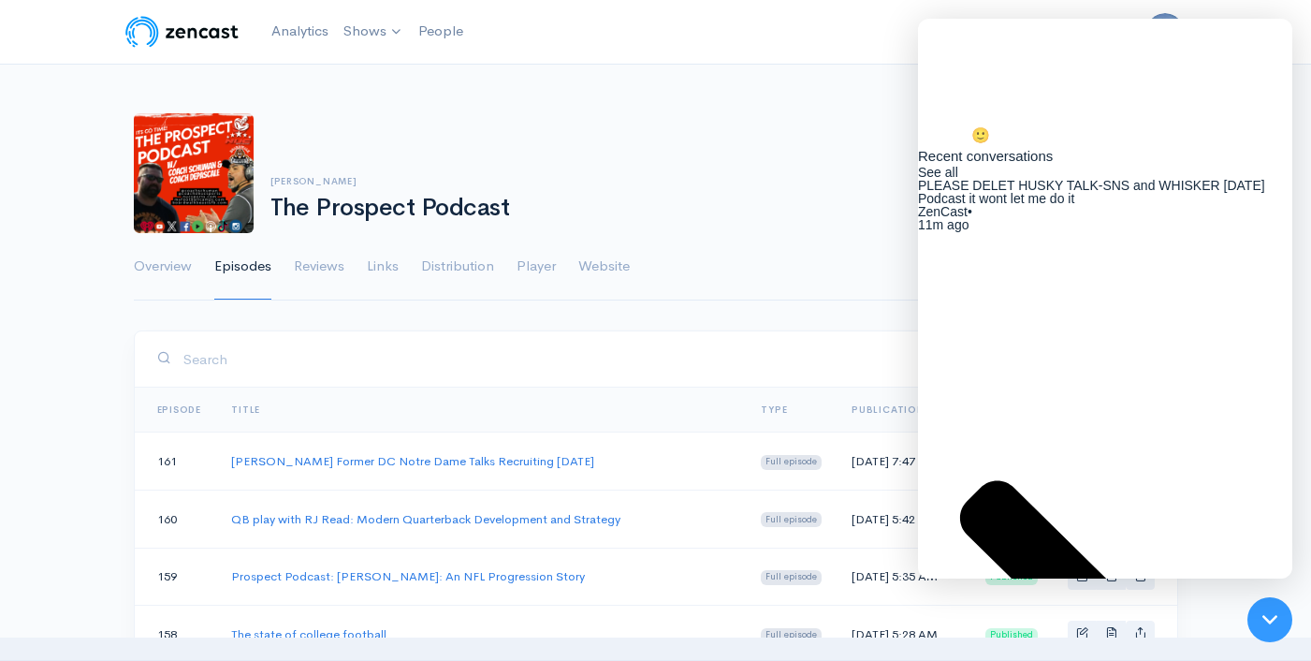
click at [1254, 618] on div at bounding box center [1270, 620] width 62 height 62
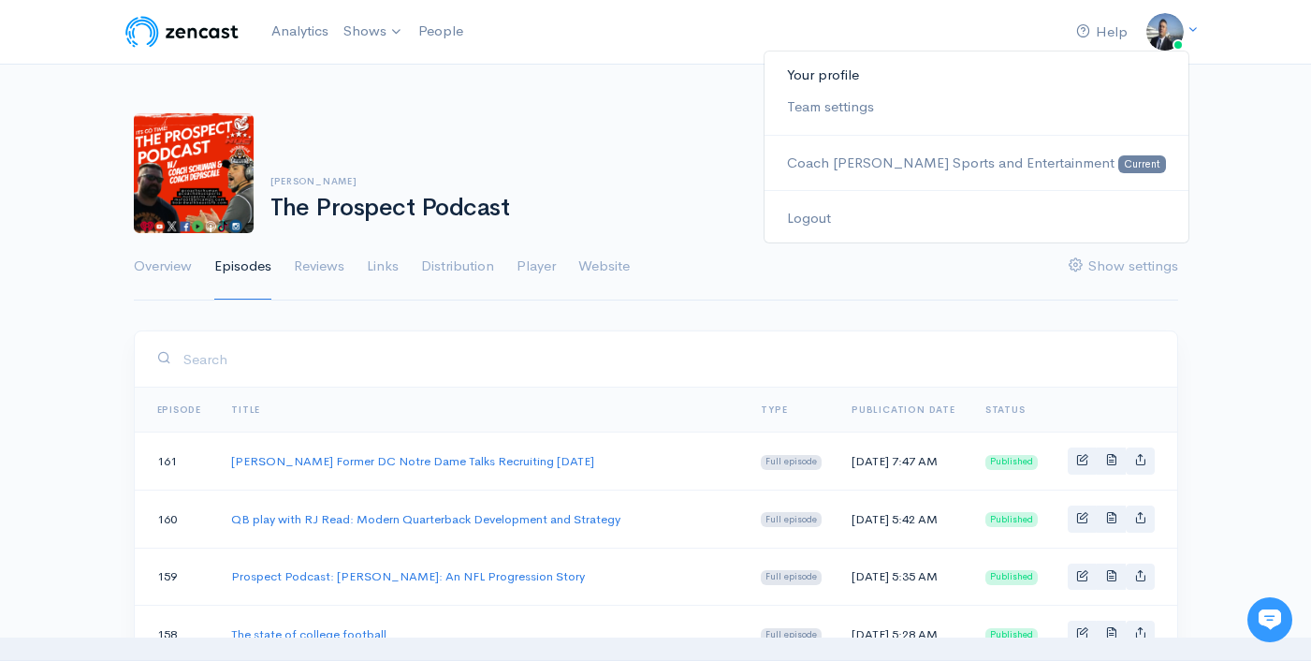
click at [910, 81] on link "Your profile" at bounding box center [976, 75] width 423 height 33
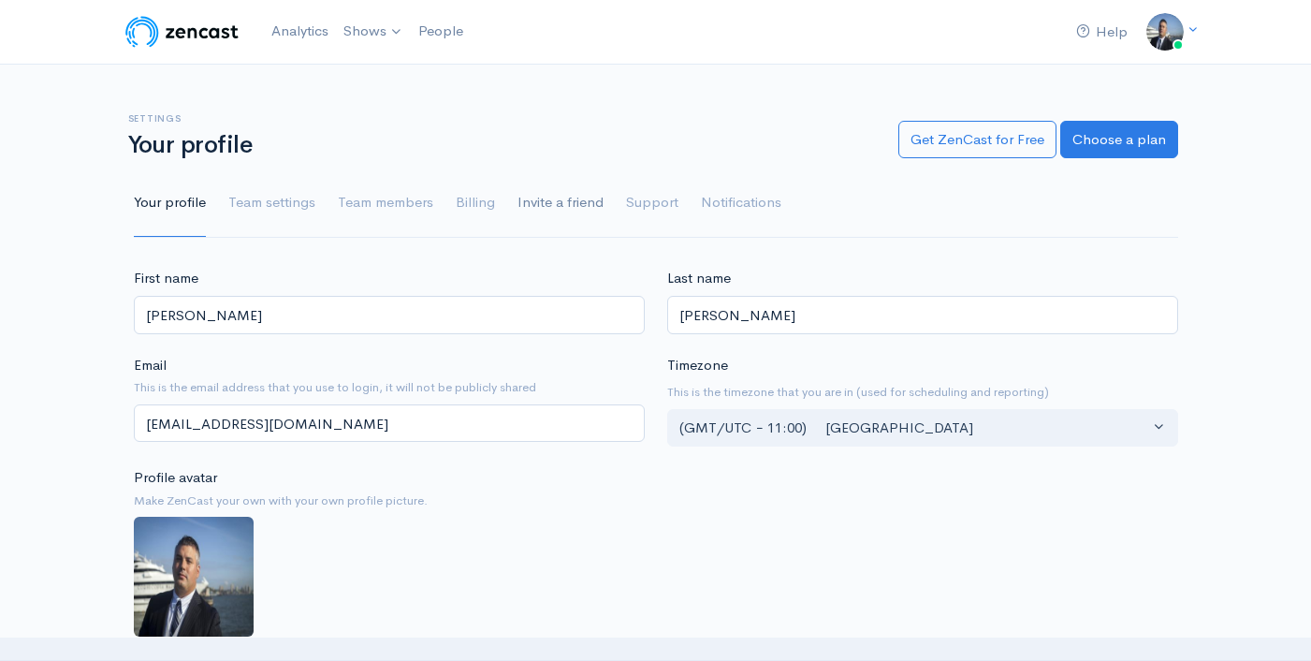
click at [558, 207] on link "Invite a friend" at bounding box center [561, 202] width 86 height 67
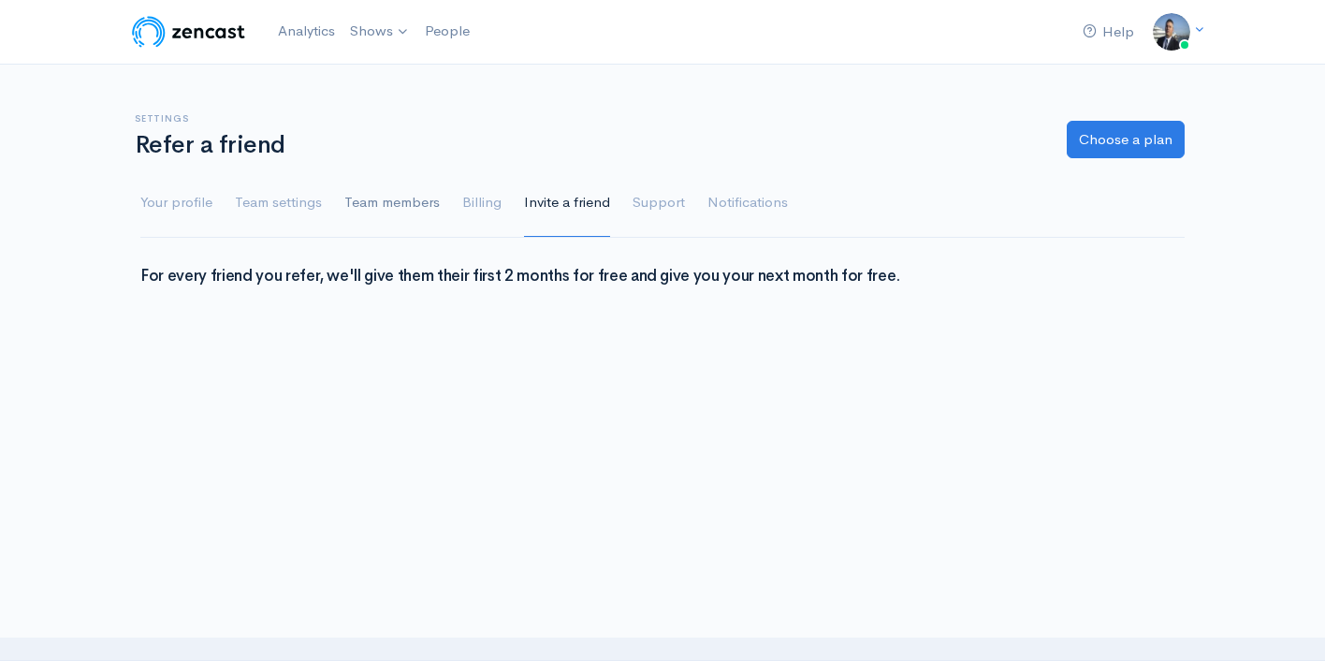
click at [402, 202] on link "Team members" at bounding box center [391, 202] width 95 height 67
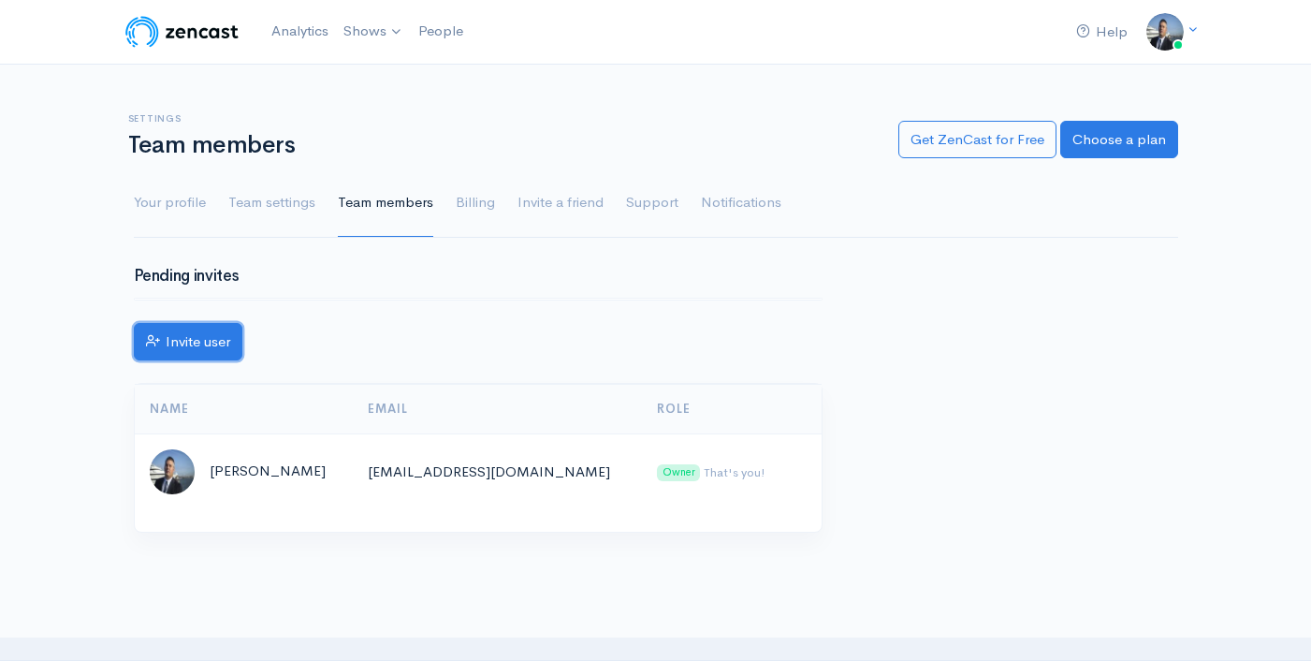
click at [200, 345] on link "Invite user" at bounding box center [188, 342] width 109 height 38
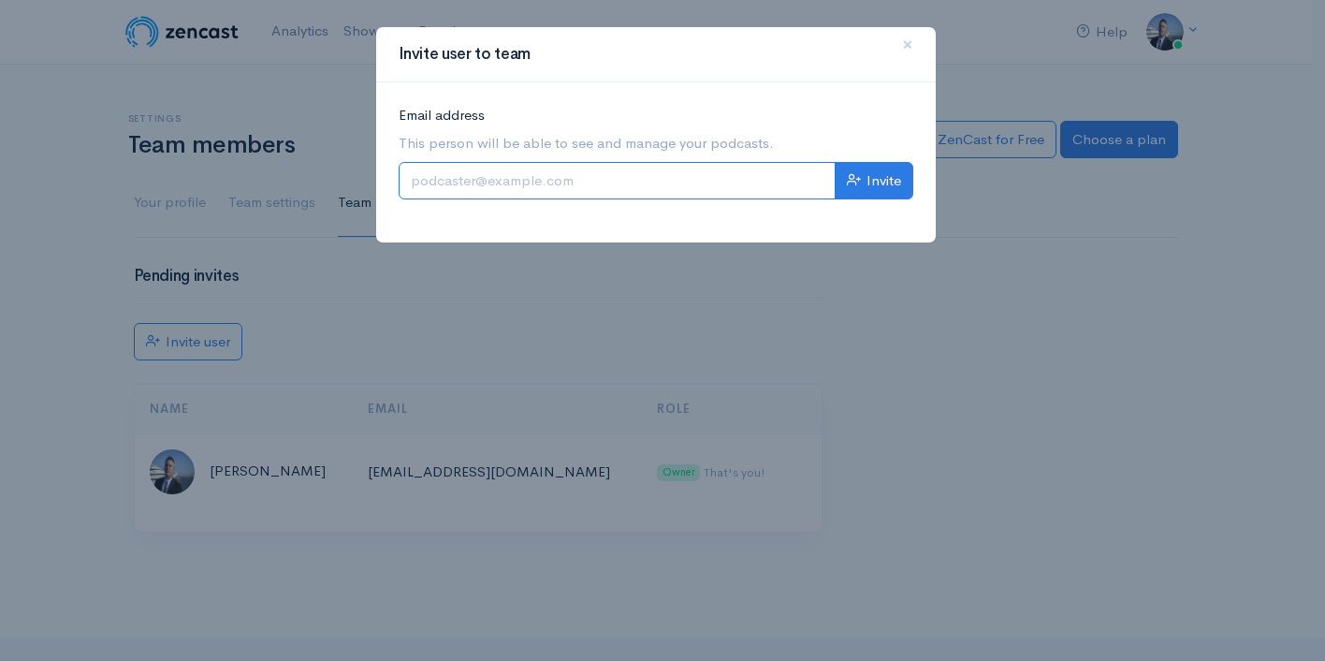
click at [701, 196] on input "Email address" at bounding box center [617, 181] width 437 height 38
click at [704, 188] on input "Email address" at bounding box center [617, 181] width 437 height 38
type input "[EMAIL_ADDRESS][DOMAIN_NAME]"
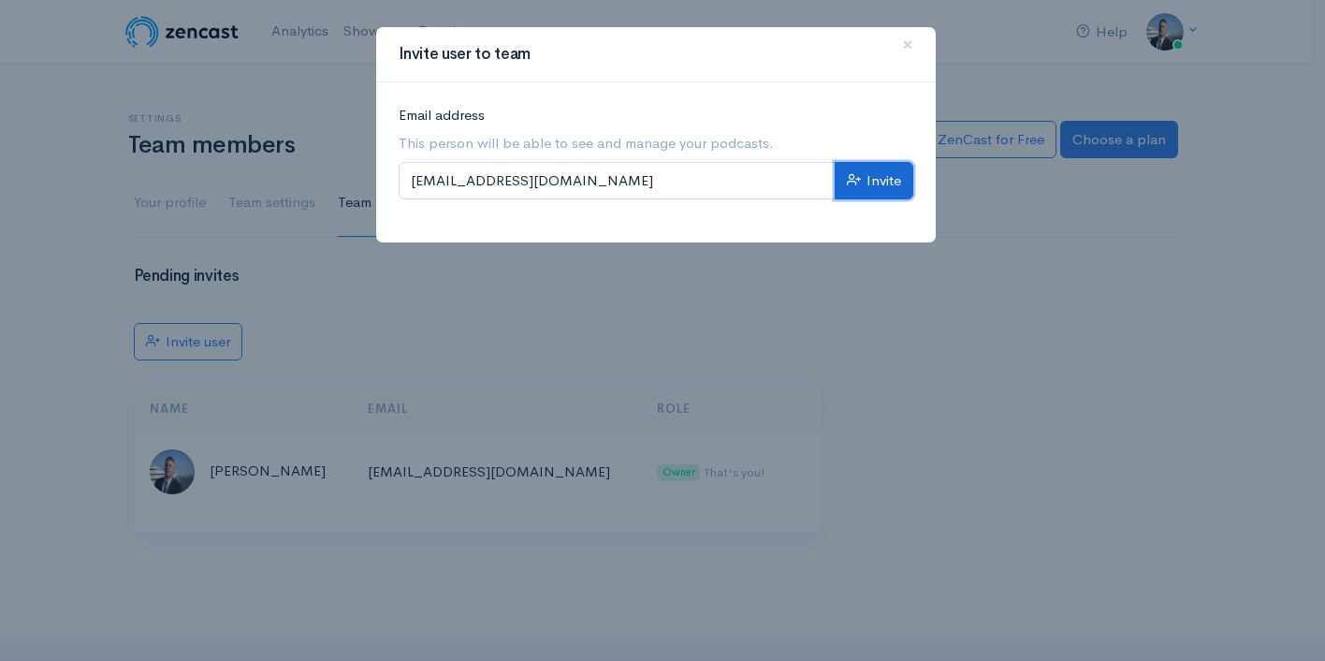
click at [862, 182] on button "Invite" at bounding box center [874, 181] width 79 height 38
